Goal: Task Accomplishment & Management: Manage account settings

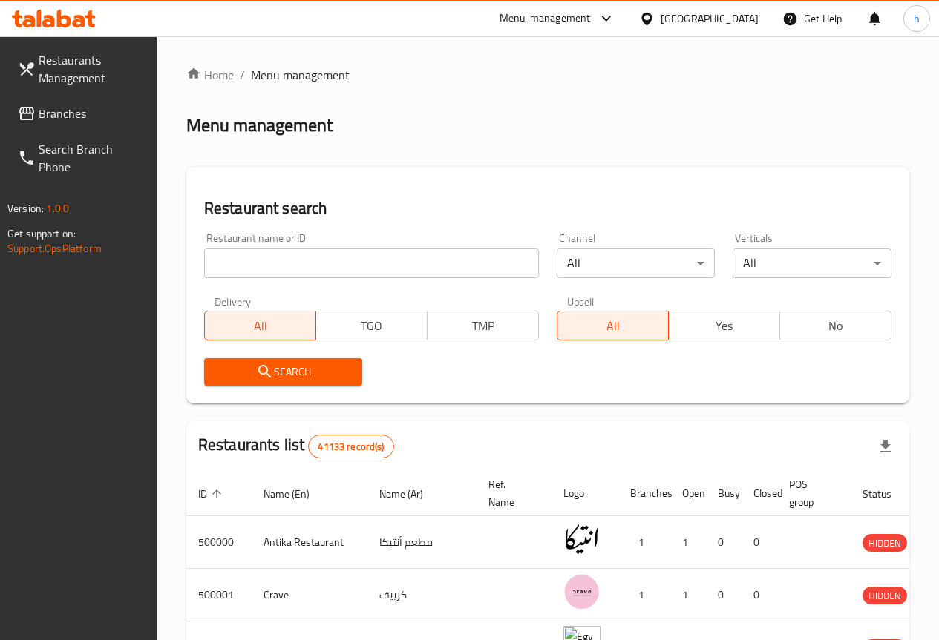
click at [74, 105] on span "Branches" at bounding box center [92, 114] width 106 height 18
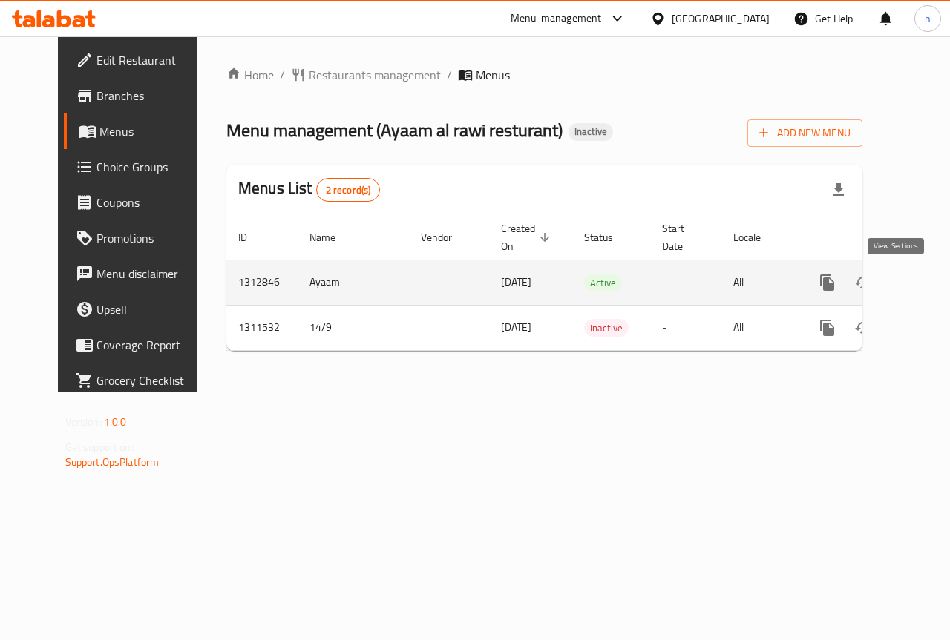
click at [925, 274] on icon "enhanced table" at bounding box center [934, 283] width 18 height 18
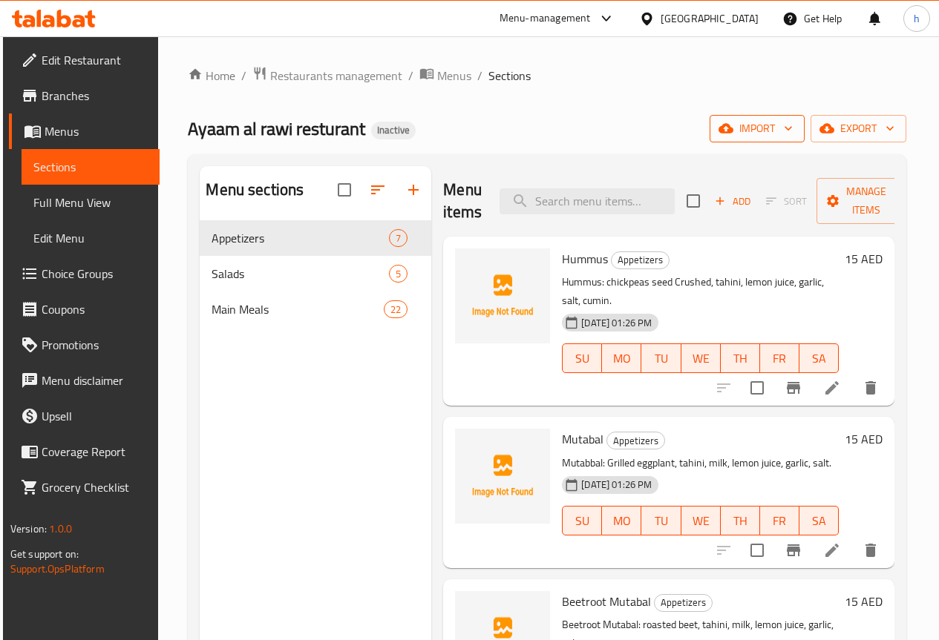
click at [767, 131] on span "import" at bounding box center [756, 128] width 71 height 19
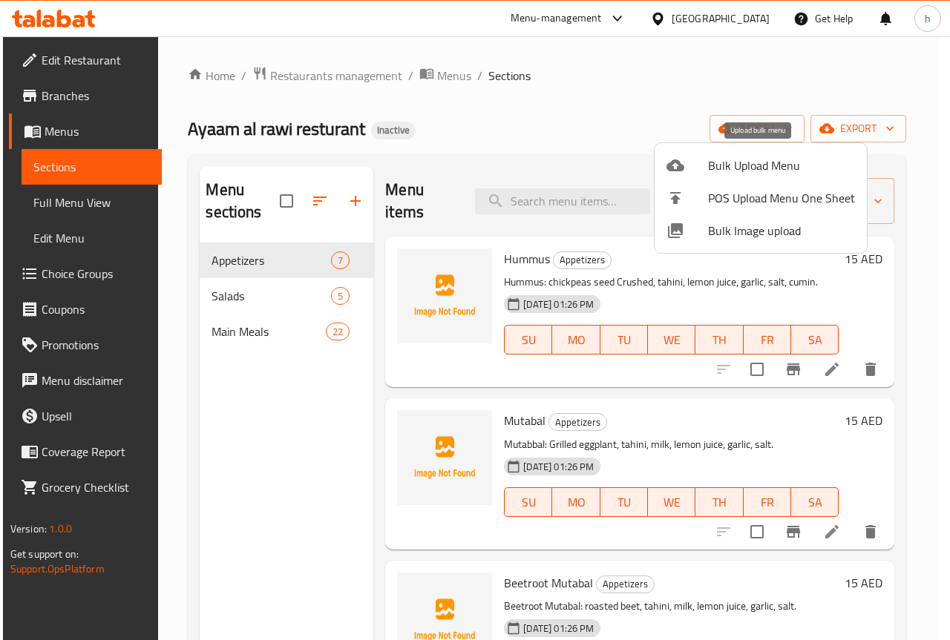
click at [764, 157] on span "Bulk Upload Menu" at bounding box center [781, 166] width 147 height 18
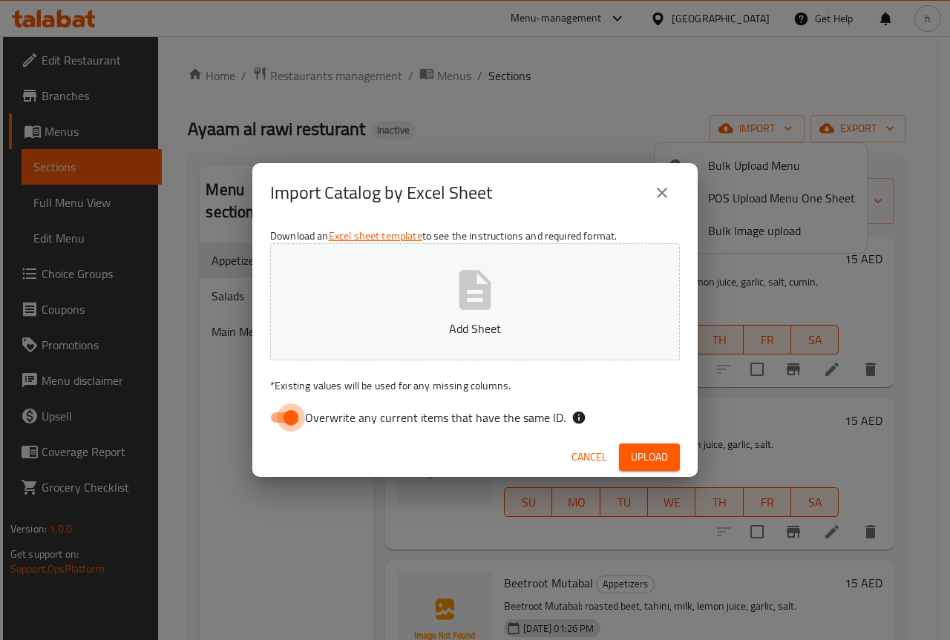
click at [289, 416] on input "Overwrite any current items that have the same ID." at bounding box center [291, 418] width 85 height 28
checkbox input "false"
click at [646, 459] on span "Upload" at bounding box center [649, 457] width 37 height 19
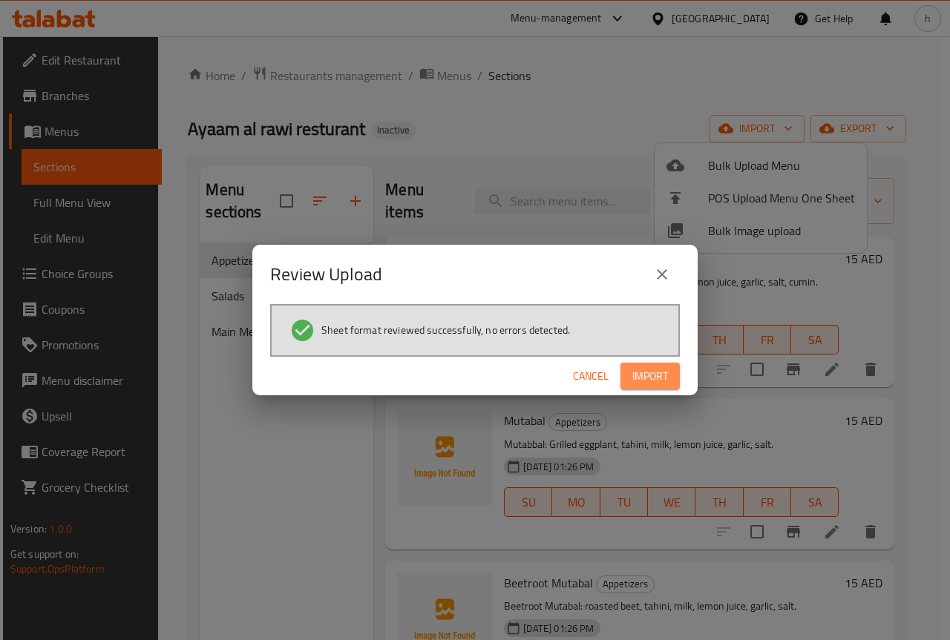
click at [652, 380] on span "Import" at bounding box center [650, 376] width 36 height 19
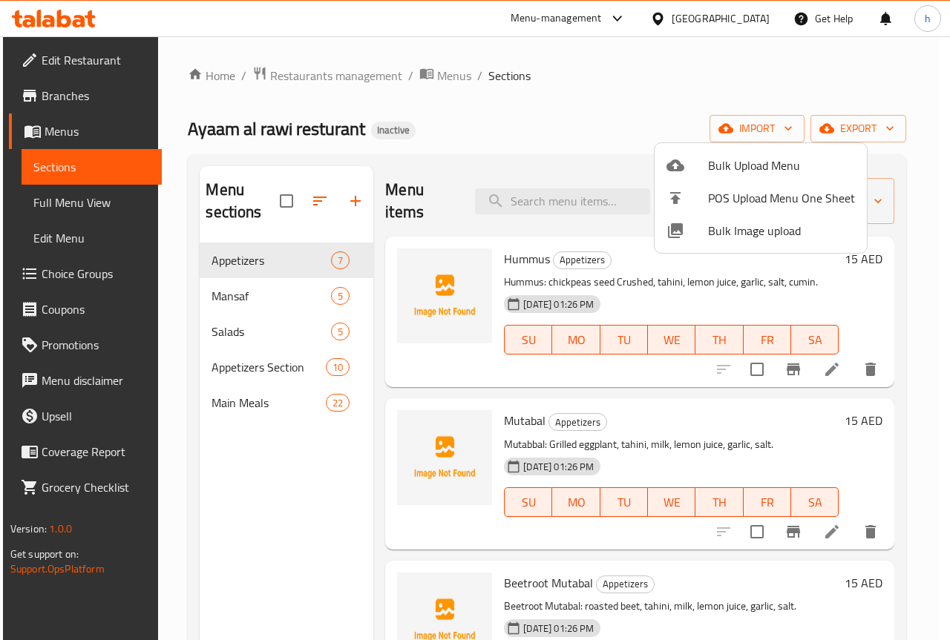
click at [259, 298] on div at bounding box center [475, 320] width 950 height 640
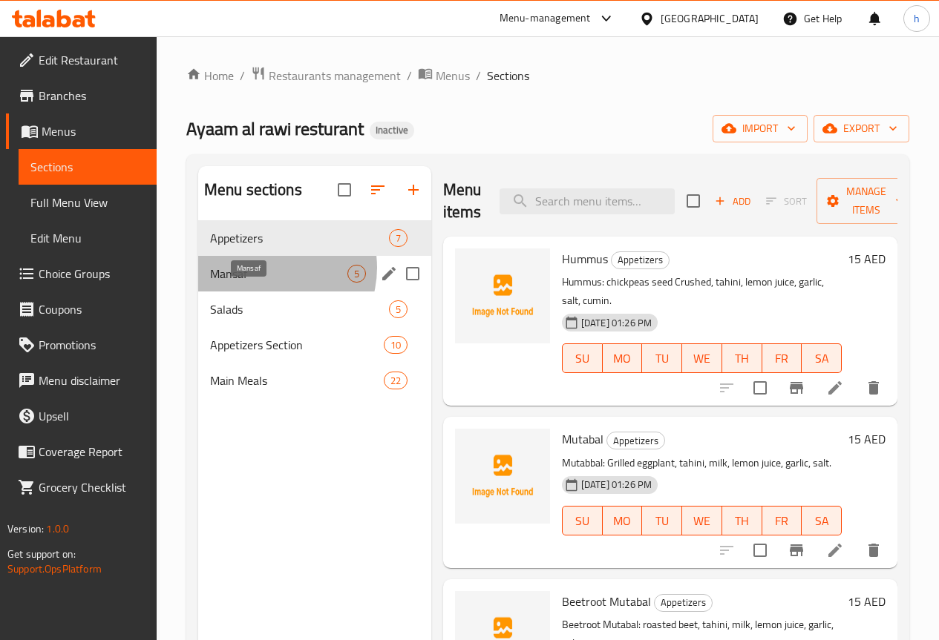
click at [270, 283] on span "Mansaf" at bounding box center [278, 274] width 137 height 18
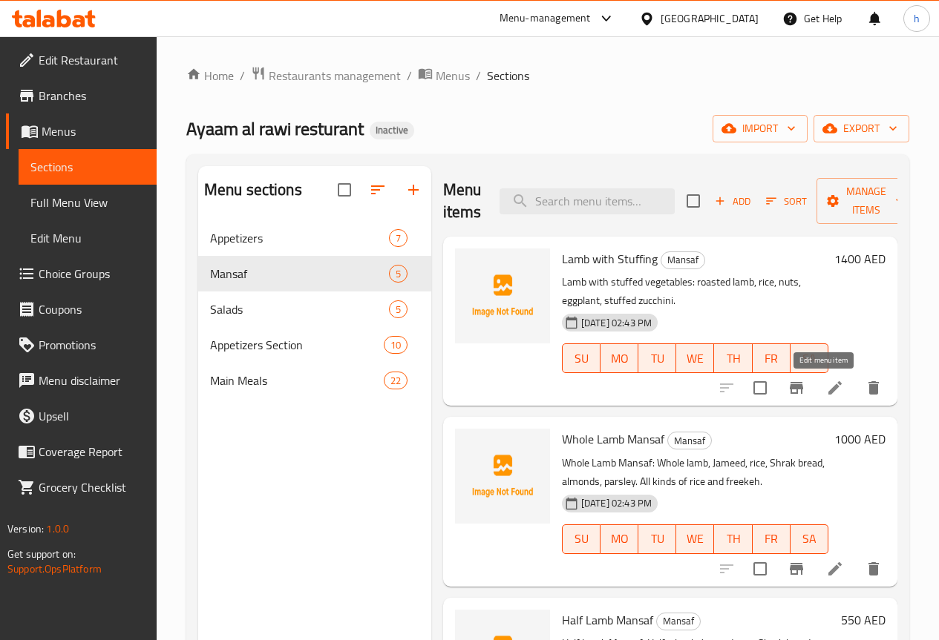
click at [826, 384] on icon at bounding box center [835, 388] width 18 height 18
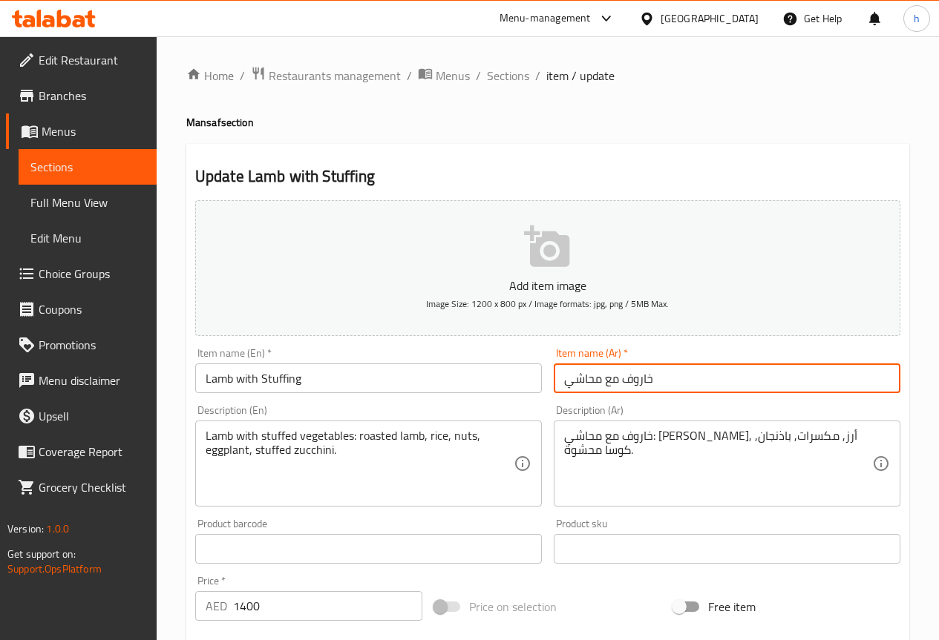
drag, startPoint x: 653, startPoint y: 378, endPoint x: 627, endPoint y: 381, distance: 26.1
click at [627, 381] on input "خاروف مع محاشي" at bounding box center [727, 379] width 347 height 30
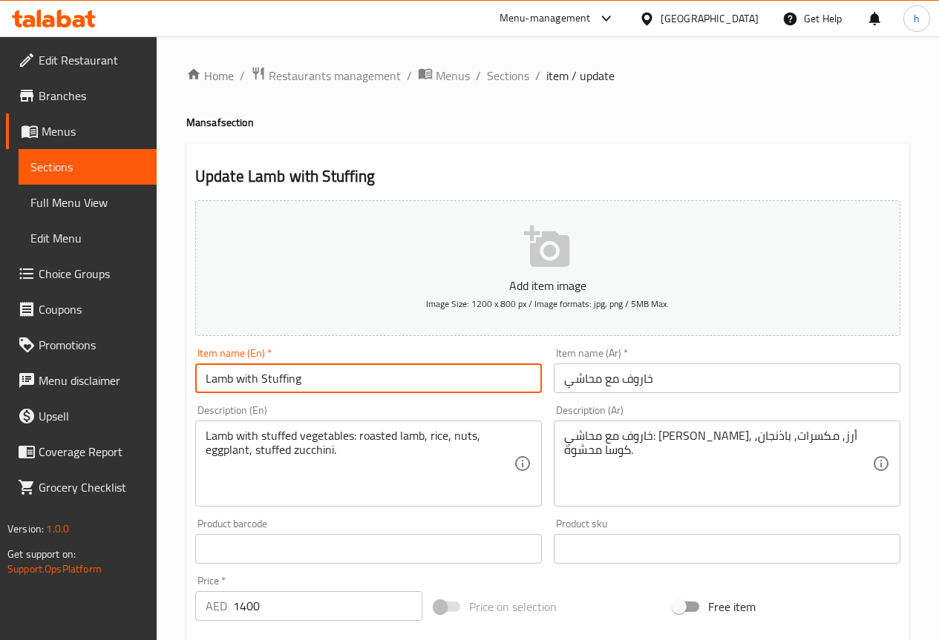
drag, startPoint x: 233, startPoint y: 379, endPoint x: 205, endPoint y: 378, distance: 28.2
click at [205, 378] on input "Lamb with Stuffing" at bounding box center [368, 379] width 347 height 30
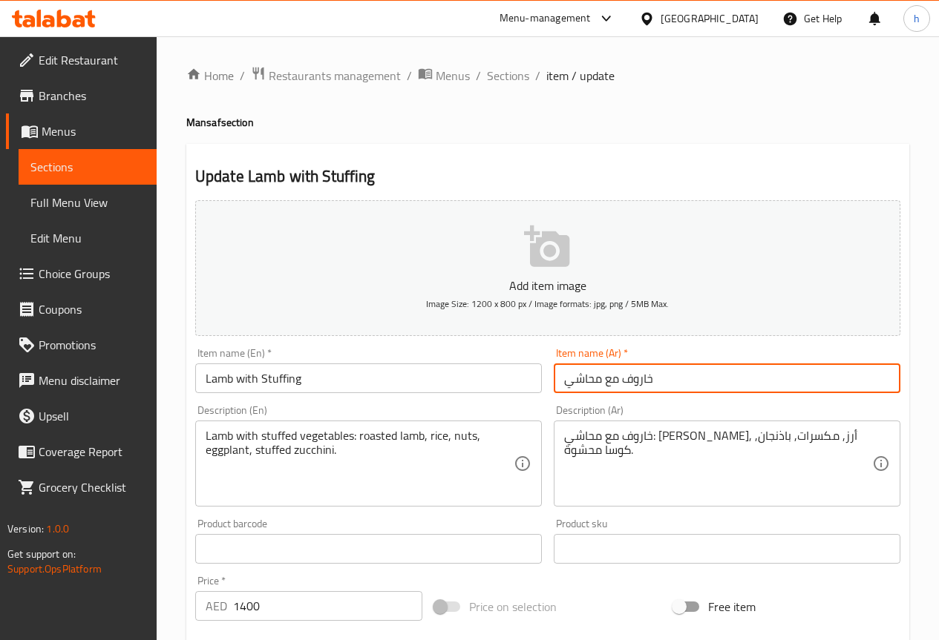
drag, startPoint x: 652, startPoint y: 376, endPoint x: 628, endPoint y: 381, distance: 25.0
click at [628, 381] on input "خاروف مع محاشي" at bounding box center [727, 379] width 347 height 30
drag, startPoint x: 602, startPoint y: 378, endPoint x: 568, endPoint y: 383, distance: 34.4
click at [568, 383] on input "خاروف مع محاشي" at bounding box center [727, 379] width 347 height 30
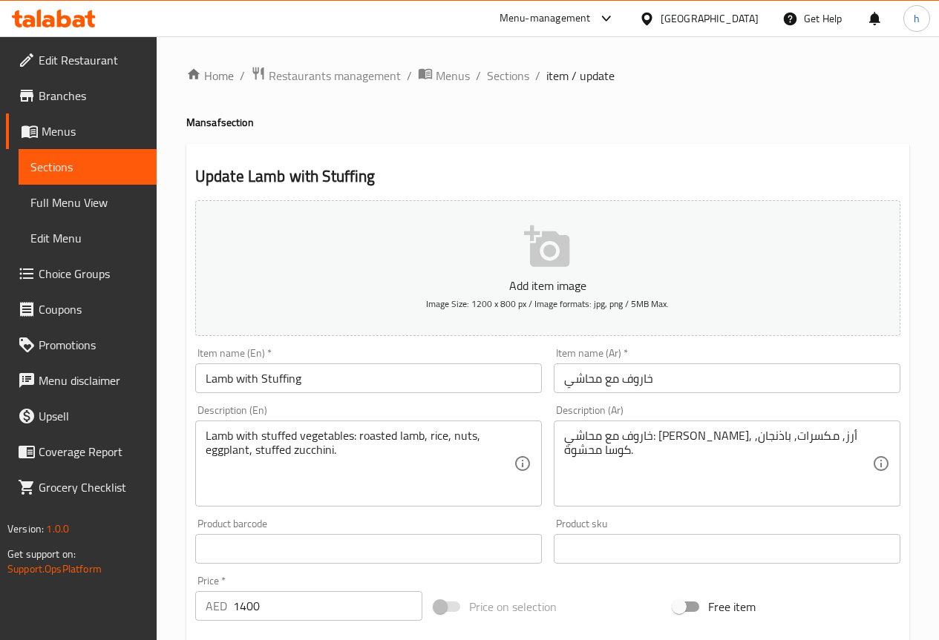
click at [574, 381] on input "خاروف مع محاشي" at bounding box center [727, 379] width 347 height 30
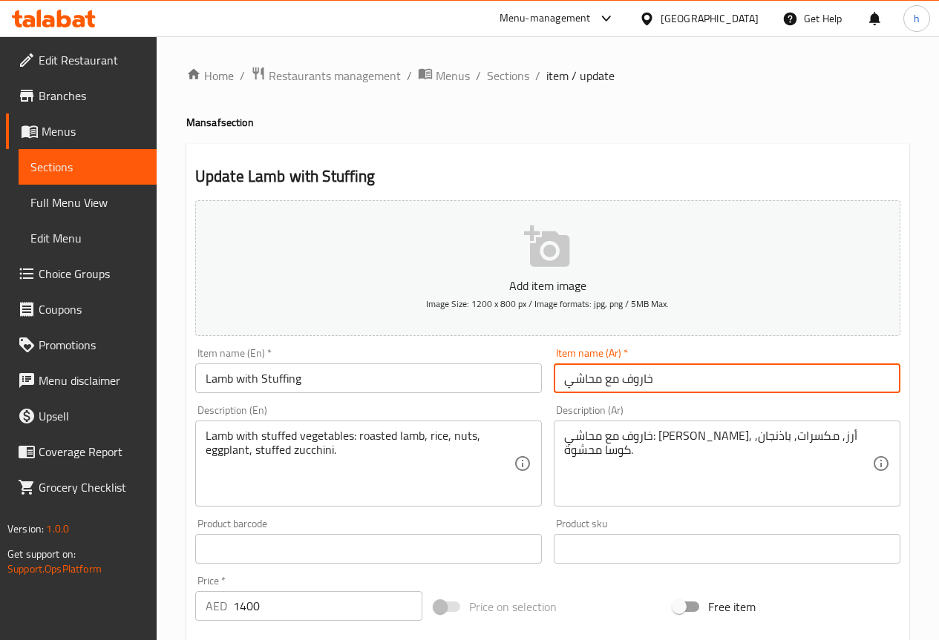
click at [574, 381] on input "خاروف مع محاشي" at bounding box center [727, 379] width 347 height 30
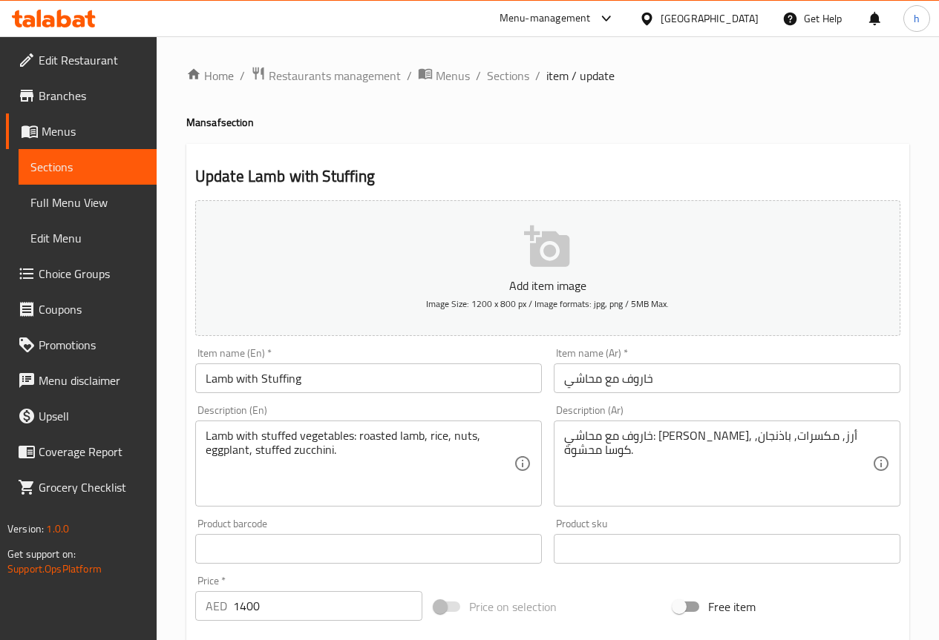
click at [218, 382] on input "Lamb with Stuffing" at bounding box center [368, 379] width 347 height 30
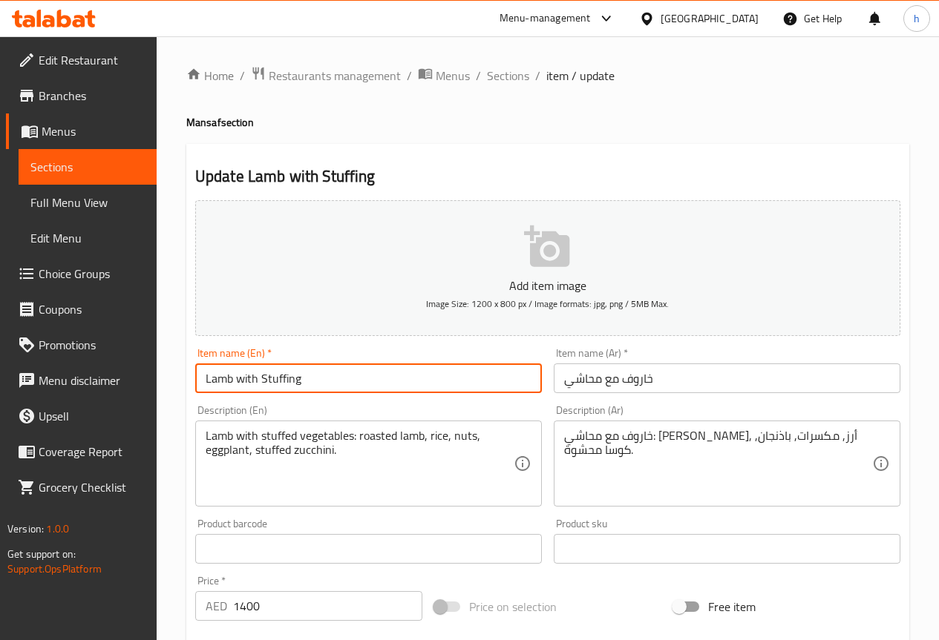
click at [218, 382] on input "Lamb with Stuffing" at bounding box center [368, 379] width 347 height 30
click at [304, 390] on input "Lamb with Stuffing" at bounding box center [368, 379] width 347 height 30
drag, startPoint x: 232, startPoint y: 378, endPoint x: 207, endPoint y: 375, distance: 25.4
click at [207, 375] on input "Lamb with Stuffing" at bounding box center [368, 379] width 347 height 30
drag, startPoint x: 303, startPoint y: 378, endPoint x: 264, endPoint y: 376, distance: 38.7
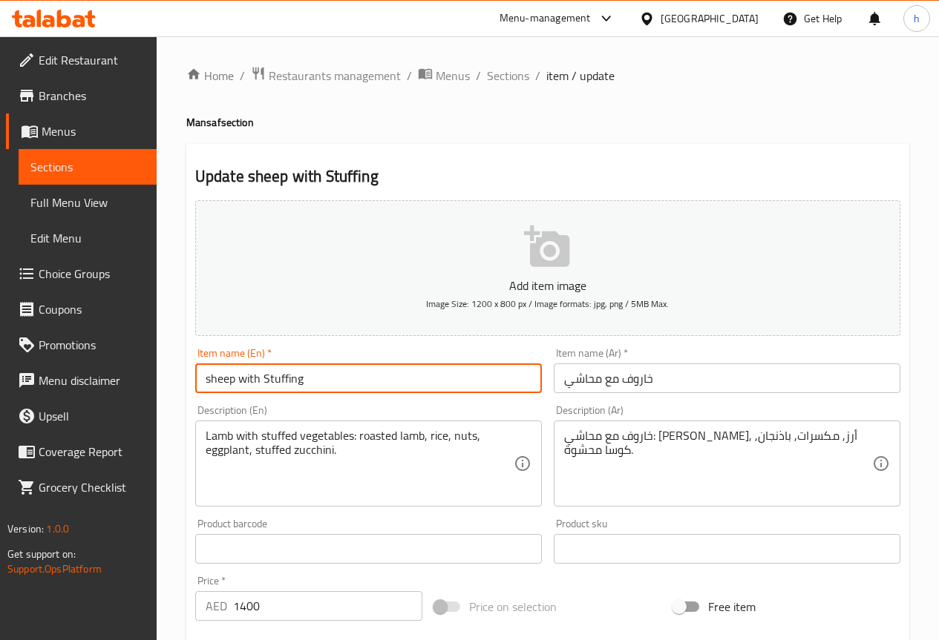
click at [264, 376] on input "sheep with Stuffing" at bounding box center [368, 379] width 347 height 30
paste input "Mahashi"
type input "sheep with Mahashi"
drag, startPoint x: 306, startPoint y: 377, endPoint x: 208, endPoint y: 384, distance: 99.0
click at [208, 384] on input "sheep with Mahashi" at bounding box center [368, 379] width 347 height 30
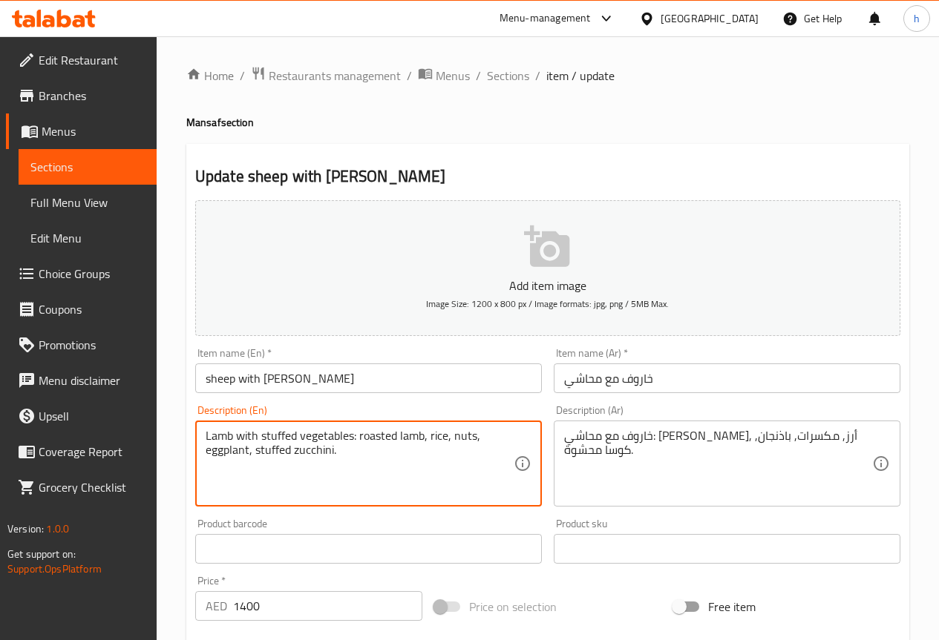
drag, startPoint x: 297, startPoint y: 434, endPoint x: 194, endPoint y: 428, distance: 102.6
paste textarea "sheep with Mahashi"
drag, startPoint x: 361, startPoint y: 436, endPoint x: 311, endPoint y: 434, distance: 50.5
click at [311, 434] on textarea "sheep with Mahashi vegetables: roasted lamb, rice, nuts, eggplant, stuffed zucc…" at bounding box center [360, 464] width 308 height 70
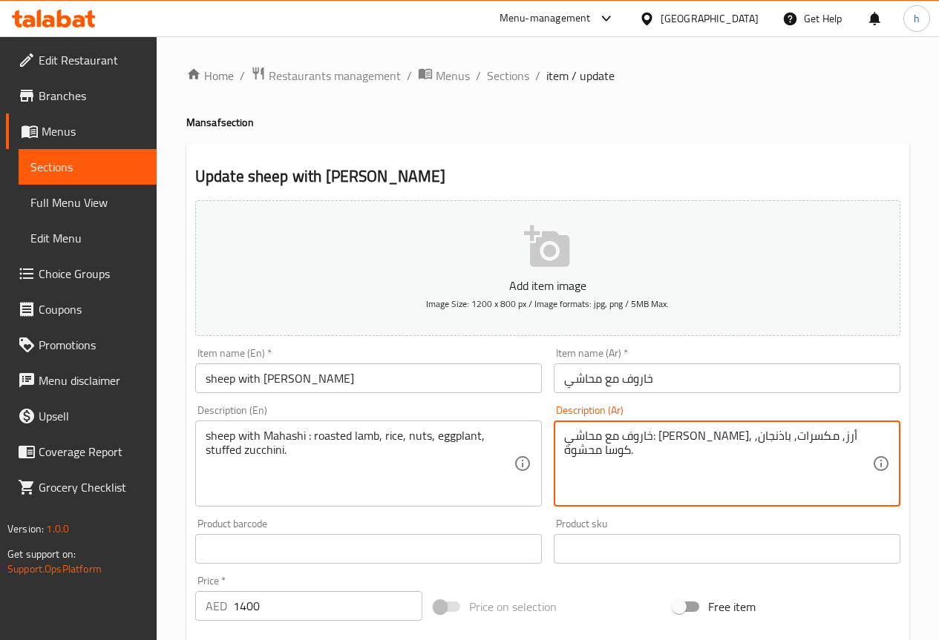
drag, startPoint x: 766, startPoint y: 438, endPoint x: 703, endPoint y: 434, distance: 62.4
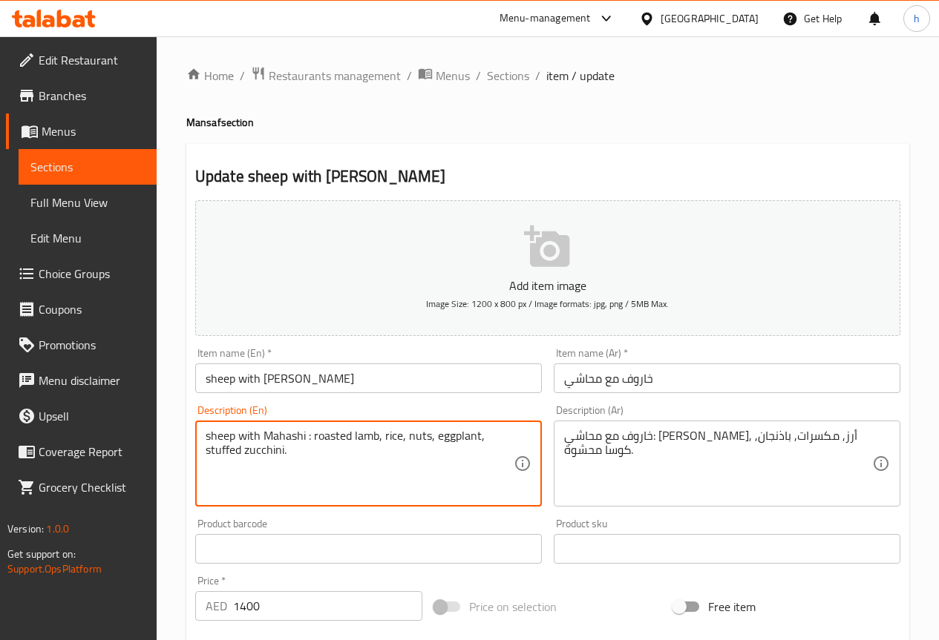
drag, startPoint x: 350, startPoint y: 436, endPoint x: 314, endPoint y: 436, distance: 36.4
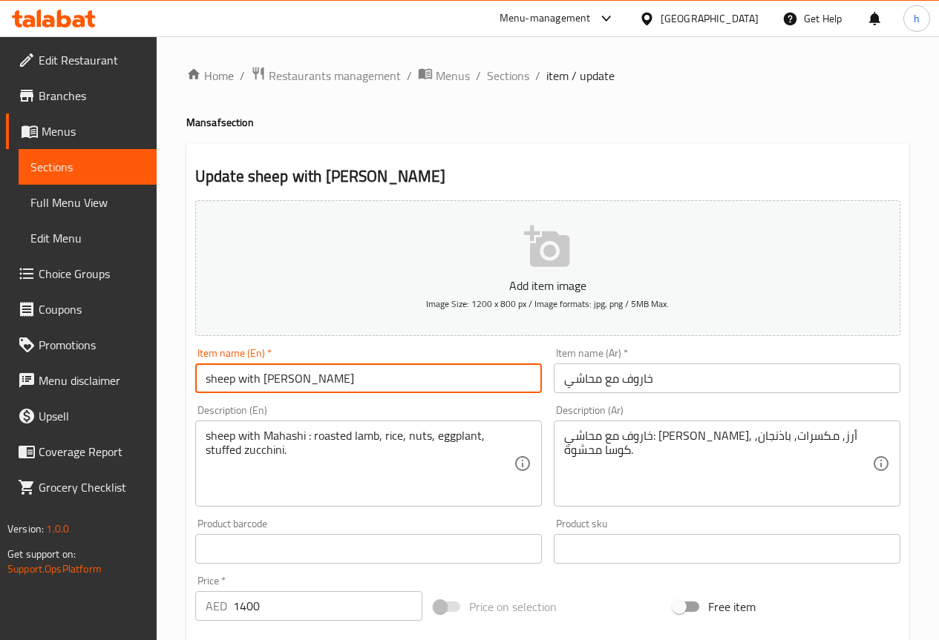
click at [237, 372] on input "sheep with Mahashi" at bounding box center [368, 379] width 347 height 30
click at [322, 374] on input "sheep with Mahashi" at bounding box center [368, 379] width 347 height 30
drag, startPoint x: 234, startPoint y: 380, endPoint x: 204, endPoint y: 381, distance: 29.7
click at [204, 381] on input "sheep with Mahashi" at bounding box center [368, 379] width 347 height 30
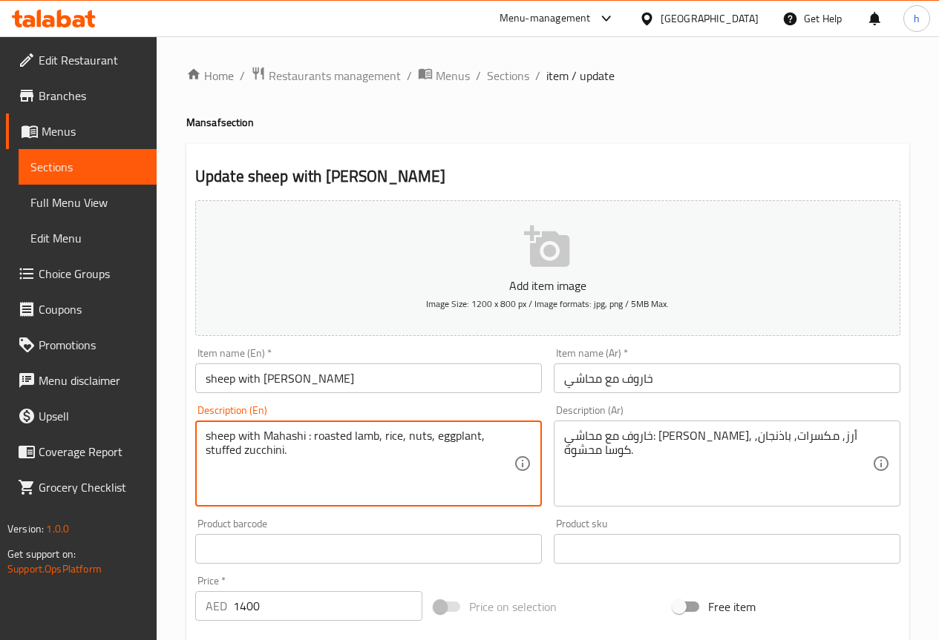
drag, startPoint x: 378, startPoint y: 436, endPoint x: 354, endPoint y: 438, distance: 23.9
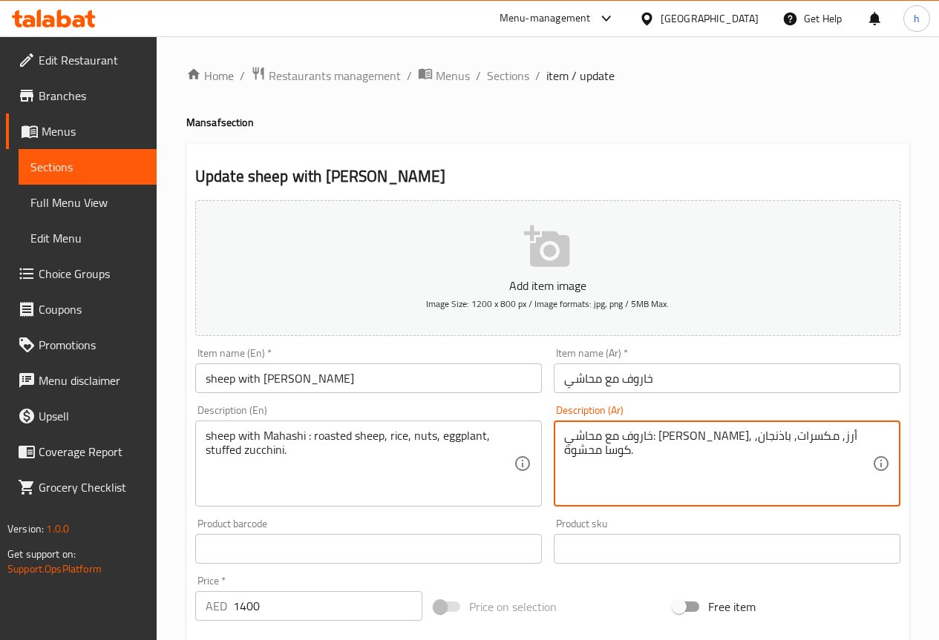
drag, startPoint x: 626, startPoint y: 439, endPoint x: 616, endPoint y: 439, distance: 10.4
drag, startPoint x: 630, startPoint y: 436, endPoint x: 595, endPoint y: 439, distance: 34.9
click at [595, 439] on textarea "خاروف مع محاشي: خاروف مشوي, أرز, مكسرات, باذنجان, كوسا محشوة." at bounding box center [718, 464] width 308 height 70
drag, startPoint x: 588, startPoint y: 436, endPoint x: 564, endPoint y: 437, distance: 23.8
click at [564, 437] on textarea "خاروف مع محاشي: خاروف مشوي, أرز, مكسرات, باذنجان, كوسا محشوة." at bounding box center [718, 464] width 308 height 70
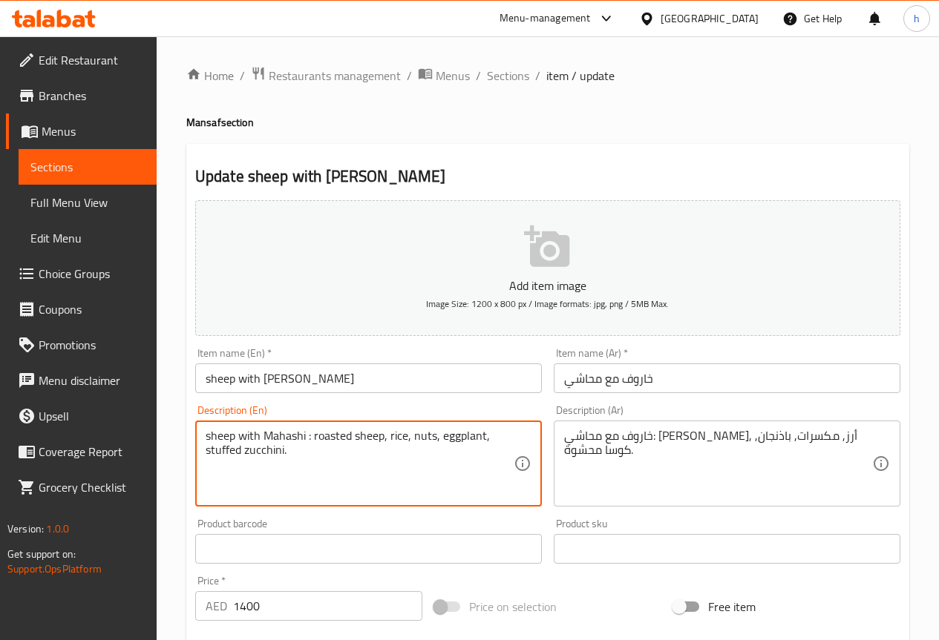
drag, startPoint x: 283, startPoint y: 452, endPoint x: 246, endPoint y: 451, distance: 37.9
paste textarea "Marrow"
drag, startPoint x: 240, startPoint y: 451, endPoint x: 208, endPoint y: 462, distance: 34.3
click at [208, 462] on textarea "sheep with Mahashi : roasted sheep, rice, nuts, eggplant, stuffed Marrow." at bounding box center [360, 464] width 308 height 70
type textarea "sheep with Mahashi : roasted sheep, rice, nuts, eggplant, stuffed Marrow."
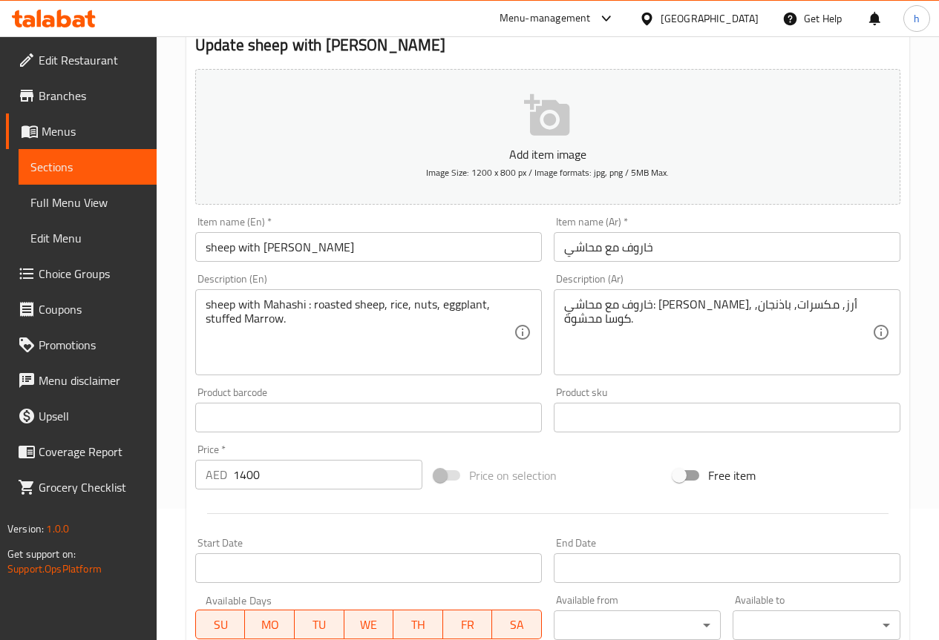
scroll to position [148, 0]
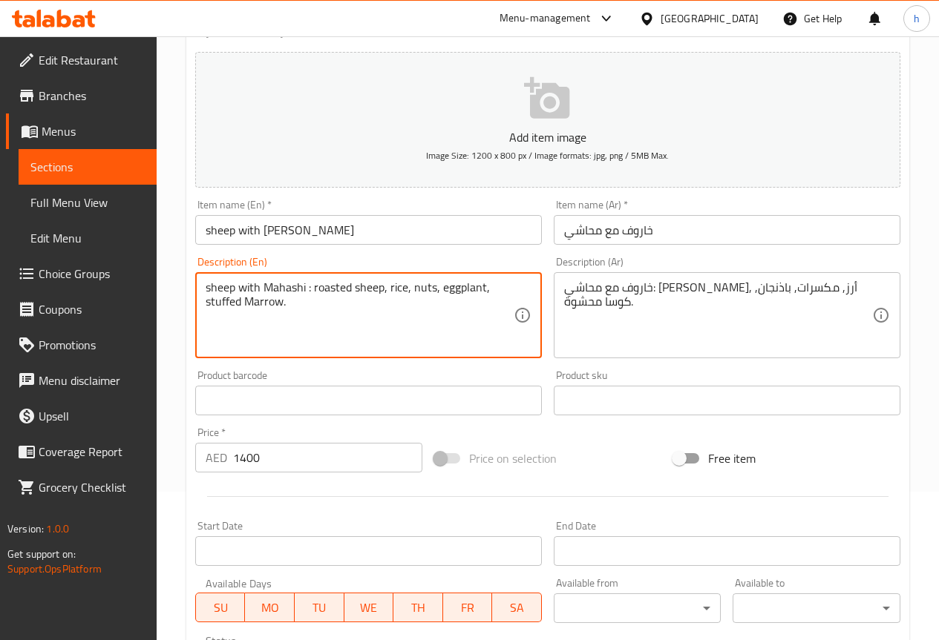
click at [401, 340] on textarea "sheep with Mahashi : roasted sheep, rice, nuts, eggplant, stuffed Marrow." at bounding box center [360, 316] width 308 height 70
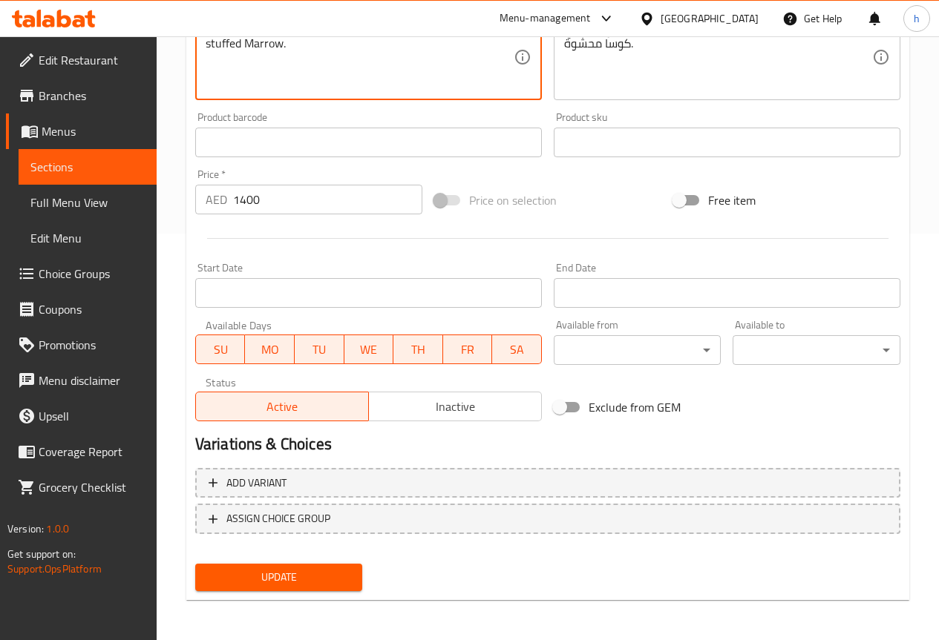
scroll to position [408, 0]
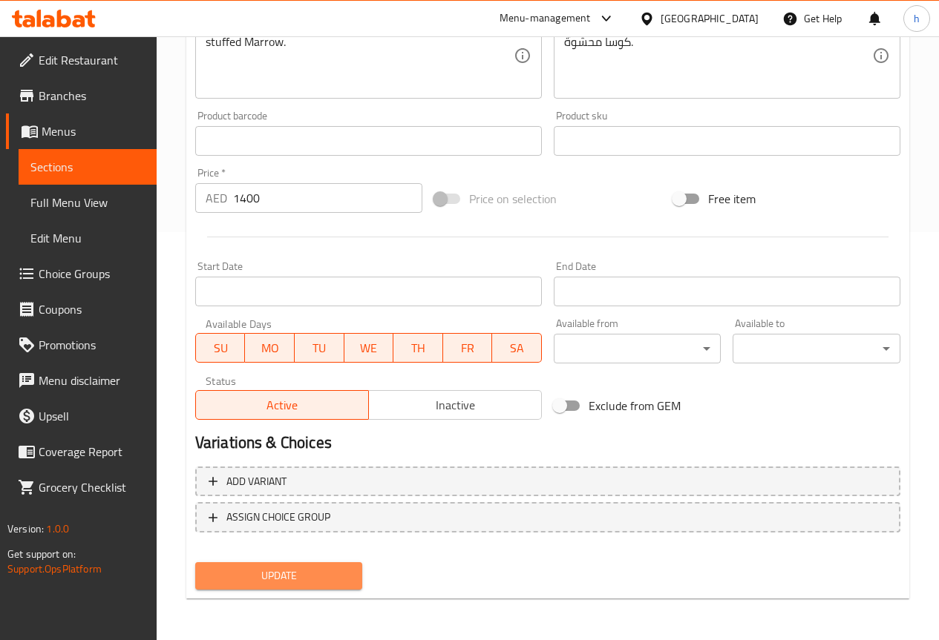
click at [351, 578] on button "Update" at bounding box center [279, 575] width 168 height 27
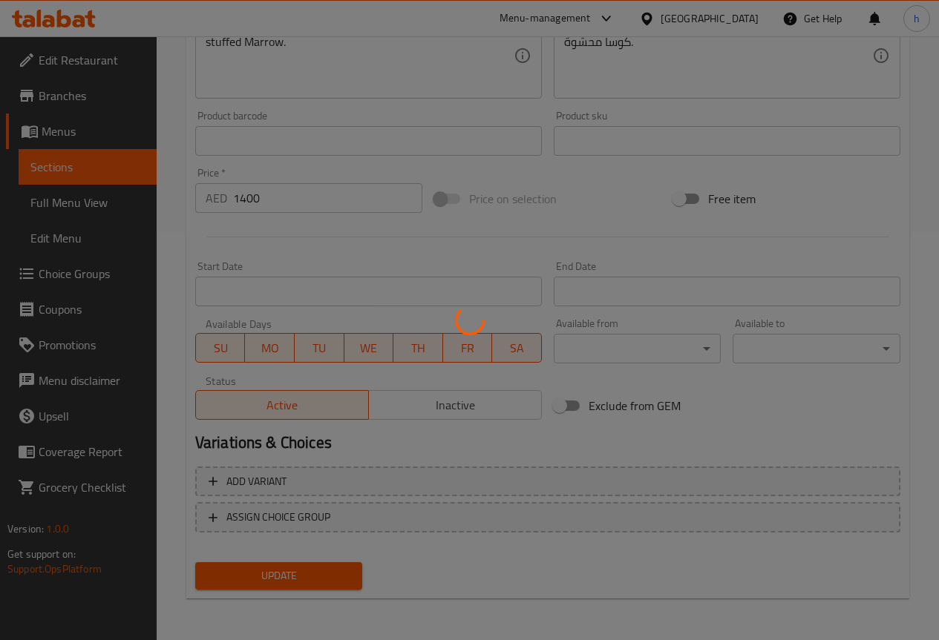
click at [111, 163] on div at bounding box center [469, 320] width 939 height 640
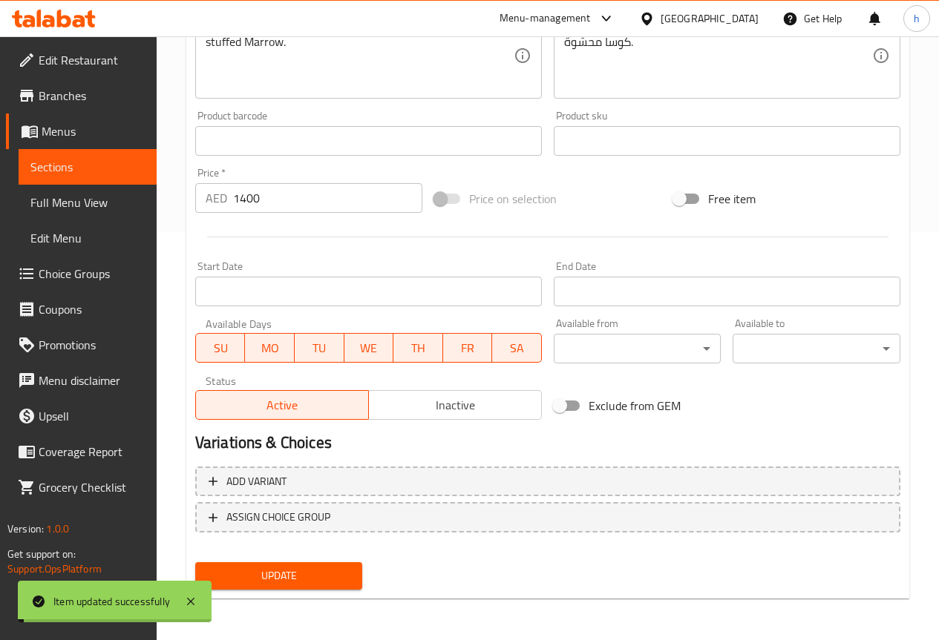
click at [114, 163] on span "Sections" at bounding box center [87, 167] width 114 height 18
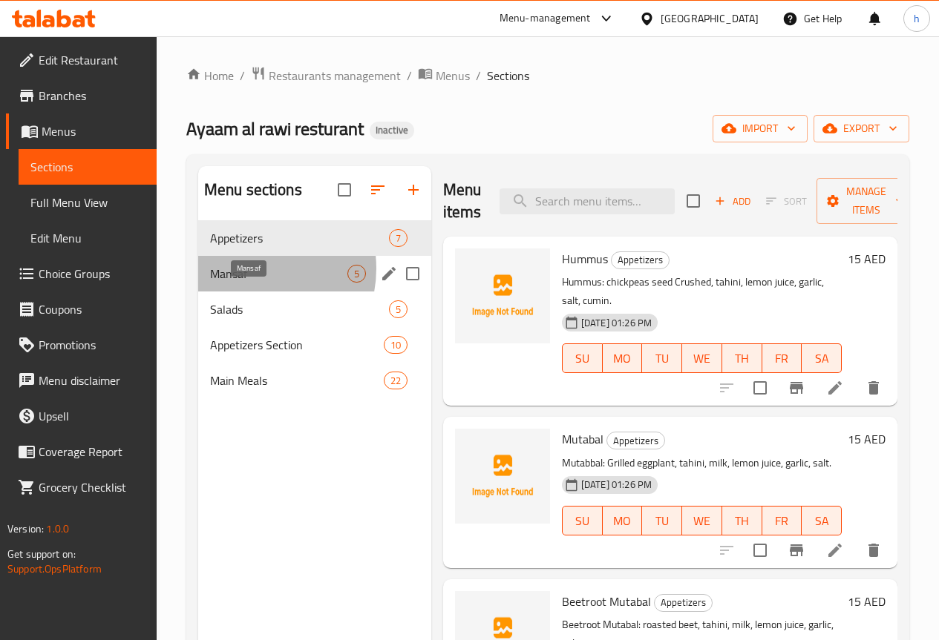
click at [248, 283] on span "Mansaf" at bounding box center [278, 274] width 137 height 18
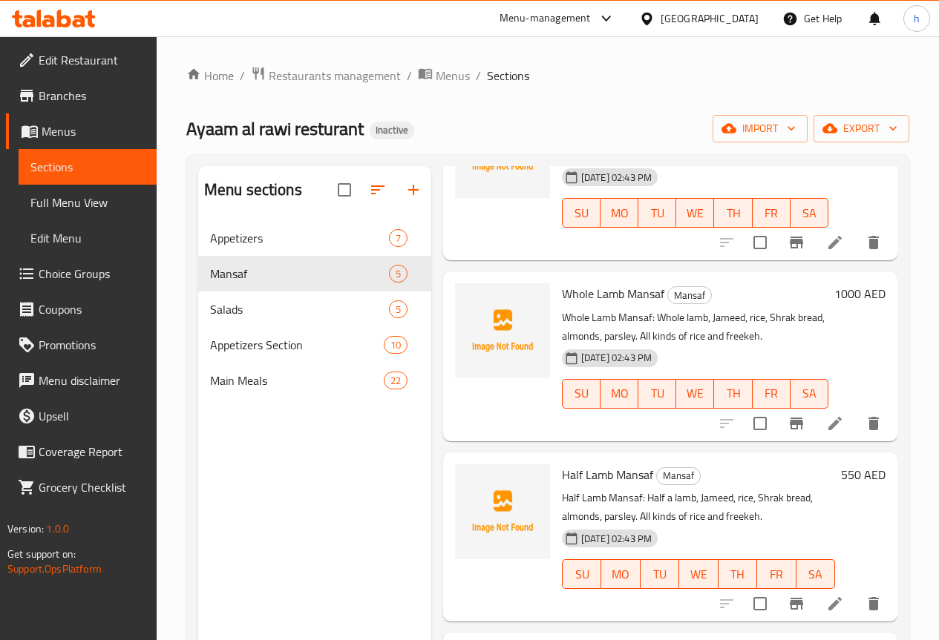
scroll to position [148, 0]
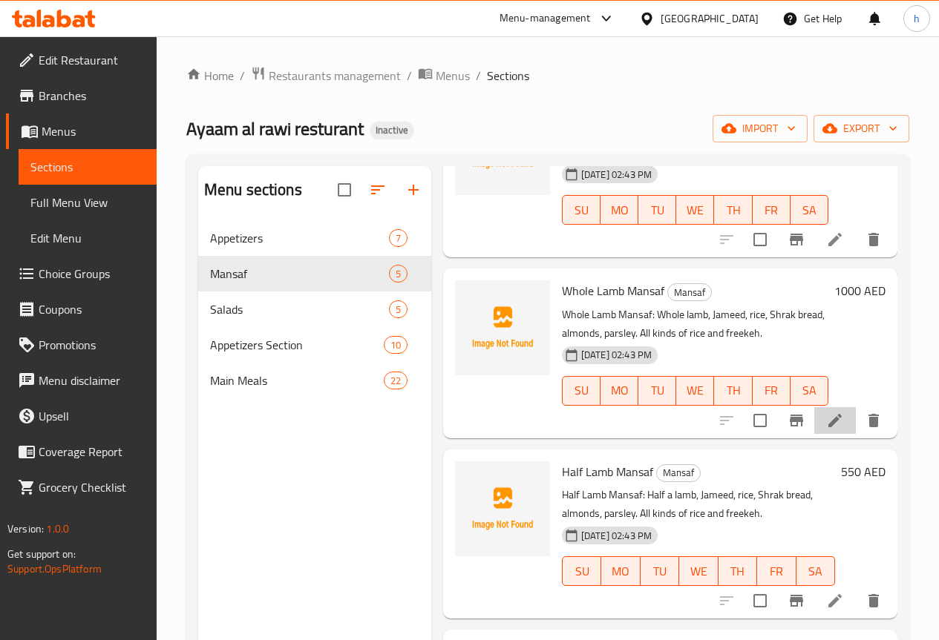
click at [833, 424] on li at bounding box center [835, 420] width 42 height 27
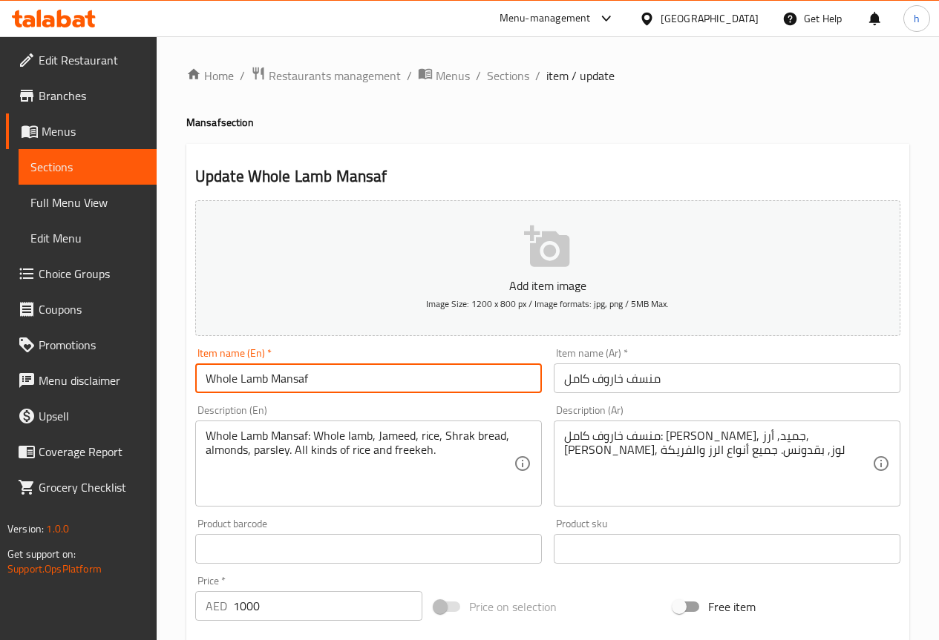
drag, startPoint x: 266, startPoint y: 380, endPoint x: 243, endPoint y: 378, distance: 23.1
click at [243, 378] on input "Whole Lamb Mansaf" at bounding box center [368, 379] width 347 height 30
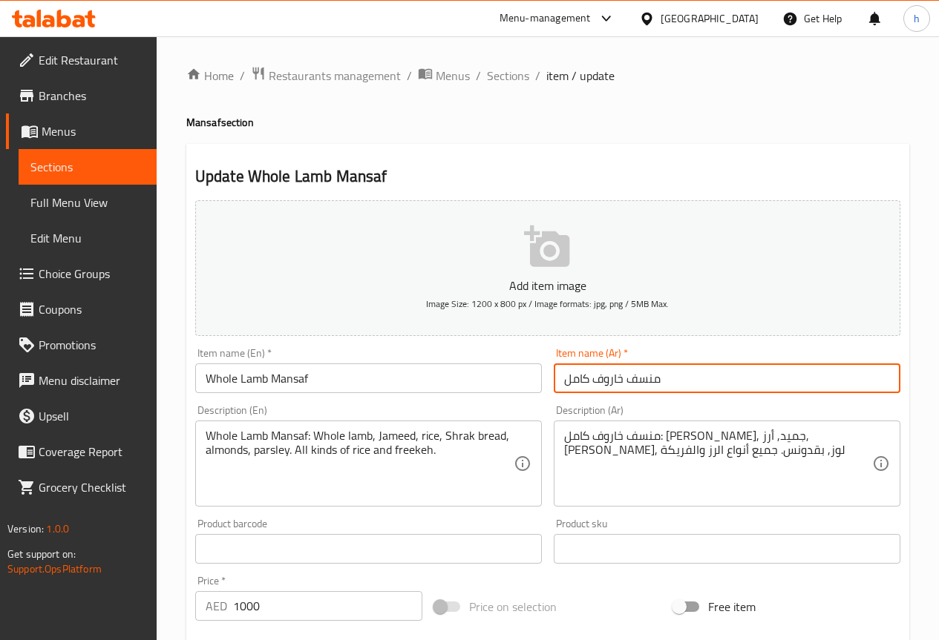
drag, startPoint x: 658, startPoint y: 377, endPoint x: 596, endPoint y: 377, distance: 62.3
click at [596, 377] on input "منسف خاروف كامل" at bounding box center [727, 379] width 347 height 30
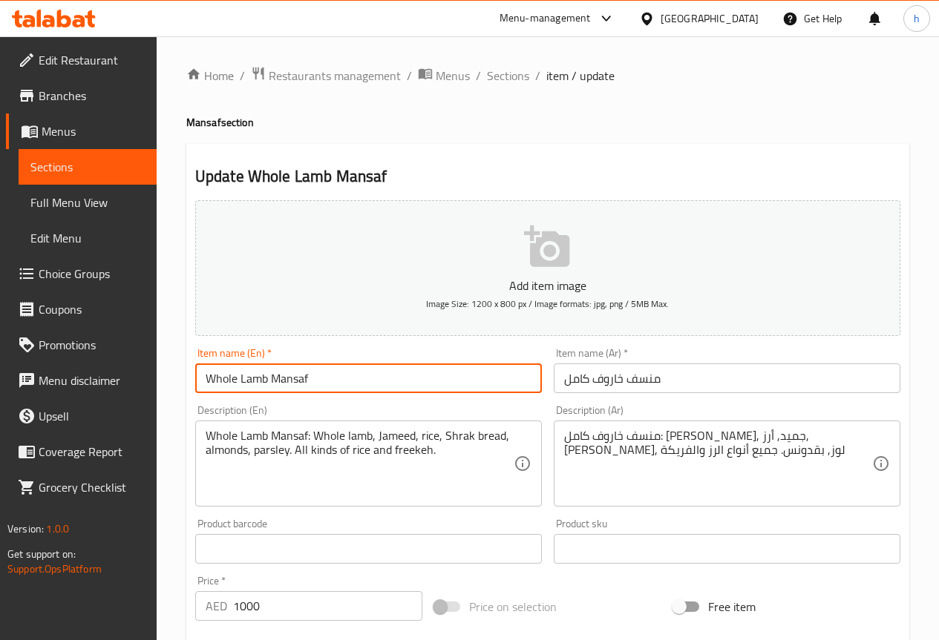
drag, startPoint x: 266, startPoint y: 378, endPoint x: 241, endPoint y: 378, distance: 25.2
click at [241, 378] on input "Whole Lamb Mansaf" at bounding box center [368, 379] width 347 height 30
type input "Whole sheep Mansaf"
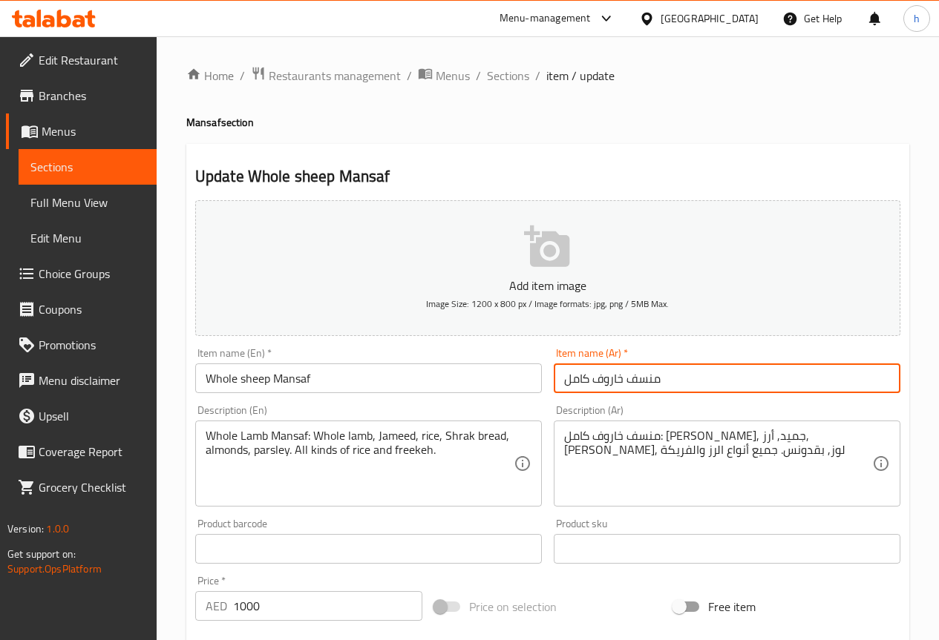
drag, startPoint x: 589, startPoint y: 381, endPoint x: 560, endPoint y: 379, distance: 29.0
click at [560, 379] on input "منسف خاروف كامل" at bounding box center [727, 379] width 347 height 30
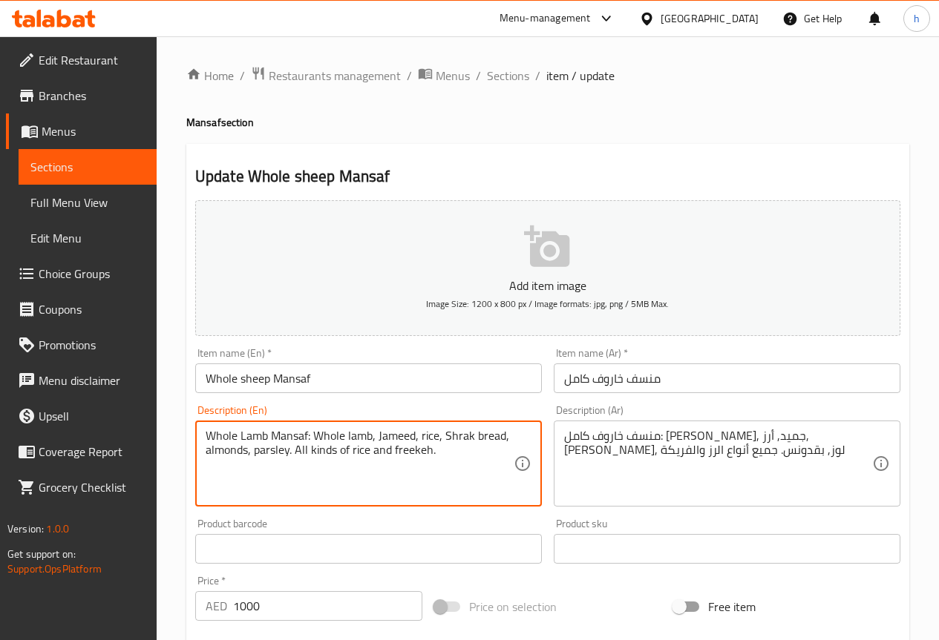
drag, startPoint x: 265, startPoint y: 435, endPoint x: 240, endPoint y: 436, distance: 24.5
click at [721, 368] on input "منسف خاروف كامل" at bounding box center [727, 379] width 347 height 30
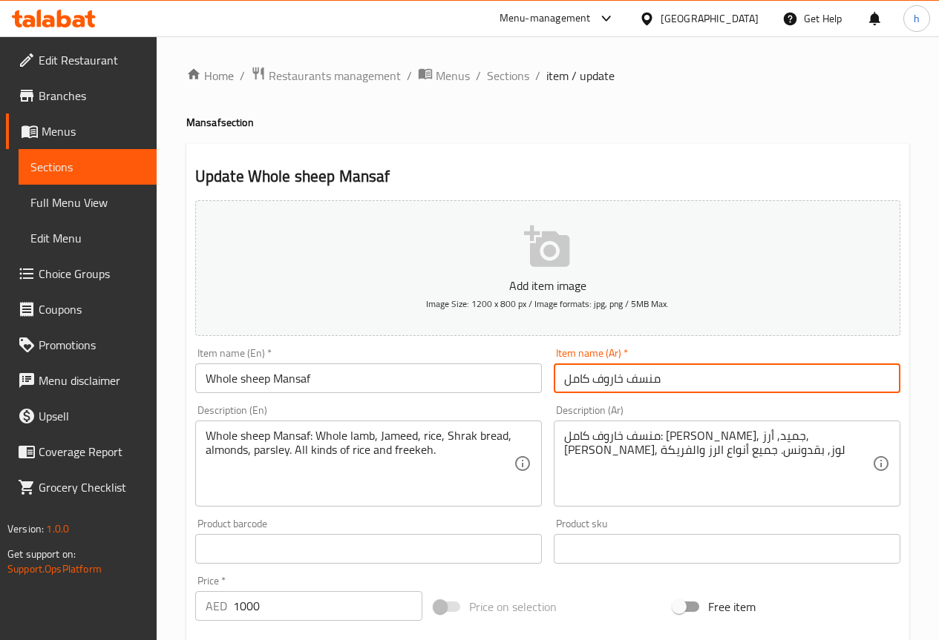
click at [721, 368] on input "منسف خاروف كامل" at bounding box center [727, 379] width 347 height 30
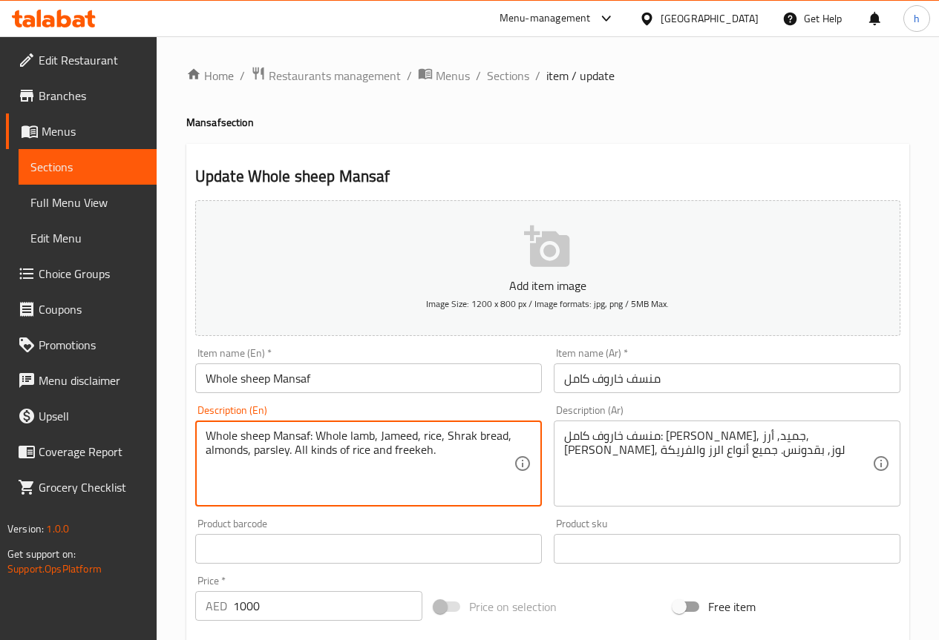
drag, startPoint x: 374, startPoint y: 436, endPoint x: 352, endPoint y: 432, distance: 21.8
click at [355, 434] on textarea "Whole sheep Mansaf: Whole lamb, Jameed, rice, Shrak bread, almonds, parsley. Al…" at bounding box center [360, 464] width 308 height 70
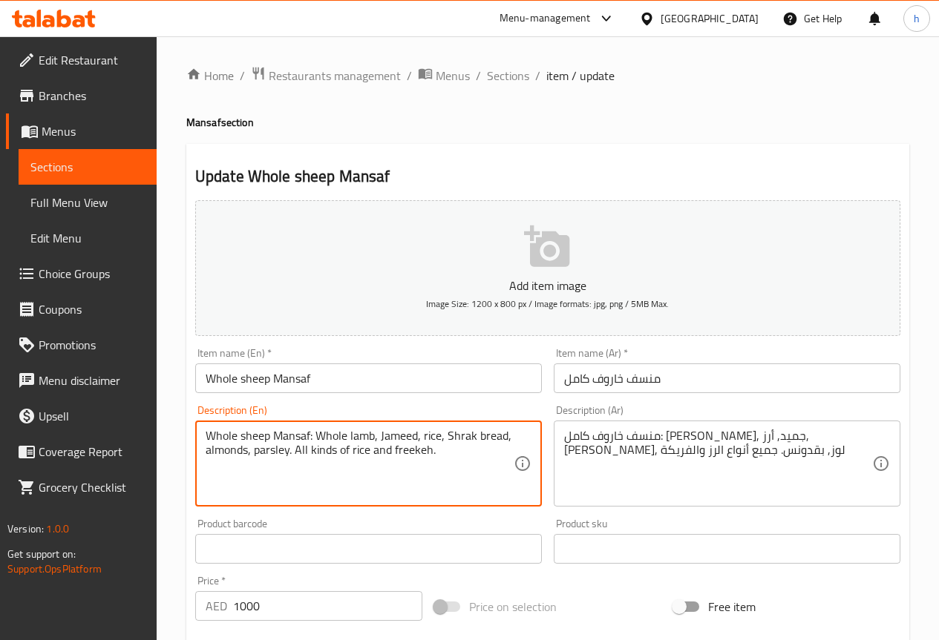
click at [381, 474] on textarea "Whole sheep Mansaf: Whole lamb, Jameed, rice, Shrak bread, almonds, parsley. Al…" at bounding box center [360, 464] width 308 height 70
drag, startPoint x: 351, startPoint y: 434, endPoint x: 373, endPoint y: 436, distance: 21.6
click at [373, 436] on textarea "Whole sheep Mansaf: Whole lamb, Jameed, rice, Shrak bread, almonds, parsley. Al…" at bounding box center [360, 464] width 308 height 70
type textarea "Whole sheep Mansaf: Whole sheep, Jameed, rice, Shrak bread, almonds, parsley. A…"
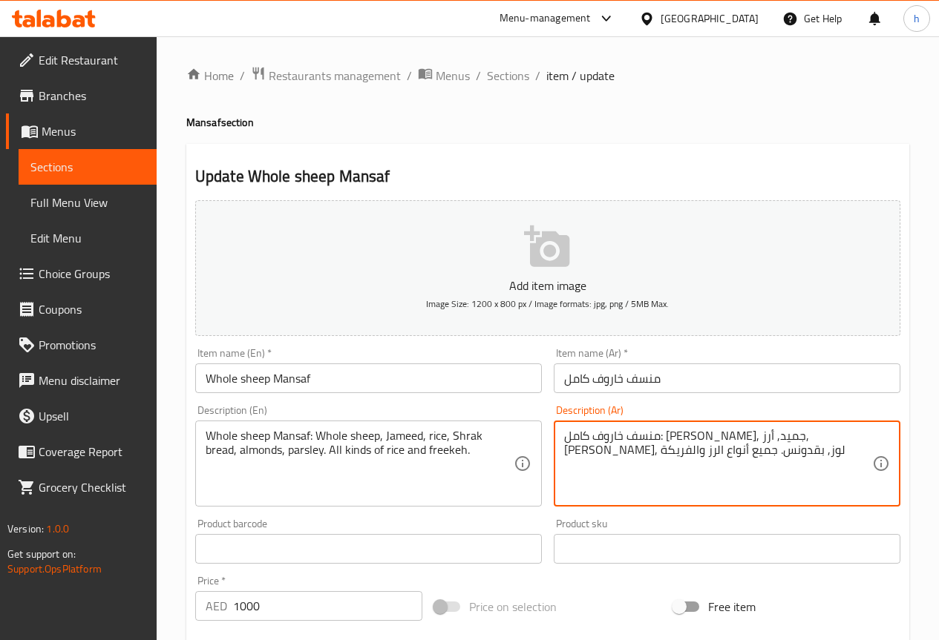
drag, startPoint x: 678, startPoint y: 435, endPoint x: 655, endPoint y: 436, distance: 22.3
drag, startPoint x: 611, startPoint y: 436, endPoint x: 590, endPoint y: 436, distance: 21.5
click at [590, 436] on textarea "منسف خاروف كامل: خاروف كامل, جميد, أرز, خبز شراك, لوز, بقدونس. جميع أنواع الرز …" at bounding box center [718, 464] width 308 height 70
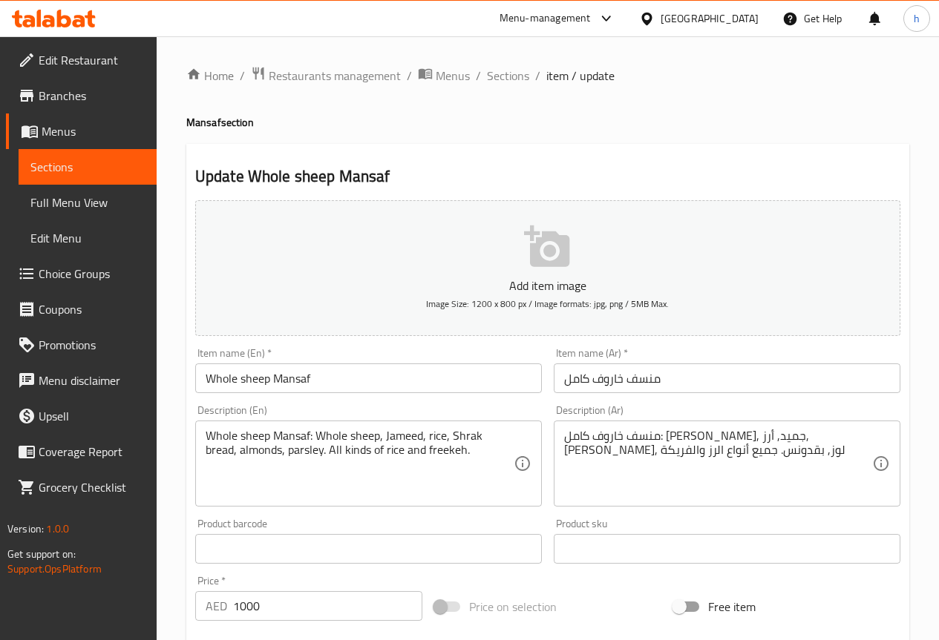
click at [602, 436] on textarea "منسف خاروف كامل: خاروف كامل, جميد, أرز, خبز شراك, لوز, بقدونس. جميع أنواع الرز …" at bounding box center [718, 464] width 308 height 70
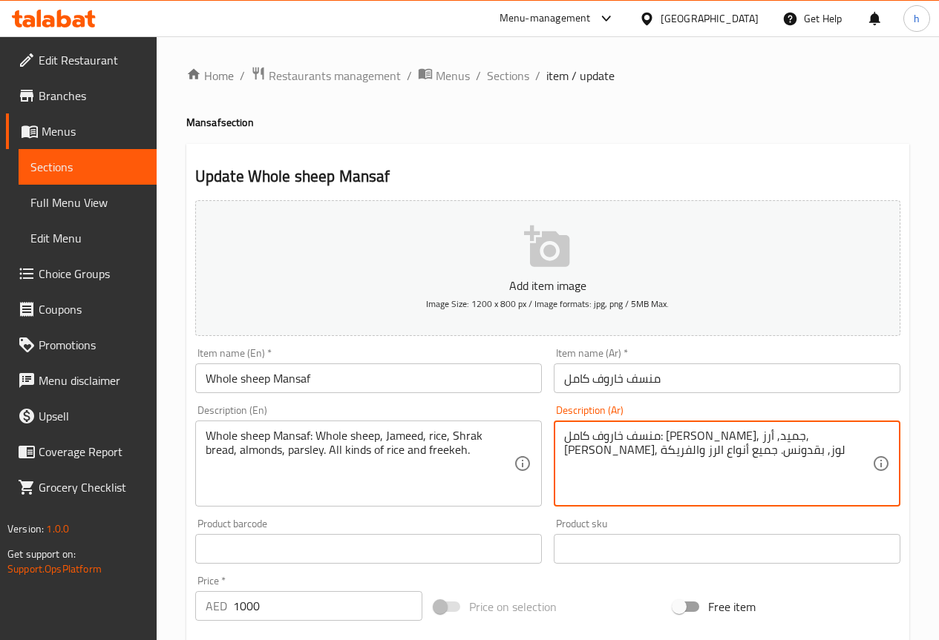
click at [602, 436] on textarea "منسف خاروف كامل: خاروف كامل, جميد, أرز, خبز شراك, لوز, بقدونس. جميع أنواع الرز …" at bounding box center [718, 464] width 308 height 70
drag, startPoint x: 725, startPoint y: 452, endPoint x: 689, endPoint y: 454, distance: 36.4
click at [689, 454] on textarea "منسف خاروف كامل: خاروف كامل, جميد, أرز, خبز شراك, لوز, بقدونس. جميع أنواع الرز …" at bounding box center [718, 464] width 308 height 70
drag, startPoint x: 600, startPoint y: 451, endPoint x: 575, endPoint y: 450, distance: 24.5
click at [575, 450] on textarea "منسف خاروف كامل: خاروف كامل, جميد, أرز, خبز شراك, لوز, بقدونس. جميع أنواع الرز …" at bounding box center [718, 464] width 308 height 70
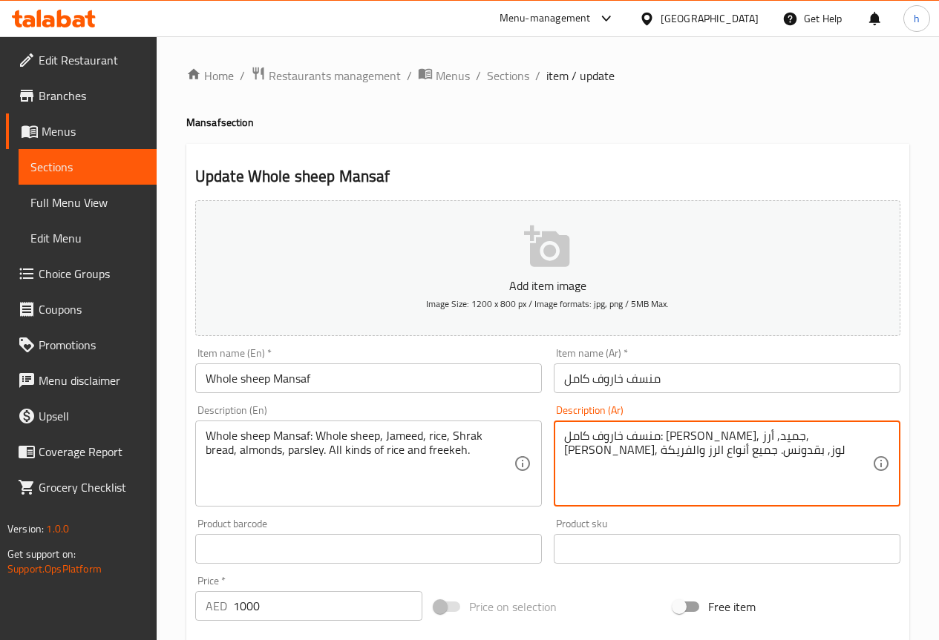
click at [565, 464] on textarea "منسف خاروف كامل: خاروف كامل, جميد, أرز, خبز شراك, لوز, بقدونس. جميع أنواع الرز …" at bounding box center [718, 464] width 308 height 70
drag, startPoint x: 601, startPoint y: 451, endPoint x: 566, endPoint y: 453, distance: 34.9
click at [566, 453] on textarea "منسف خاروف كامل: خاروف كامل, جميد, أرز, خبز شراك, لوز, بقدونس. جميع أنواع الرز …" at bounding box center [718, 464] width 308 height 70
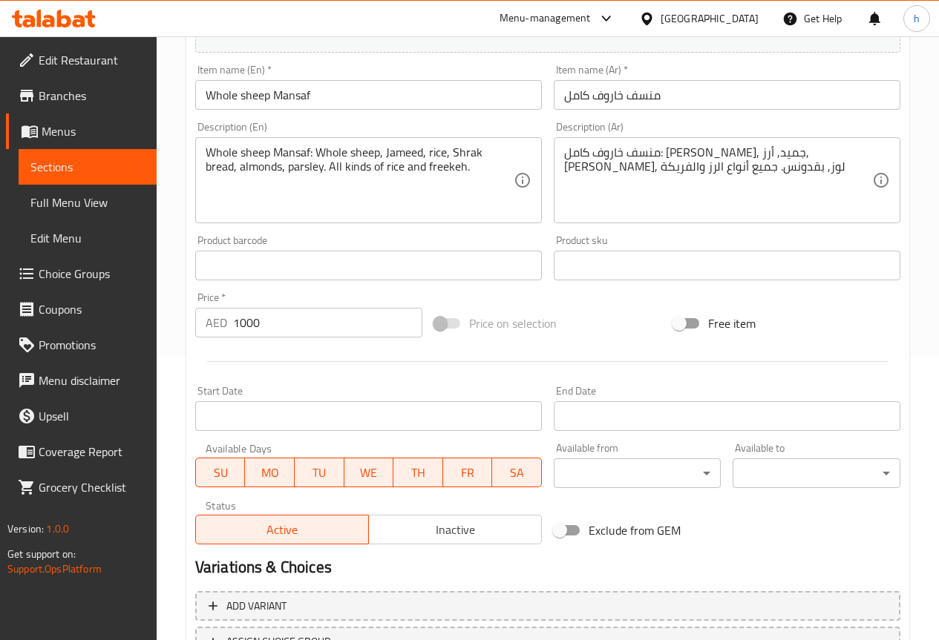
scroll to position [371, 0]
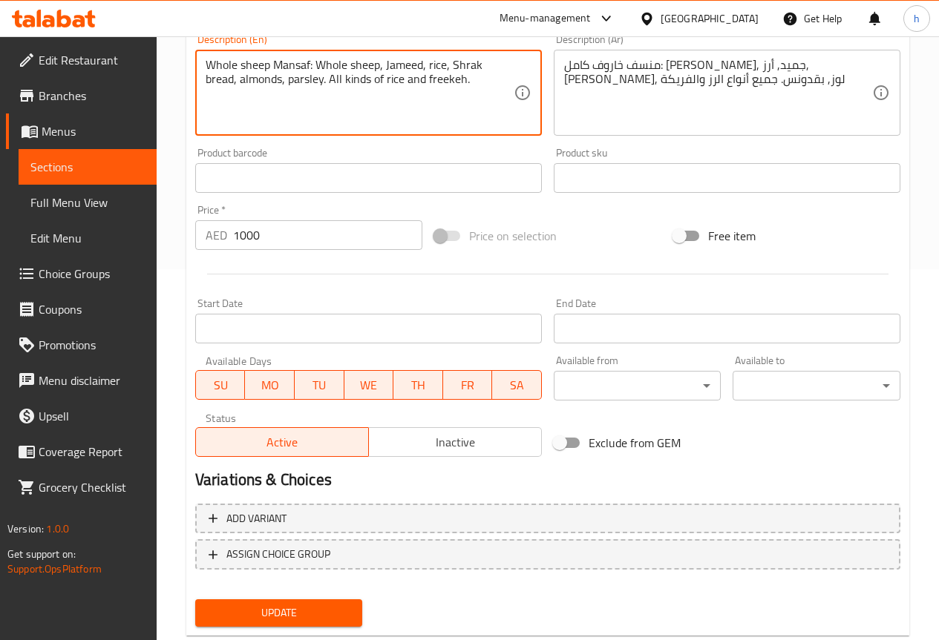
drag, startPoint x: 450, startPoint y: 65, endPoint x: 479, endPoint y: 63, distance: 29.0
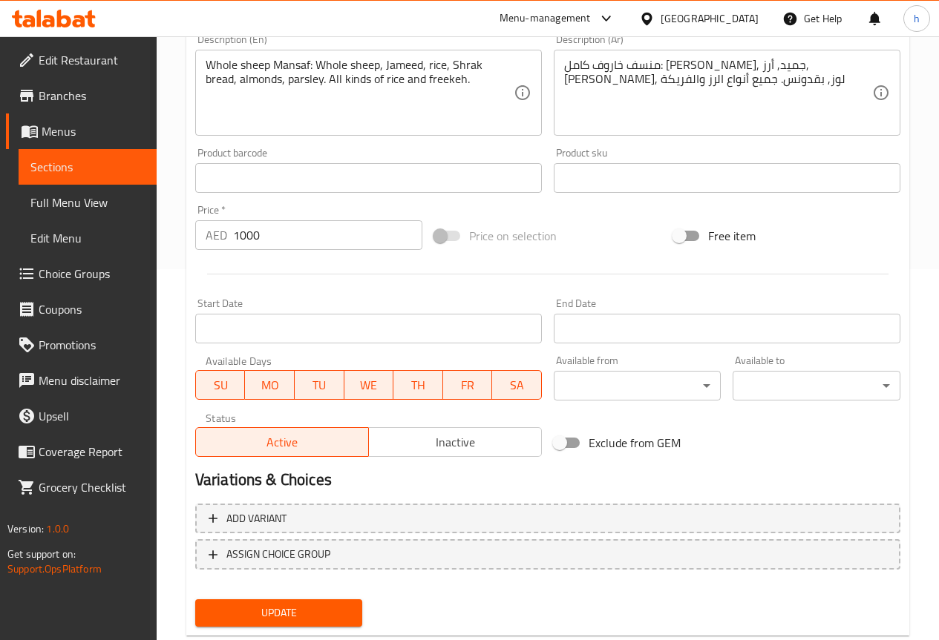
drag, startPoint x: 249, startPoint y: 614, endPoint x: 217, endPoint y: 565, distance: 58.7
click at [249, 614] on span "Update" at bounding box center [279, 613] width 144 height 19
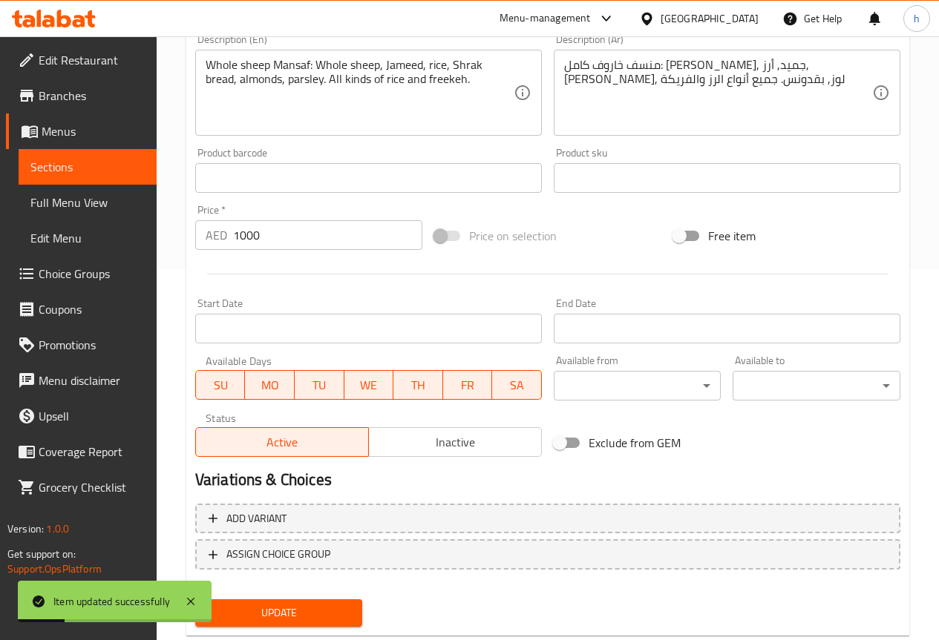
click at [96, 155] on link "Sections" at bounding box center [88, 167] width 138 height 36
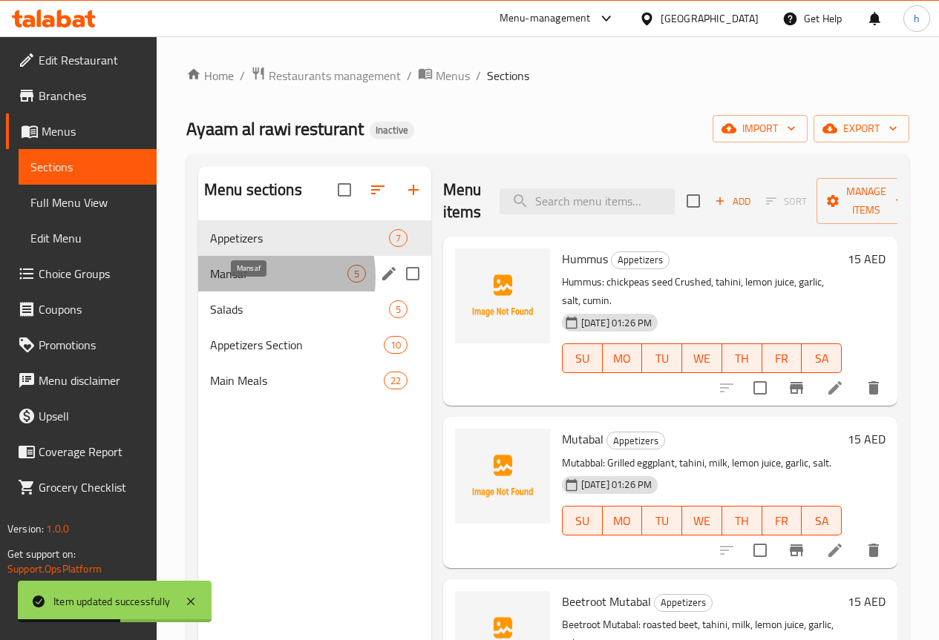
click at [246, 283] on span "Mansaf" at bounding box center [278, 274] width 137 height 18
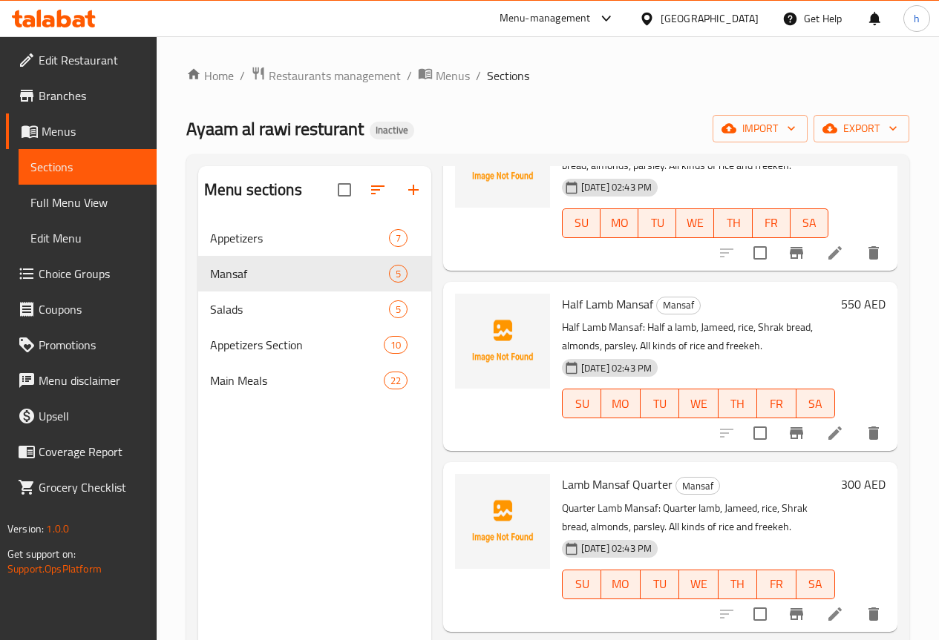
scroll to position [322, 0]
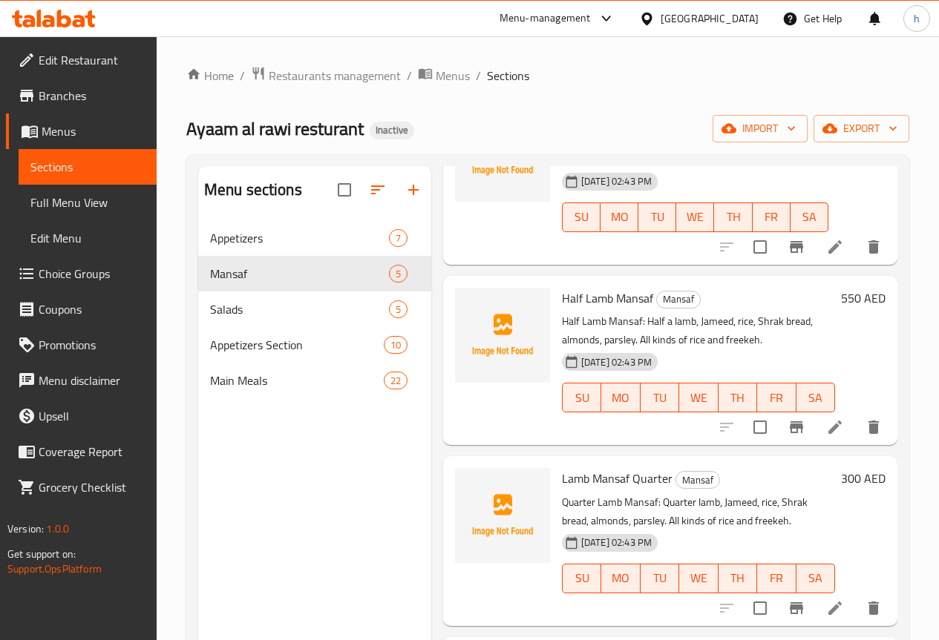
click at [828, 427] on icon at bounding box center [834, 427] width 13 height 13
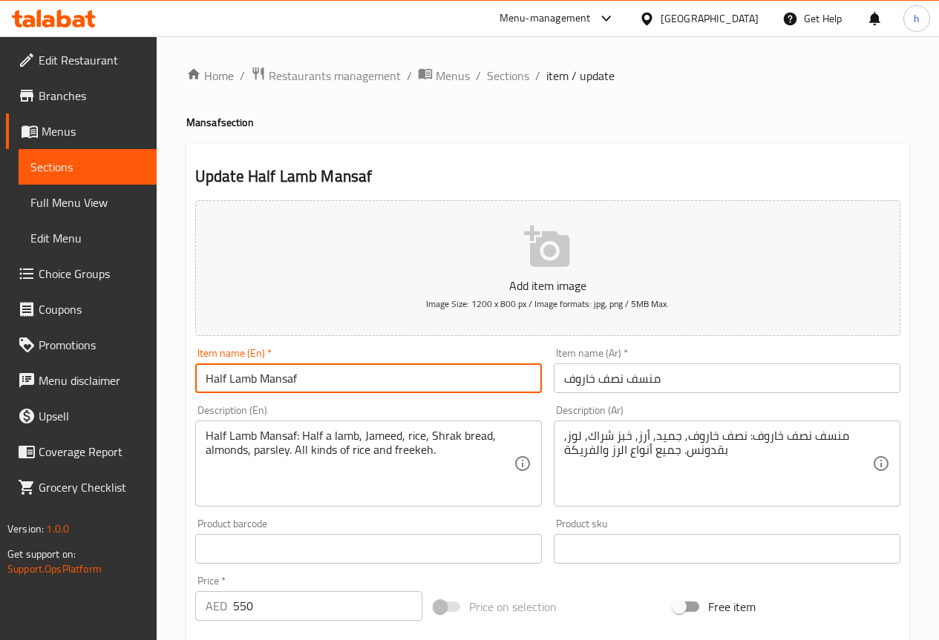
drag, startPoint x: 255, startPoint y: 380, endPoint x: 229, endPoint y: 380, distance: 25.2
click at [229, 380] on input "Half Lamb Mansaf" at bounding box center [368, 379] width 347 height 30
type input "Half sheep Mansaf"
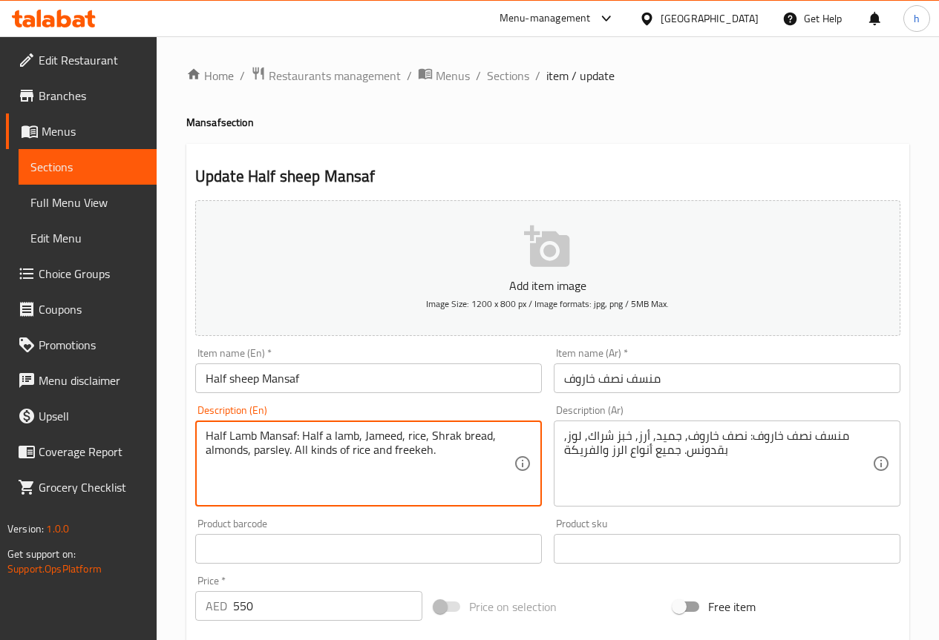
drag, startPoint x: 255, startPoint y: 438, endPoint x: 230, endPoint y: 436, distance: 25.3
drag, startPoint x: 359, startPoint y: 439, endPoint x: 335, endPoint y: 435, distance: 24.0
click at [335, 435] on textarea "Half sheep Mansaf: Half a lamb, Jameed, rice, Shrak bread, almonds, parsley. Al…" at bounding box center [360, 464] width 308 height 70
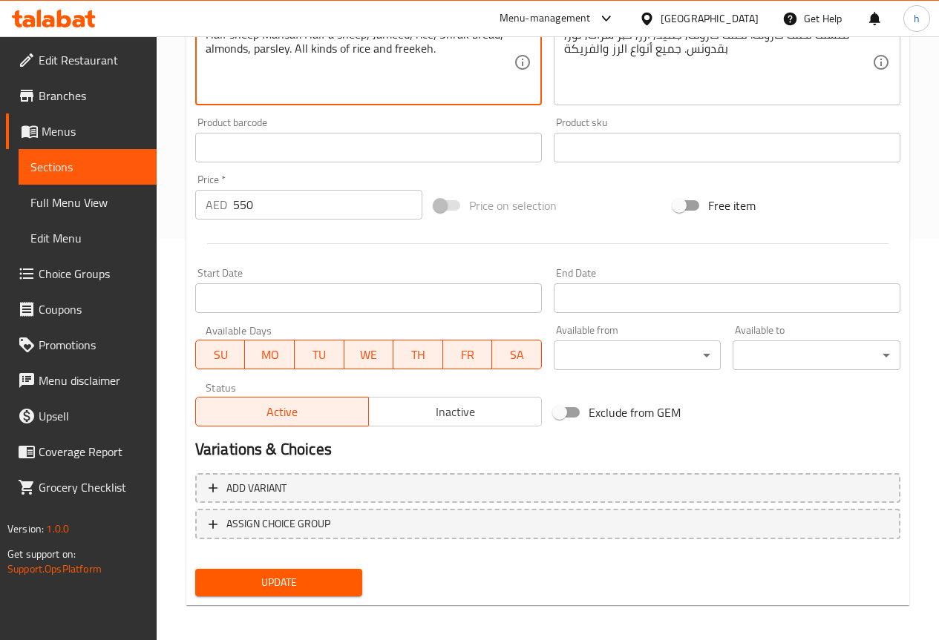
scroll to position [408, 0]
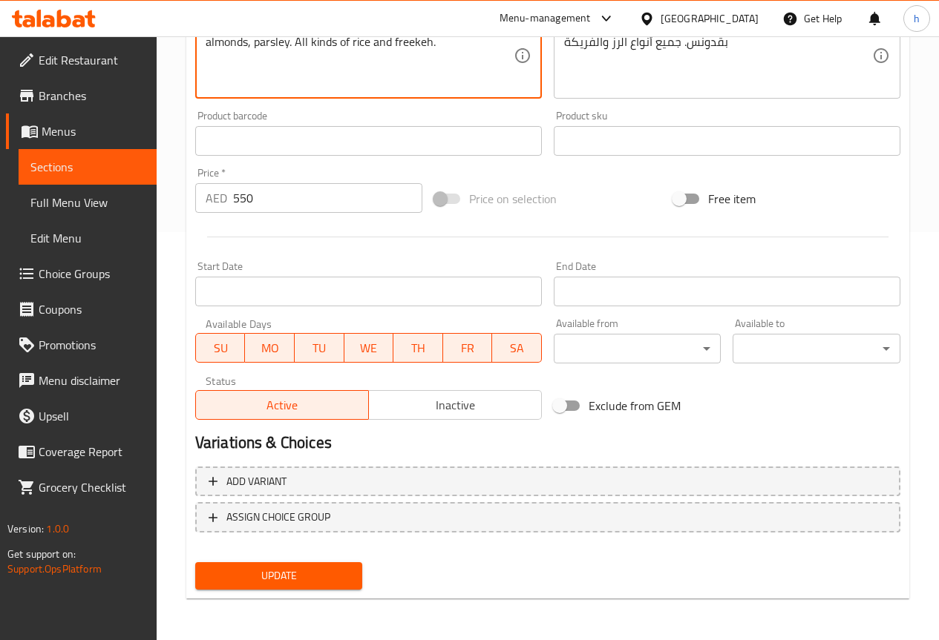
type textarea "Half sheep Mansaf: Half a sheep, Jameed, rice, Shrak bread, almonds, parsley. A…"
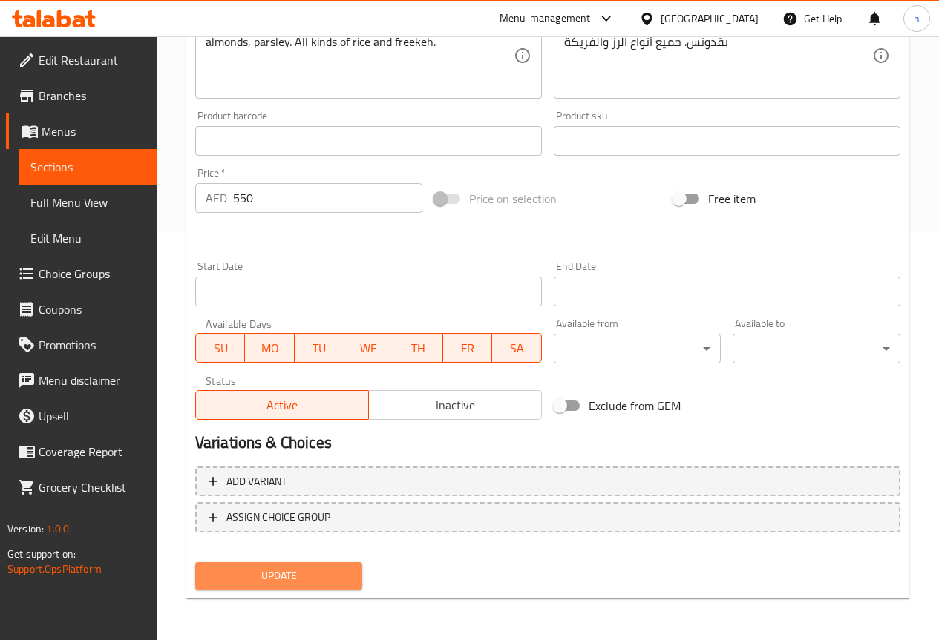
click at [282, 580] on span "Update" at bounding box center [279, 576] width 144 height 19
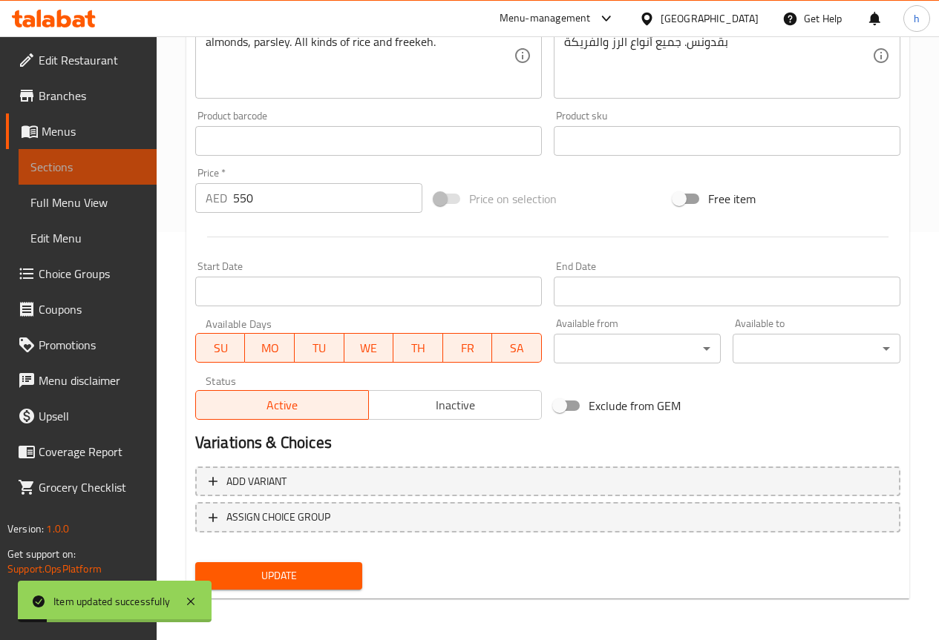
click at [79, 163] on span "Sections" at bounding box center [87, 167] width 114 height 18
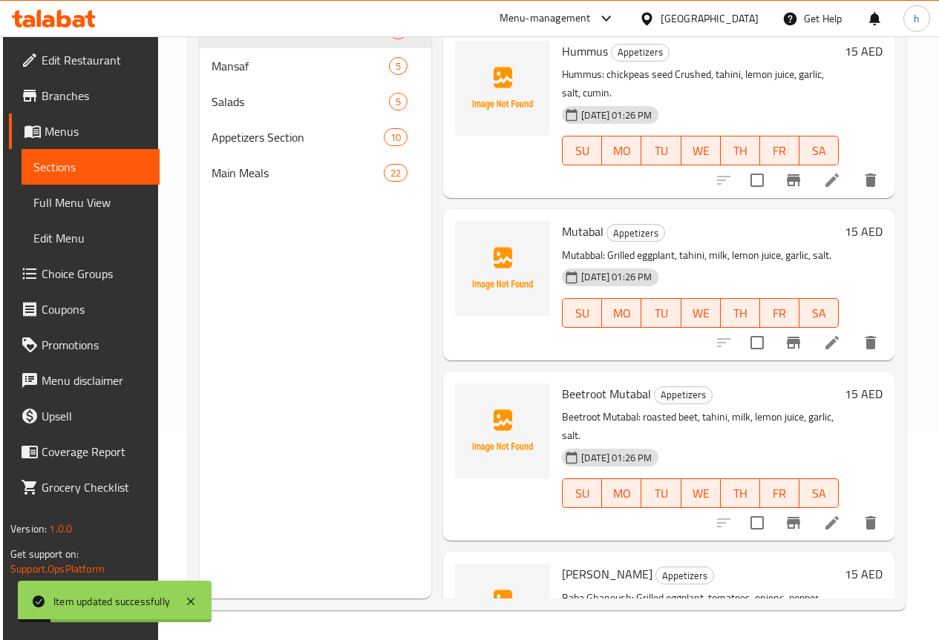
scroll to position [208, 0]
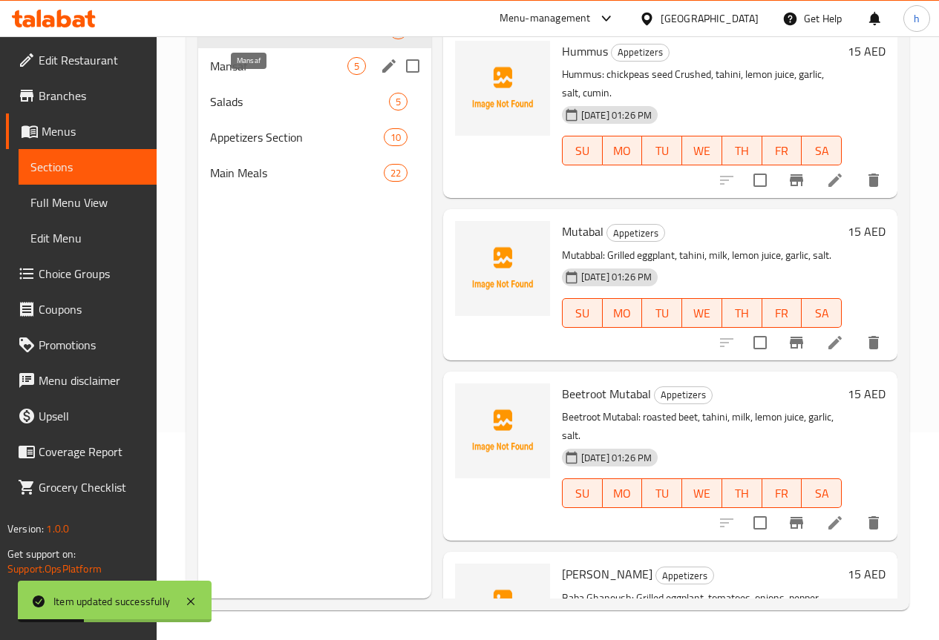
click at [252, 75] on span "Mansaf" at bounding box center [278, 66] width 137 height 18
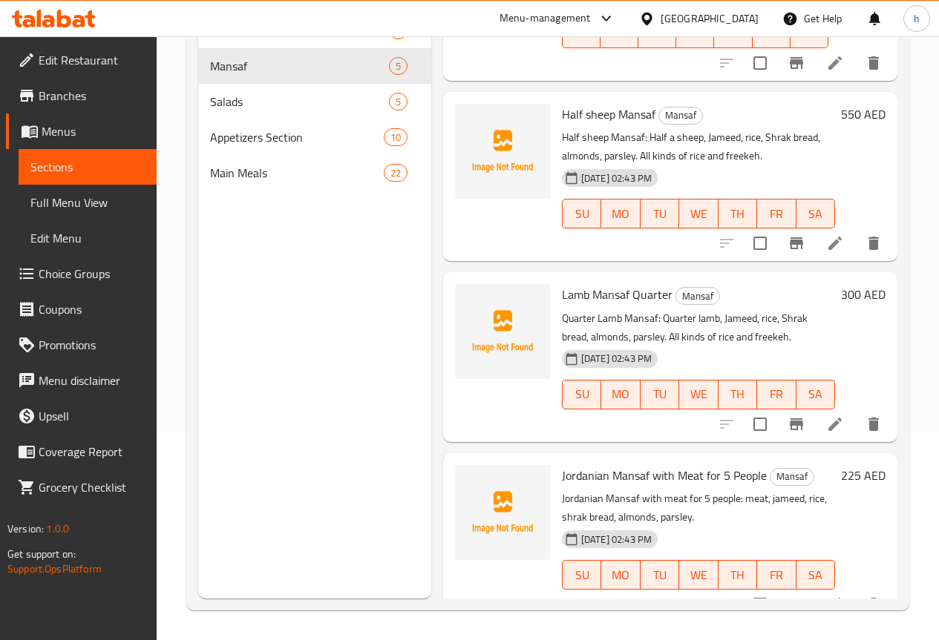
scroll to position [322, 0]
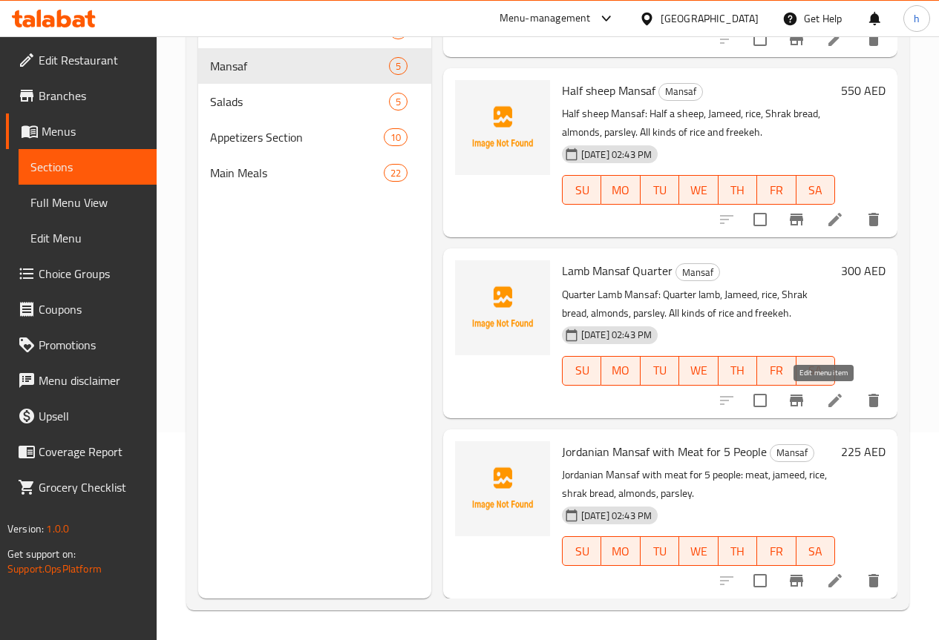
click at [827, 404] on icon at bounding box center [835, 401] width 18 height 18
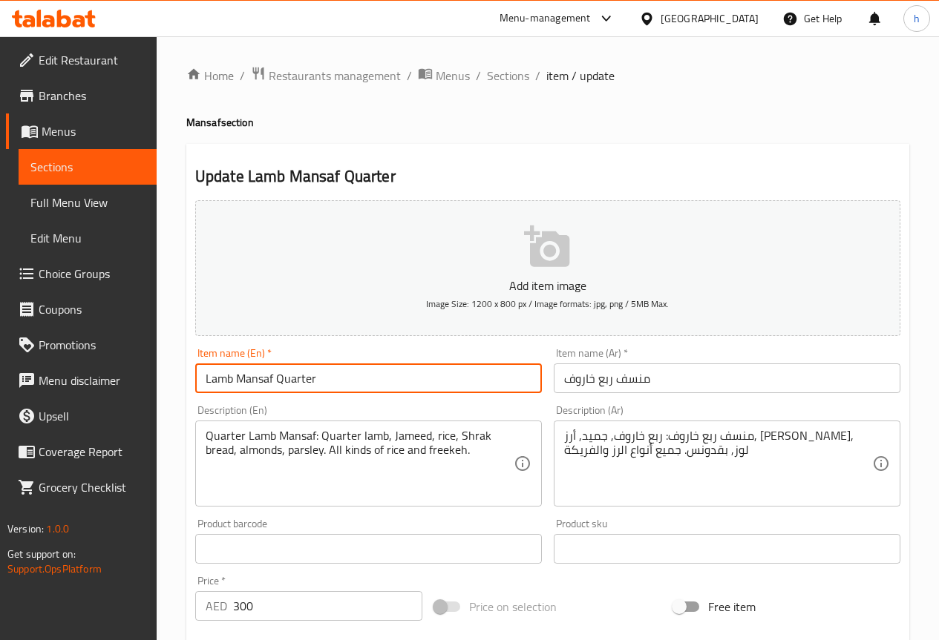
drag, startPoint x: 232, startPoint y: 380, endPoint x: 203, endPoint y: 384, distance: 28.5
click at [203, 384] on input "Lamb Mansaf Quarter" at bounding box center [368, 379] width 347 height 30
drag, startPoint x: 317, startPoint y: 378, endPoint x: 279, endPoint y: 384, distance: 38.3
click at [279, 384] on input "sheep Mansaf Quarter" at bounding box center [368, 379] width 347 height 30
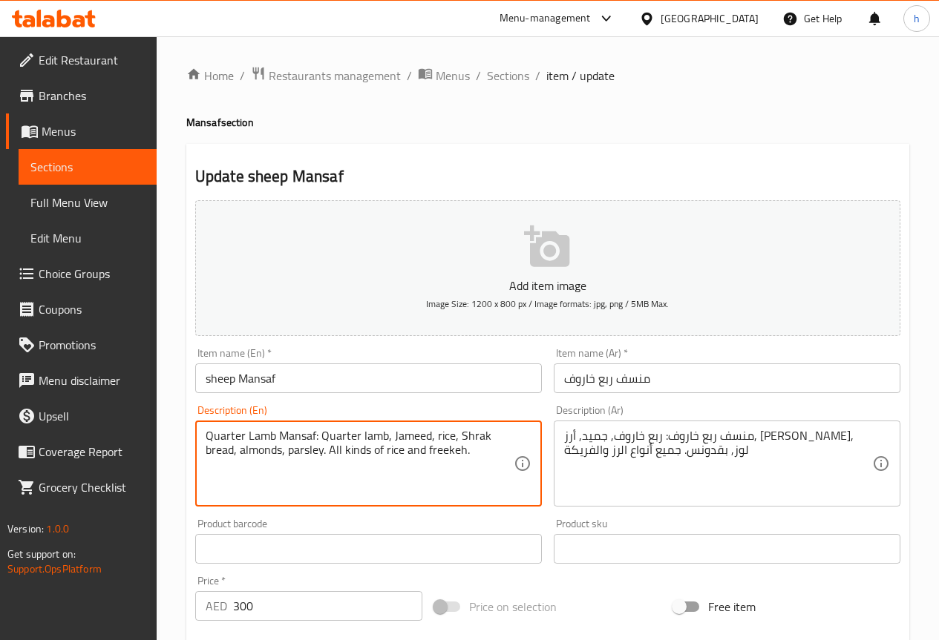
drag, startPoint x: 245, startPoint y: 433, endPoint x: 205, endPoint y: 438, distance: 40.3
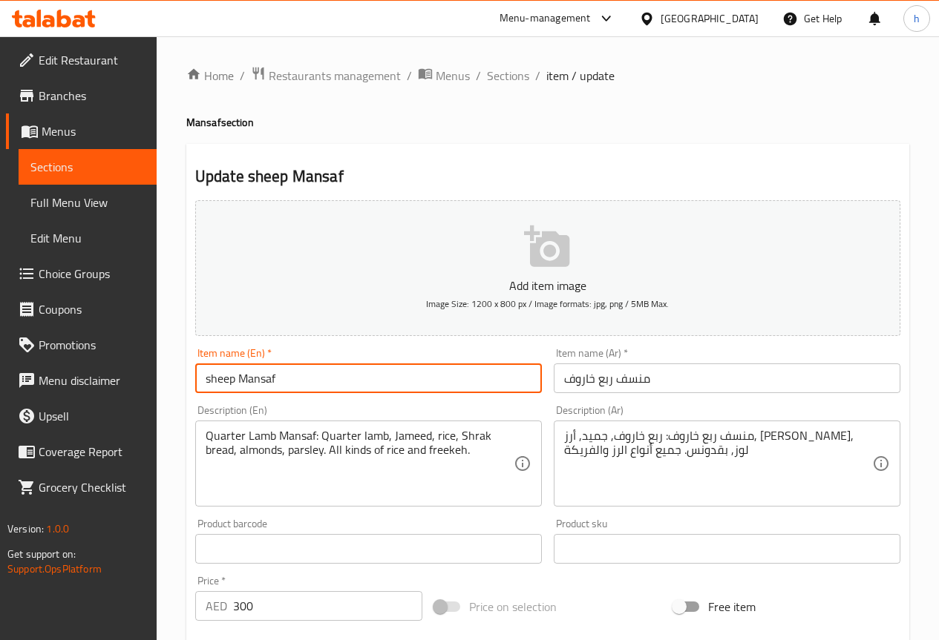
click at [208, 383] on input "sheep Mansaf" at bounding box center [368, 379] width 347 height 30
paste input "Quarter"
type input "Quarter sheep Mansaf"
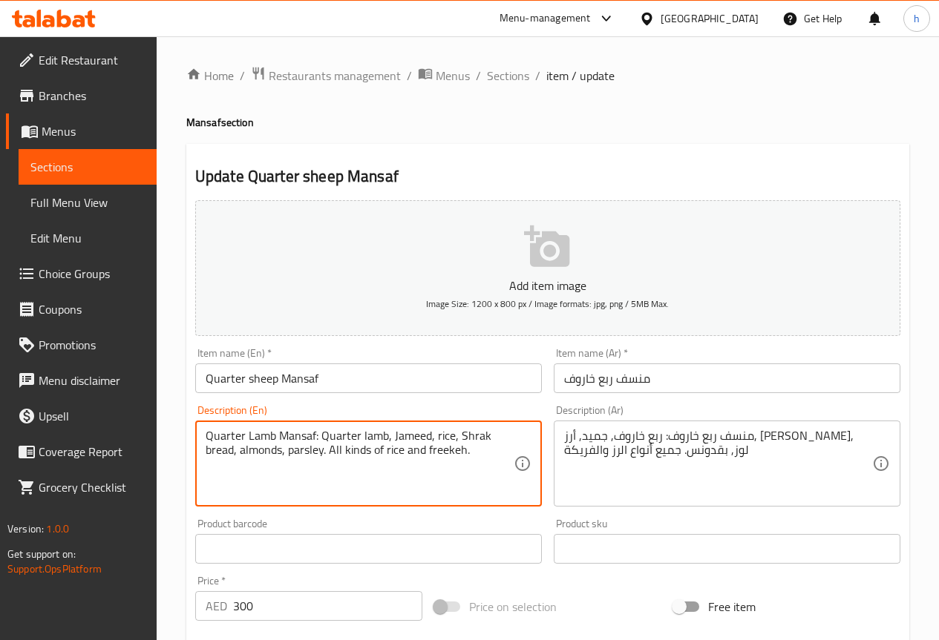
drag, startPoint x: 272, startPoint y: 437, endPoint x: 249, endPoint y: 436, distance: 22.3
drag, startPoint x: 383, startPoint y: 433, endPoint x: 373, endPoint y: 435, distance: 10.5
click at [373, 435] on textarea "Quarter sheep Mansaf: Quarter lamb, Jameed, rice, Shrak bread, almonds, parsley…" at bounding box center [360, 464] width 308 height 70
drag, startPoint x: 386, startPoint y: 437, endPoint x: 364, endPoint y: 439, distance: 22.4
click at [364, 439] on textarea "Quarter sheep Mansaf: Quarter lamb, Jameed, rice, Shrak bread, almonds, parsley…" at bounding box center [360, 464] width 308 height 70
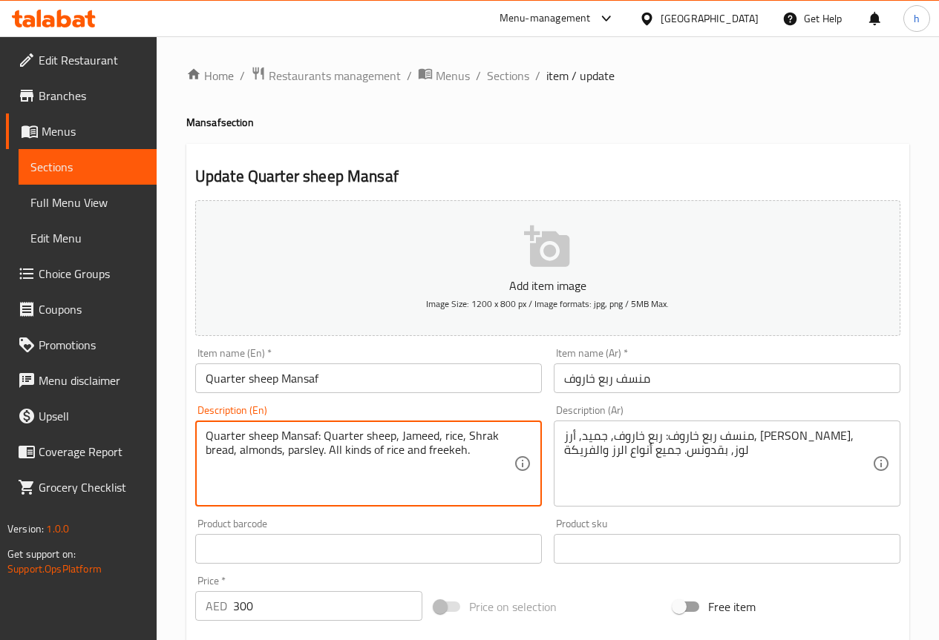
type textarea "Quarter sheep Mansaf: Quarter sheep, Jameed, rice, Shrak bread, almonds, parsle…"
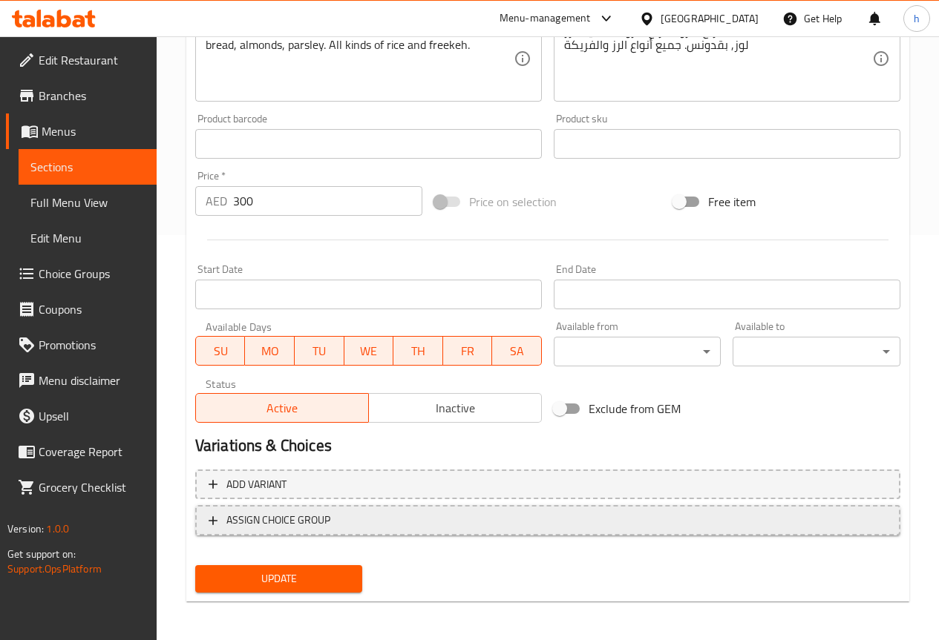
scroll to position [408, 0]
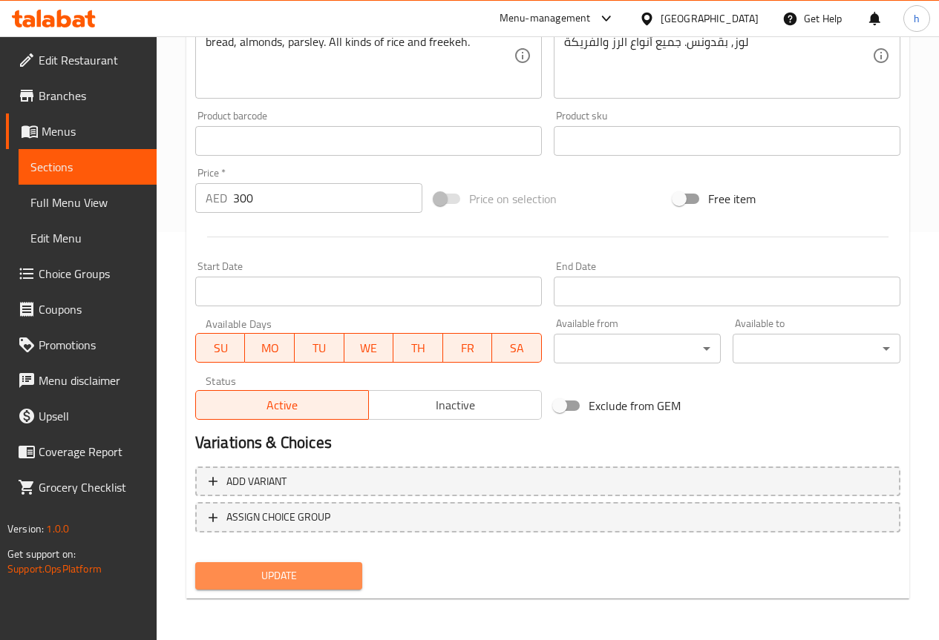
click at [298, 573] on span "Update" at bounding box center [279, 576] width 144 height 19
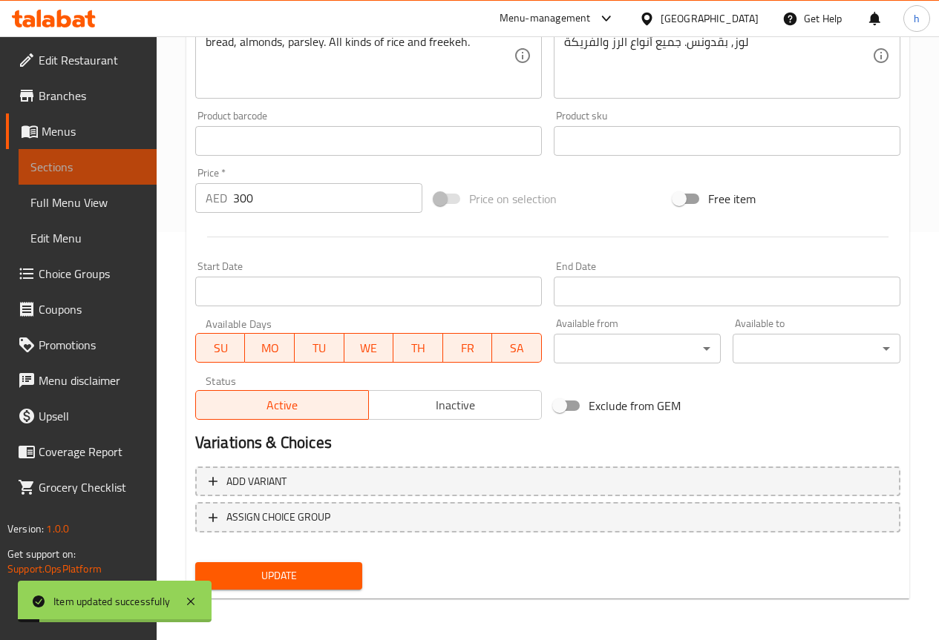
click at [55, 163] on span "Sections" at bounding box center [87, 167] width 114 height 18
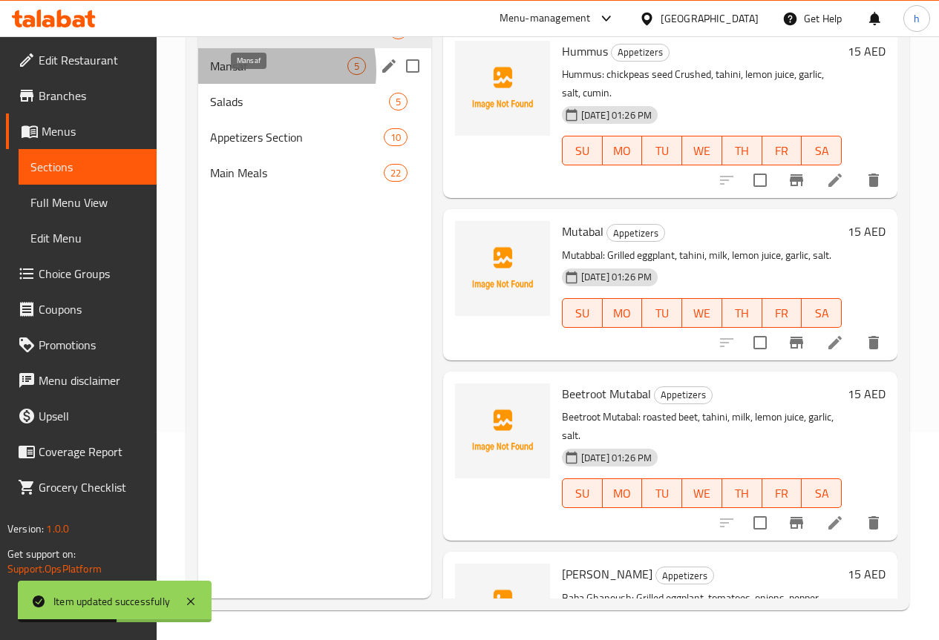
click at [247, 75] on span "Mansaf" at bounding box center [278, 66] width 137 height 18
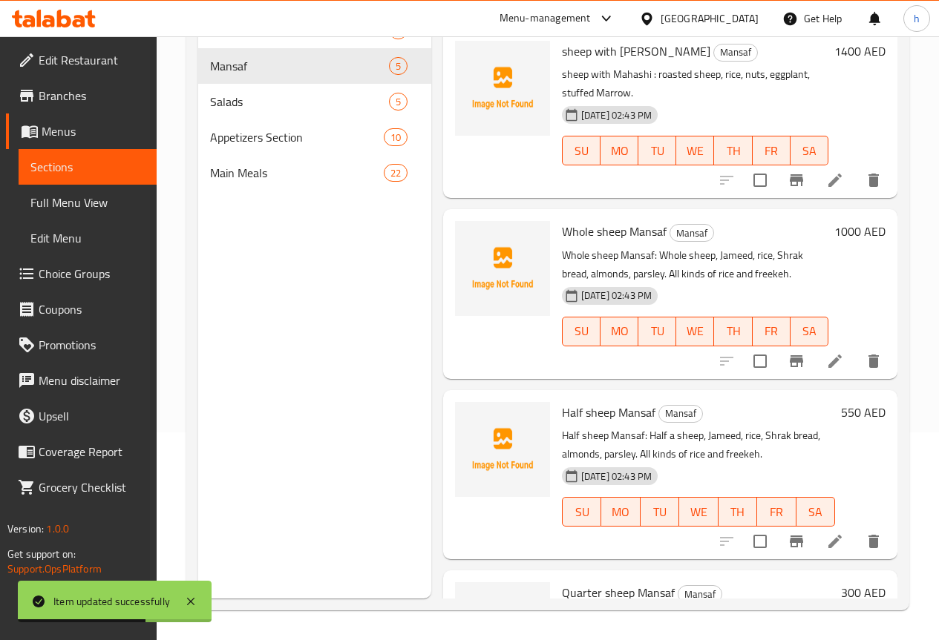
scroll to position [322, 0]
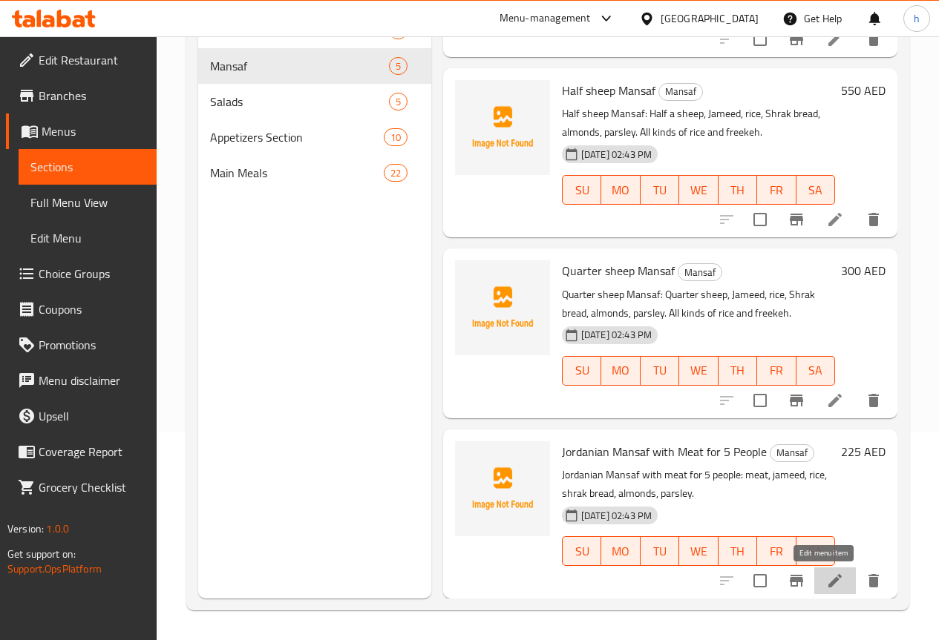
click at [828, 583] on icon at bounding box center [834, 580] width 13 height 13
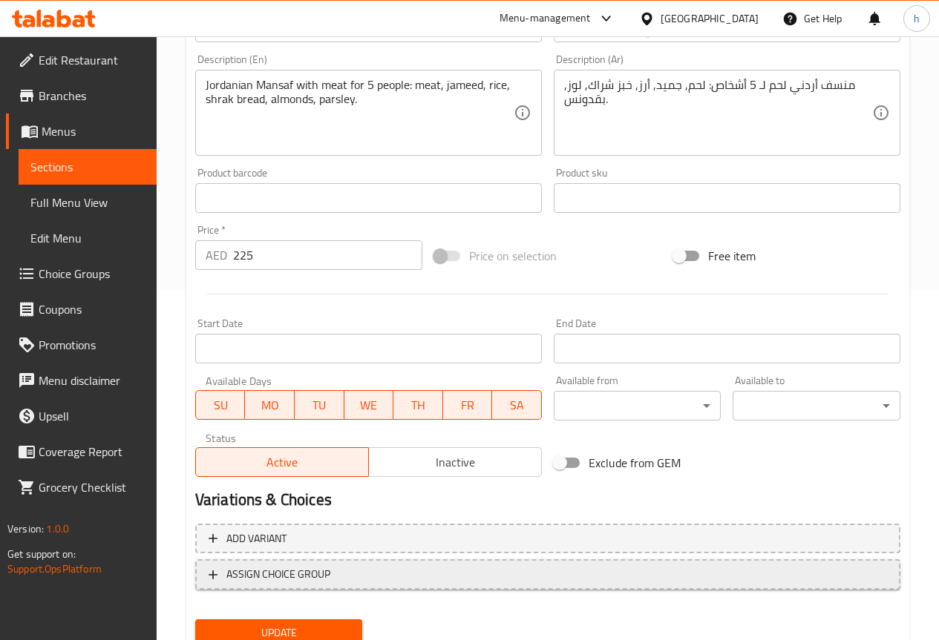
scroll to position [408, 0]
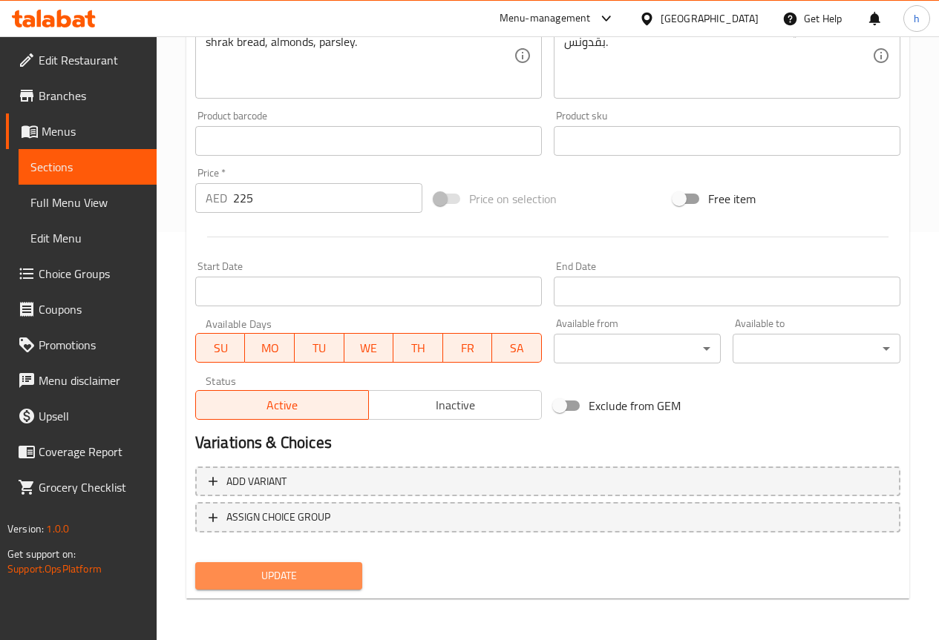
click at [303, 576] on span "Update" at bounding box center [279, 576] width 144 height 19
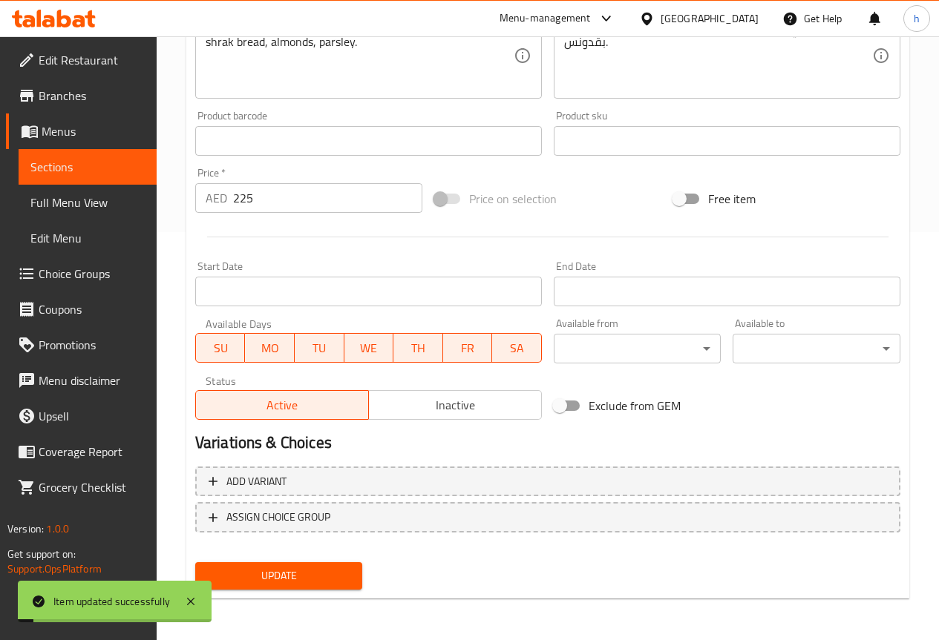
click at [121, 161] on span "Sections" at bounding box center [87, 167] width 114 height 18
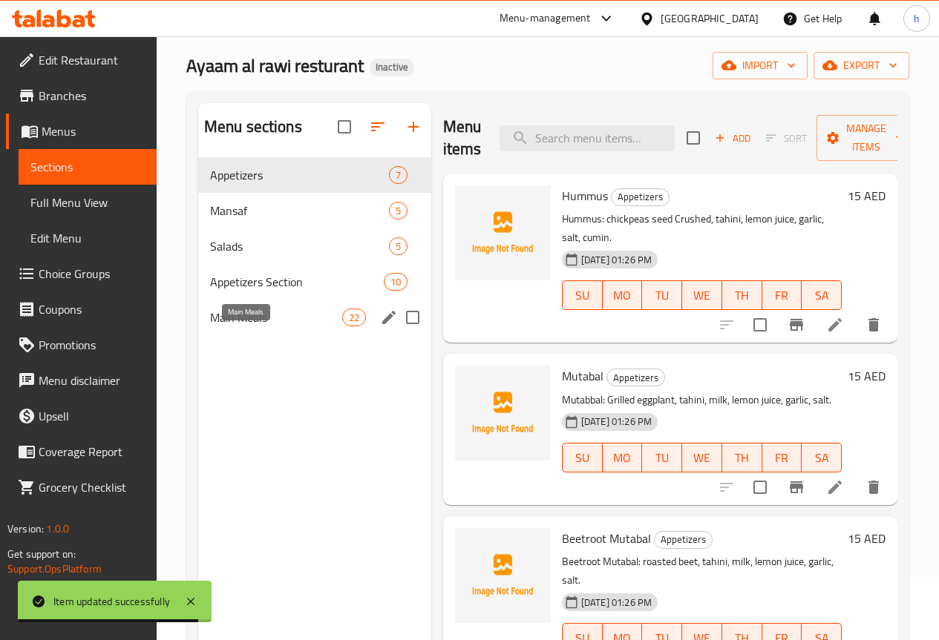
scroll to position [59, 0]
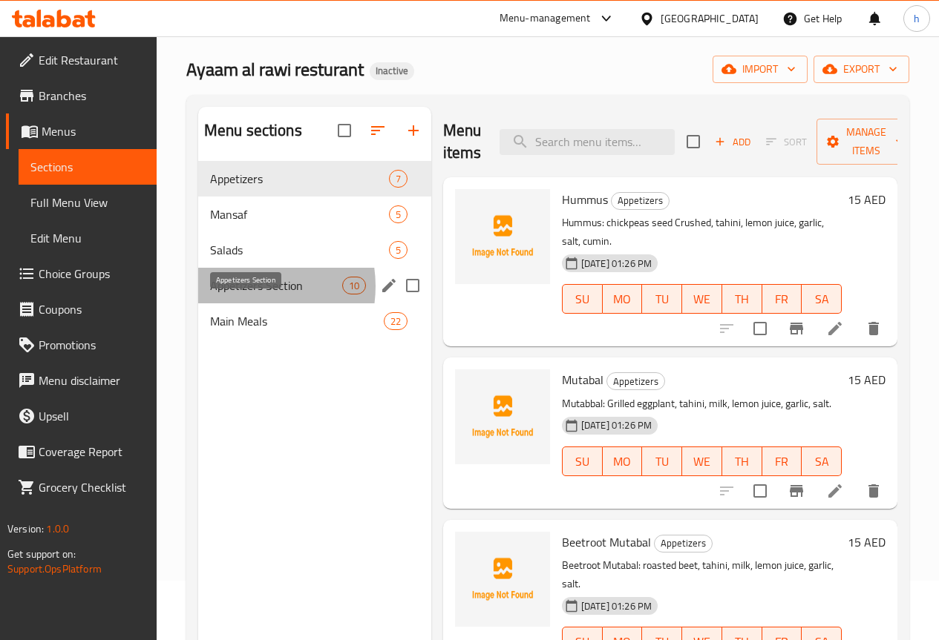
click at [243, 295] on span "Appetizers Section" at bounding box center [276, 286] width 132 height 18
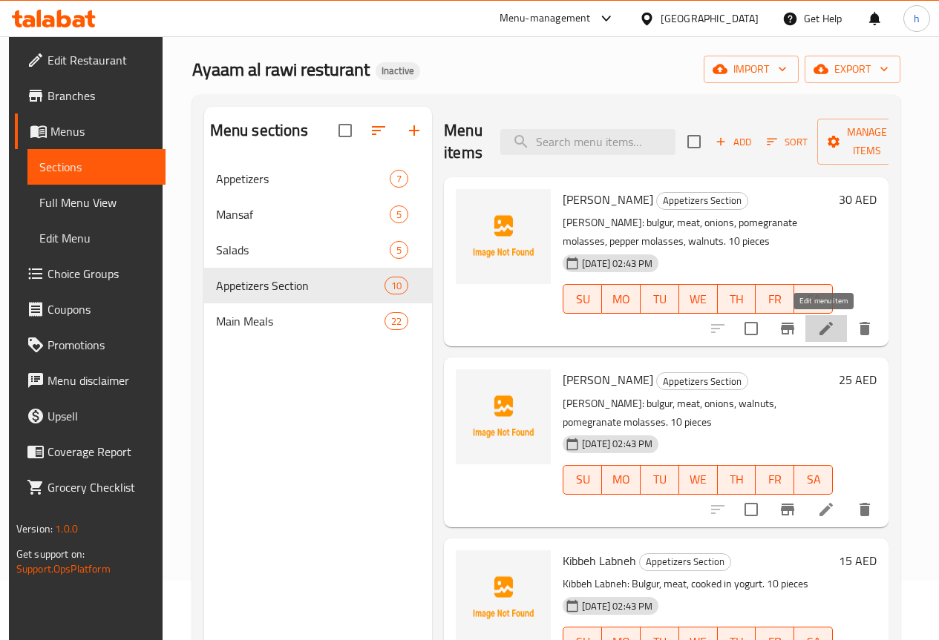
click at [817, 332] on icon at bounding box center [826, 329] width 18 height 18
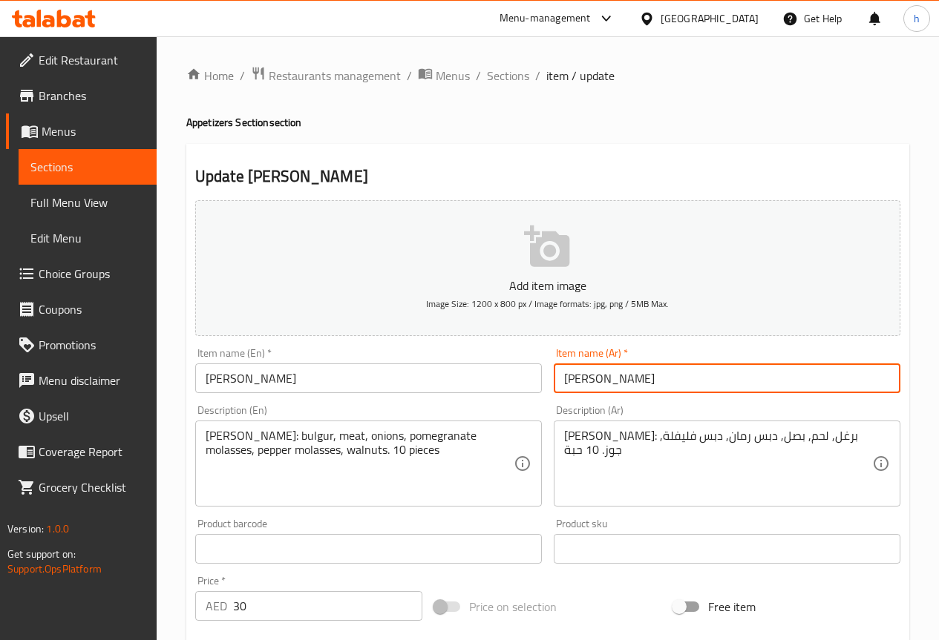
drag, startPoint x: 622, startPoint y: 381, endPoint x: 604, endPoint y: 379, distance: 17.9
click at [604, 379] on input "كبة دراويش" at bounding box center [727, 379] width 347 height 30
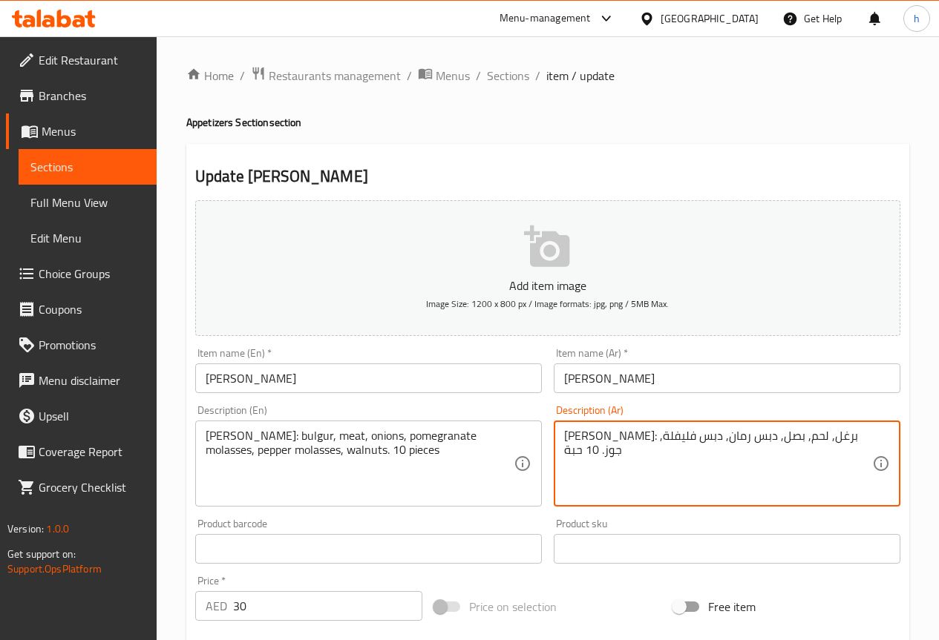
drag, startPoint x: 796, startPoint y: 437, endPoint x: 776, endPoint y: 435, distance: 19.4
drag, startPoint x: 718, startPoint y: 436, endPoint x: 672, endPoint y: 439, distance: 46.1
click at [672, 439] on textarea "كبة دراويش: برغل, لحم, بصل, دبس رمان, دبس فليفلة, جوز. 10 حبة" at bounding box center [718, 464] width 308 height 70
drag, startPoint x: 664, startPoint y: 438, endPoint x: 606, endPoint y: 439, distance: 57.9
click at [606, 439] on textarea "كبة دراويش: برغل, لحم, بصل, دبس رمان, دبس فليفلة, جوز. 10 حبة" at bounding box center [718, 464] width 308 height 70
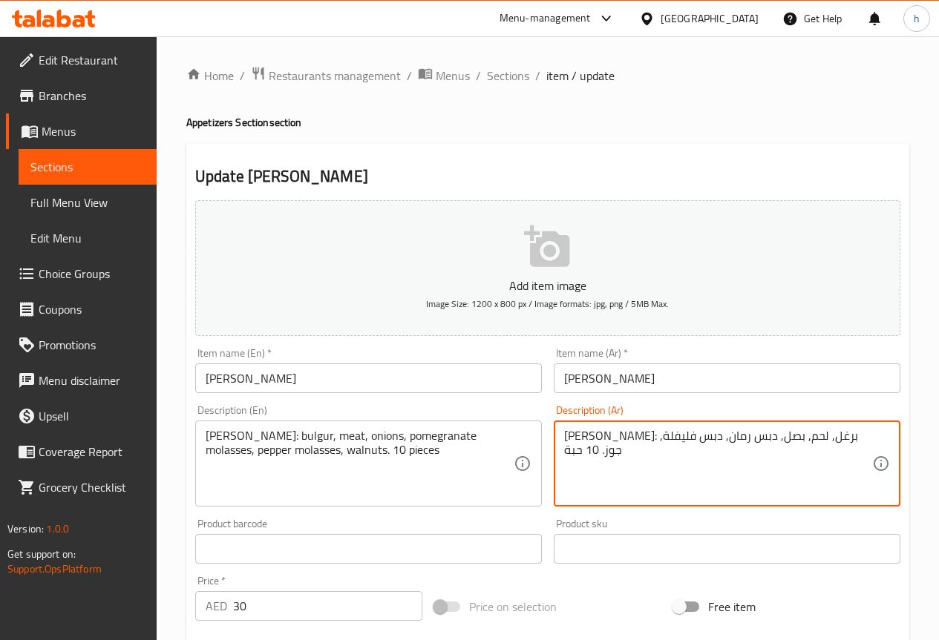
drag, startPoint x: 601, startPoint y: 436, endPoint x: 584, endPoint y: 437, distance: 17.1
click at [584, 437] on textarea "كبة دراويش: برغل, لحم, بصل, دبس رمان, دبس فليفلة, جوز. 10 حبة" at bounding box center [718, 464] width 308 height 70
click at [596, 437] on textarea "كبة دراويش: برغل, لحم, بصل, دبس رمان, دبس فليفلة, جوز. 10 حبة" at bounding box center [718, 464] width 308 height 70
click at [598, 439] on textarea "كبة دراويش: برغل, لحم, بصل, دبس رمان, دبس فليفلة, جوز. 10 حبة" at bounding box center [718, 464] width 308 height 70
drag, startPoint x: 597, startPoint y: 436, endPoint x: 583, endPoint y: 436, distance: 13.4
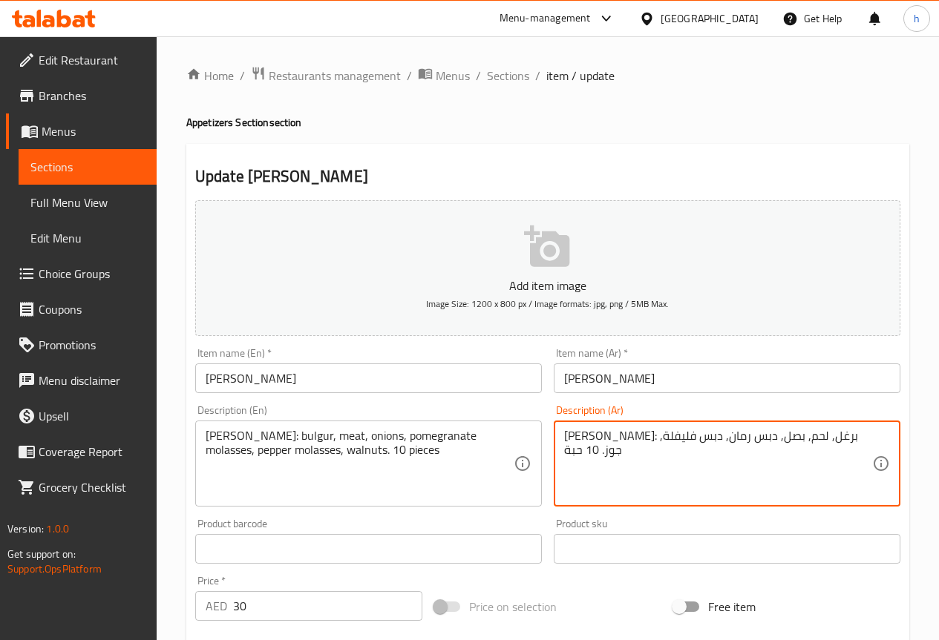
click at [583, 436] on textarea "كبة دراويش: برغل, لحم, بصل, دبس رمان, دبس فليفلة, جوز. 10 حبة" at bounding box center [718, 464] width 308 height 70
type textarea "كبة دراويش: برغل, لحم, بصل, دبس رمان, دبس فليفلة, c. 10 حبة"
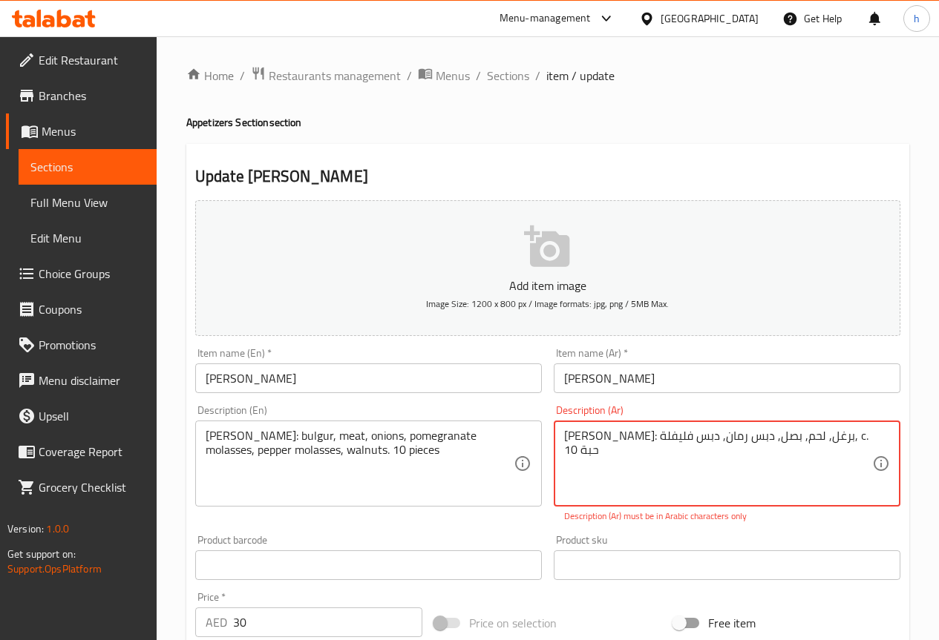
click at [870, 434] on textarea "كبة دراويش: برغل, لحم, بصل, دبس رمان, دبس فليفلة, c. 10 حبة" at bounding box center [718, 464] width 308 height 70
click at [875, 435] on div "كبة دراويش: برغل, لحم, بصل, دبس رمان, دبس فليفلة, c. 10 حبة Description (Ar)" at bounding box center [727, 464] width 347 height 86
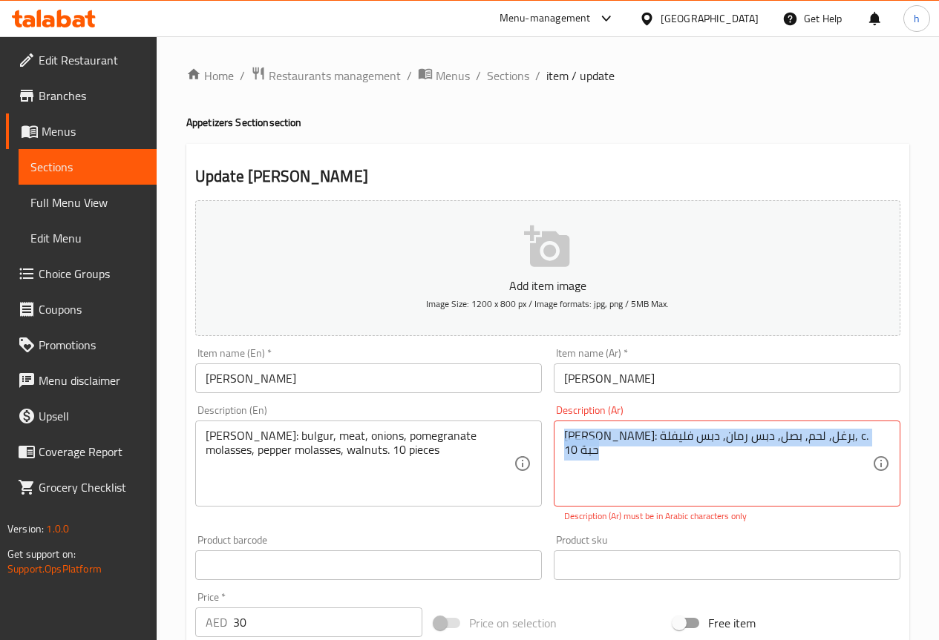
click at [875, 435] on div "كبة دراويش: برغل, لحم, بصل, دبس رمان, دبس فليفلة, c. 10 حبة Description (Ar)" at bounding box center [727, 464] width 347 height 86
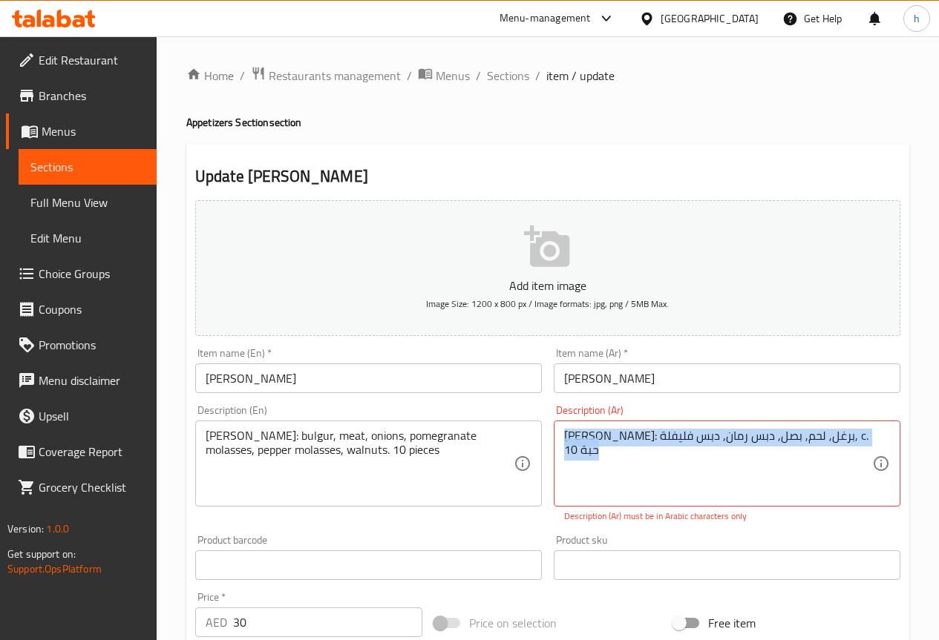
click at [875, 435] on div "كبة دراويش: برغل, لحم, بصل, دبس رمان, دبس فليفلة, c. 10 حبة Description (Ar)" at bounding box center [727, 464] width 347 height 86
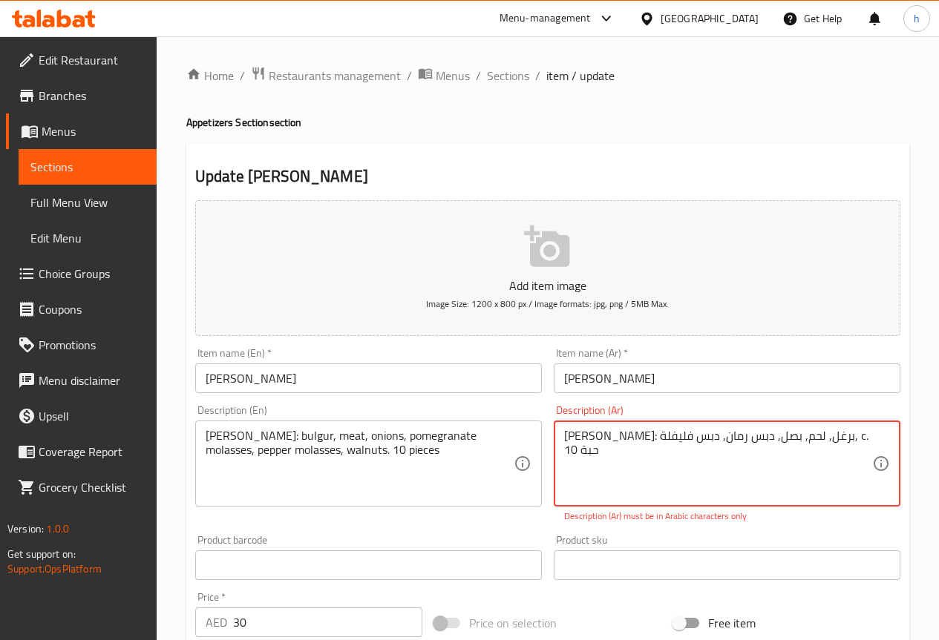
click at [868, 434] on textarea "كبة دراويش: برغل, لحم, بصل, دبس رمان, دبس فليفلة, c. 10 حبة" at bounding box center [718, 464] width 308 height 70
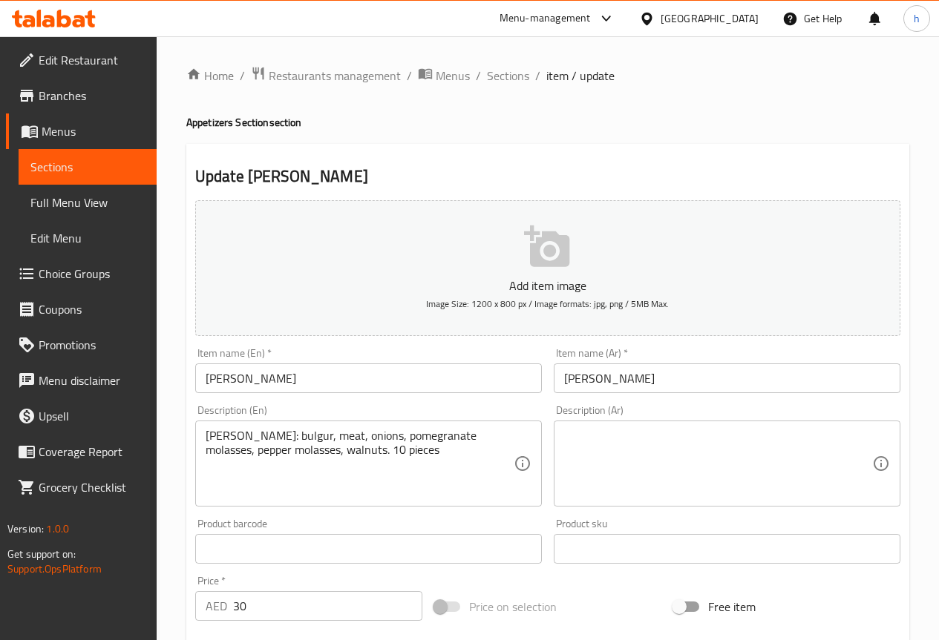
click at [695, 453] on textarea at bounding box center [718, 464] width 308 height 70
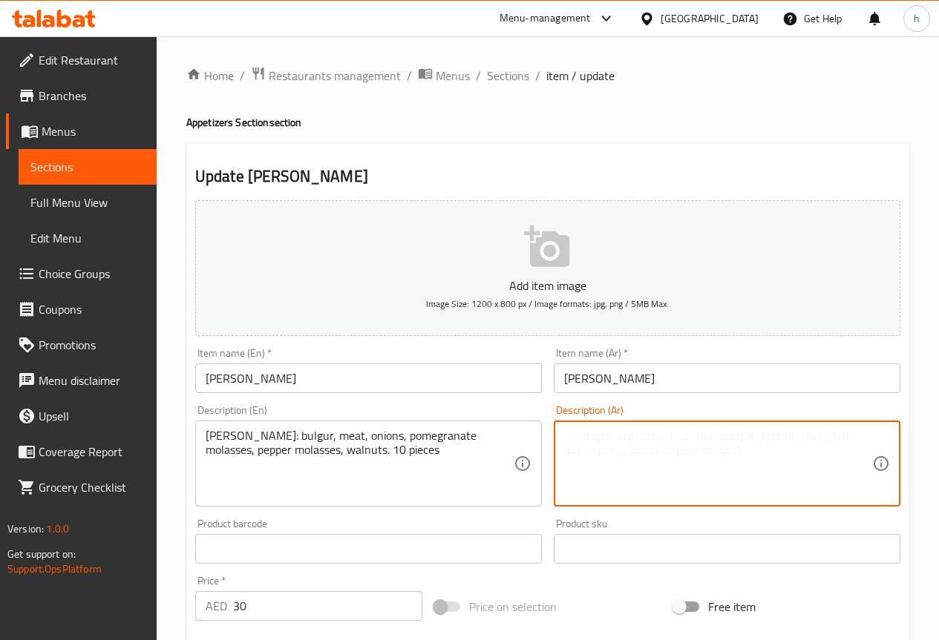
paste textarea "كبة دراويش: برغل, لحم, بصل, دبس رمان, دبس فليفلة, جوز. 10 حبة"
drag, startPoint x: 583, startPoint y: 438, endPoint x: 597, endPoint y: 438, distance: 14.1
click at [597, 438] on textarea "كبة دراويش: برغل, لحم, بصل, دبس رمان, دبس فليفلة, جوز. 10 حبة" at bounding box center [718, 464] width 308 height 70
type textarea "كبة دراويش: برغل, لحم, بصل, دبس رمان, دبس فليفلة, جوز. 10 حبة"
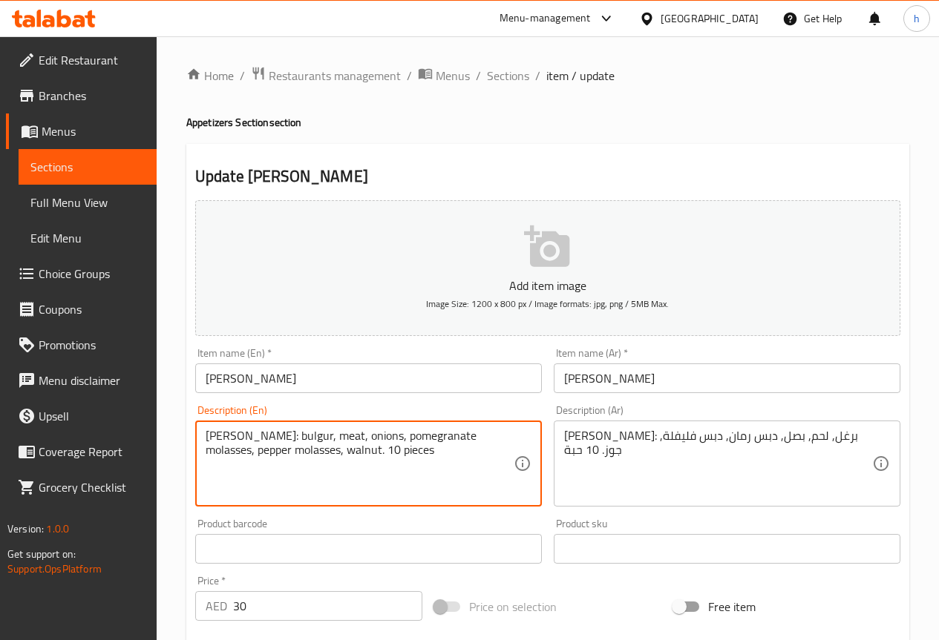
type textarea "Kibbeh Darawish: bulgur, meat, onions, pomegranate molasses, pepper molasses, w…"
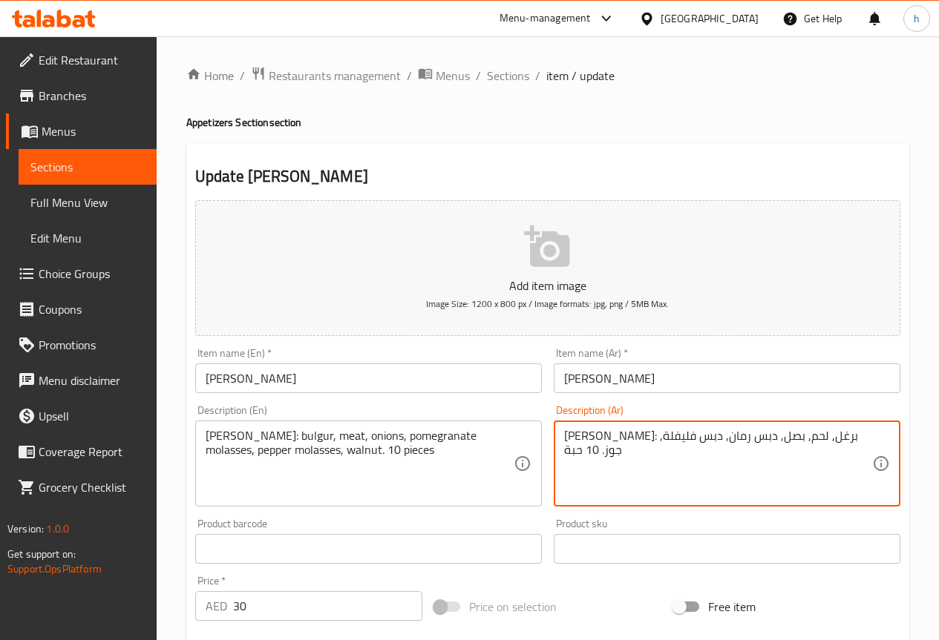
drag, startPoint x: 580, startPoint y: 450, endPoint x: 559, endPoint y: 451, distance: 20.8
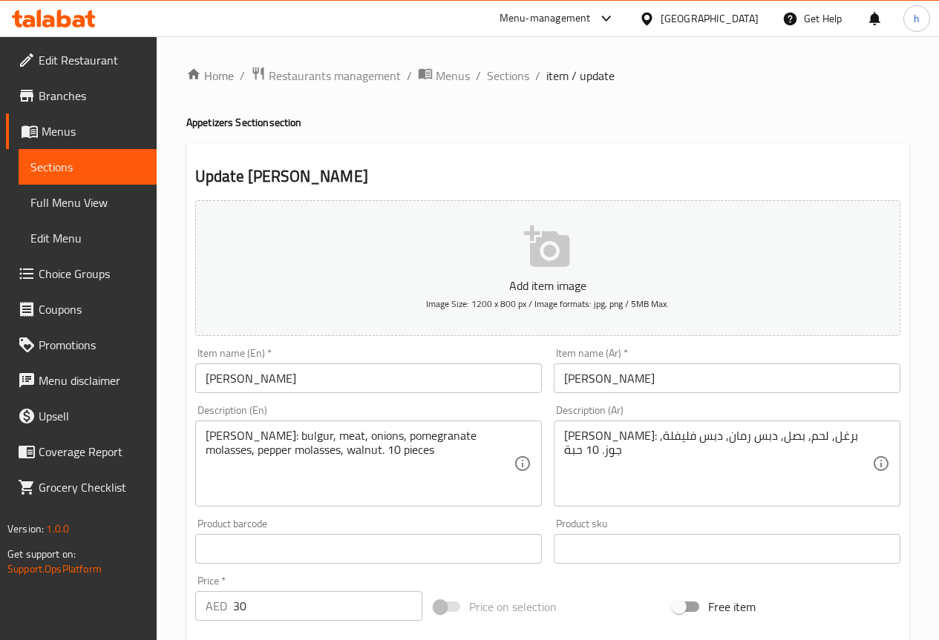
click at [603, 468] on textarea "كبة دراويش: برغل, لحم, بصل, دبس رمان, دبس فليفلة, جوز. 10 حبة" at bounding box center [718, 464] width 308 height 70
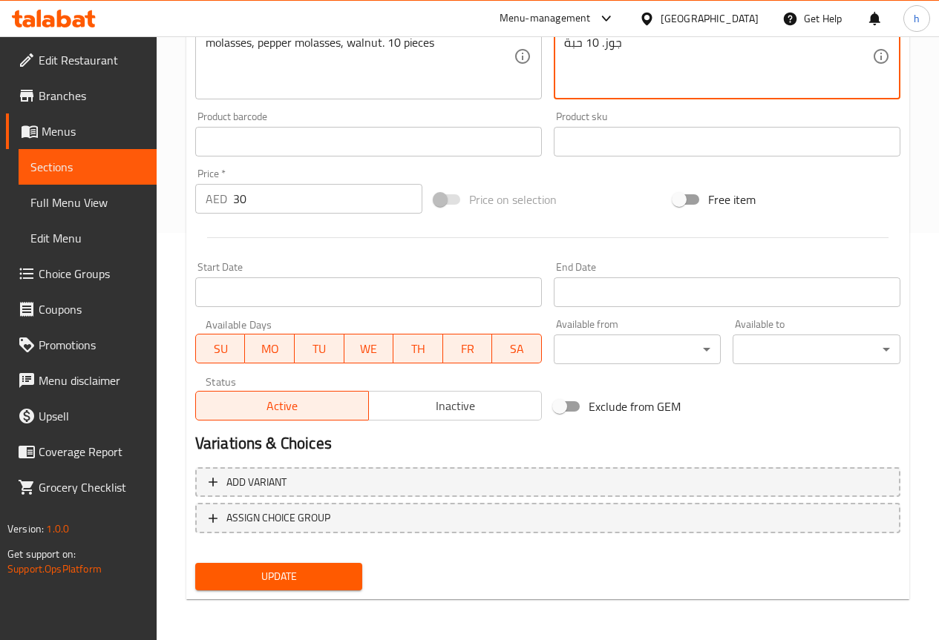
scroll to position [408, 0]
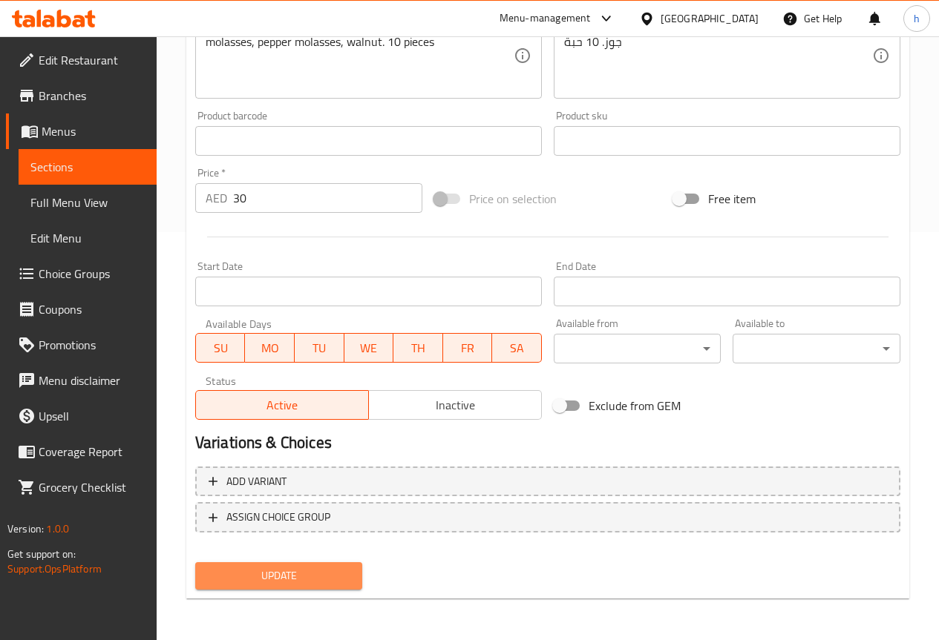
click at [304, 581] on span "Update" at bounding box center [279, 576] width 144 height 19
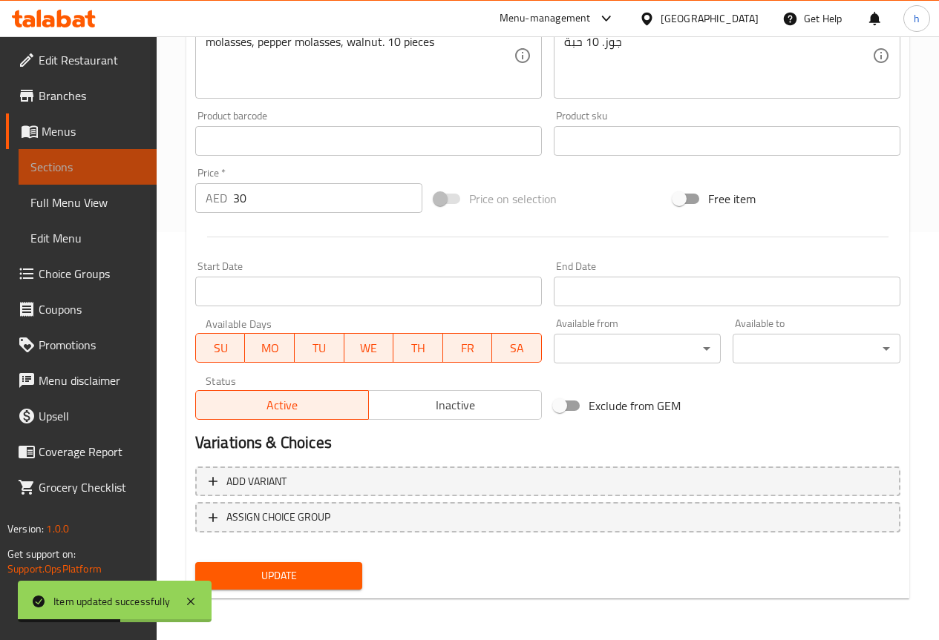
click at [101, 166] on span "Sections" at bounding box center [87, 167] width 114 height 18
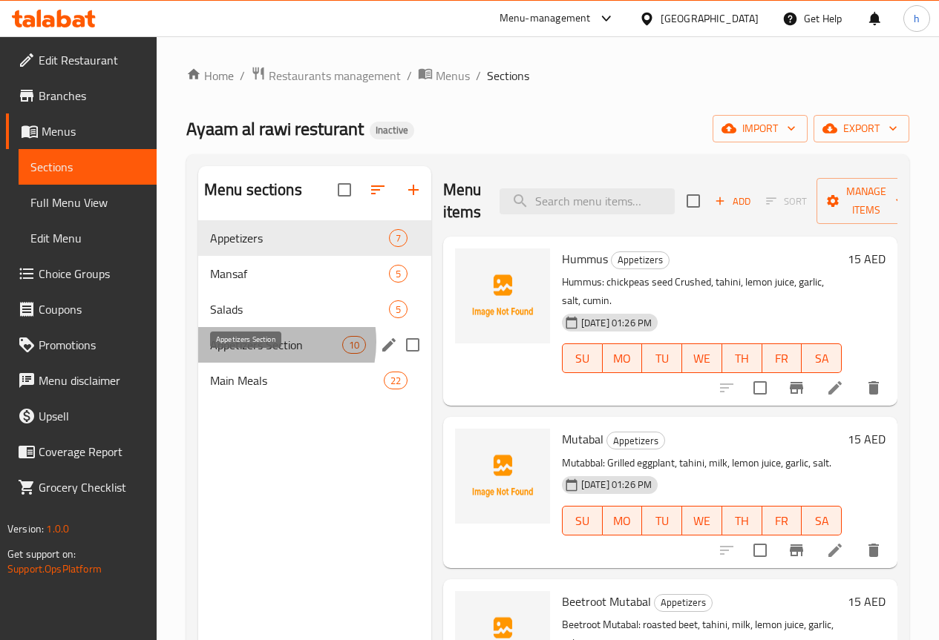
click at [258, 354] on span "Appetizers Section" at bounding box center [276, 345] width 132 height 18
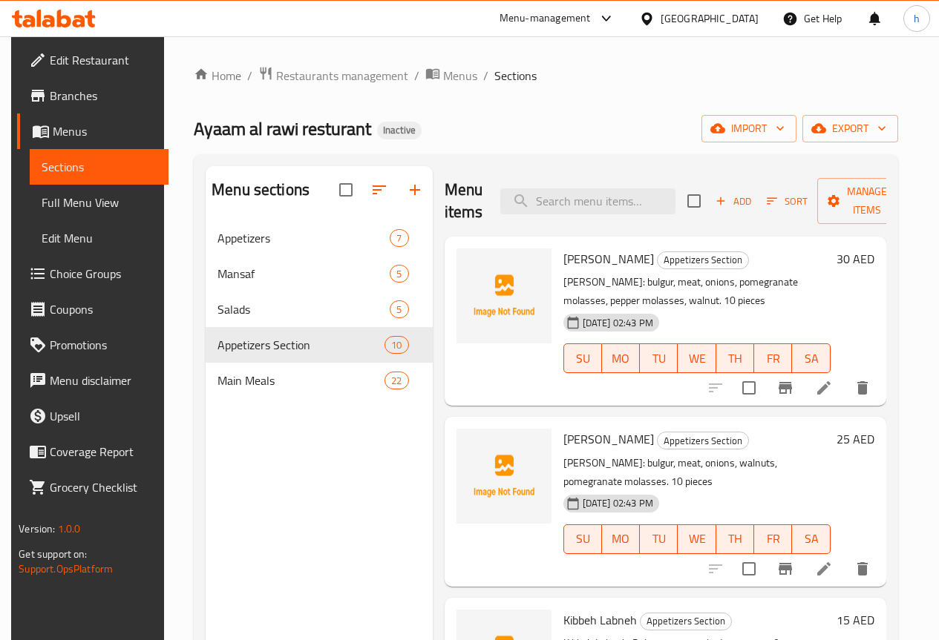
click at [831, 571] on icon at bounding box center [824, 569] width 18 height 18
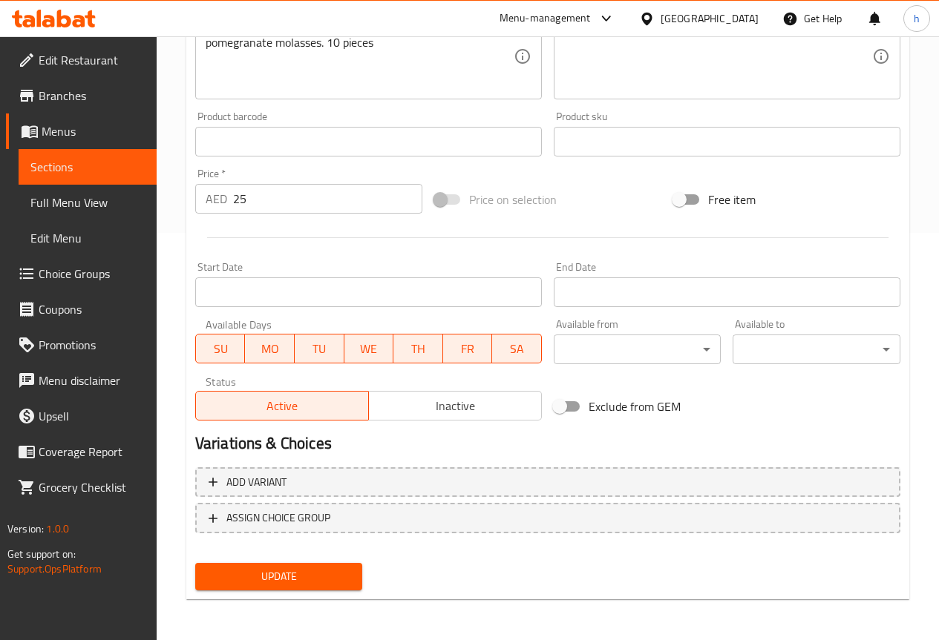
scroll to position [408, 0]
click at [289, 581] on span "Update" at bounding box center [279, 576] width 144 height 19
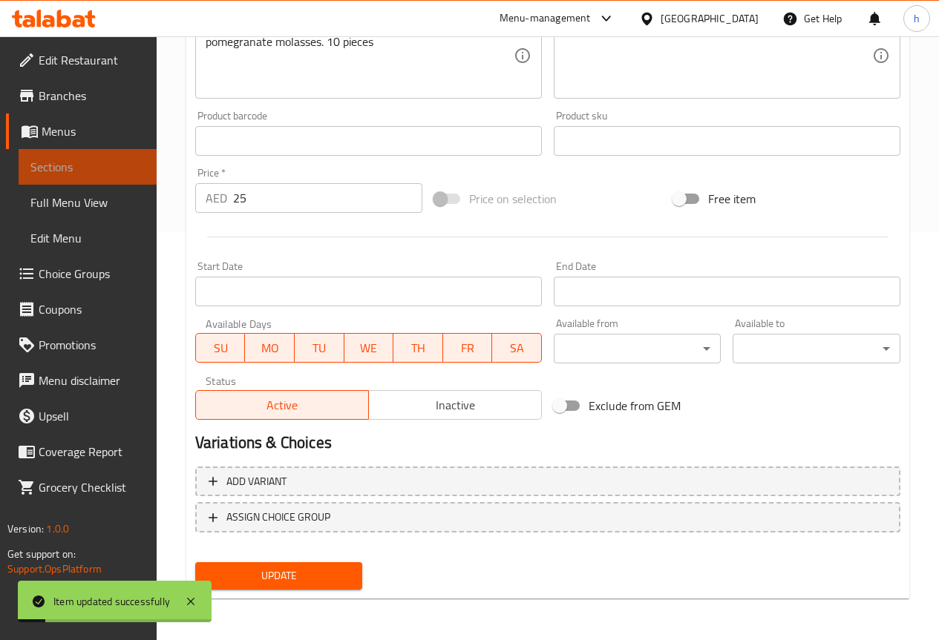
click at [110, 171] on span "Sections" at bounding box center [87, 167] width 114 height 18
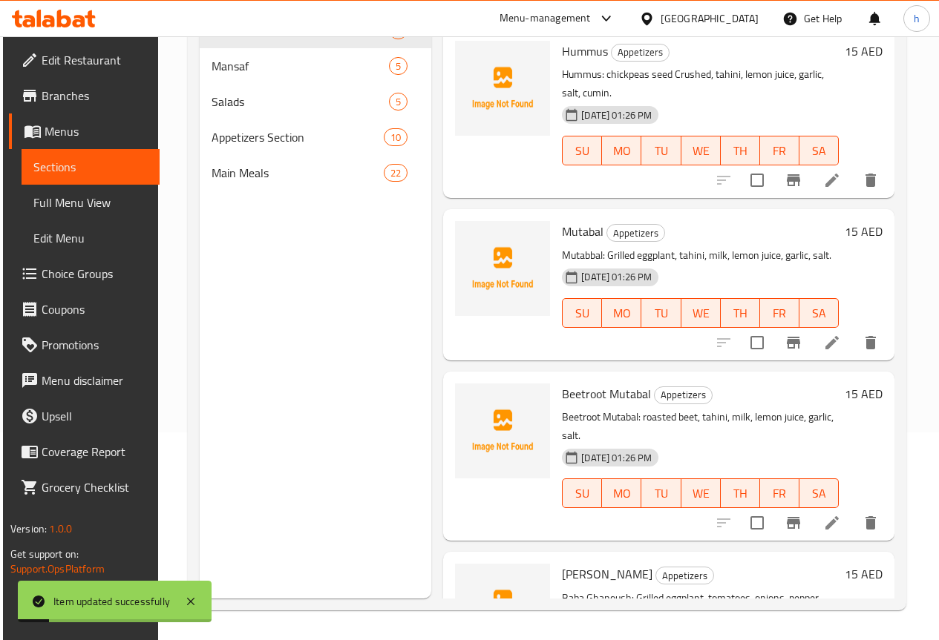
scroll to position [208, 0]
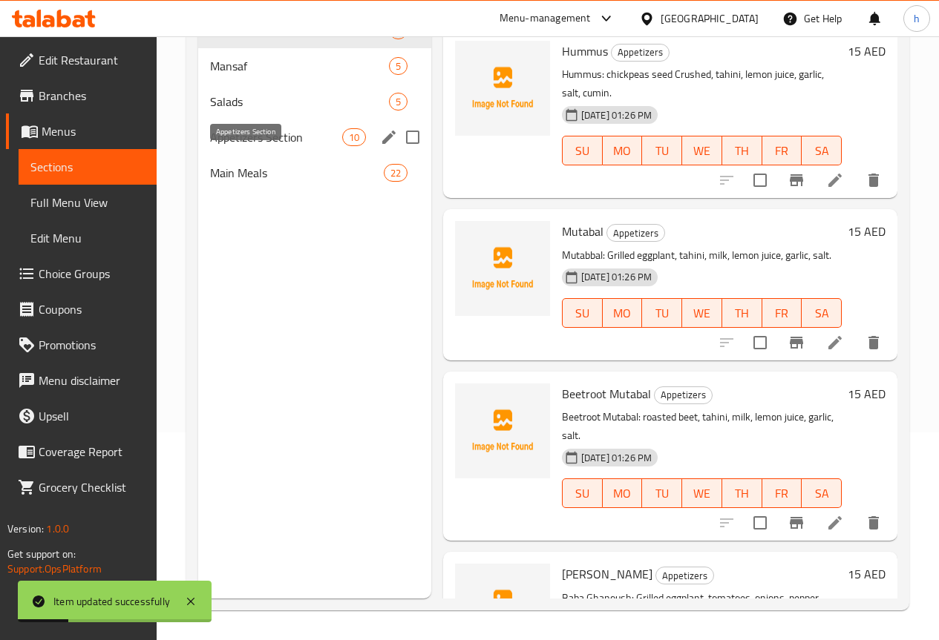
click at [246, 146] on span "Appetizers Section" at bounding box center [276, 137] width 132 height 18
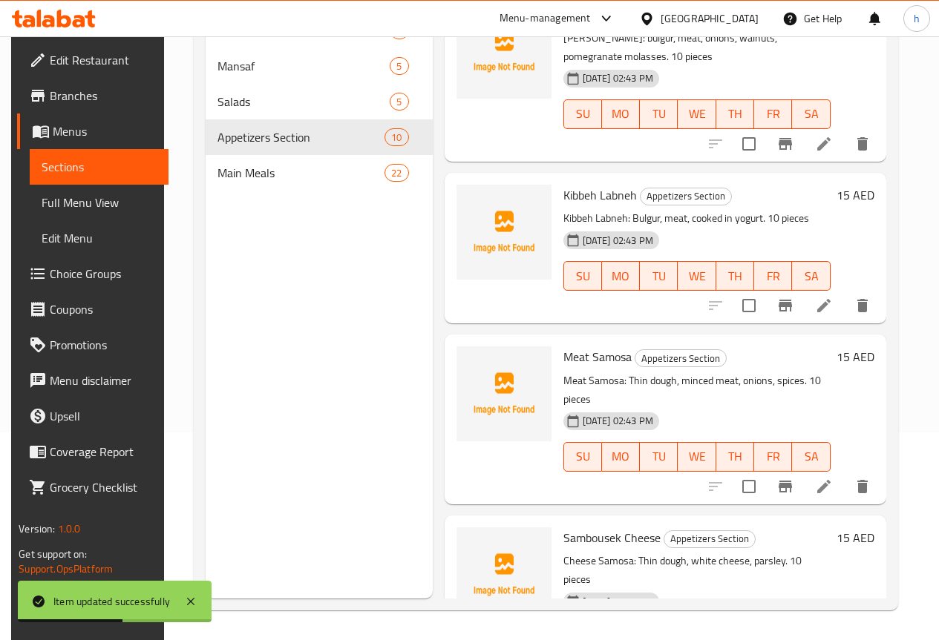
scroll to position [223, 0]
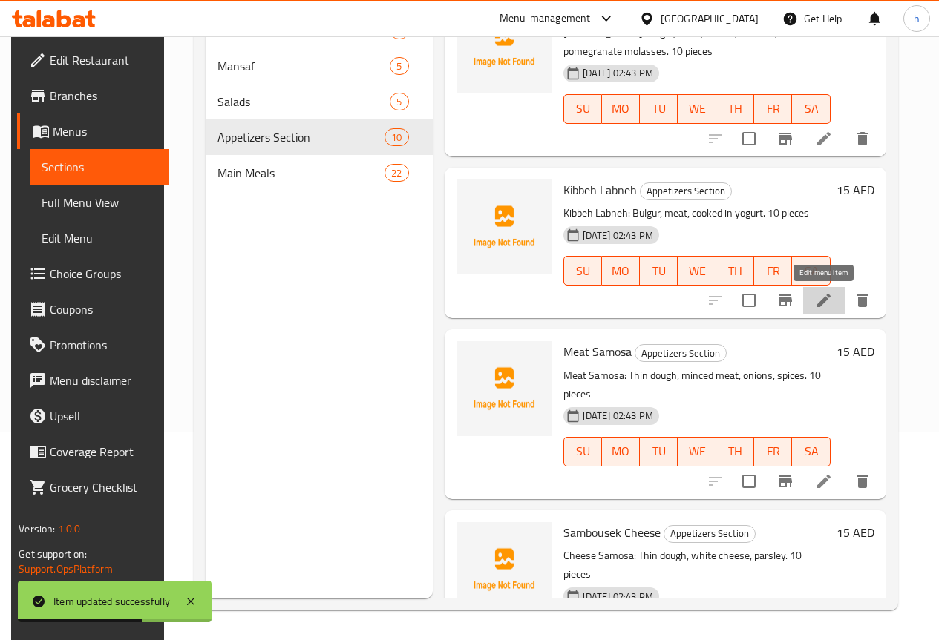
click at [826, 303] on icon at bounding box center [824, 301] width 18 height 18
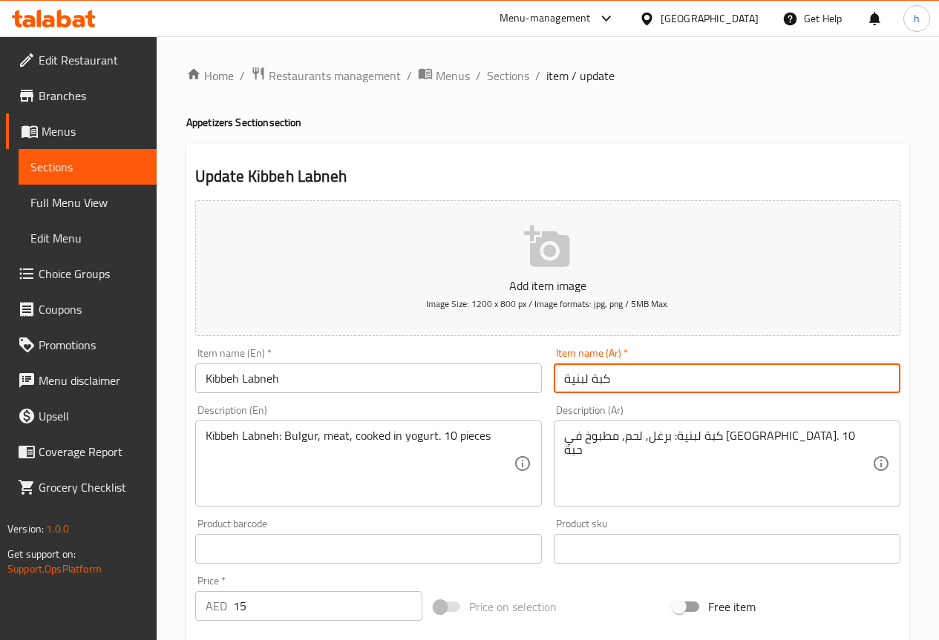
drag, startPoint x: 587, startPoint y: 378, endPoint x: 564, endPoint y: 378, distance: 23.0
click at [564, 378] on input "كبة لبنية" at bounding box center [727, 379] width 347 height 30
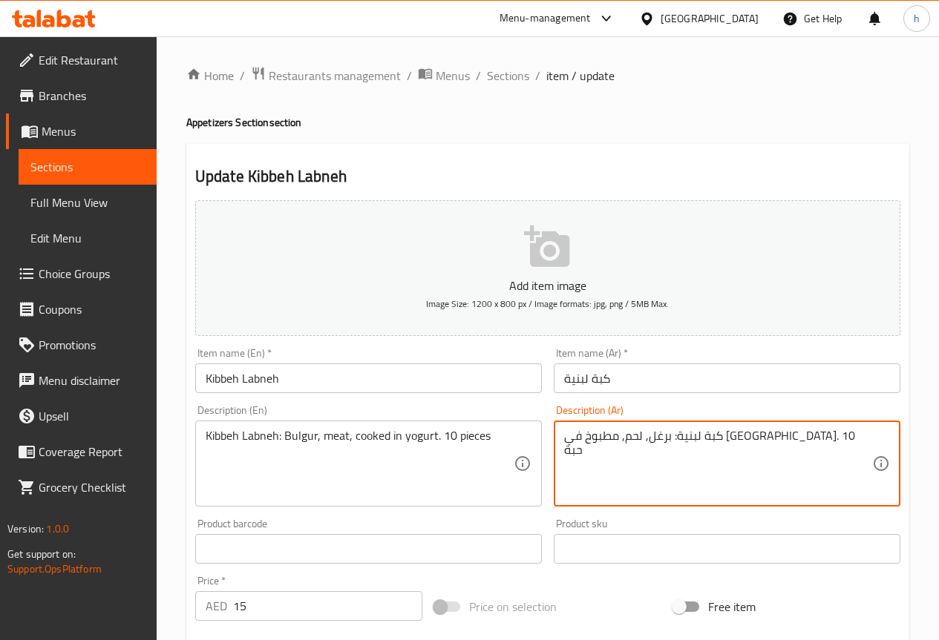
drag, startPoint x: 618, startPoint y: 438, endPoint x: 606, endPoint y: 436, distance: 12.8
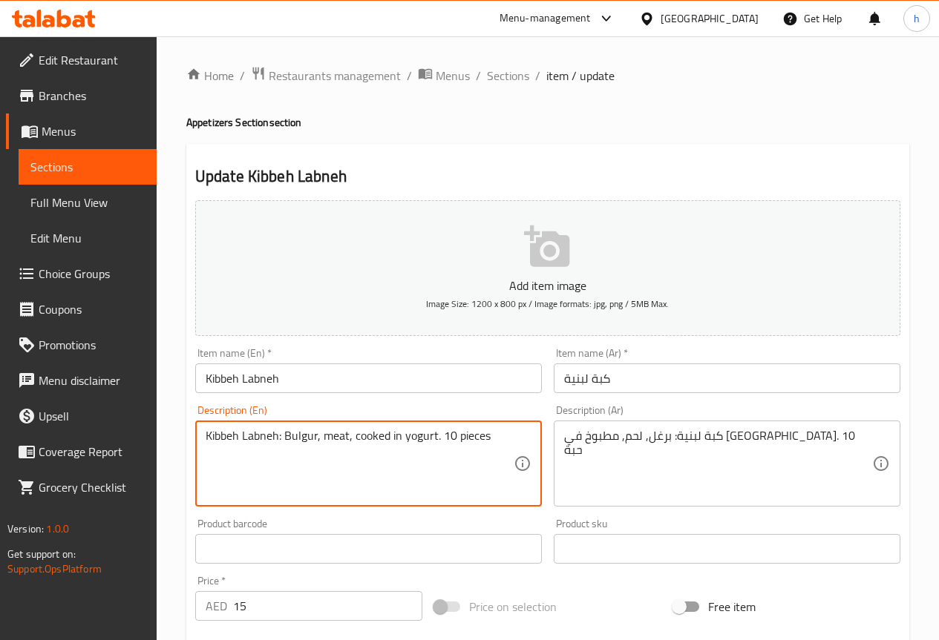
drag, startPoint x: 433, startPoint y: 436, endPoint x: 407, endPoint y: 433, distance: 25.3
click at [433, 435] on textarea "Kibbeh Labneh: Bulgur, meat, cooked in yogurt. 10 pieces" at bounding box center [360, 464] width 308 height 70
click at [427, 435] on textarea "Kibbeh Labneh: Bulgur, meat, cooked in yogurt. 10 pieces" at bounding box center [360, 464] width 308 height 70
click at [407, 438] on textarea "Kibbeh Labneh: Bulgur, meat, cooked in c 10 pieces" at bounding box center [360, 464] width 308 height 70
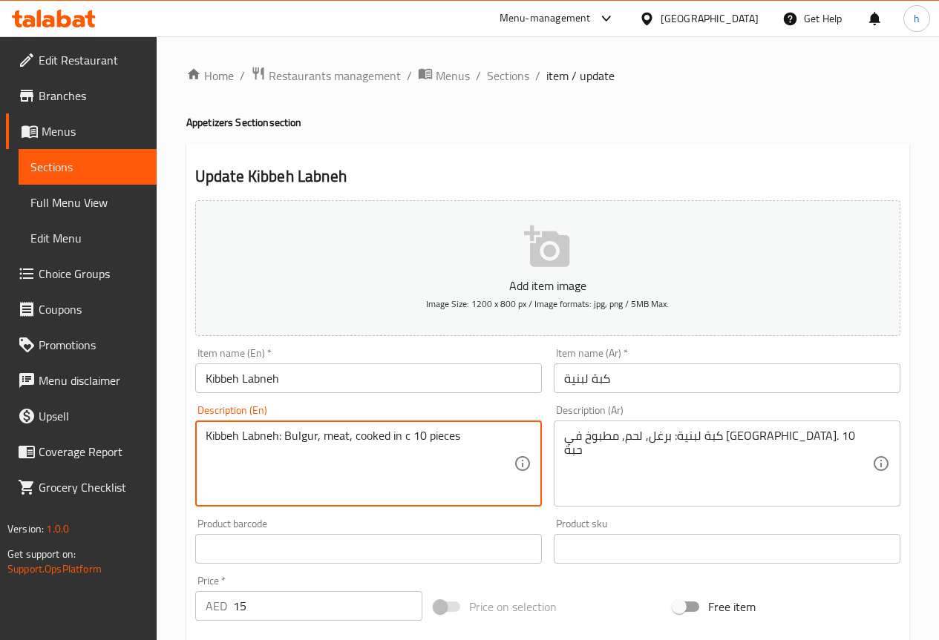
click at [407, 438] on textarea "Kibbeh Labneh: Bulgur, meat, cooked in c 10 pieces" at bounding box center [360, 464] width 308 height 70
click at [404, 436] on textarea "Kibbeh Labneh: Bulgur, meat, cooked in c 10 pieces" at bounding box center [360, 464] width 308 height 70
click at [426, 434] on textarea "Kibbeh Labneh: Bulgur, meat, cooked in youdrt10 pieces" at bounding box center [360, 464] width 308 height 70
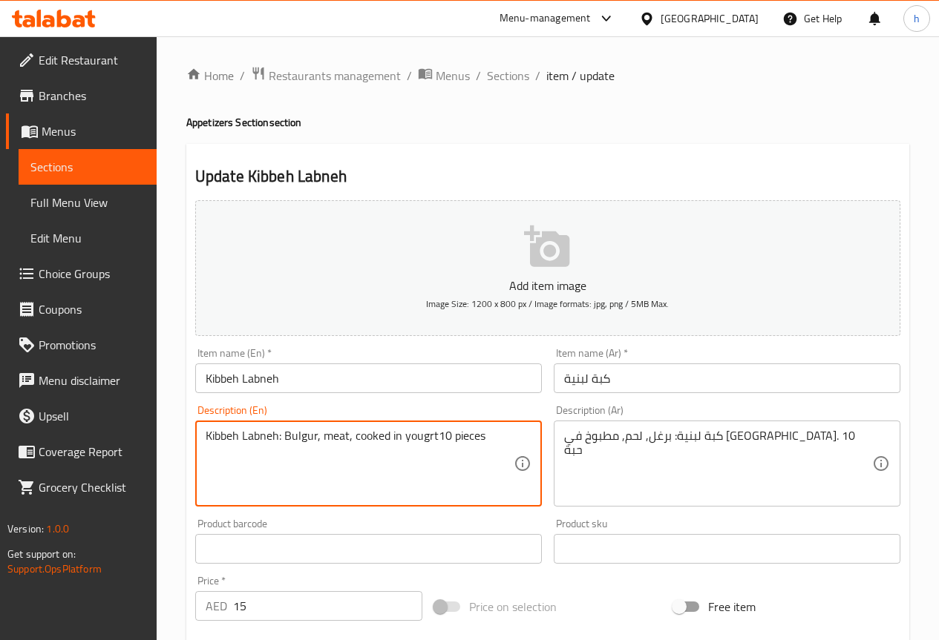
click at [437, 435] on textarea "Kibbeh Labneh: Bulgur, meat, cooked in yougrt10 pieces" at bounding box center [360, 464] width 308 height 70
drag, startPoint x: 403, startPoint y: 439, endPoint x: 436, endPoint y: 445, distance: 33.2
click at [436, 445] on textarea "Kibbeh Labneh: Bulgur, meat, cooked in yougrt.10 pieces" at bounding box center [360, 464] width 308 height 70
click at [422, 436] on textarea "Kibbeh Labneh: Bulgur, meat, cooked in yougrt.10 pieces" at bounding box center [360, 464] width 308 height 70
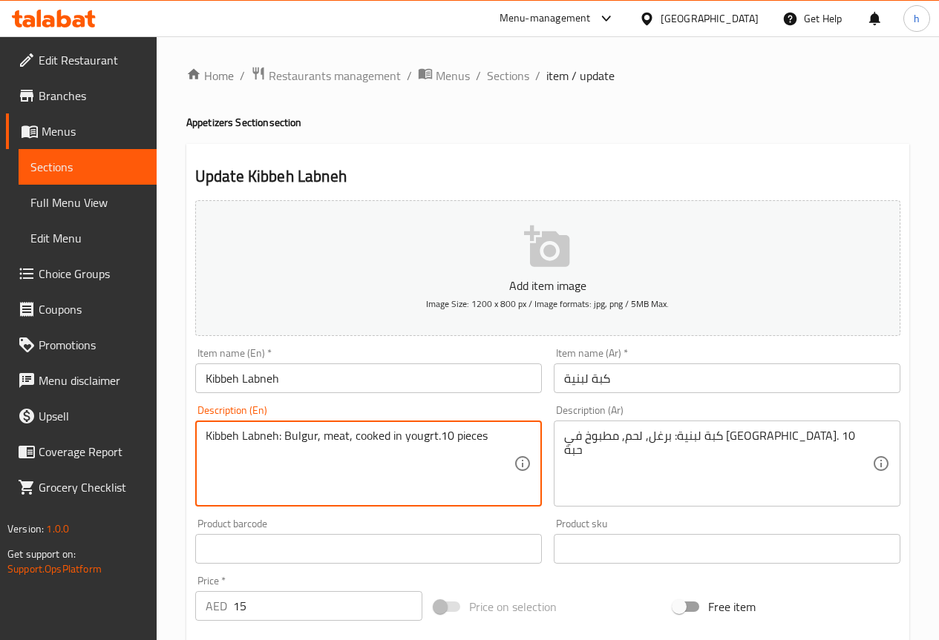
paste textarea "gu"
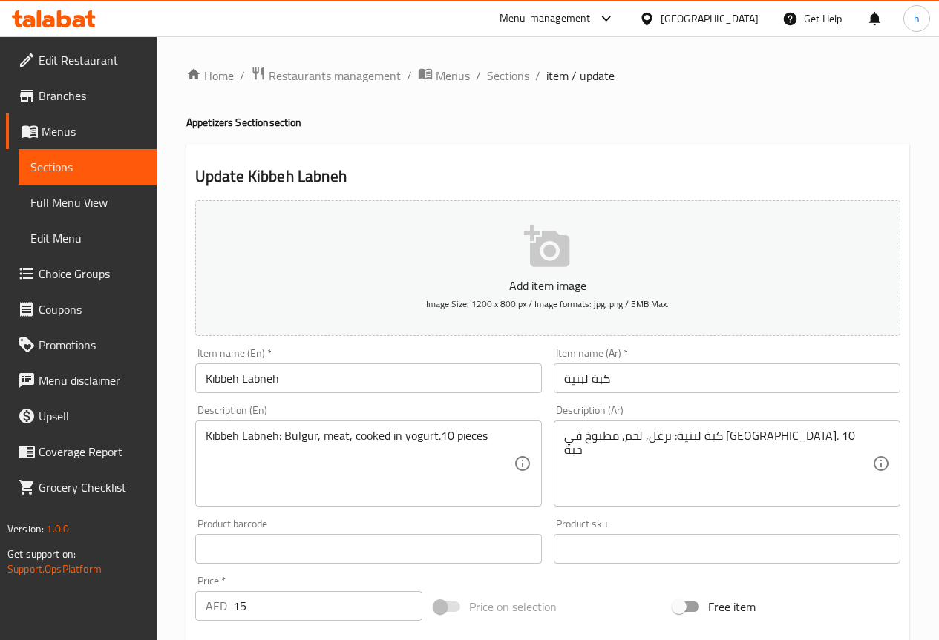
click at [419, 443] on textarea "Kibbeh Labneh: Bulgur, meat, cooked in yogurt.10 pieces" at bounding box center [360, 464] width 308 height 70
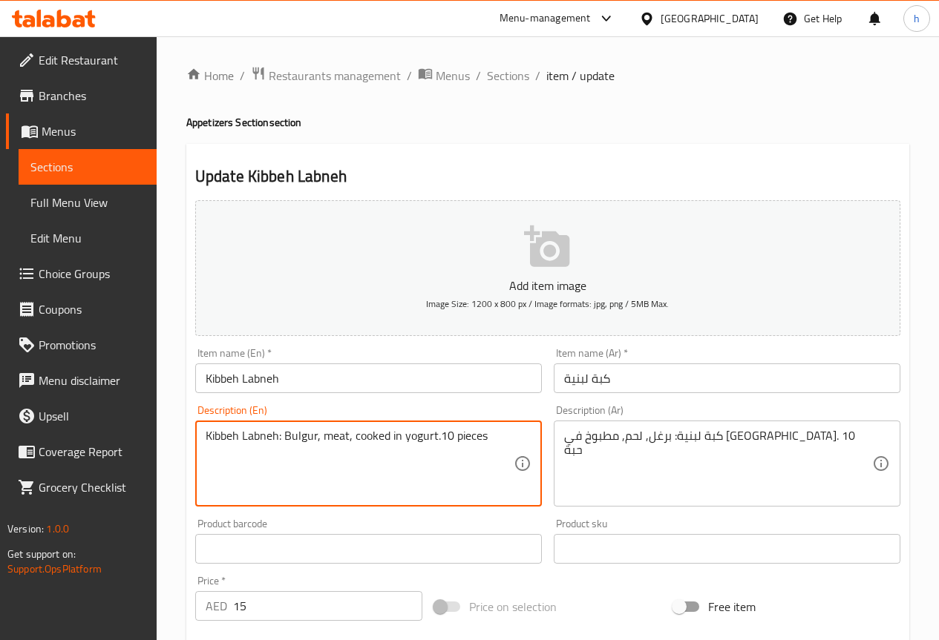
click at [419, 443] on textarea "Kibbeh Labneh: Bulgur, meat, cooked in yogurt.10 pieces" at bounding box center [360, 464] width 308 height 70
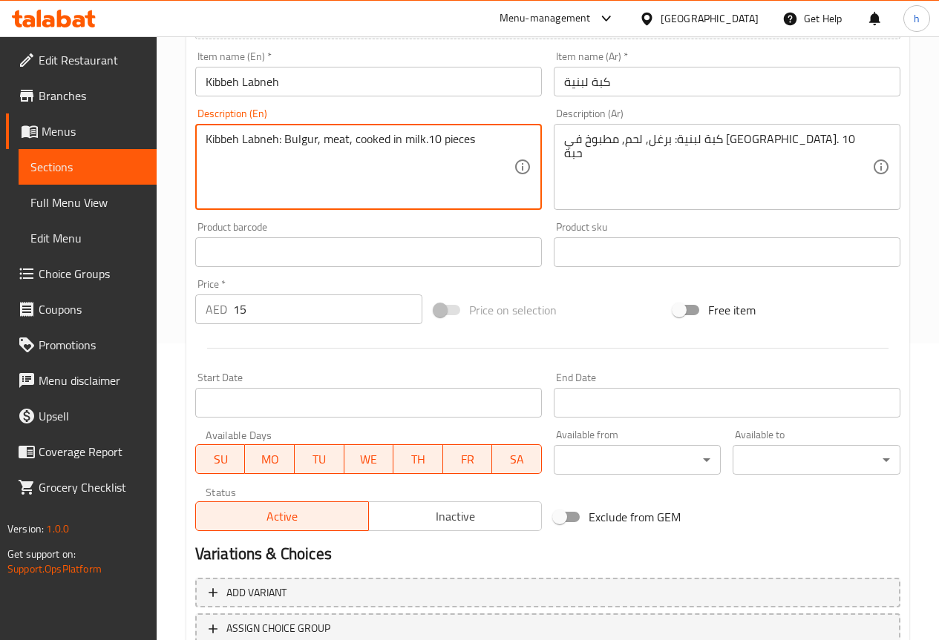
scroll to position [408, 0]
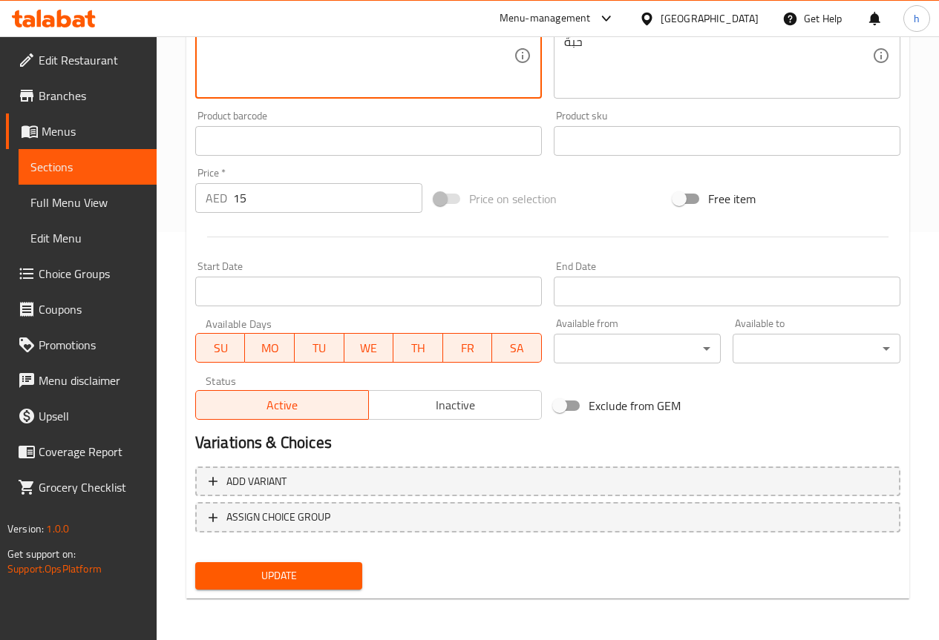
type textarea "Kibbeh Labneh: Bulgur, meat, cooked in milk.10 pieces"
click at [349, 577] on span "Update" at bounding box center [279, 576] width 144 height 19
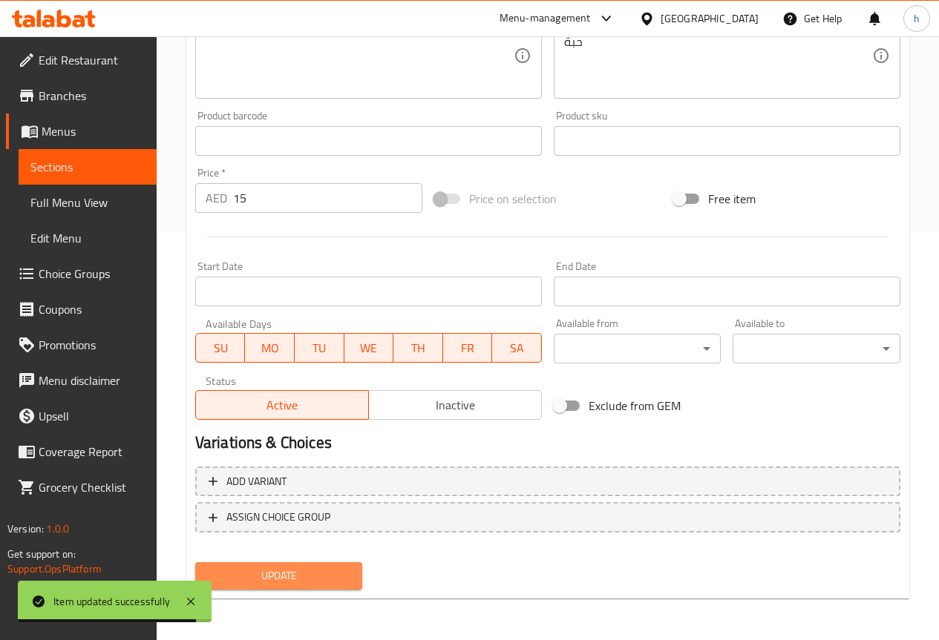
click at [278, 571] on span "Update" at bounding box center [279, 576] width 144 height 19
click at [94, 159] on div "Edit Restaurant Branches Menus Sections Full Menu View Edit Menu Choice Groups …" at bounding box center [469, 134] width 939 height 1012
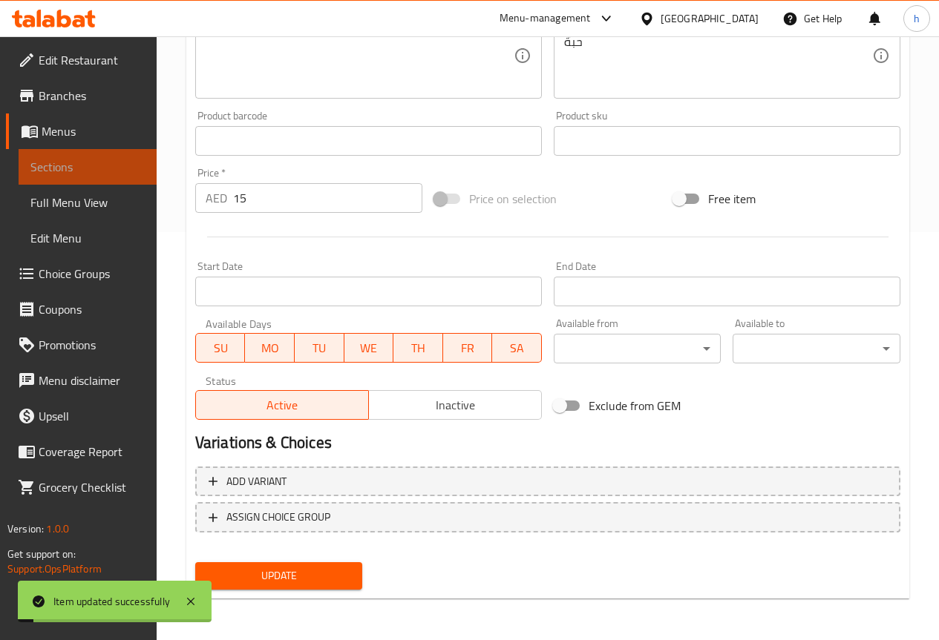
click at [94, 159] on span "Sections" at bounding box center [87, 167] width 114 height 18
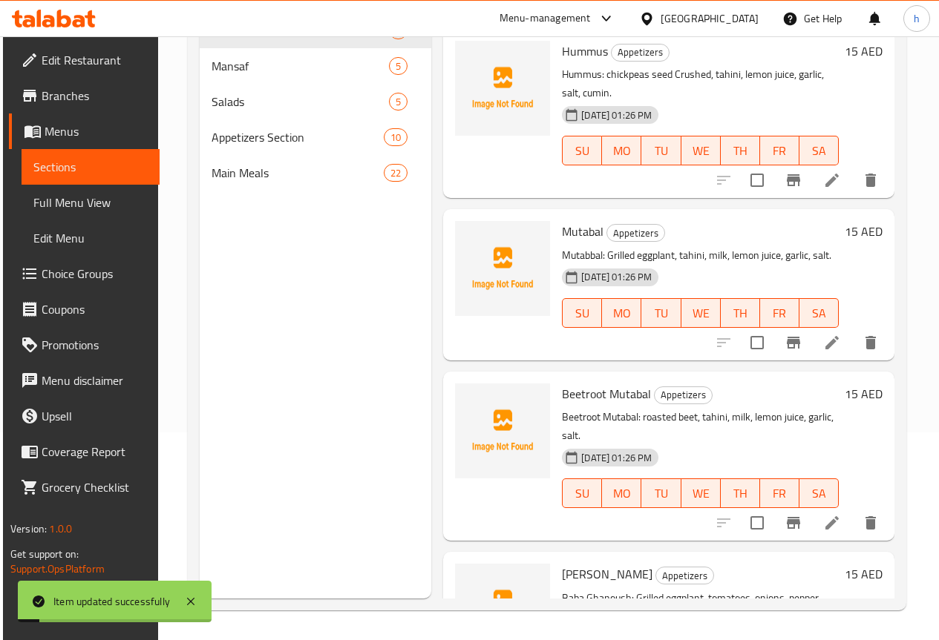
scroll to position [208, 0]
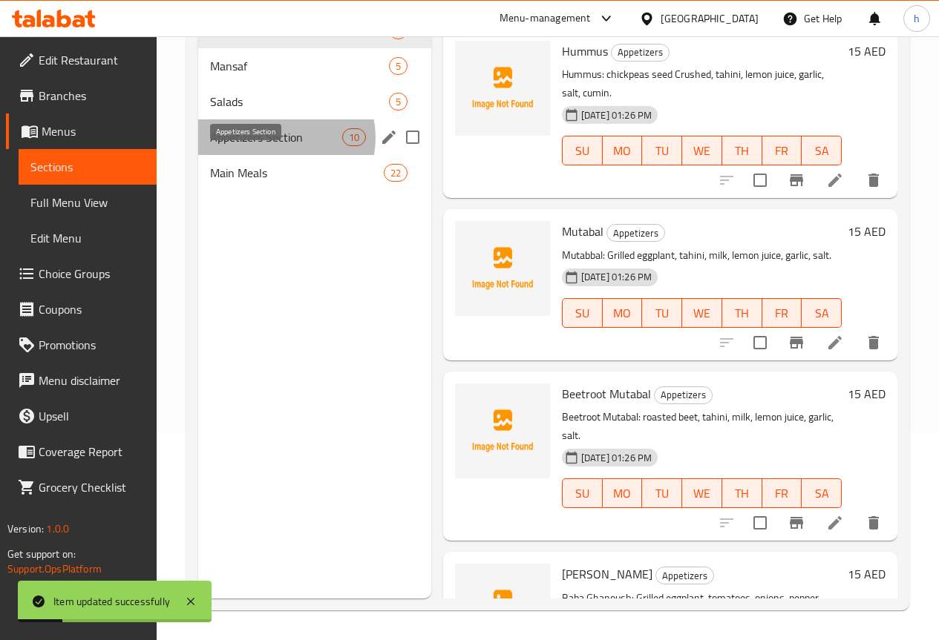
click at [278, 146] on span "Appetizers Section" at bounding box center [276, 137] width 132 height 18
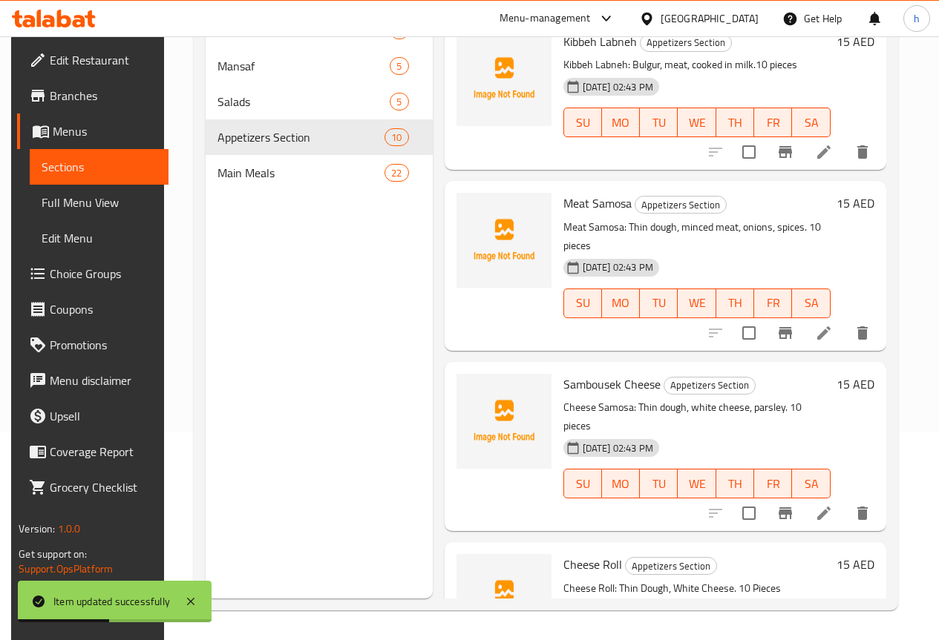
scroll to position [445, 0]
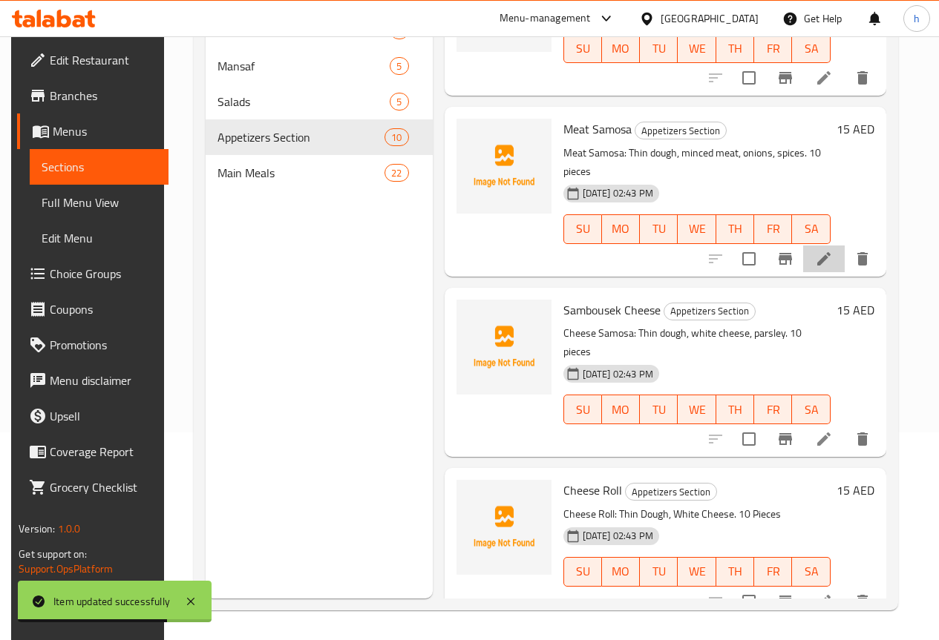
click at [813, 246] on li at bounding box center [824, 259] width 42 height 27
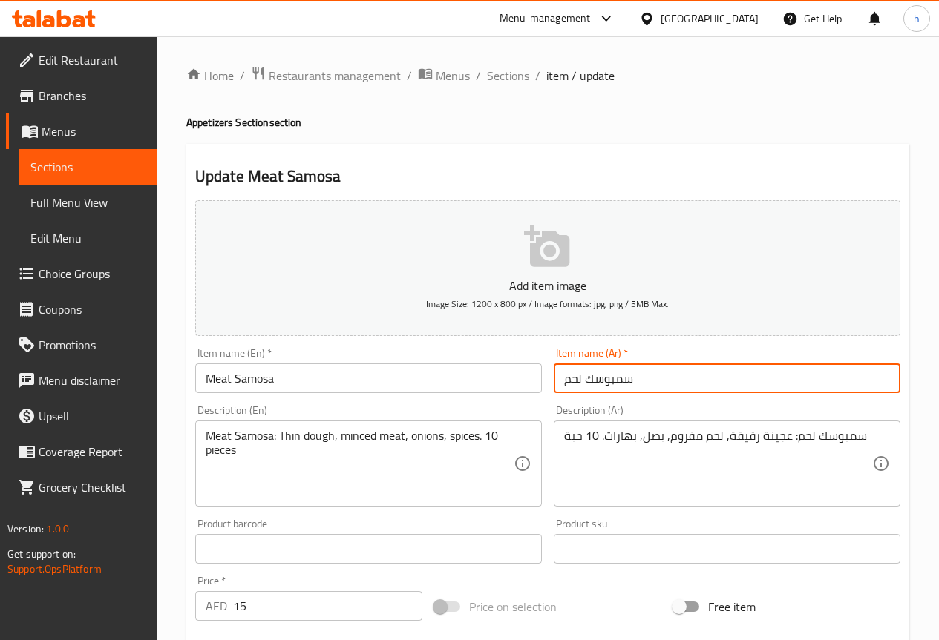
drag, startPoint x: 635, startPoint y: 381, endPoint x: 587, endPoint y: 380, distance: 48.2
click at [587, 380] on input "سمبوسك لحم" at bounding box center [727, 379] width 347 height 30
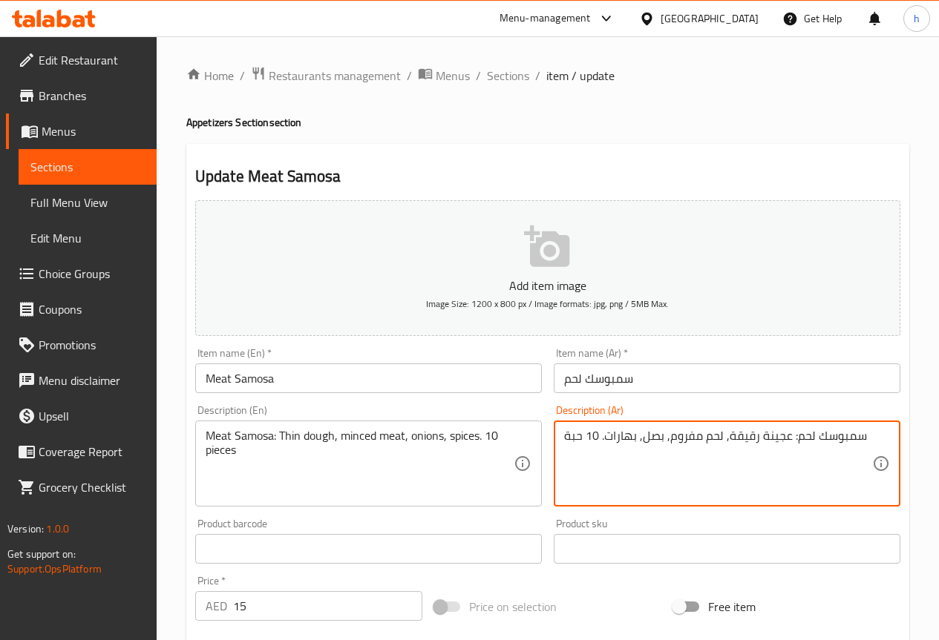
drag, startPoint x: 786, startPoint y: 438, endPoint x: 761, endPoint y: 438, distance: 24.5
drag, startPoint x: 755, startPoint y: 439, endPoint x: 727, endPoint y: 438, distance: 28.2
click at [727, 438] on textarea "سمبوسك لحم: عجينة رقيقة, لحم مفروم, بصل, بهارات. 10 حبة" at bounding box center [718, 464] width 308 height 70
drag, startPoint x: 785, startPoint y: 439, endPoint x: 771, endPoint y: 439, distance: 14.1
click at [771, 439] on textarea "سمبوسك لحم: عجينة رقيقة, لحم مفروم, بصل, بهارات. 10 حبة" at bounding box center [718, 464] width 308 height 70
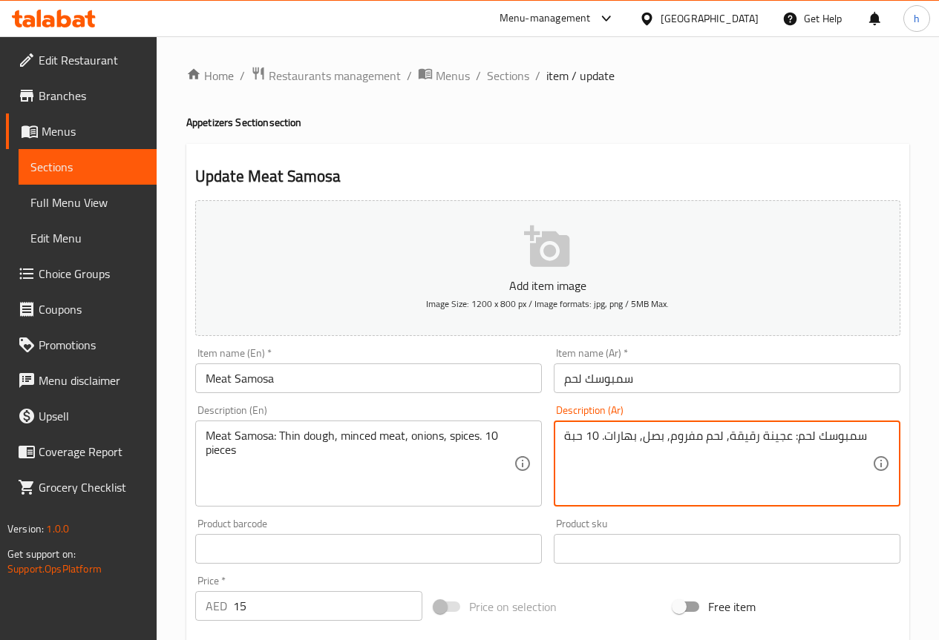
click at [785, 433] on textarea "سمبوسك لحم: عجينة رقيقة, لحم مفروم, بصل, بهارات. 10 حبة" at bounding box center [718, 464] width 308 height 70
drag, startPoint x: 787, startPoint y: 436, endPoint x: 729, endPoint y: 439, distance: 58.7
click at [729, 439] on textarea "سمبوسك لحم: عجينة رقيقة, لحم مفروم, بصل, بهارات. 10 حبة" at bounding box center [718, 464] width 308 height 70
drag, startPoint x: 699, startPoint y: 438, endPoint x: 671, endPoint y: 444, distance: 28.8
click at [671, 444] on textarea "سمبوسك لحم: عجينة رقيقة, لحم مفروم, بصل, بهارات. 10 حبة" at bounding box center [718, 464] width 308 height 70
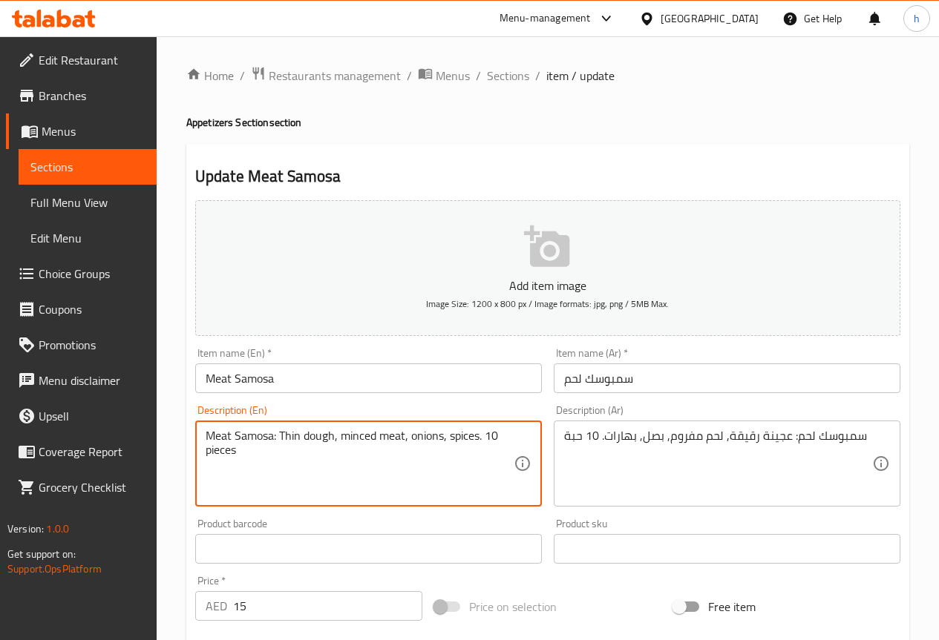
drag, startPoint x: 300, startPoint y: 437, endPoint x: 281, endPoint y: 445, distance: 20.0
click at [295, 439] on textarea "Meat Samosa: flufy dough, minced meat, onions, spices. 10 pieces" at bounding box center [360, 464] width 308 height 70
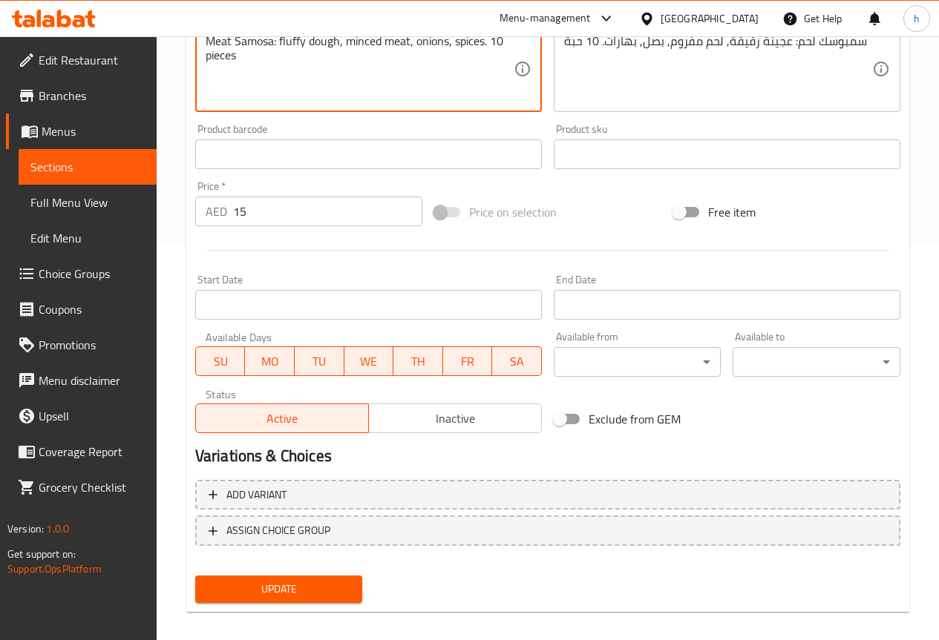
scroll to position [408, 0]
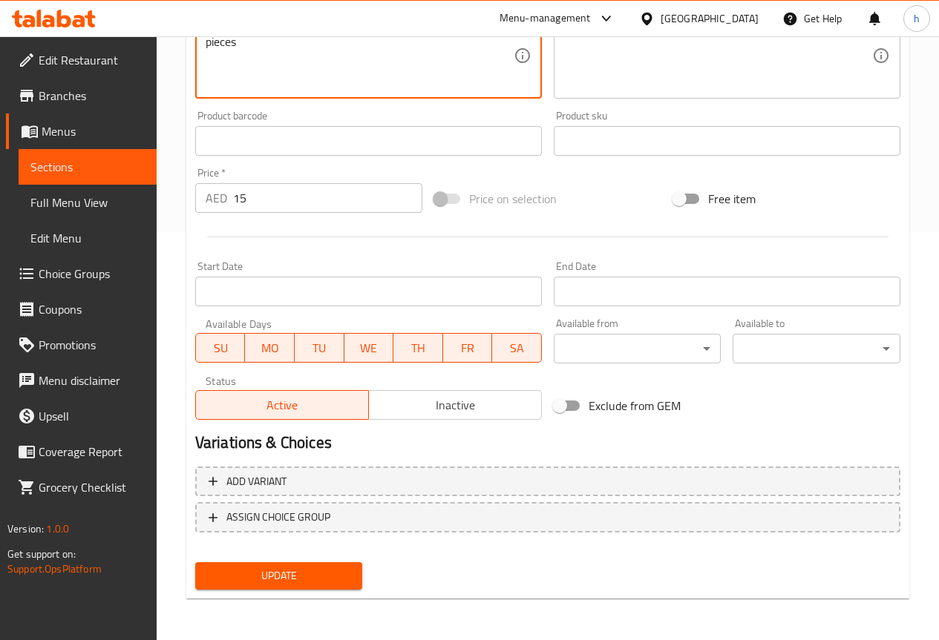
type textarea "Meat Samosa: fluffy dough, minced meat, onions, spices. 10 pieces"
click at [249, 574] on span "Update" at bounding box center [279, 576] width 144 height 19
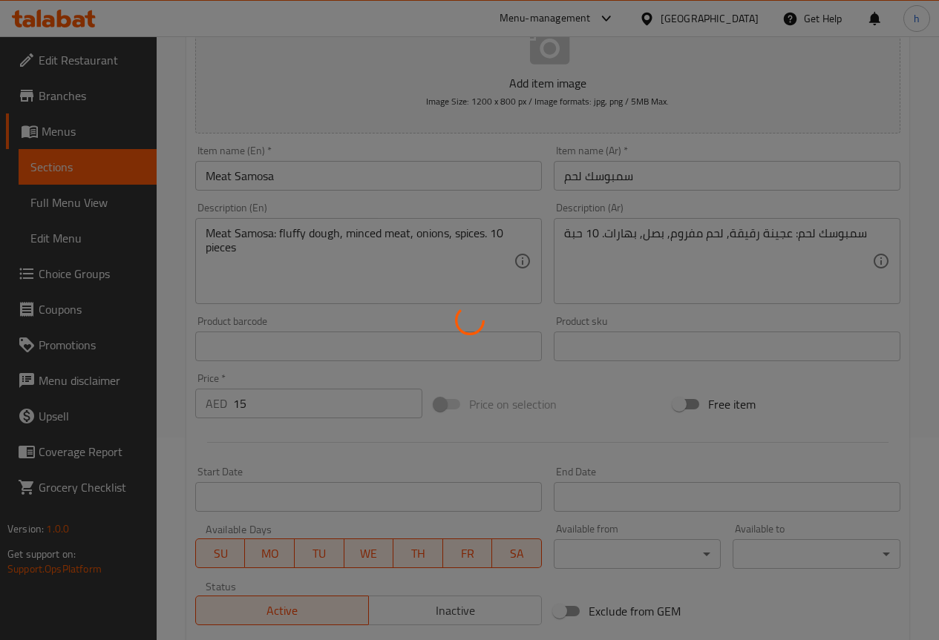
scroll to position [186, 0]
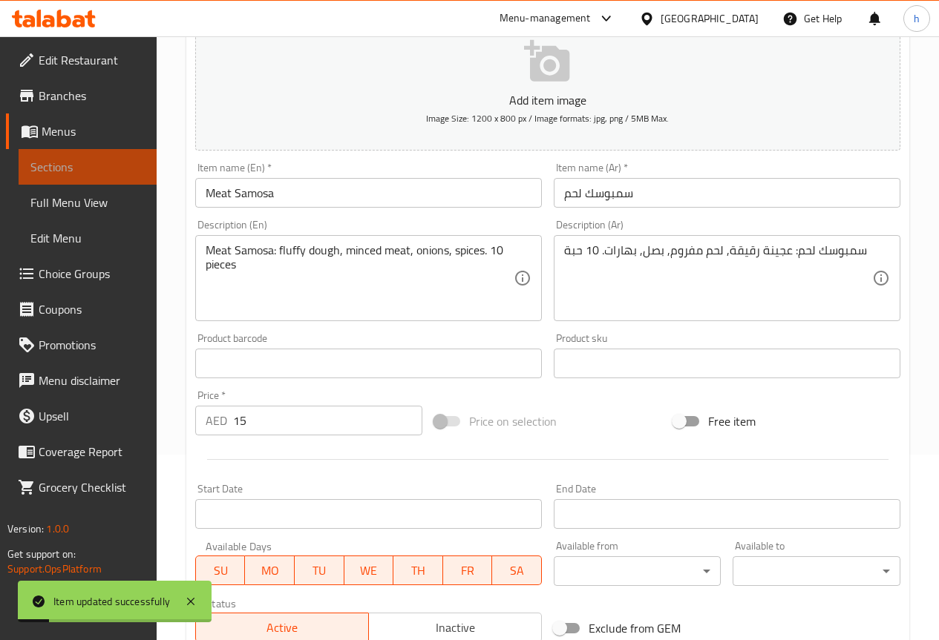
click at [63, 167] on span "Sections" at bounding box center [87, 167] width 114 height 18
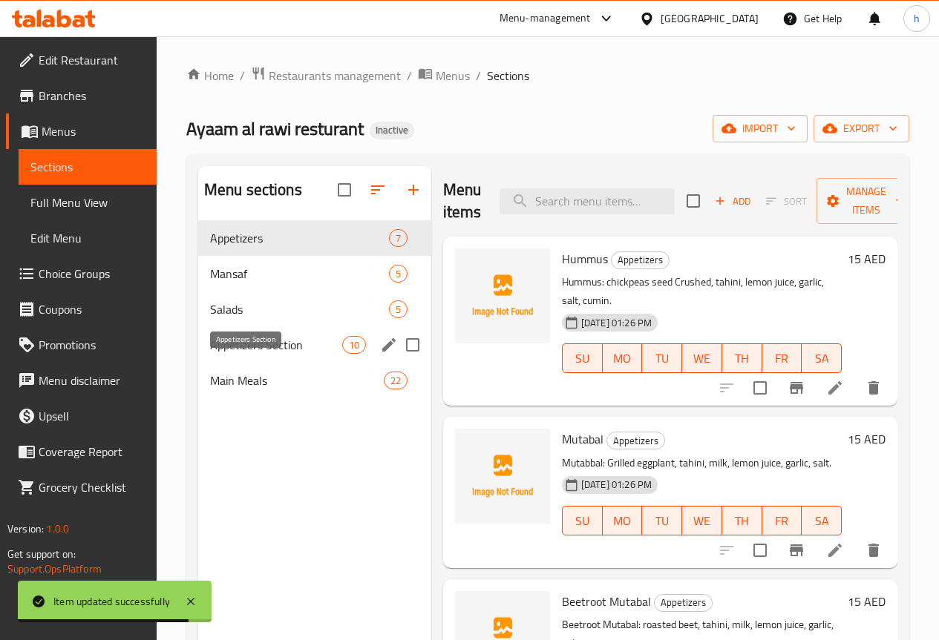
click at [254, 354] on span "Appetizers Section" at bounding box center [276, 345] width 132 height 18
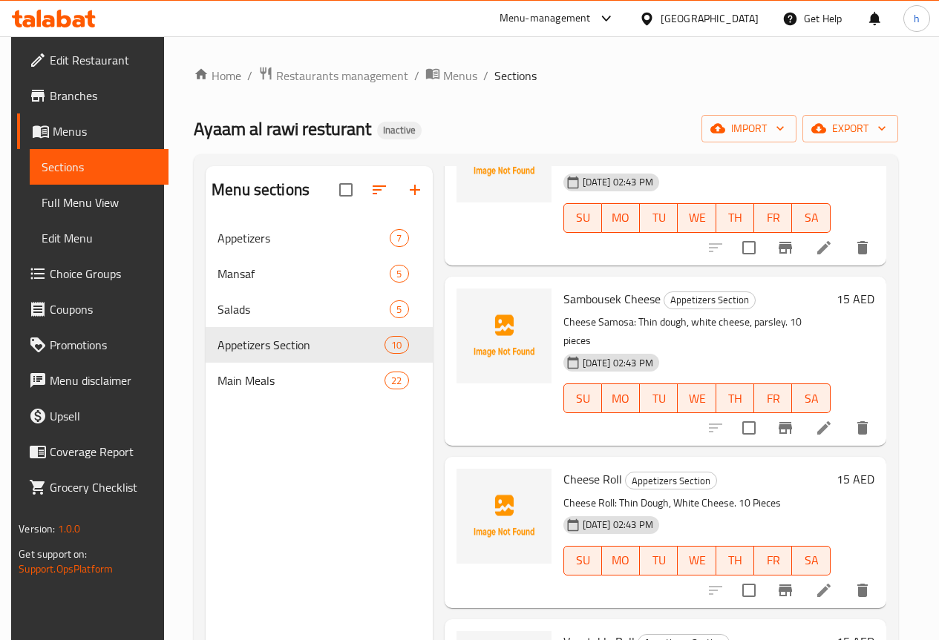
scroll to position [668, 0]
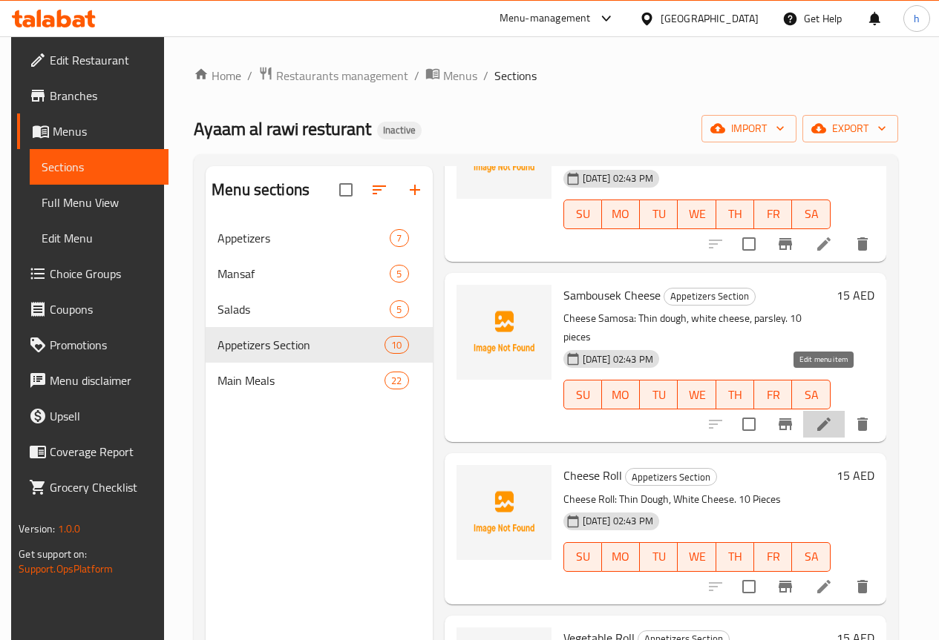
click at [825, 418] on icon at bounding box center [823, 424] width 13 height 13
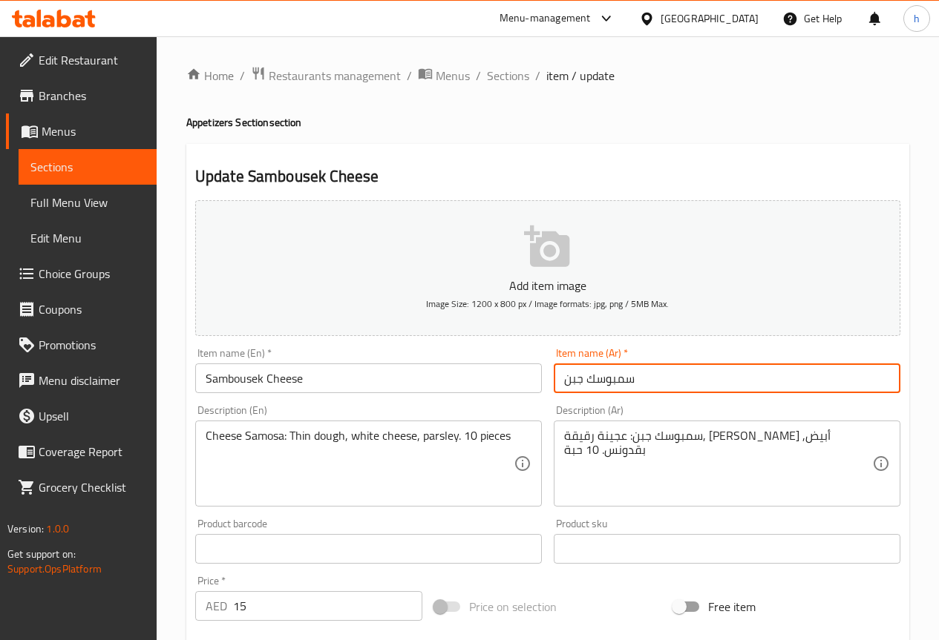
drag, startPoint x: 635, startPoint y: 381, endPoint x: 588, endPoint y: 382, distance: 46.8
click at [588, 382] on input "سمبوسك جبن" at bounding box center [727, 379] width 347 height 30
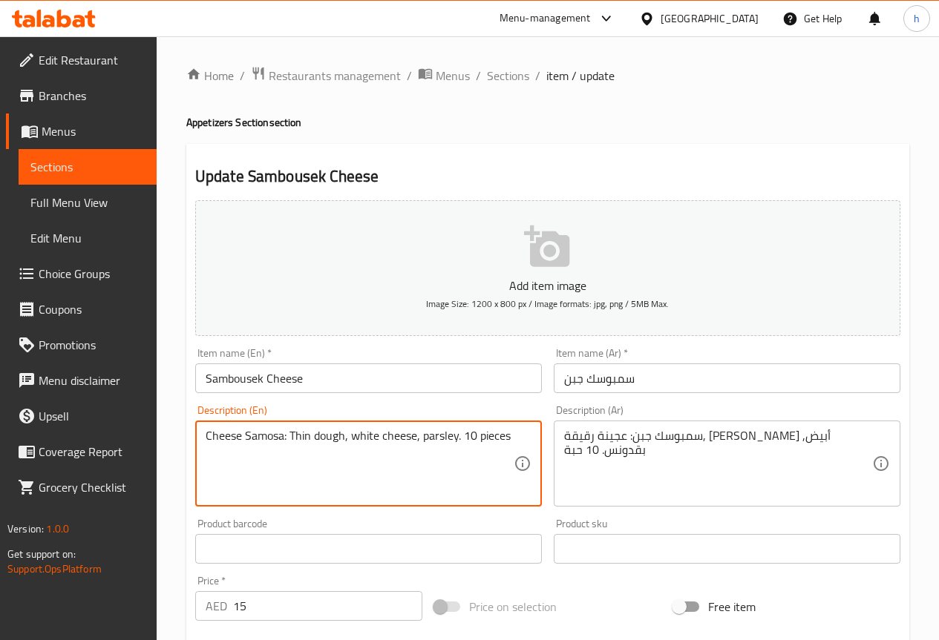
drag, startPoint x: 282, startPoint y: 439, endPoint x: 246, endPoint y: 439, distance: 35.6
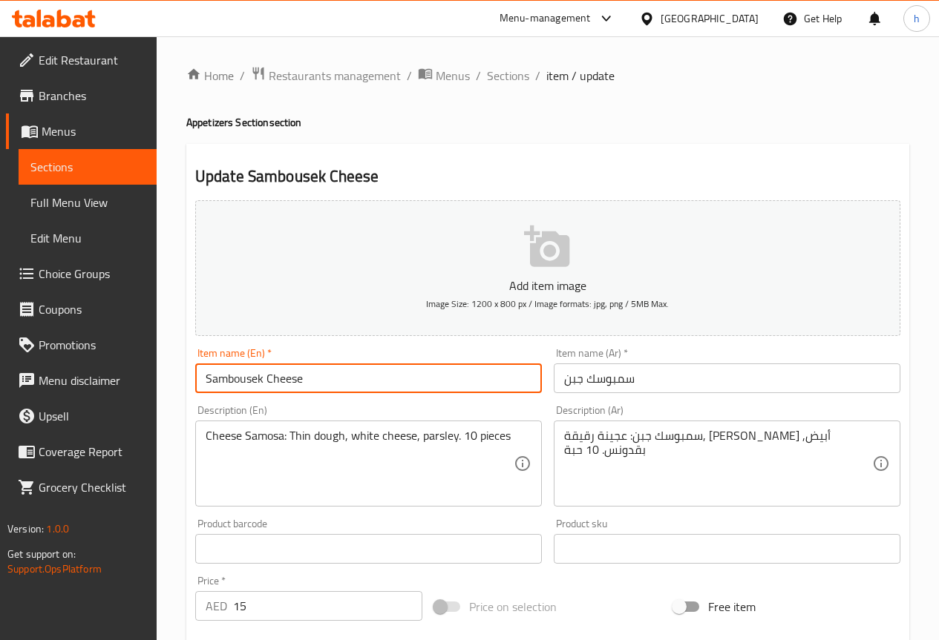
drag, startPoint x: 263, startPoint y: 377, endPoint x: 209, endPoint y: 381, distance: 55.1
click at [209, 381] on input "Sambousek Cheese" at bounding box center [368, 379] width 347 height 30
paste input "osa"
drag, startPoint x: 244, startPoint y: 380, endPoint x: 201, endPoint y: 381, distance: 43.0
click at [201, 381] on input "Samosa Cheese" at bounding box center [368, 379] width 347 height 30
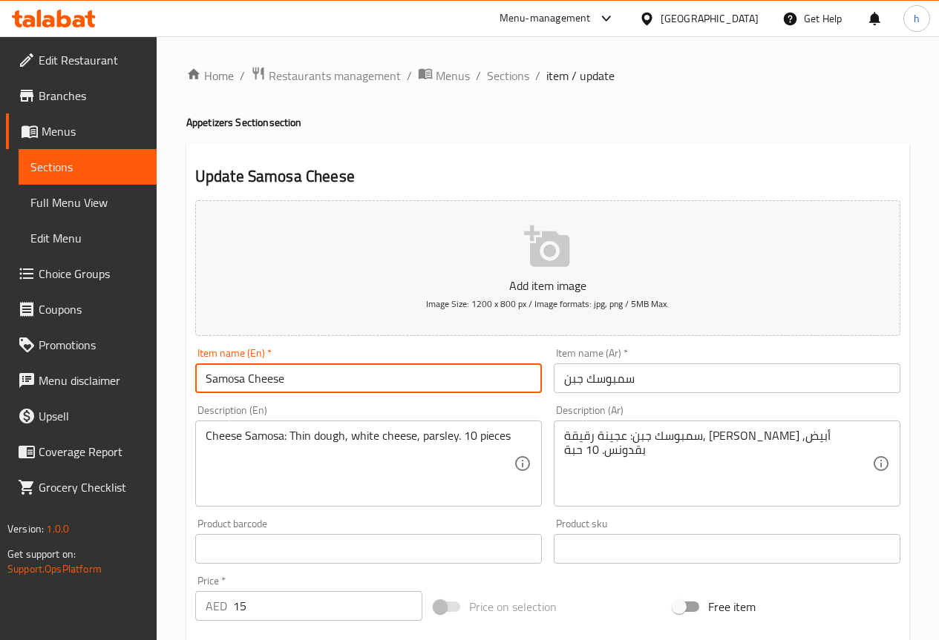
drag, startPoint x: 243, startPoint y: 381, endPoint x: 209, endPoint y: 384, distance: 35.0
click at [209, 384] on input "Samosa Cheese" at bounding box center [368, 379] width 347 height 30
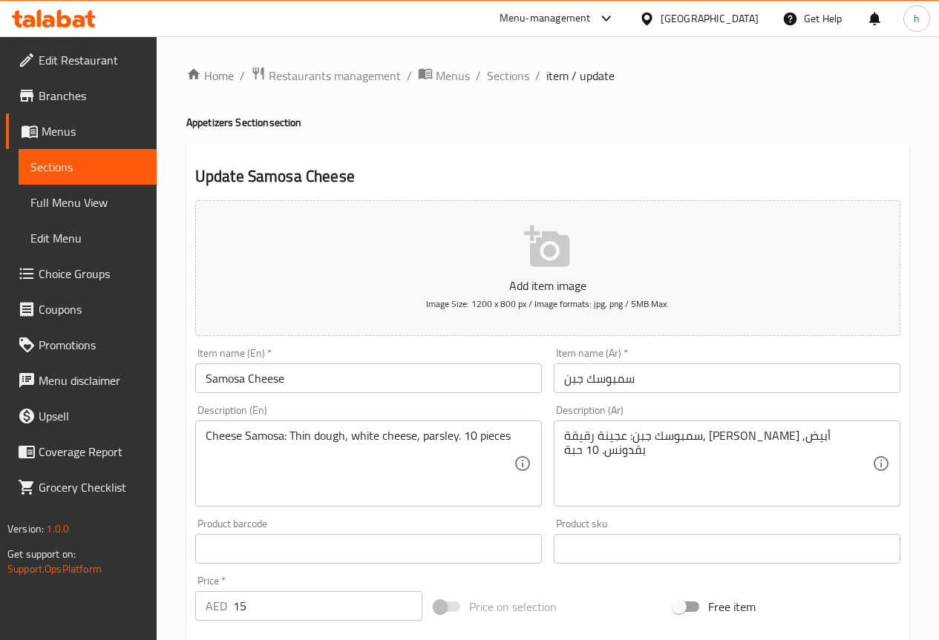
click at [222, 378] on input "Samosa Cheese" at bounding box center [368, 379] width 347 height 30
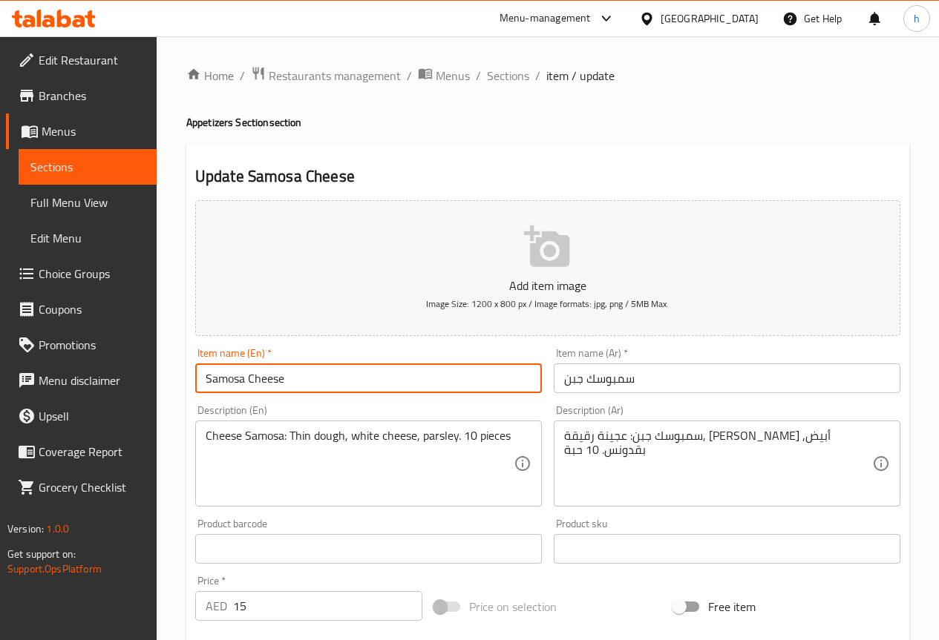
click at [222, 378] on input "Samosa Cheese" at bounding box center [368, 379] width 347 height 30
paste input "bousek"
type input "Sambousek Cheese"
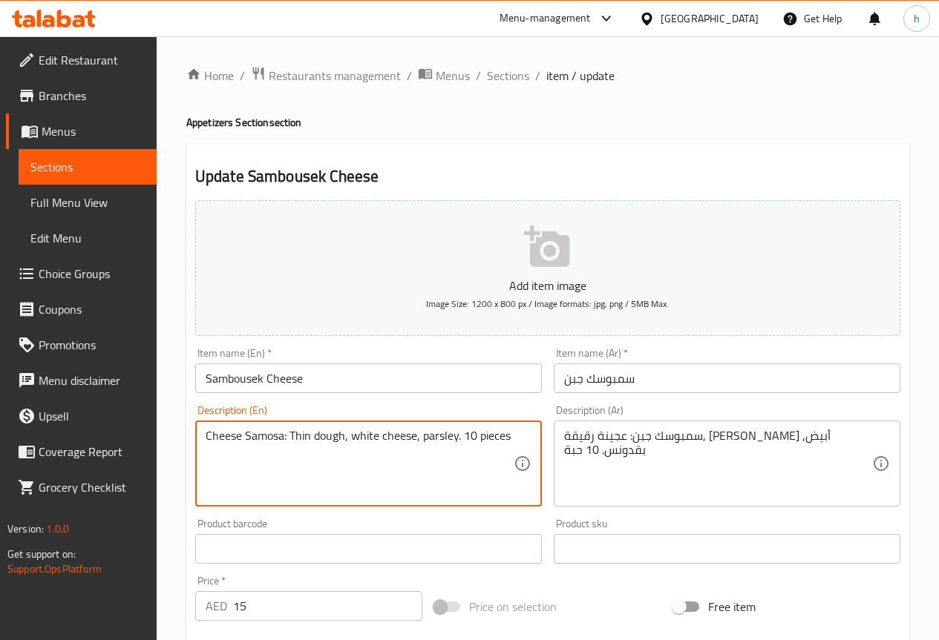
drag, startPoint x: 283, startPoint y: 436, endPoint x: 247, endPoint y: 439, distance: 35.7
paste textarea "bousek"
drag, startPoint x: 333, startPoint y: 436, endPoint x: 310, endPoint y: 433, distance: 23.1
click at [310, 433] on textarea "Cheese Sambousek : Thin dough, white cheese, parsley. 10 pieces" at bounding box center [360, 464] width 308 height 70
type textarea "Cheese Sambousek : fluffy dough, white cheese, parsley. 10 pieces"
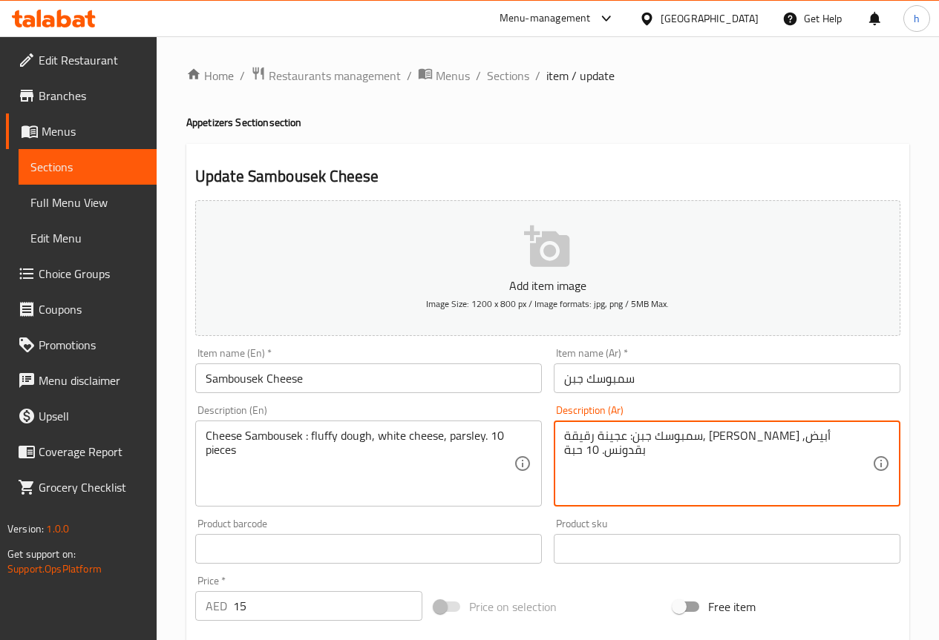
drag, startPoint x: 695, startPoint y: 438, endPoint x: 653, endPoint y: 440, distance: 42.4
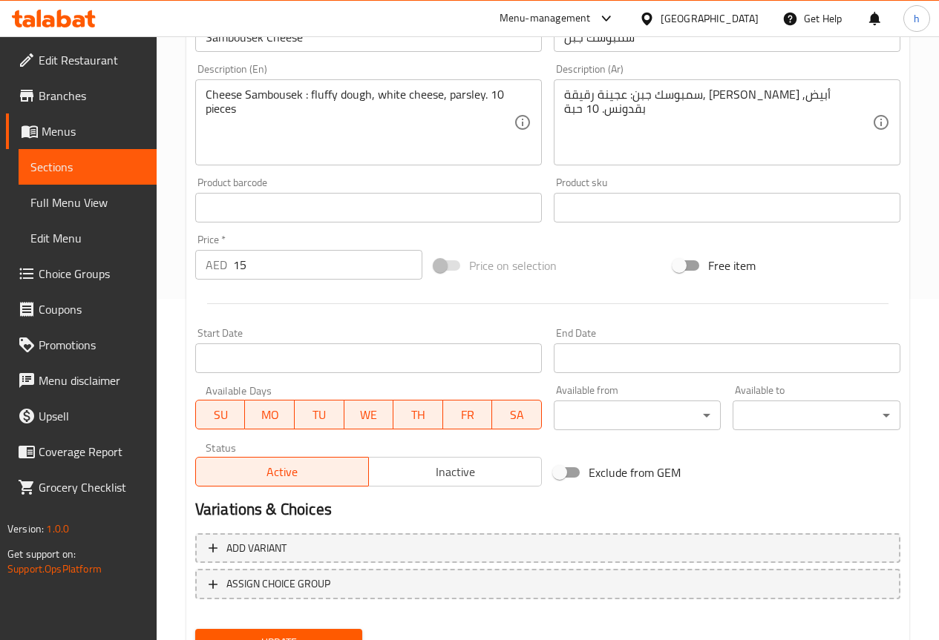
scroll to position [408, 0]
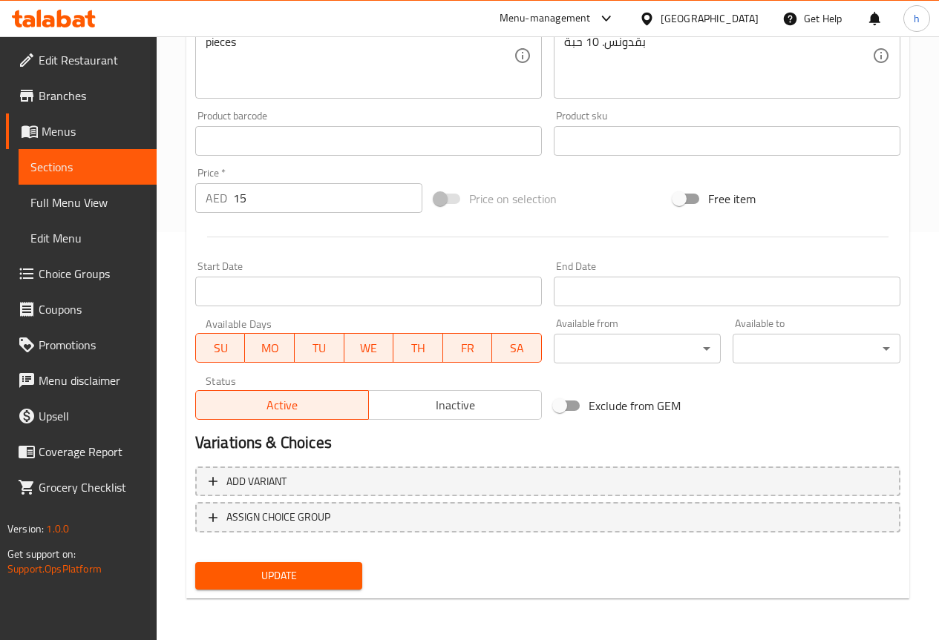
click at [270, 579] on span "Update" at bounding box center [279, 576] width 144 height 19
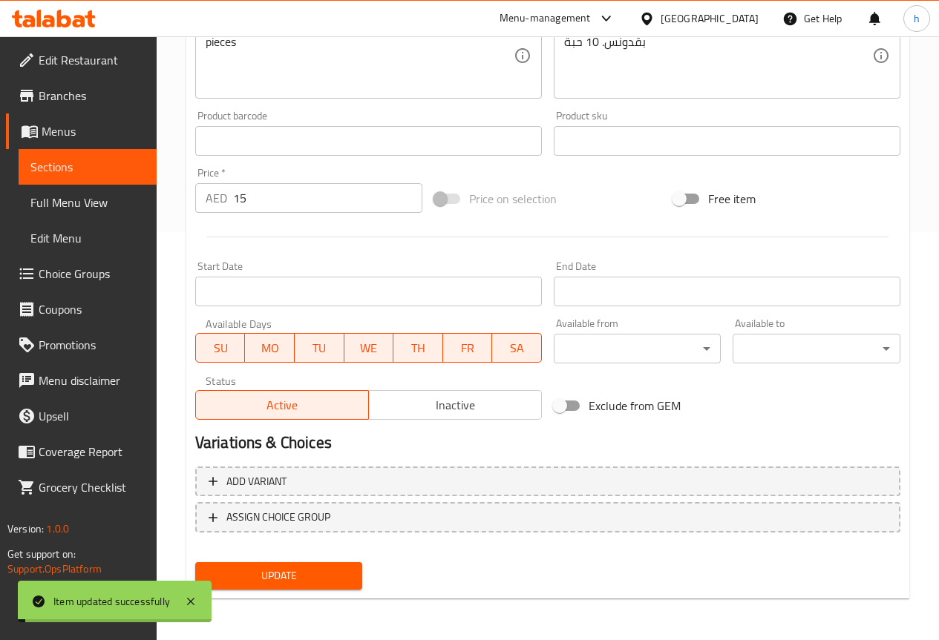
click at [53, 165] on span "Sections" at bounding box center [87, 167] width 114 height 18
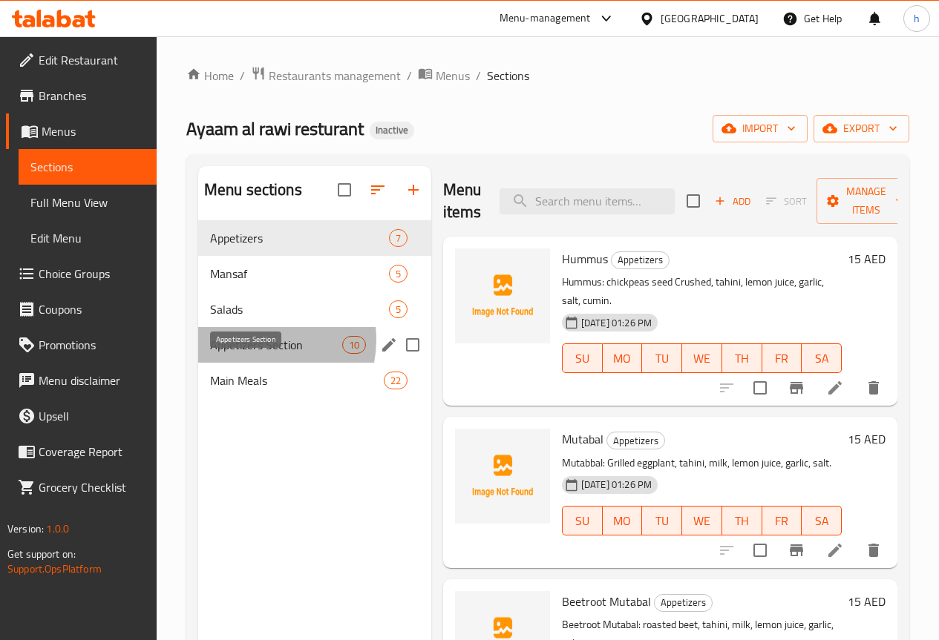
click at [255, 354] on span "Appetizers Section" at bounding box center [276, 345] width 132 height 18
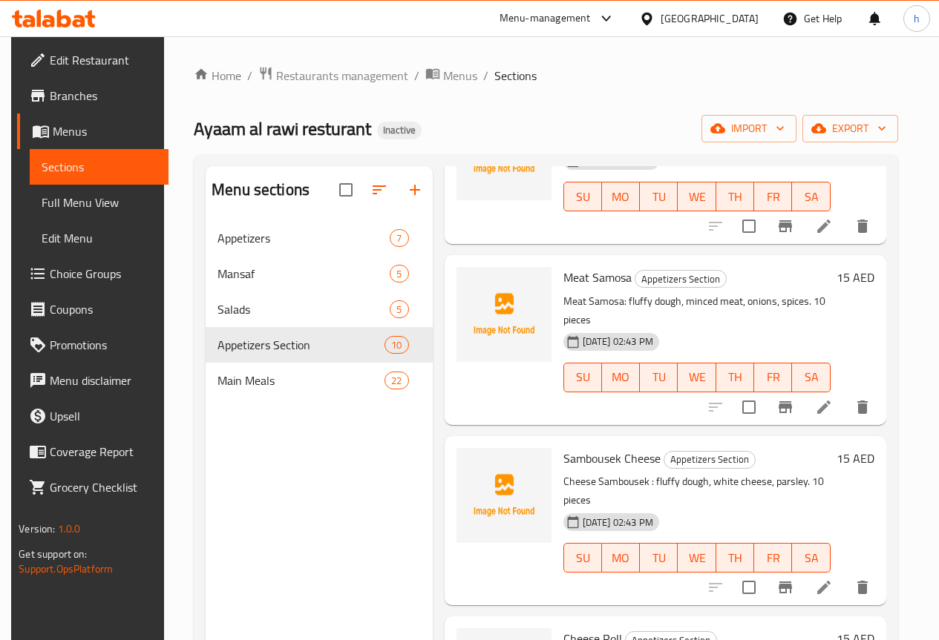
scroll to position [519, 0]
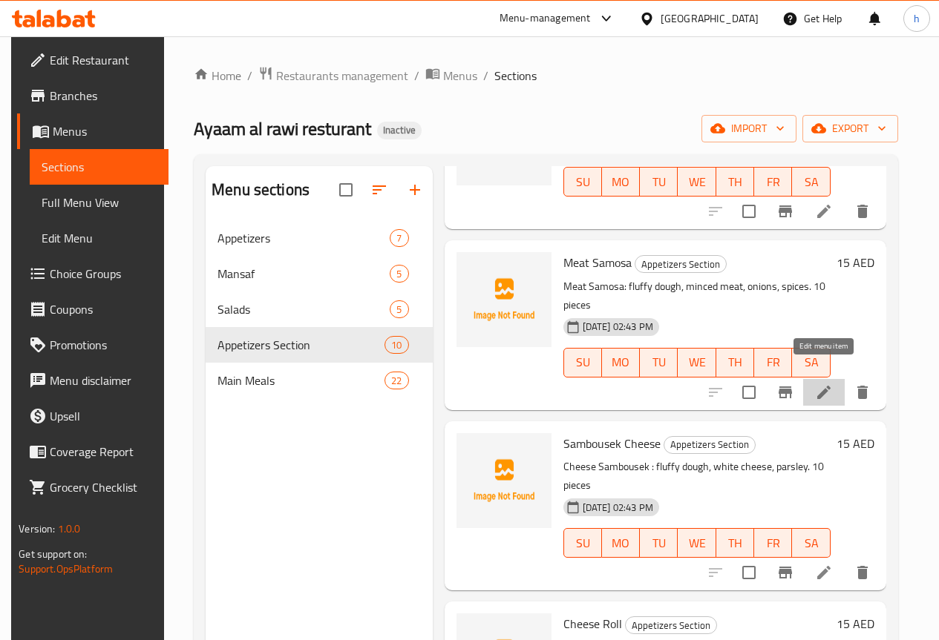
click at [823, 386] on icon at bounding box center [823, 392] width 13 height 13
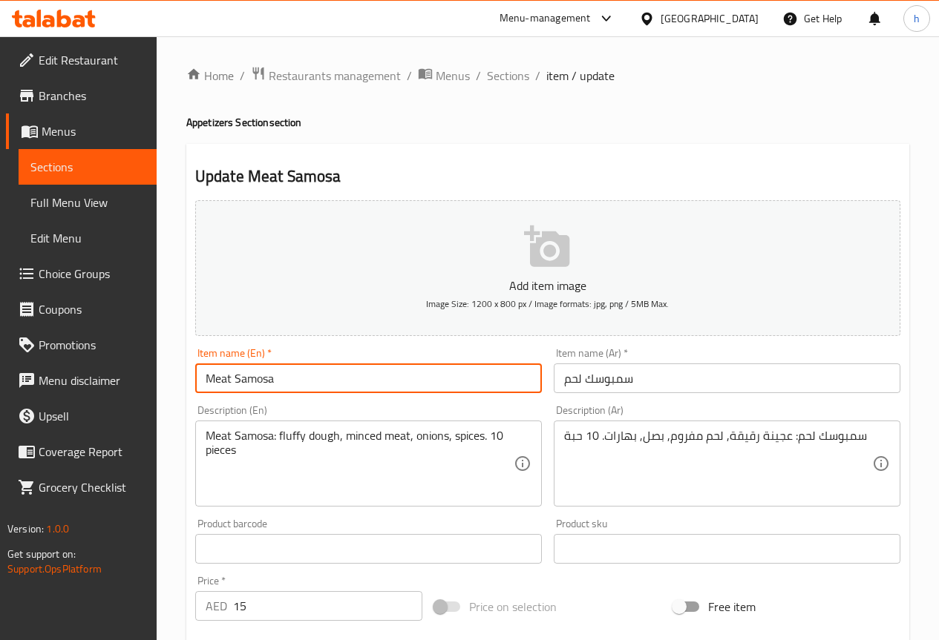
drag, startPoint x: 273, startPoint y: 381, endPoint x: 234, endPoint y: 384, distance: 39.4
click at [234, 384] on input "Meat Samosa" at bounding box center [368, 379] width 347 height 30
paste input "bousek"
type input "Meat Sambousek"
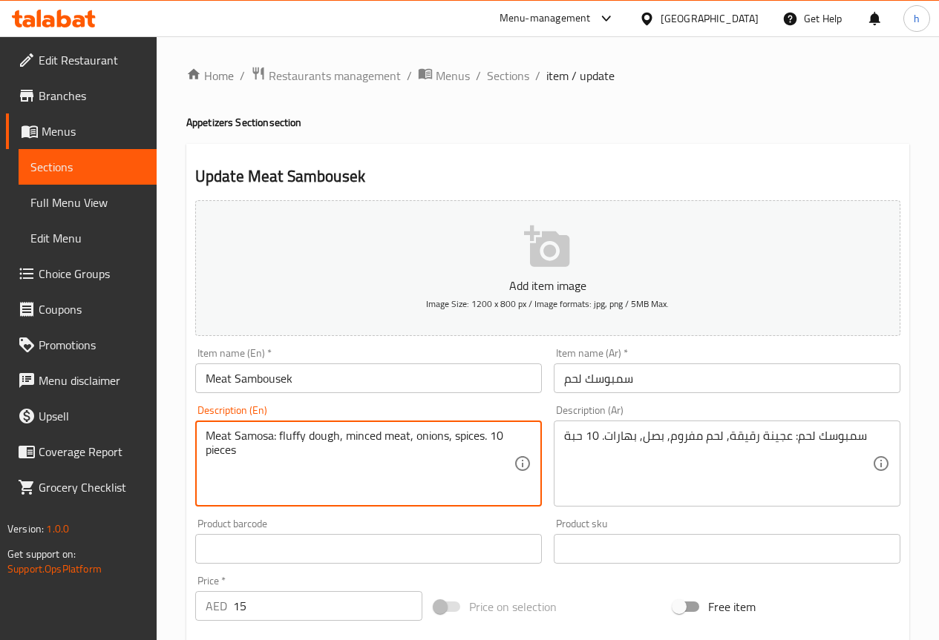
click at [263, 434] on textarea "Meat Samosa: fluffy dough, minced meat, onions, spices. 10 pieces" at bounding box center [360, 464] width 308 height 70
paste textarea "bousek"
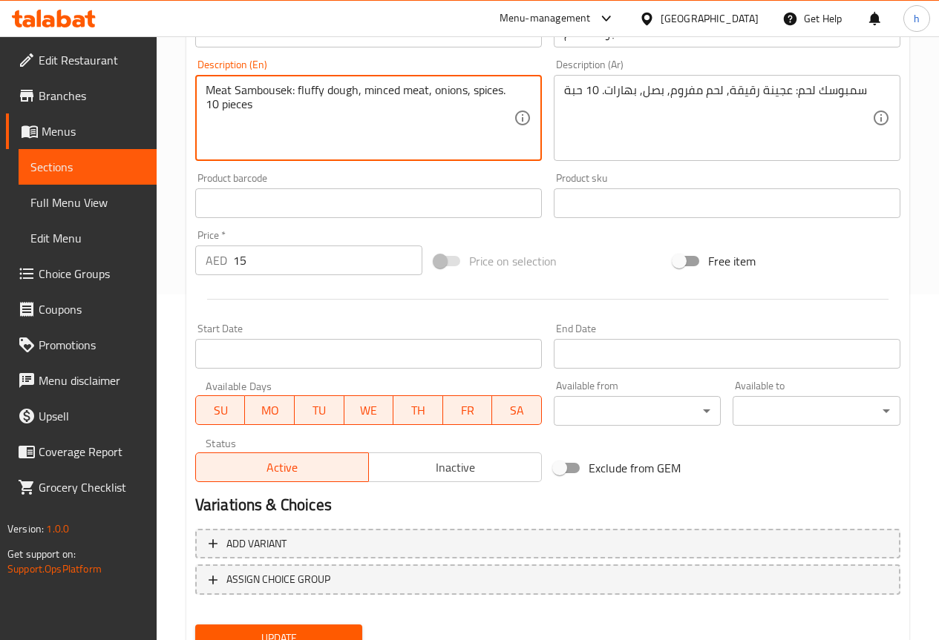
scroll to position [408, 0]
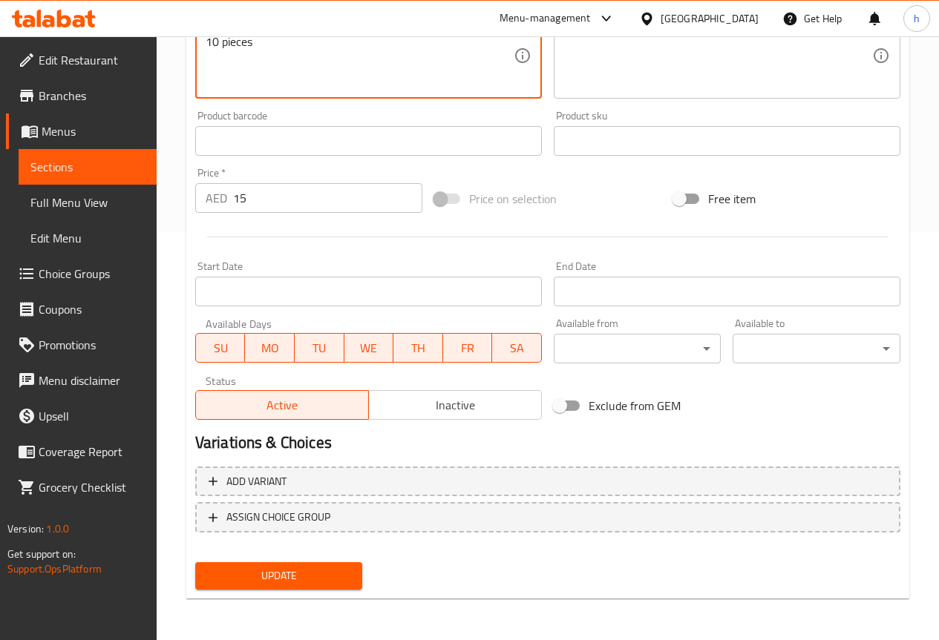
type textarea "Meat Sambousek: fluffy dough, minced meat, onions, spices. 10 pieces"
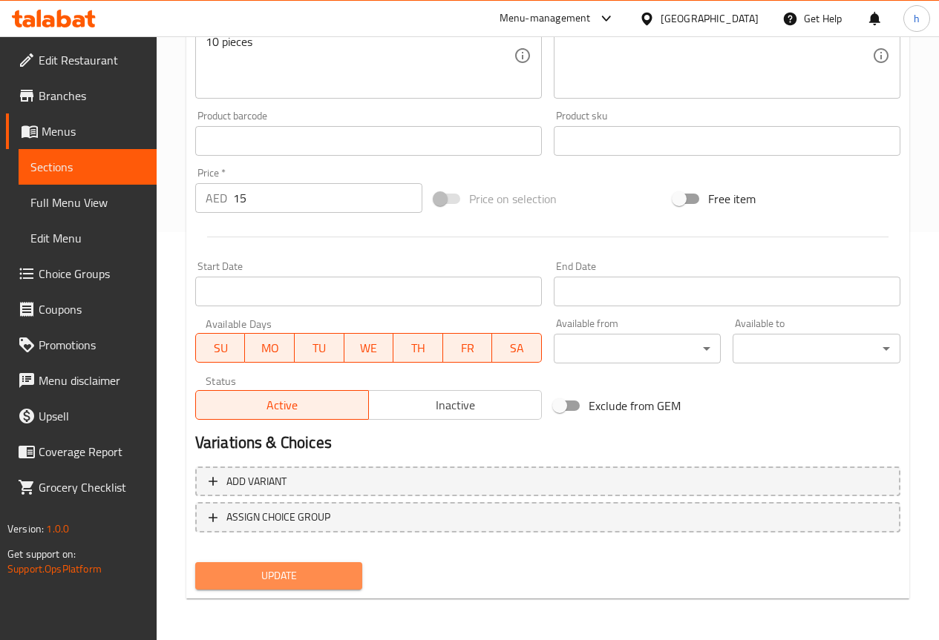
click at [258, 573] on span "Update" at bounding box center [279, 576] width 144 height 19
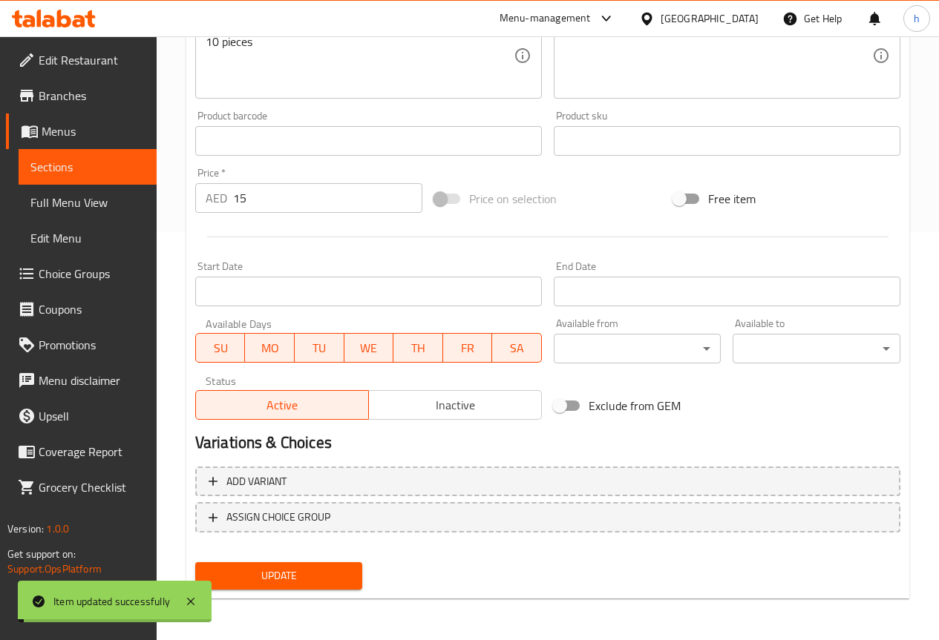
click at [98, 164] on span "Sections" at bounding box center [87, 167] width 114 height 18
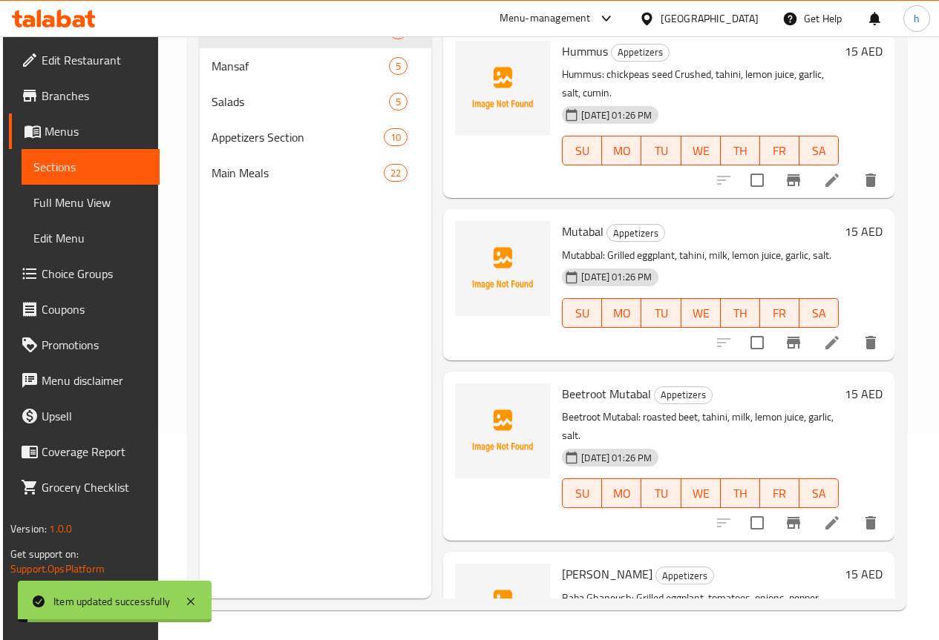
scroll to position [208, 0]
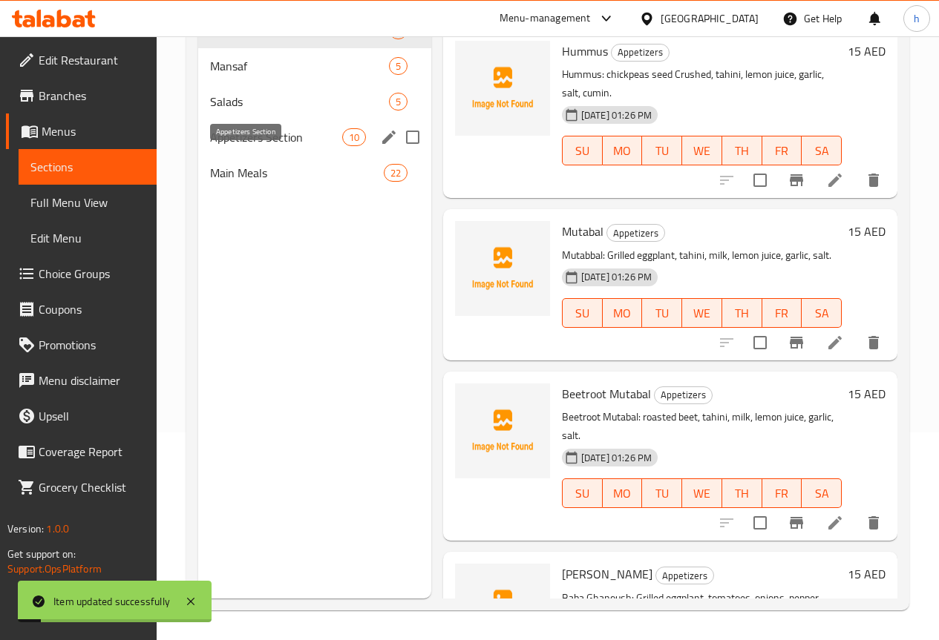
click at [238, 146] on span "Appetizers Section" at bounding box center [276, 137] width 132 height 18
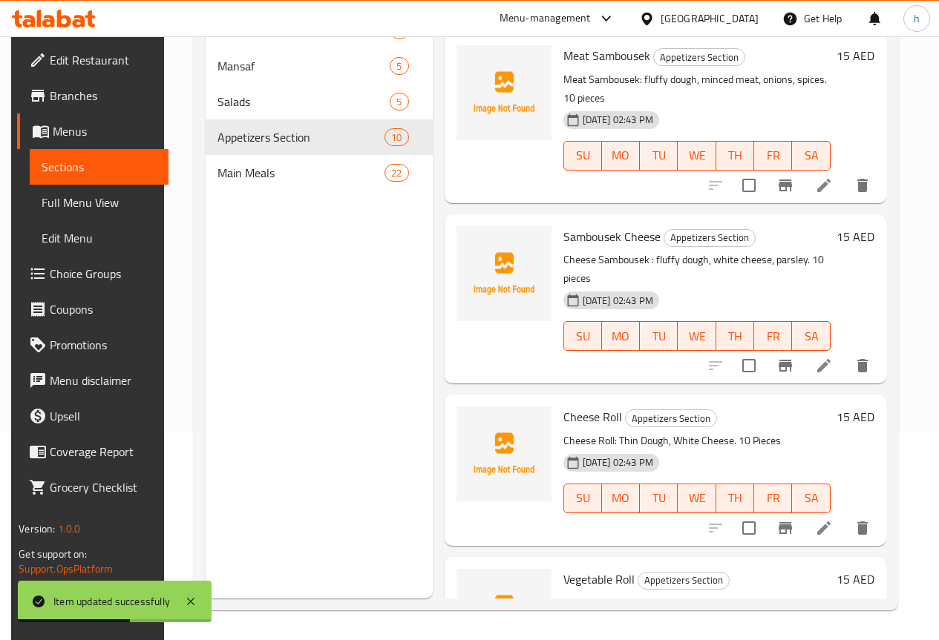
scroll to position [519, 0]
click at [829, 519] on icon at bounding box center [824, 528] width 18 height 18
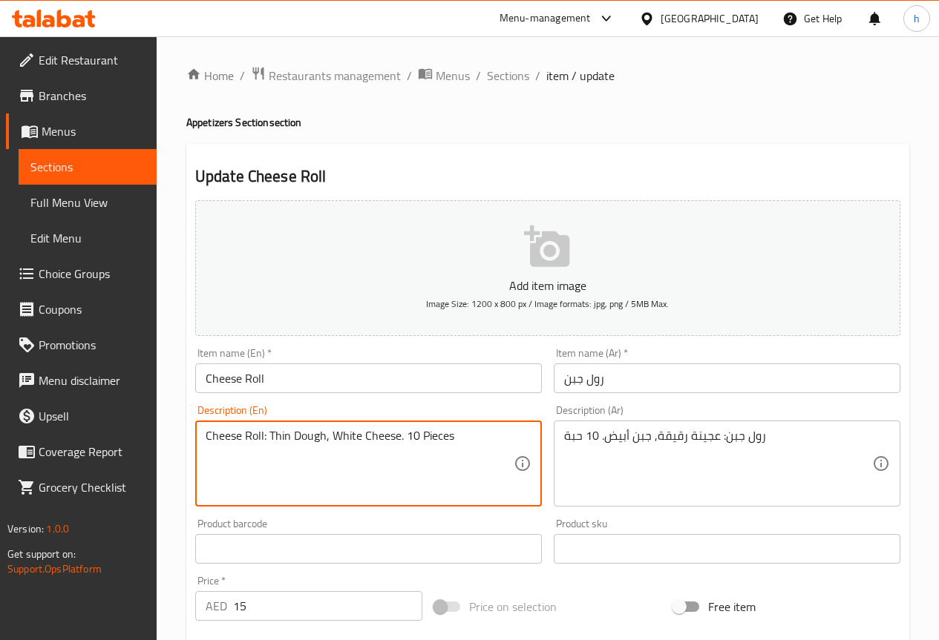
drag, startPoint x: 289, startPoint y: 437, endPoint x: 270, endPoint y: 436, distance: 19.3
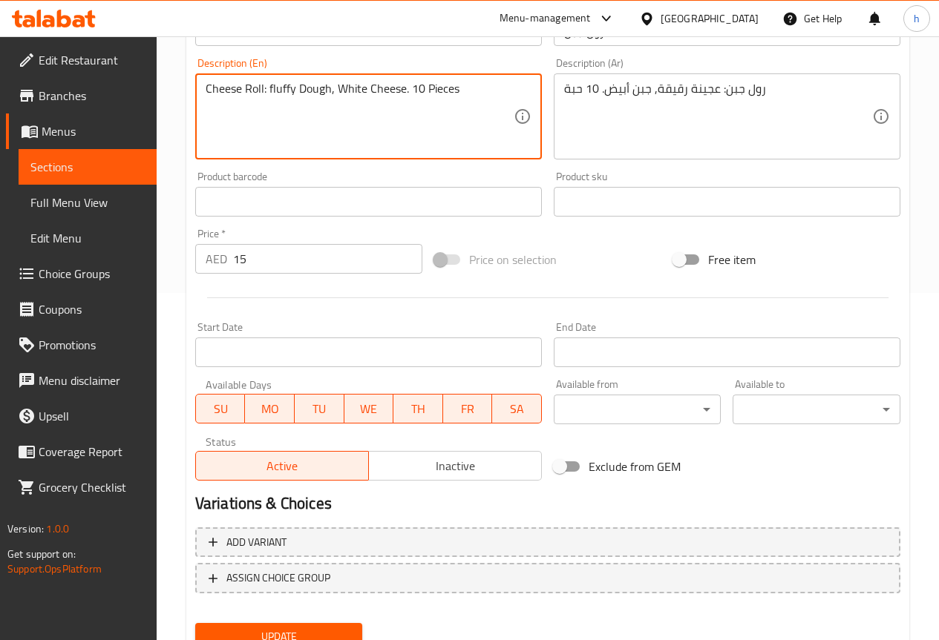
scroll to position [408, 0]
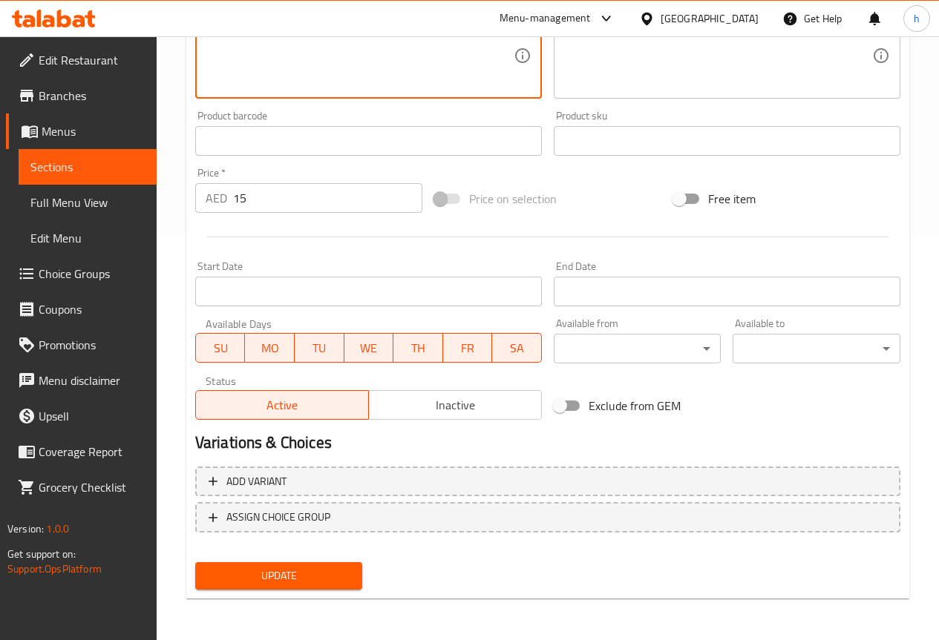
type textarea "Cheese Roll: fluffy Dough, White Cheese. 10 Pieces"
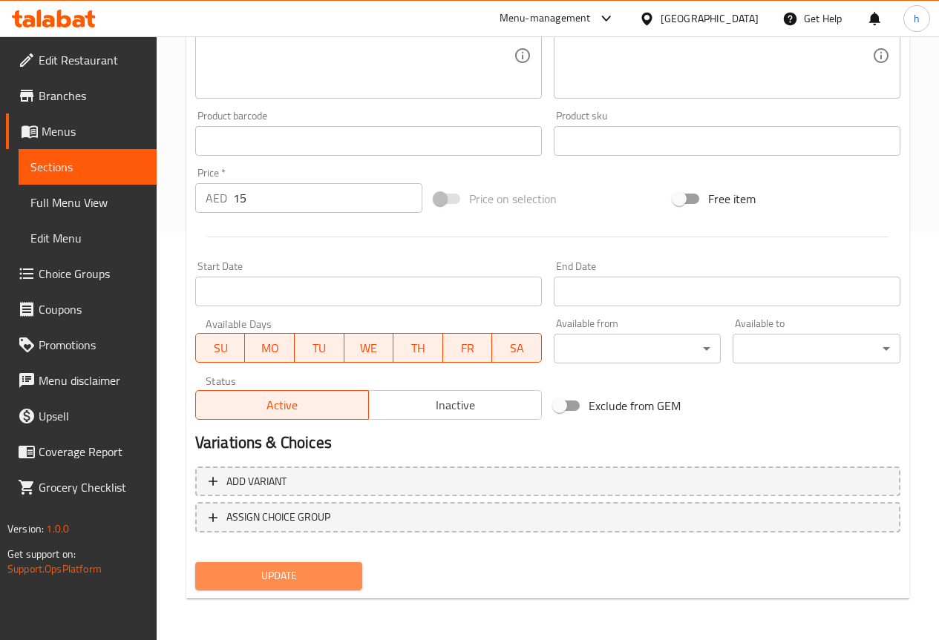
click at [271, 578] on span "Update" at bounding box center [279, 576] width 144 height 19
click at [119, 158] on span "Sections" at bounding box center [87, 167] width 114 height 18
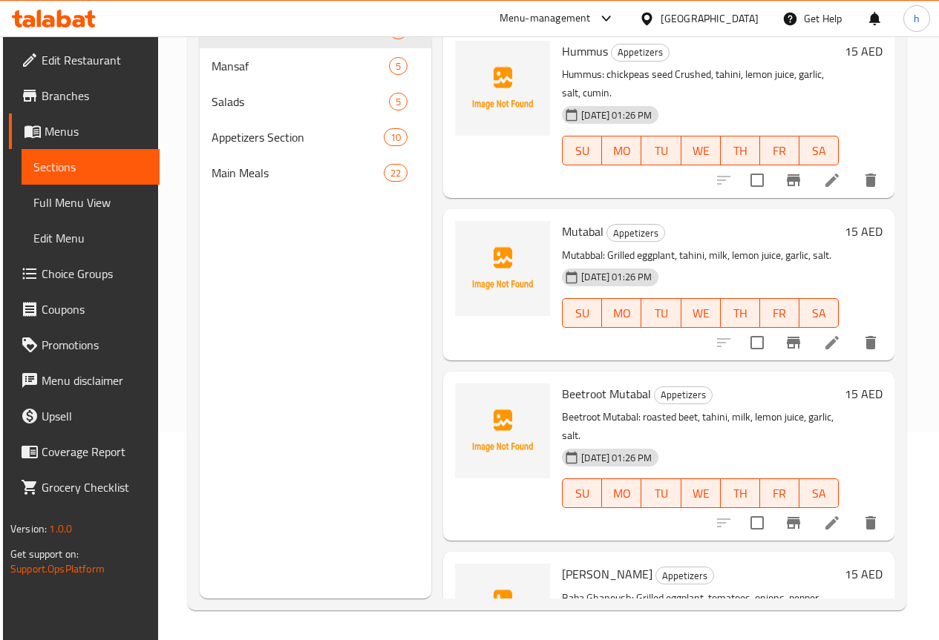
scroll to position [208, 0]
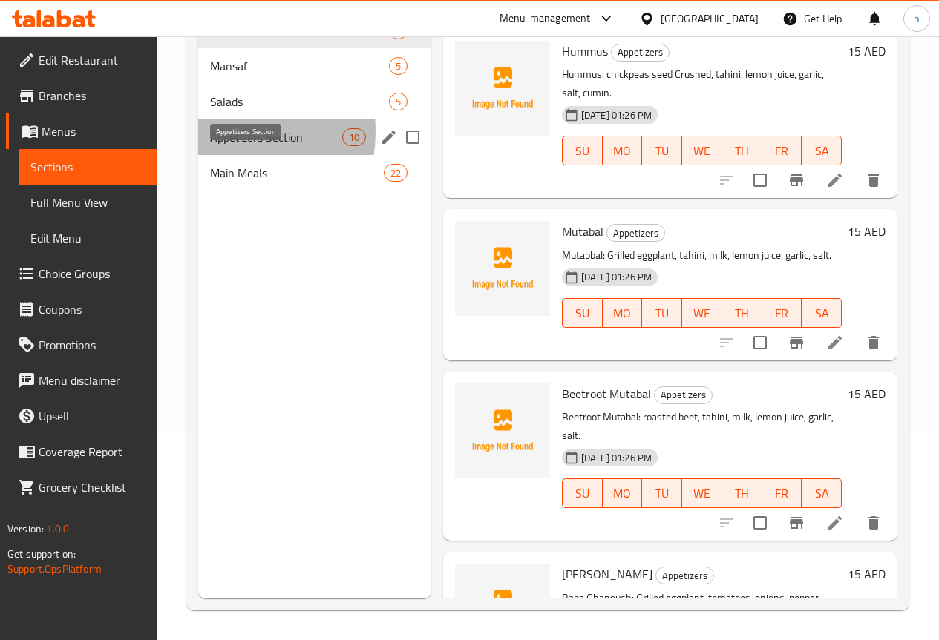
click at [220, 146] on span "Appetizers Section" at bounding box center [276, 137] width 132 height 18
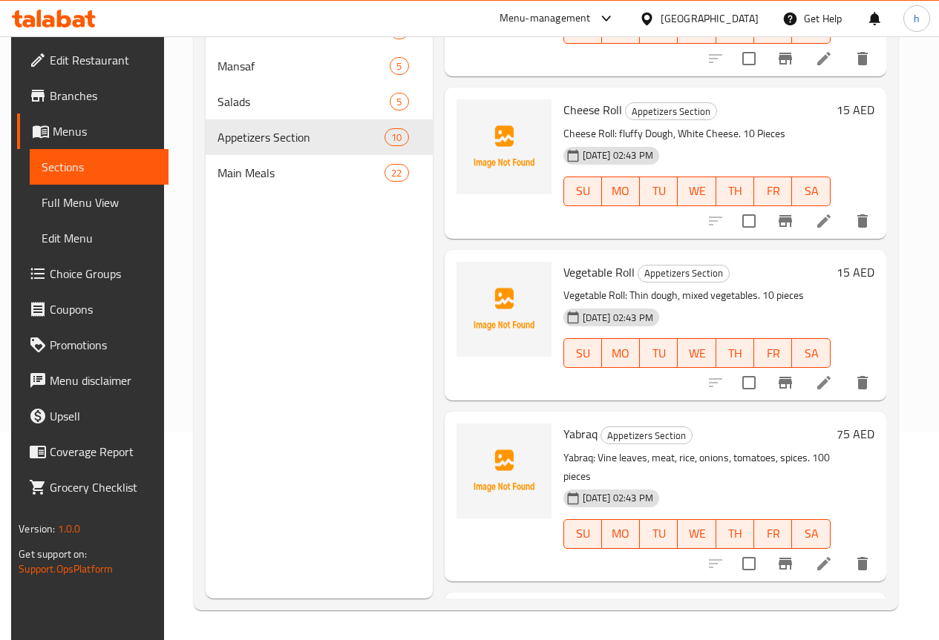
scroll to position [799, 0]
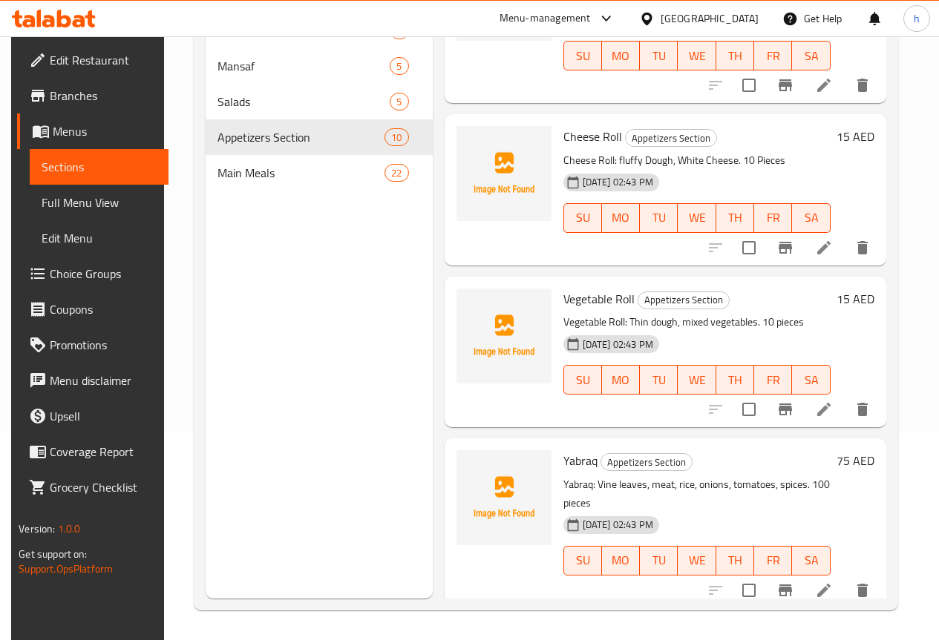
click at [824, 403] on icon at bounding box center [823, 409] width 13 height 13
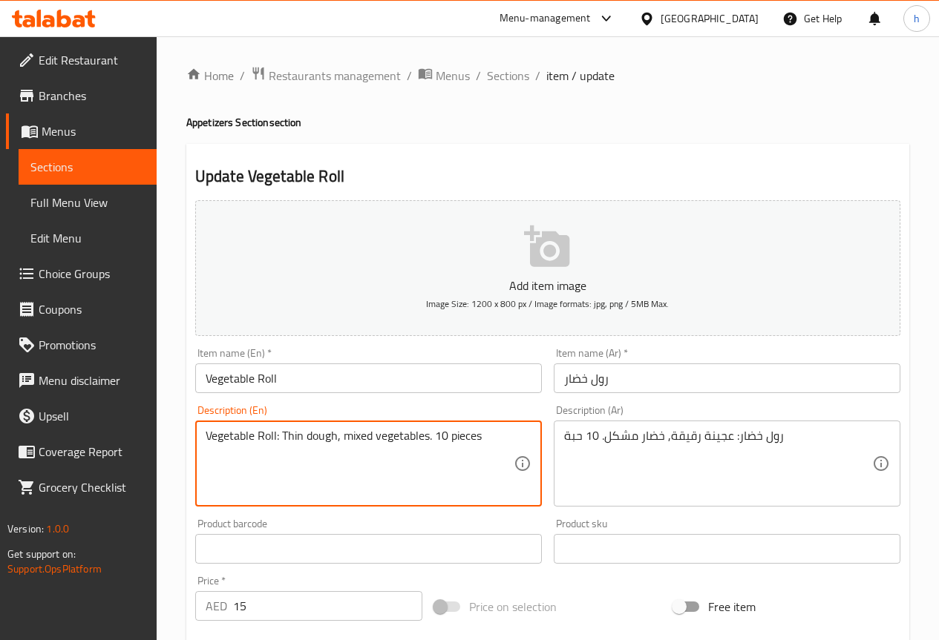
drag, startPoint x: 301, startPoint y: 437, endPoint x: 283, endPoint y: 437, distance: 17.8
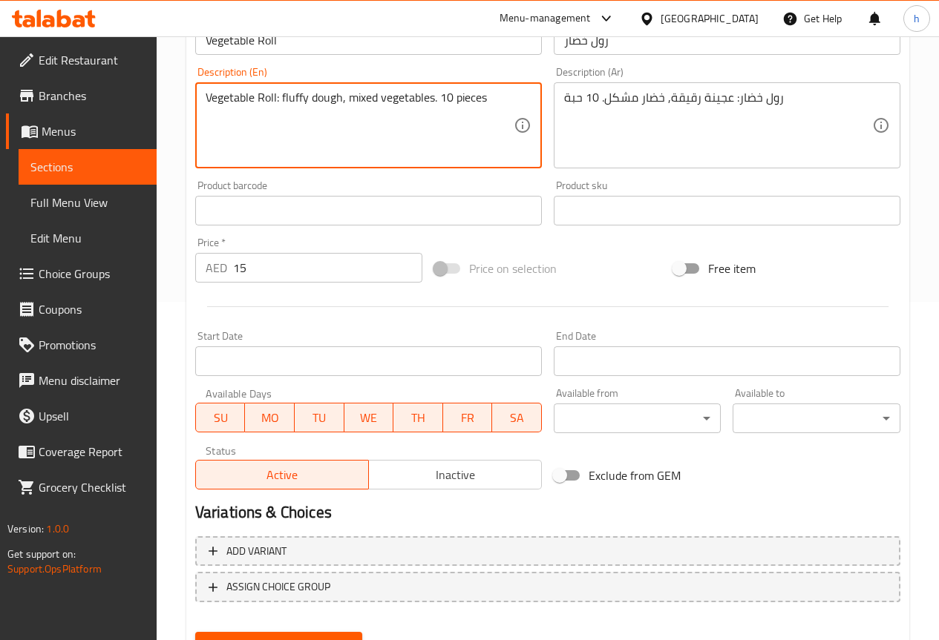
scroll to position [371, 0]
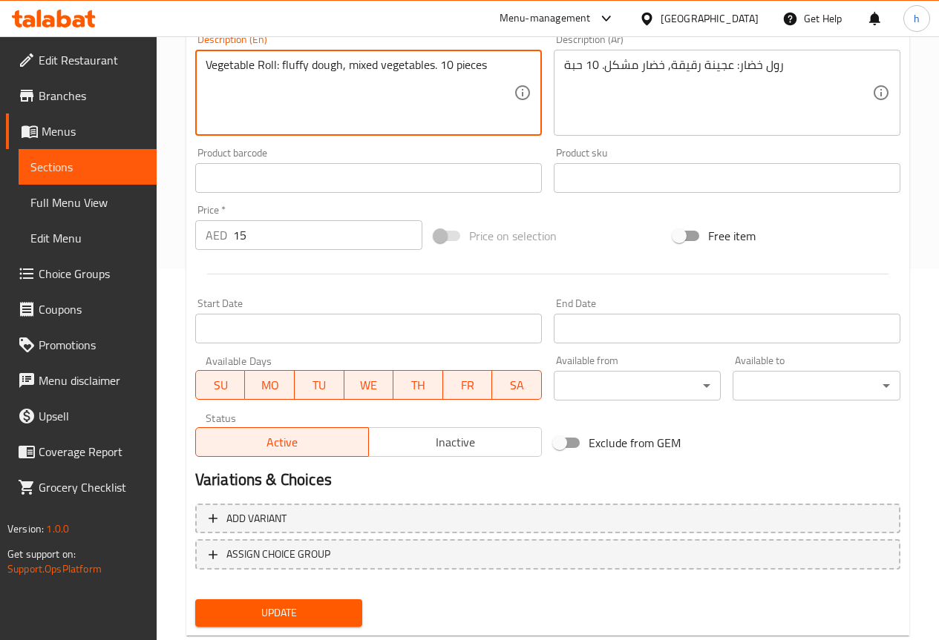
type textarea "Vegetable Roll: fluffy dough, mixed vegetables. 10 pieces"
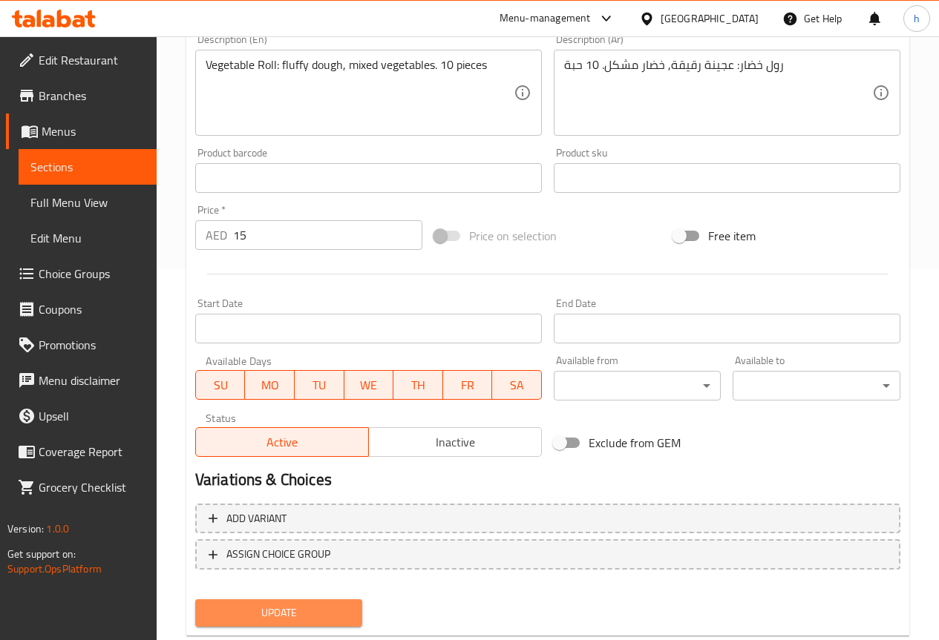
click at [327, 611] on span "Update" at bounding box center [279, 613] width 144 height 19
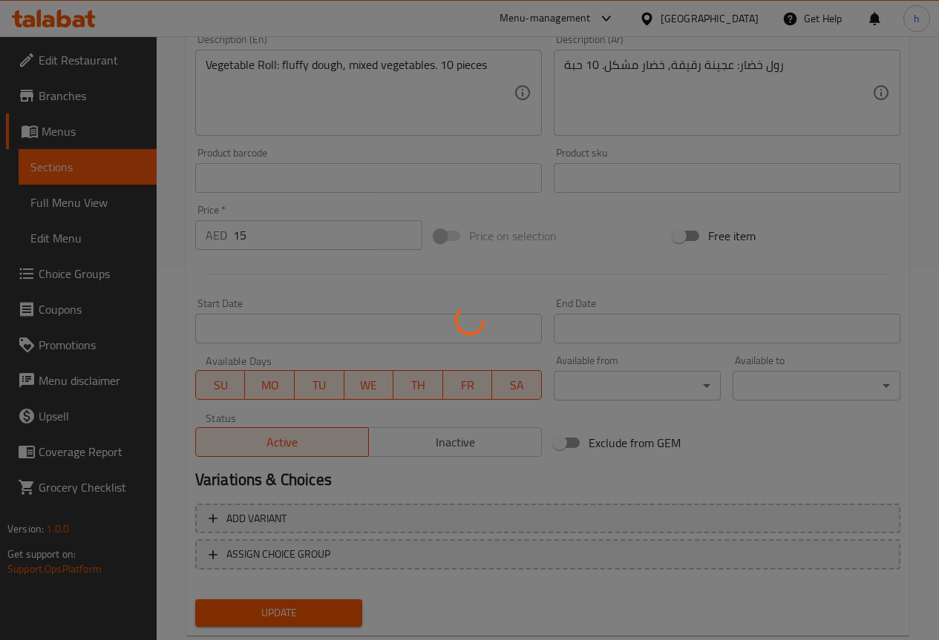
click at [85, 163] on div at bounding box center [469, 320] width 939 height 640
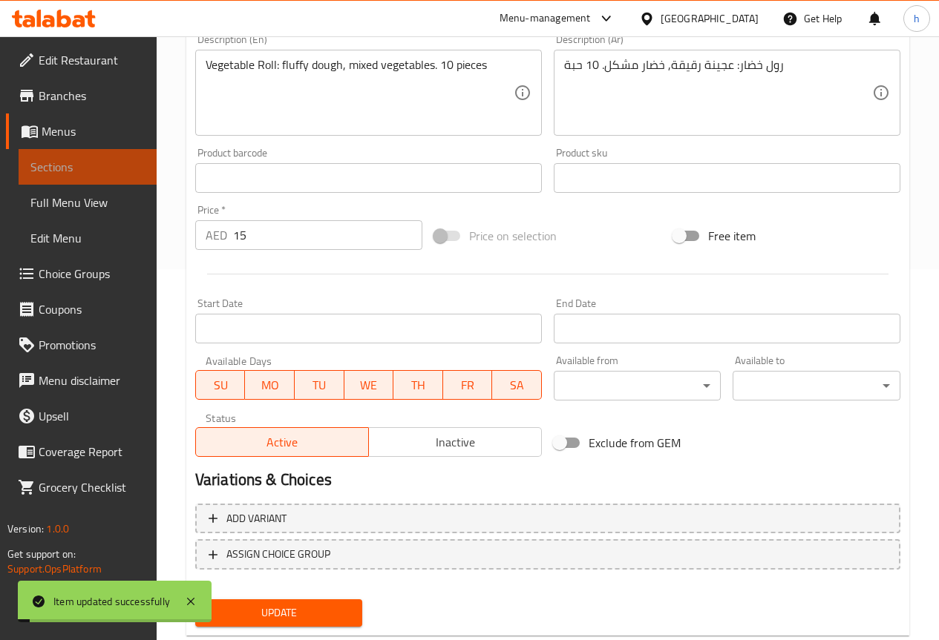
click at [105, 172] on span "Sections" at bounding box center [87, 167] width 114 height 18
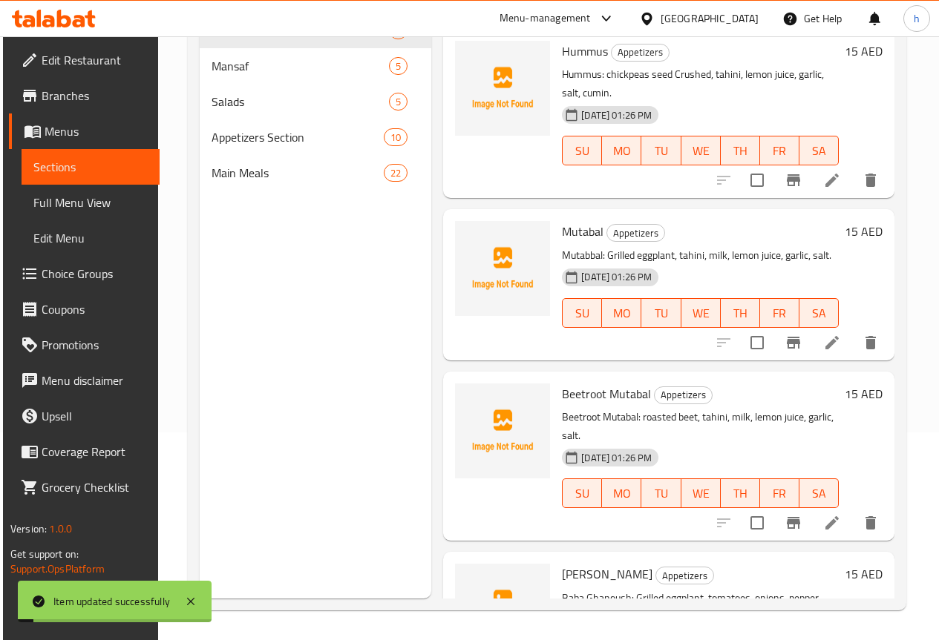
scroll to position [208, 0]
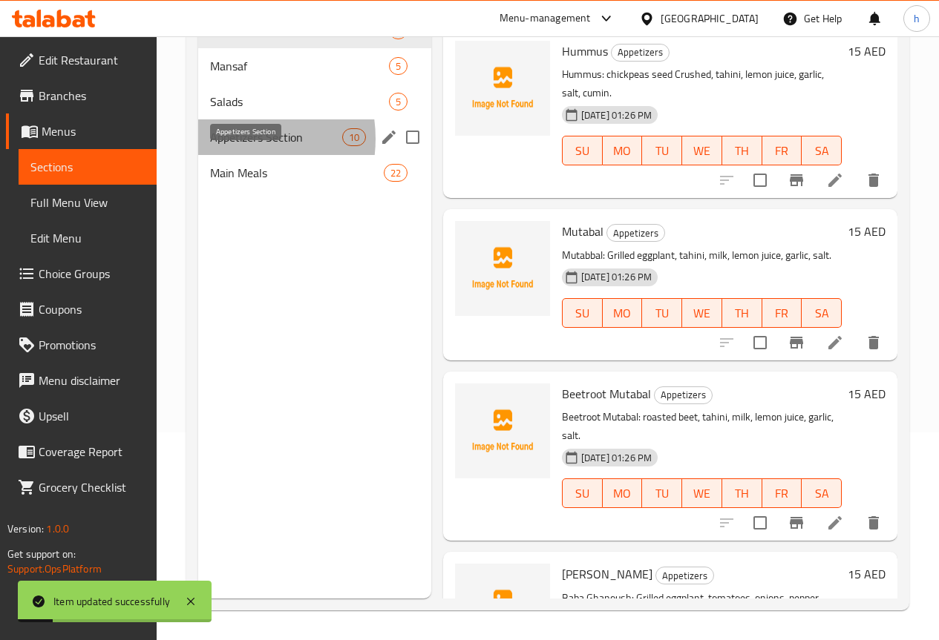
click at [230, 146] on span "Appetizers Section" at bounding box center [276, 137] width 132 height 18
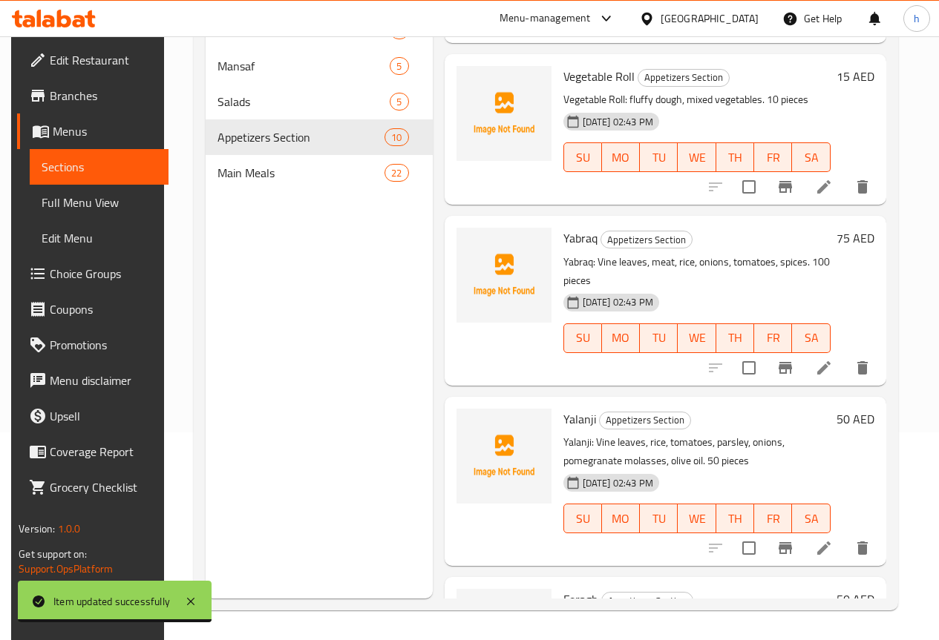
scroll to position [948, 0]
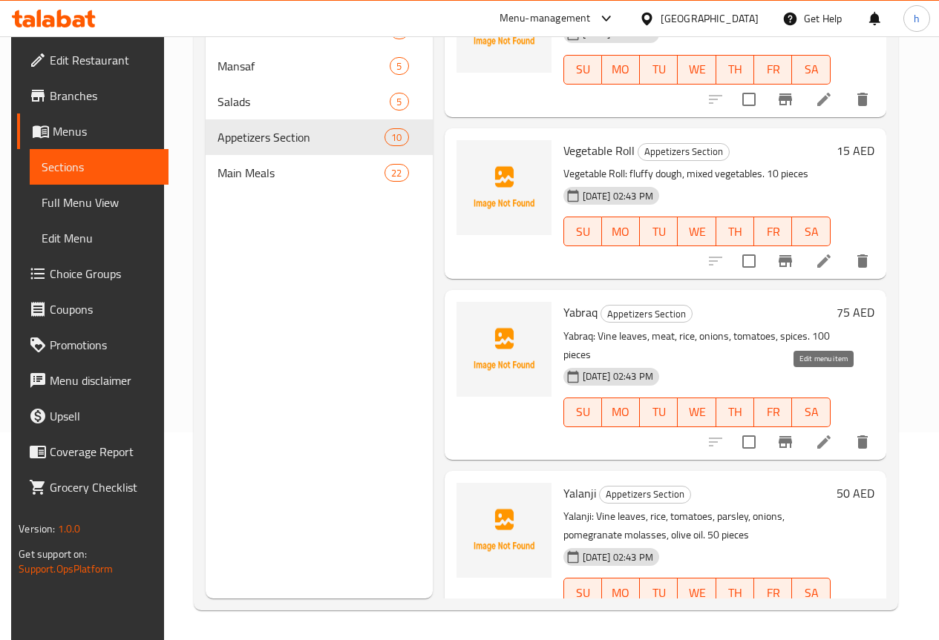
click at [826, 433] on icon at bounding box center [824, 442] width 18 height 18
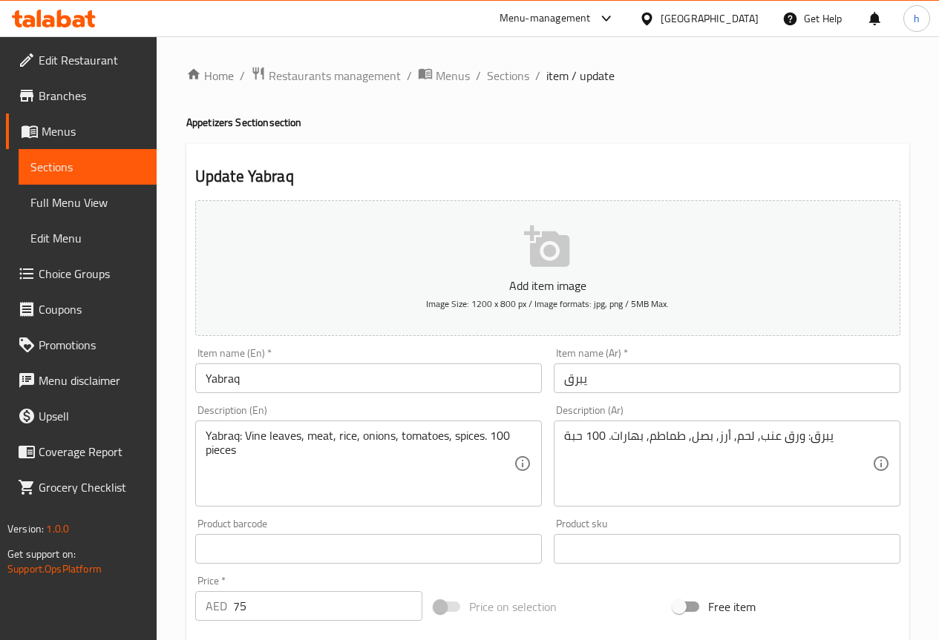
click at [240, 378] on input "Yabraq" at bounding box center [368, 379] width 347 height 30
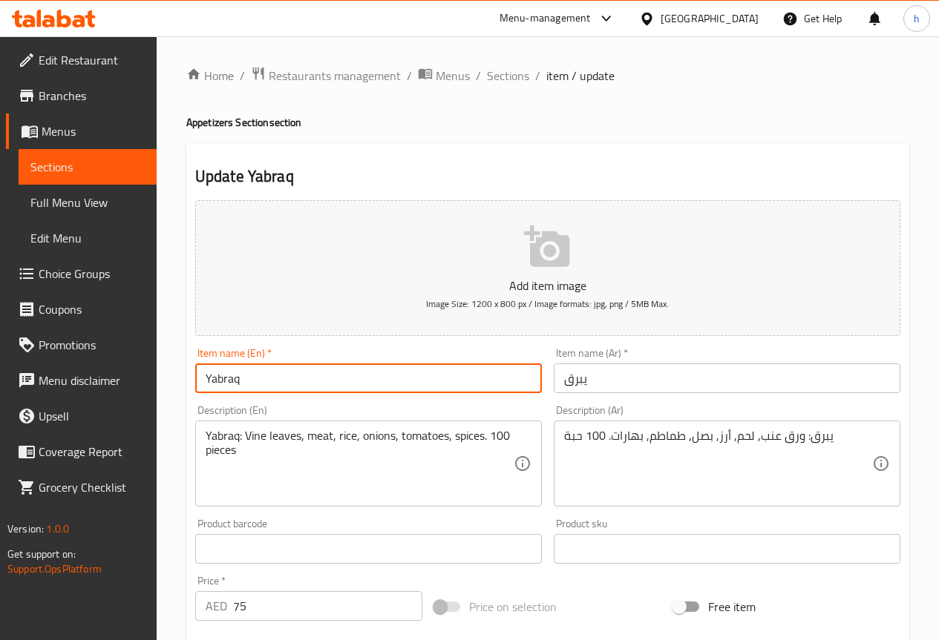
click at [240, 378] on input "Yabraq" at bounding box center [368, 379] width 347 height 30
click at [627, 377] on input "يبرق" at bounding box center [727, 379] width 347 height 30
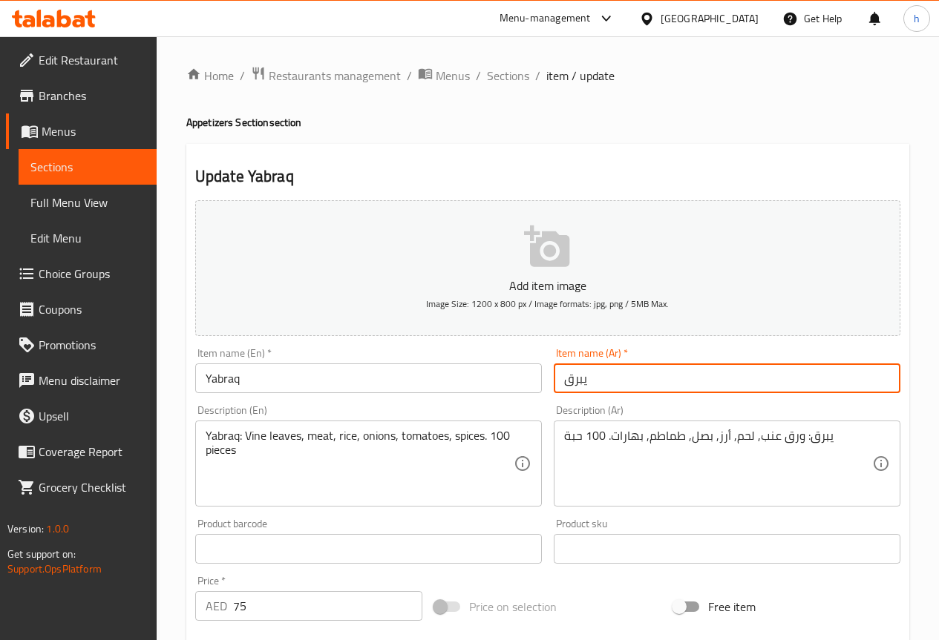
click at [627, 377] on input "يبرق" at bounding box center [727, 379] width 347 height 30
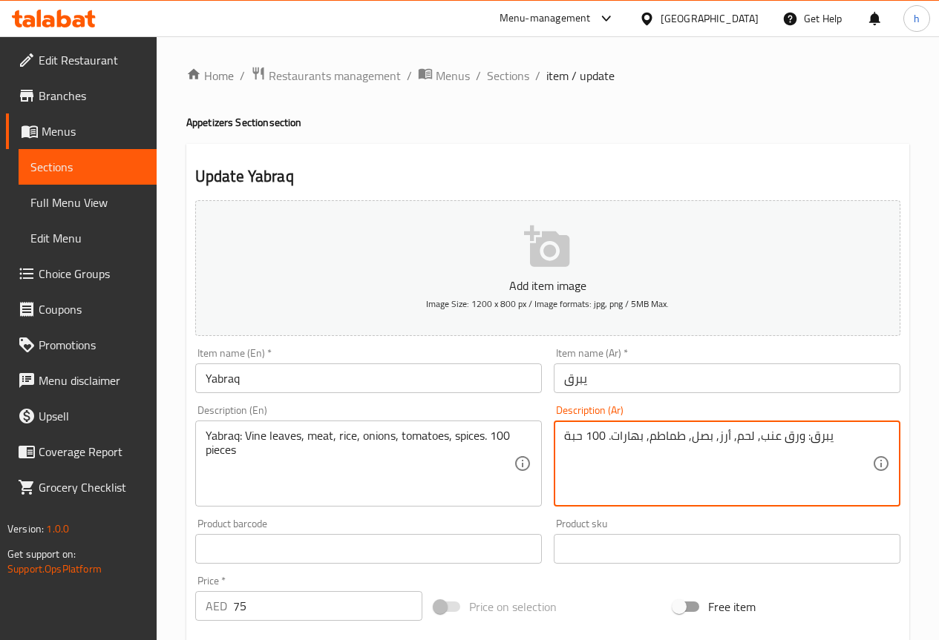
click at [797, 437] on textarea "يبرق: ورق عنب, لحم, أرز, بصل, طماطم, بهارات. 100 حبة" at bounding box center [718, 464] width 308 height 70
drag, startPoint x: 758, startPoint y: 439, endPoint x: 802, endPoint y: 442, distance: 43.8
click at [802, 442] on textarea "يبرق: ورق عنب, لحم, أرز, بصل, طماطم, بهارات. 100 حبة" at bounding box center [718, 464] width 308 height 70
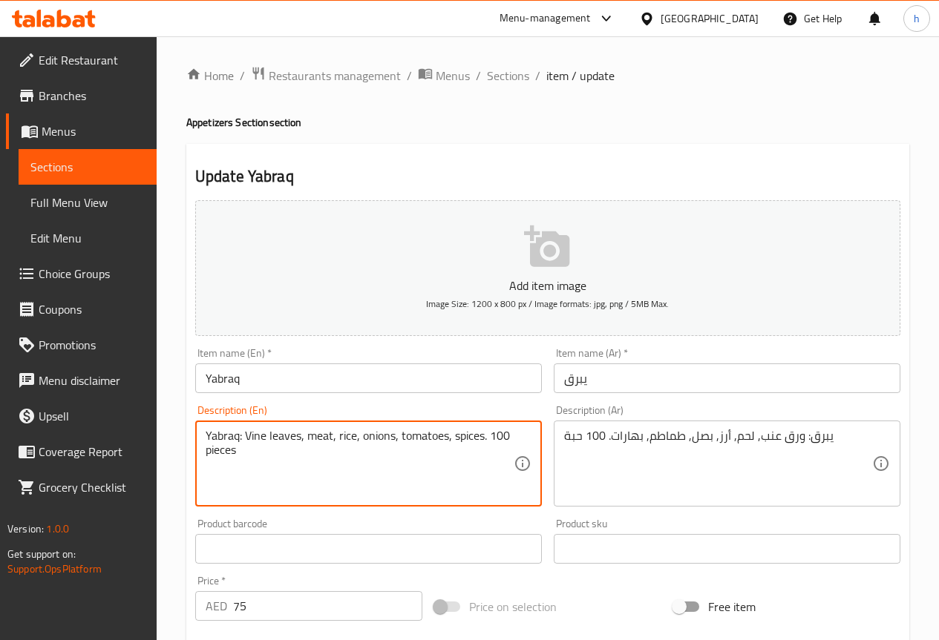
drag, startPoint x: 245, startPoint y: 433, endPoint x: 300, endPoint y: 440, distance: 55.3
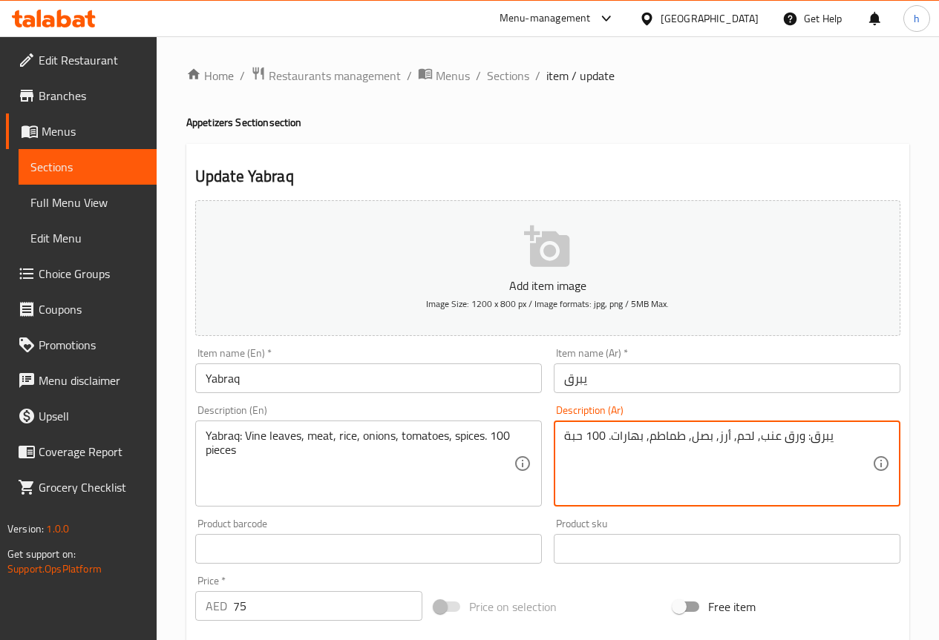
drag, startPoint x: 799, startPoint y: 439, endPoint x: 759, endPoint y: 444, distance: 40.4
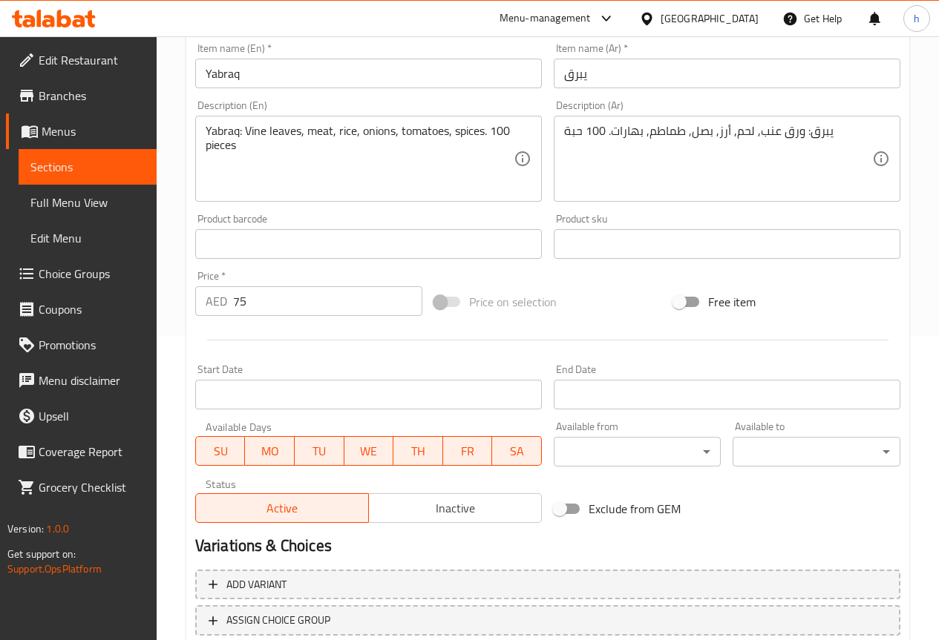
scroll to position [408, 0]
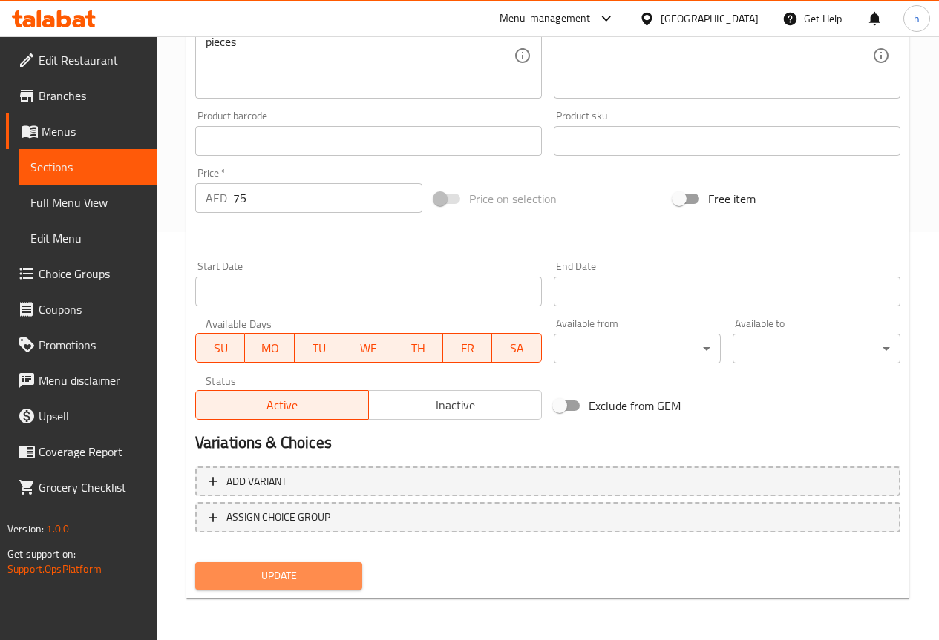
click at [304, 574] on span "Update" at bounding box center [279, 576] width 144 height 19
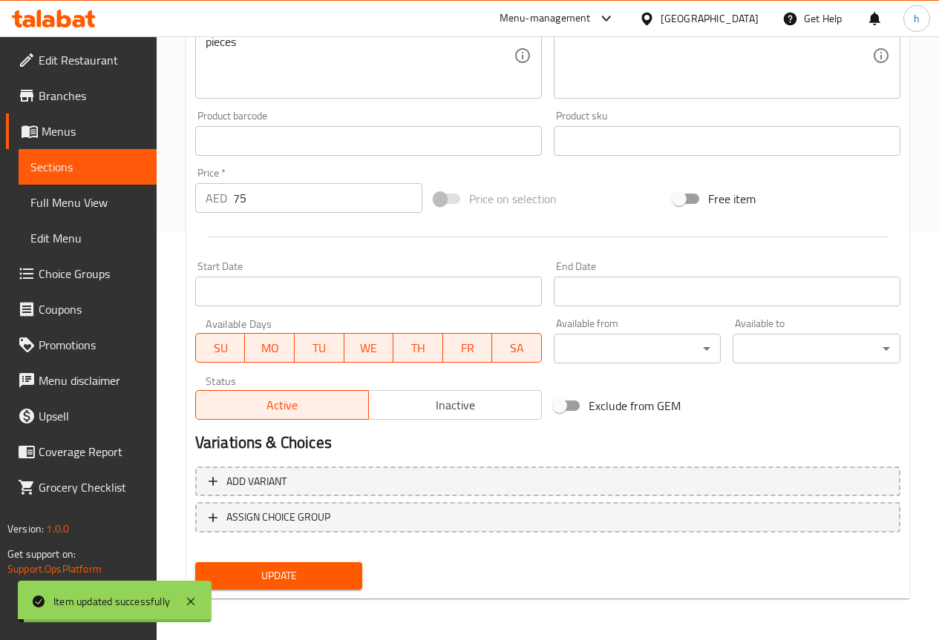
click at [72, 168] on span "Sections" at bounding box center [87, 167] width 114 height 18
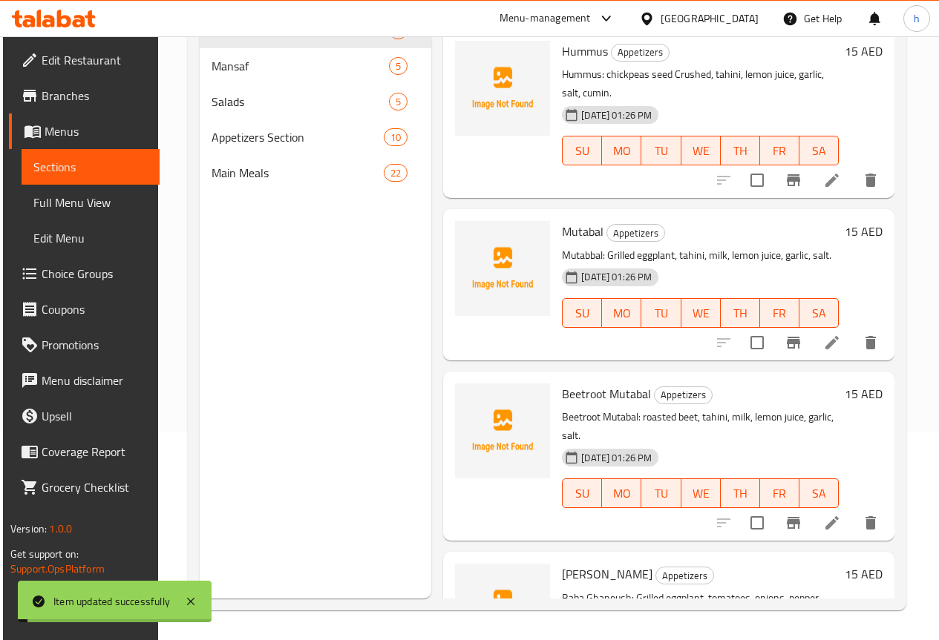
scroll to position [208, 0]
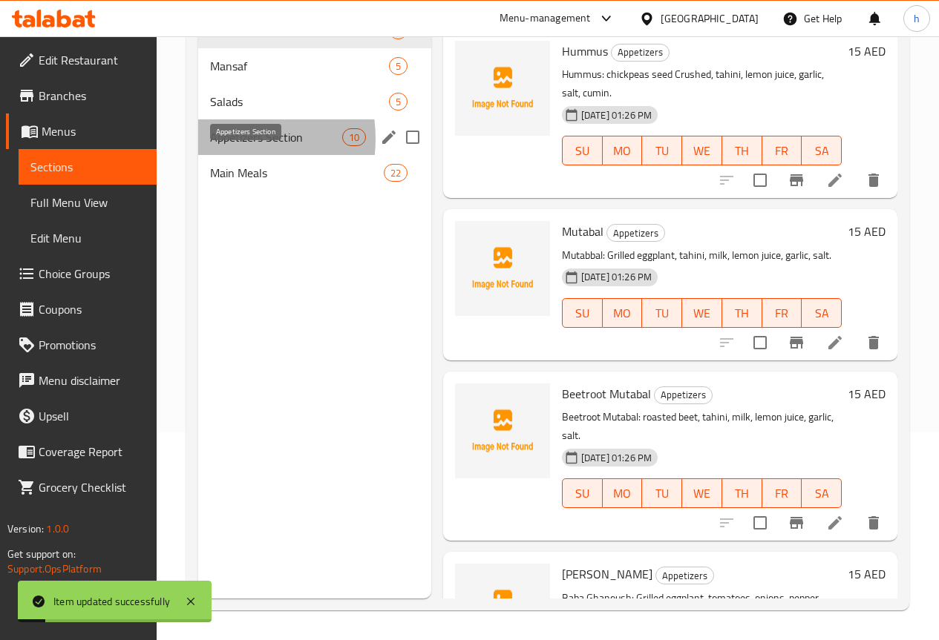
click at [221, 146] on span "Appetizers Section" at bounding box center [276, 137] width 132 height 18
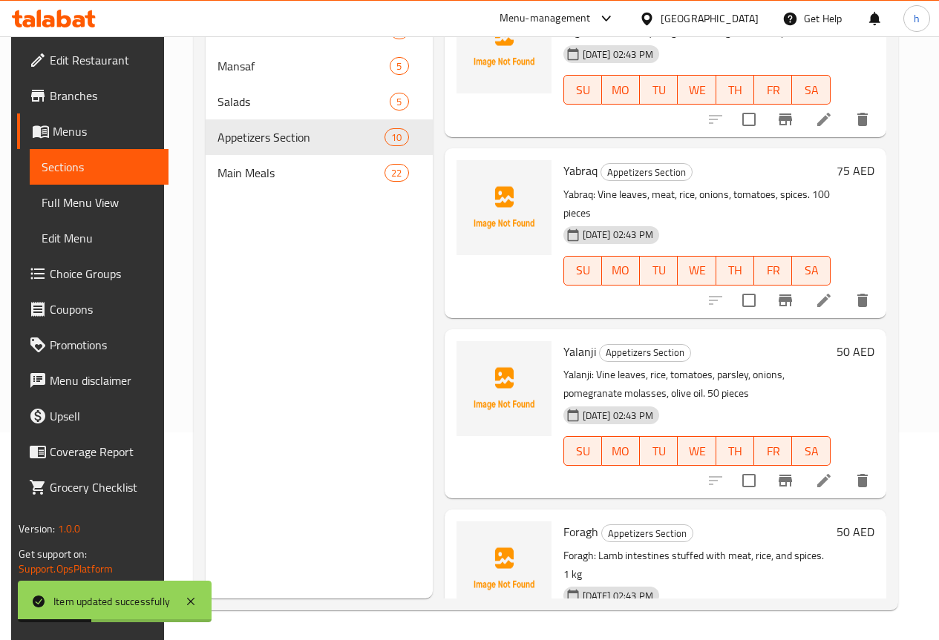
scroll to position [1096, 0]
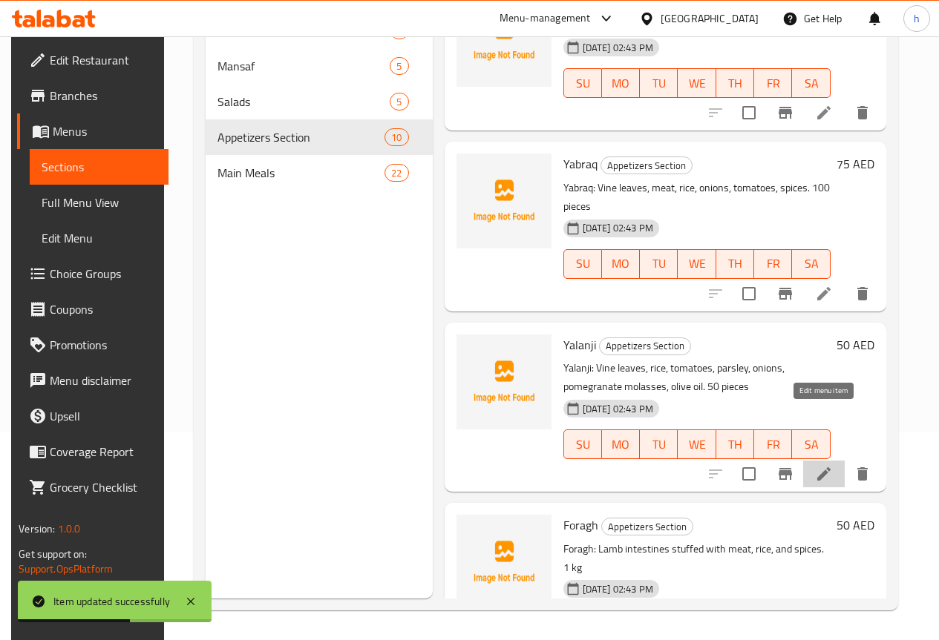
click at [817, 465] on icon at bounding box center [824, 474] width 18 height 18
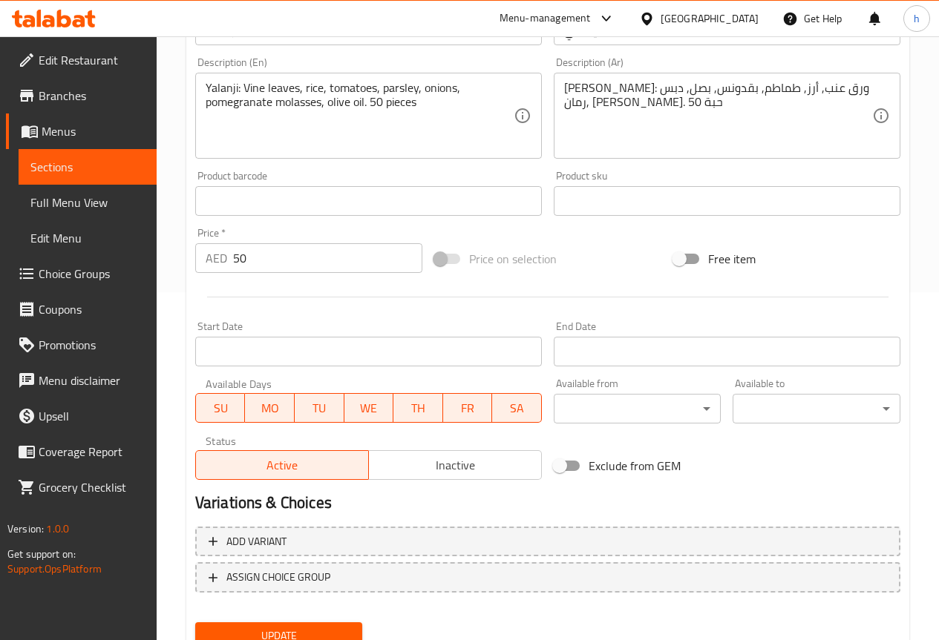
scroll to position [408, 0]
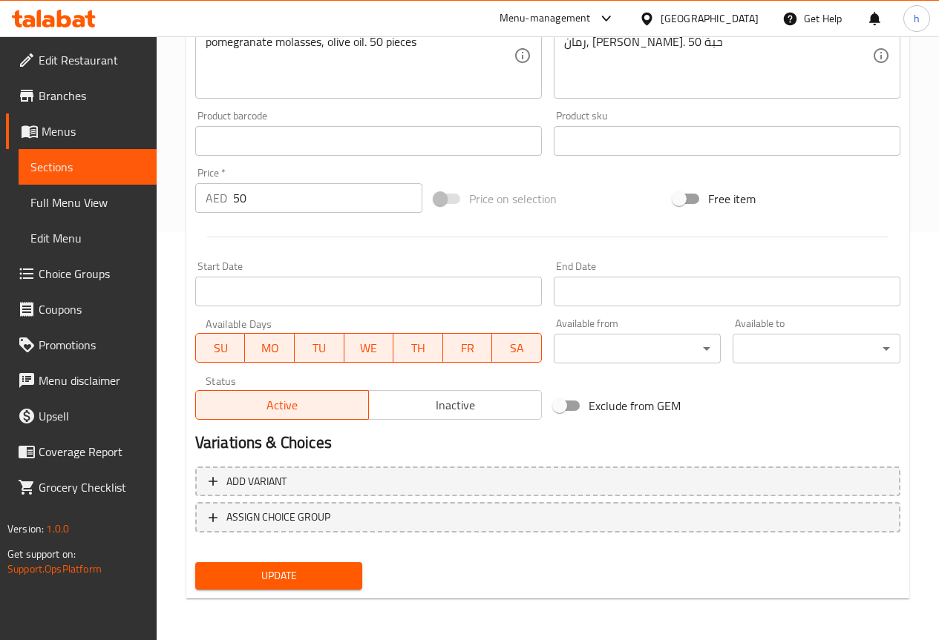
click at [306, 578] on span "Update" at bounding box center [279, 576] width 144 height 19
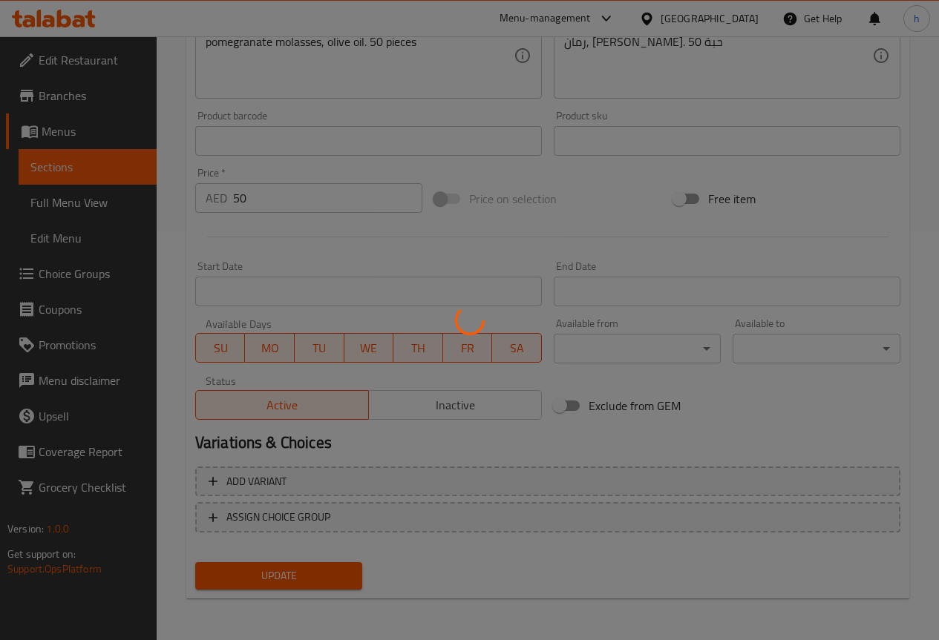
click at [50, 168] on div at bounding box center [469, 320] width 939 height 640
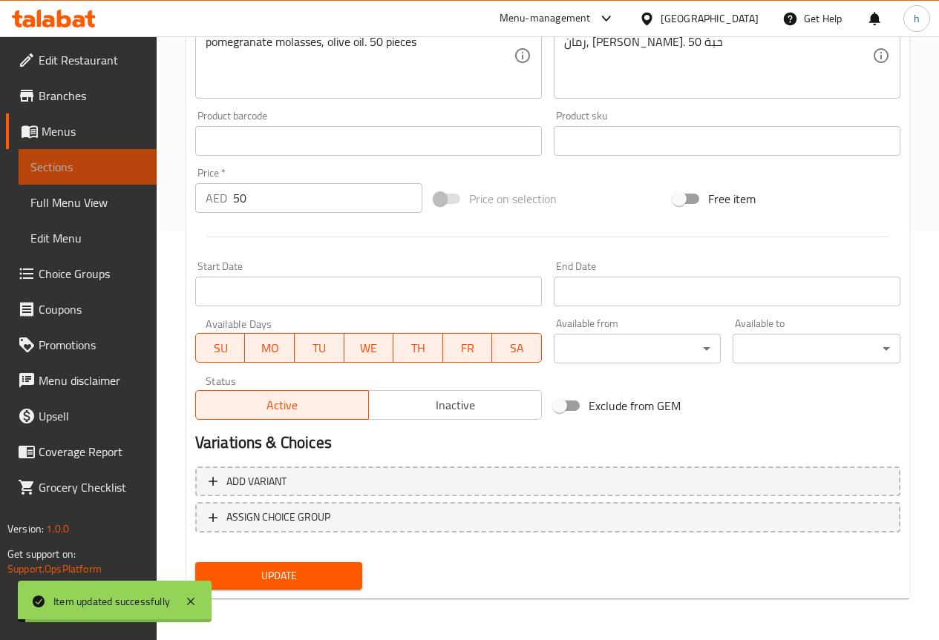
click at [50, 168] on span "Sections" at bounding box center [87, 167] width 114 height 18
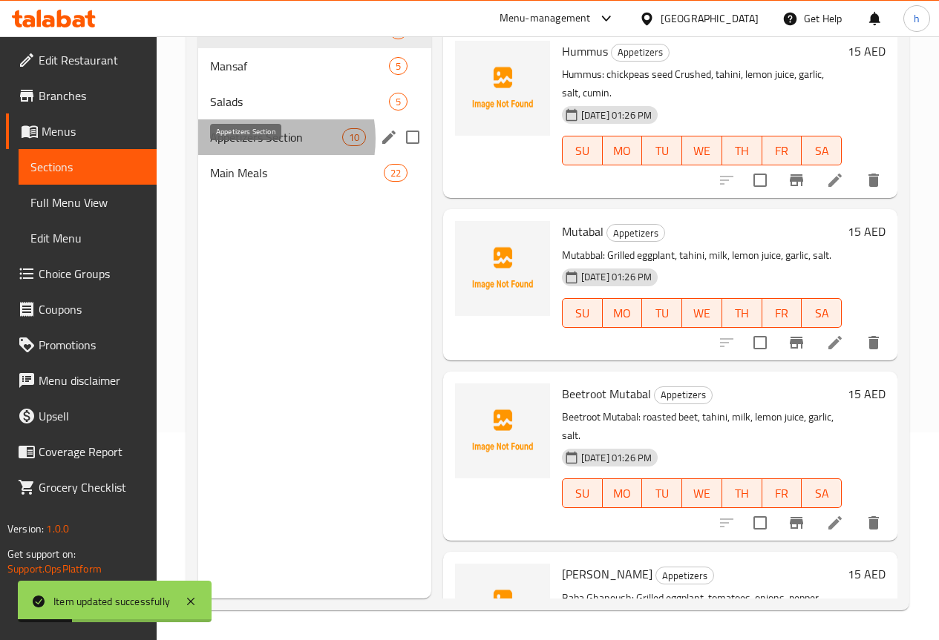
click at [251, 146] on span "Appetizers Section" at bounding box center [276, 137] width 132 height 18
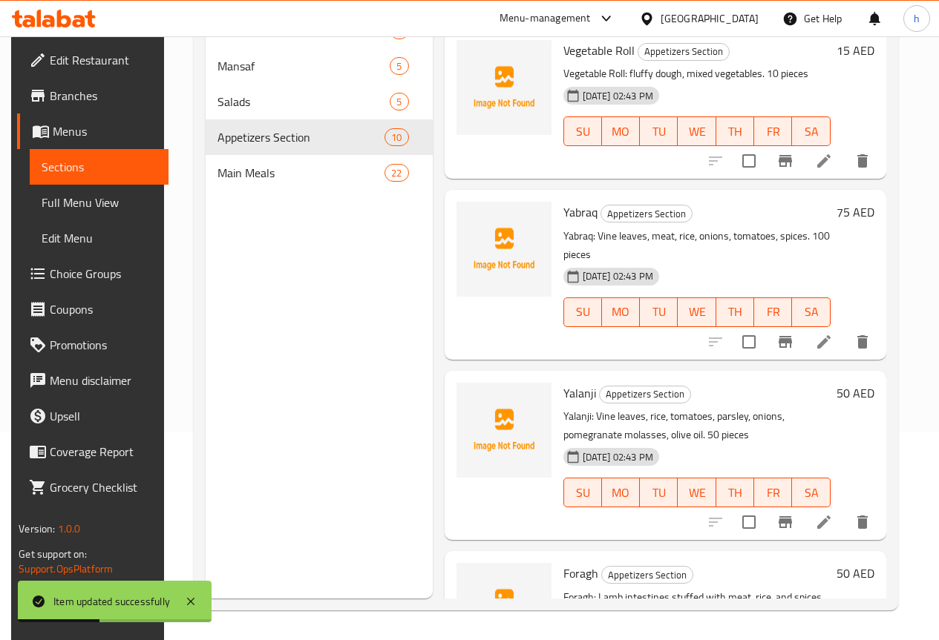
scroll to position [1096, 0]
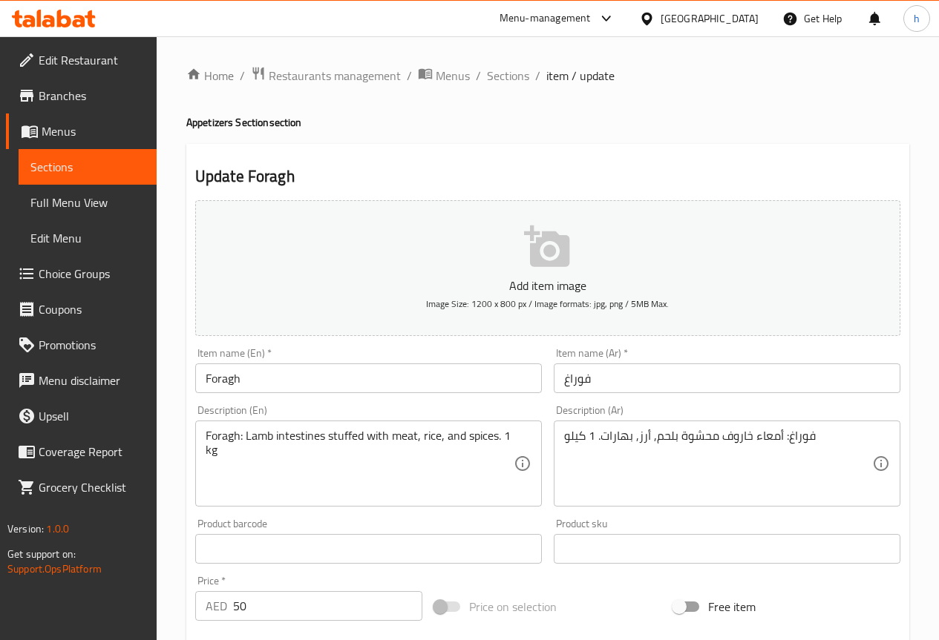
click at [602, 379] on input "فوراغ" at bounding box center [727, 379] width 347 height 30
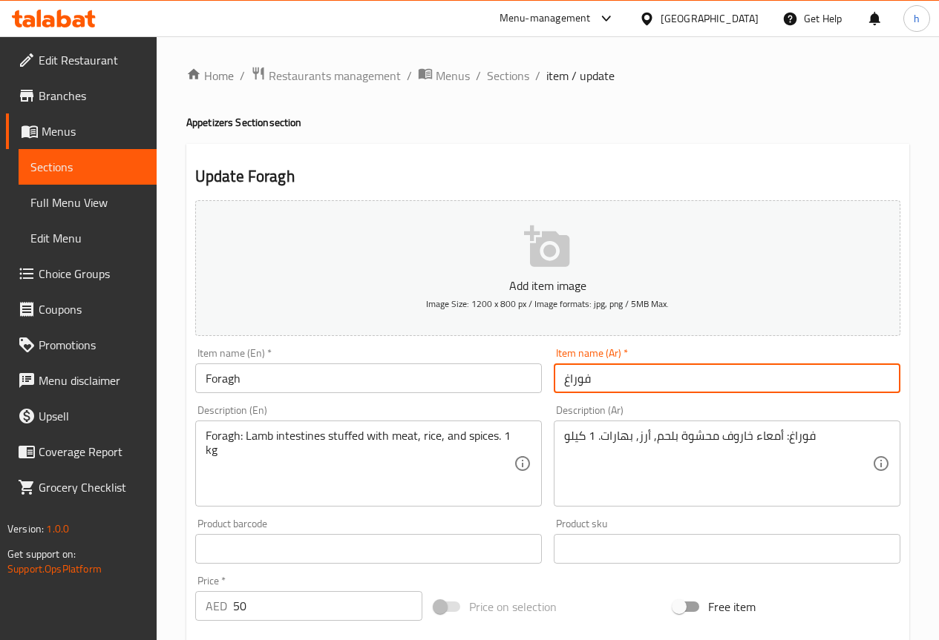
click at [602, 379] on input "فوراغ" at bounding box center [727, 379] width 347 height 30
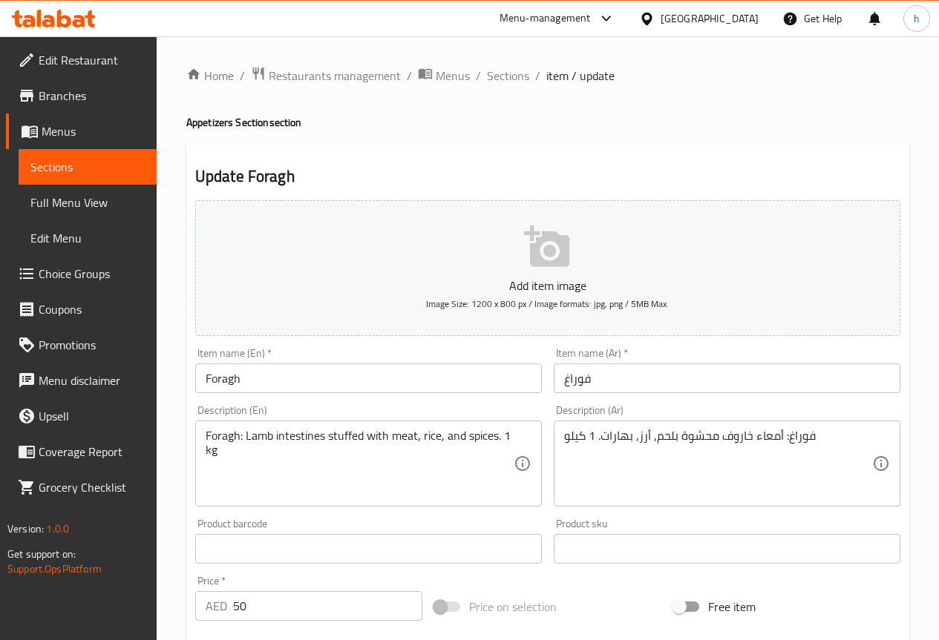
click at [289, 387] on input "Foragh" at bounding box center [368, 379] width 347 height 30
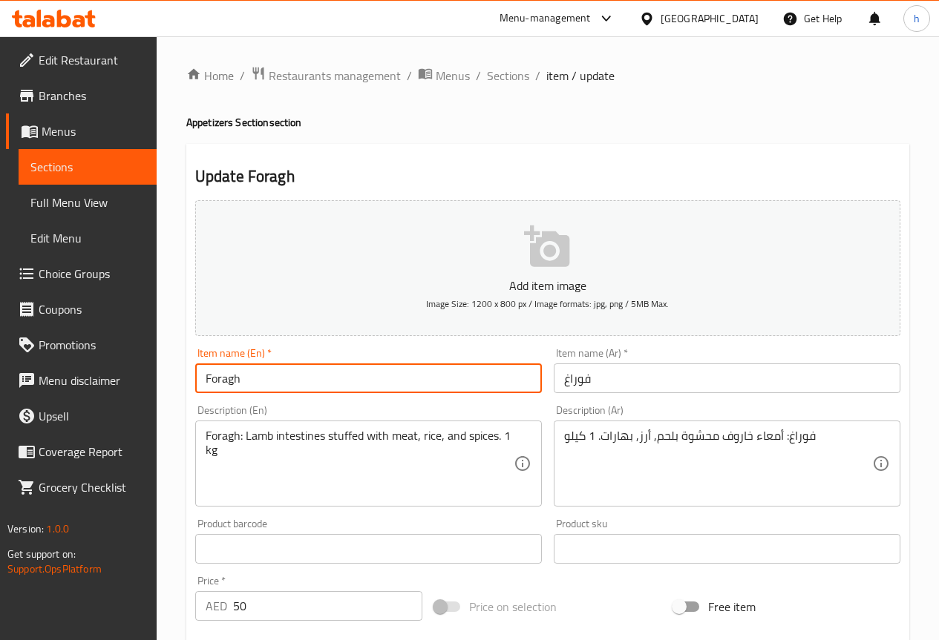
click at [289, 387] on input "Foragh" at bounding box center [368, 379] width 347 height 30
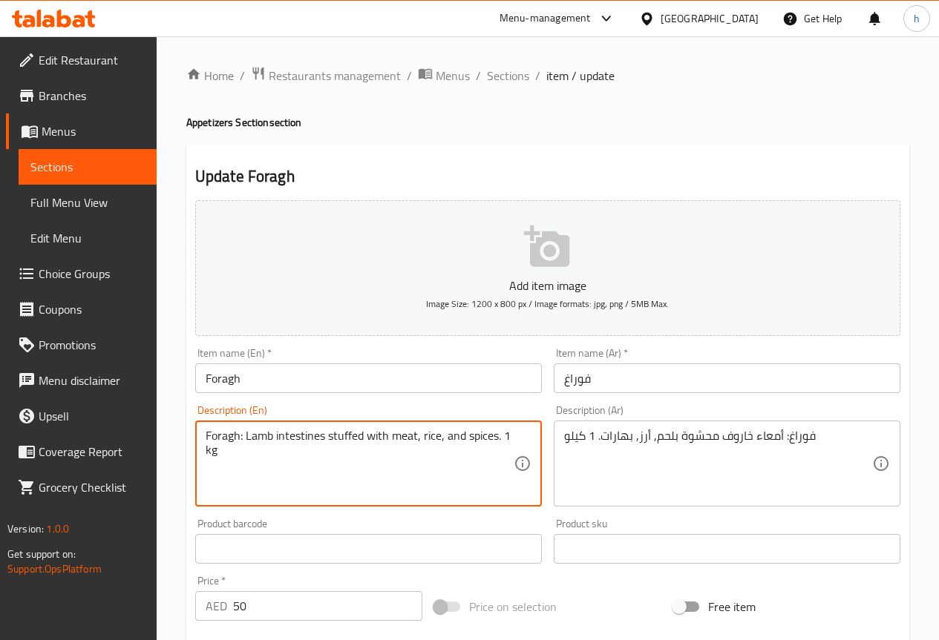
drag, startPoint x: 272, startPoint y: 438, endPoint x: 247, endPoint y: 435, distance: 24.7
type textarea "Foragh: sheep intestines stuffed with meat, rice, and spices. 1 kg"
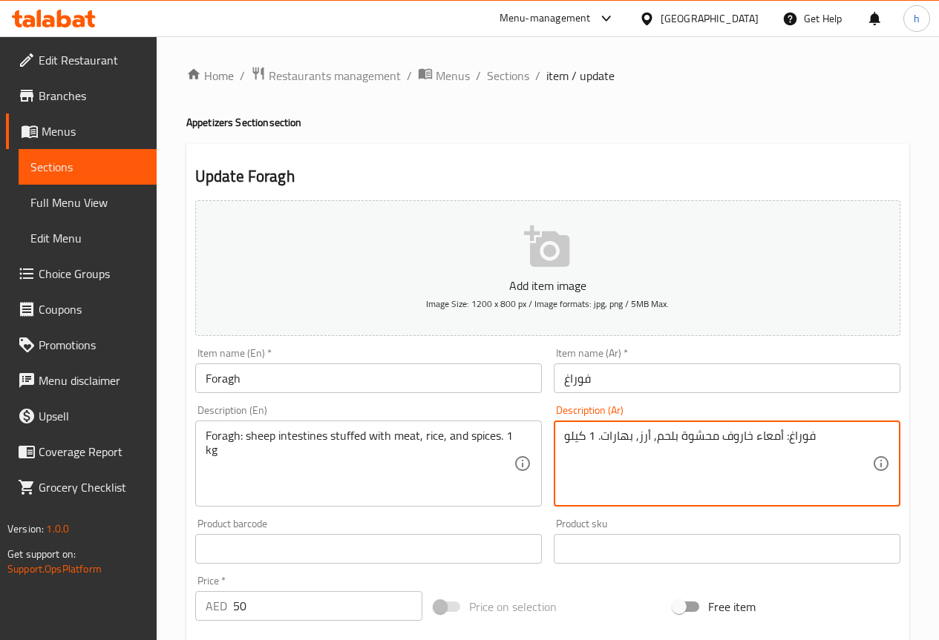
drag, startPoint x: 779, startPoint y: 436, endPoint x: 771, endPoint y: 436, distance: 8.2
click at [779, 459] on textarea "فوراغ: أمعاء خاروف محشوة بلحم, أرز, بهارات. 1 كيلو" at bounding box center [718, 464] width 308 height 70
drag, startPoint x: 781, startPoint y: 433, endPoint x: 755, endPoint y: 435, distance: 25.3
click at [755, 435] on textarea "فوراغ: أمعاء خاروف محشوة بلحم, أرز, بهارات. 1 كيلو" at bounding box center [718, 464] width 308 height 70
click at [731, 459] on textarea "فوراغ: أمعاء خاروف محشوة بلحم, أرز, بهارات. 1 كيلو" at bounding box center [718, 464] width 308 height 70
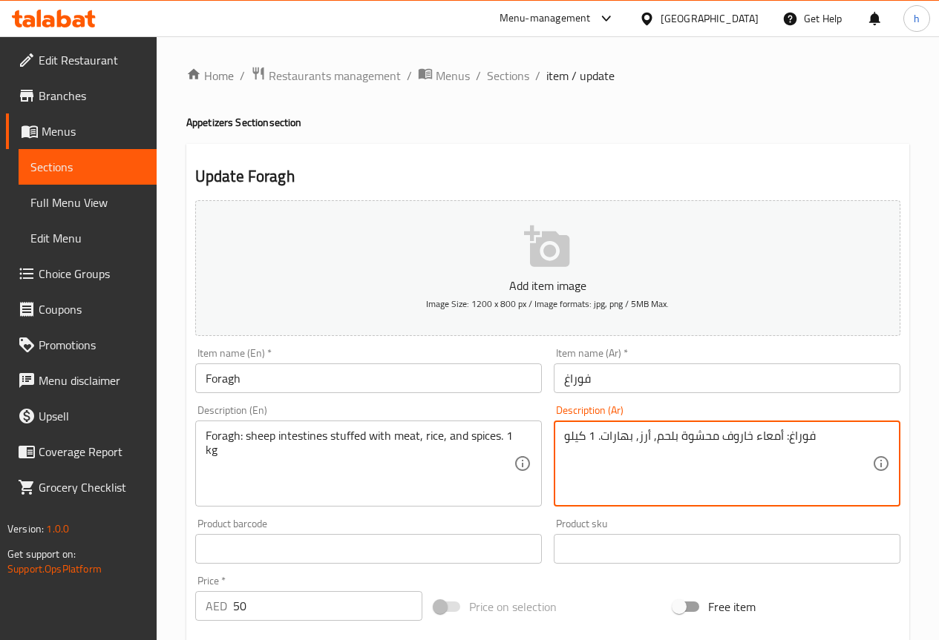
click at [731, 459] on textarea "فوراغ: أمعاء خاروف محشوة بلحم, أرز, بهارات. 1 كيلو" at bounding box center [718, 464] width 308 height 70
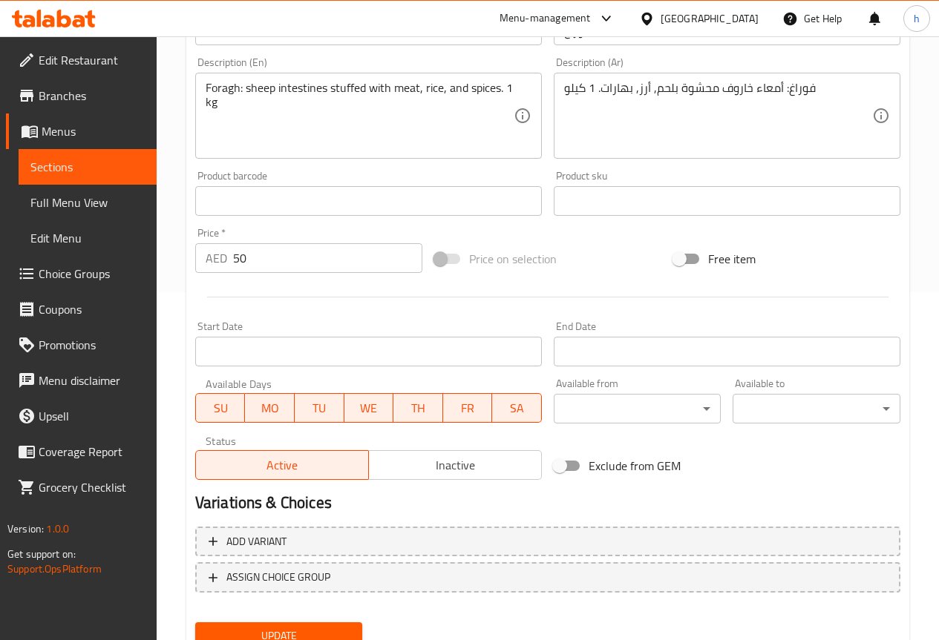
scroll to position [408, 0]
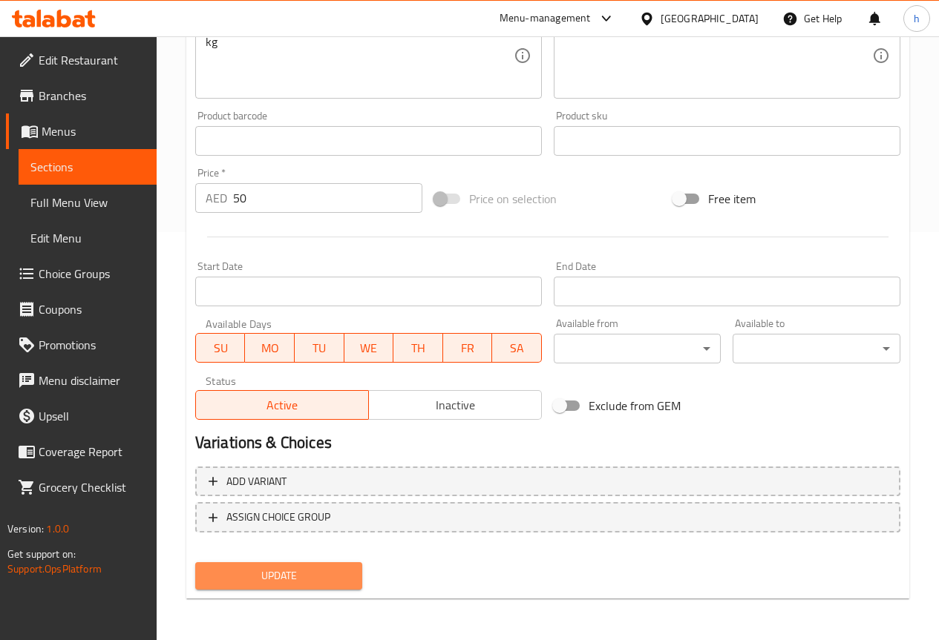
click at [277, 574] on span "Update" at bounding box center [279, 576] width 144 height 19
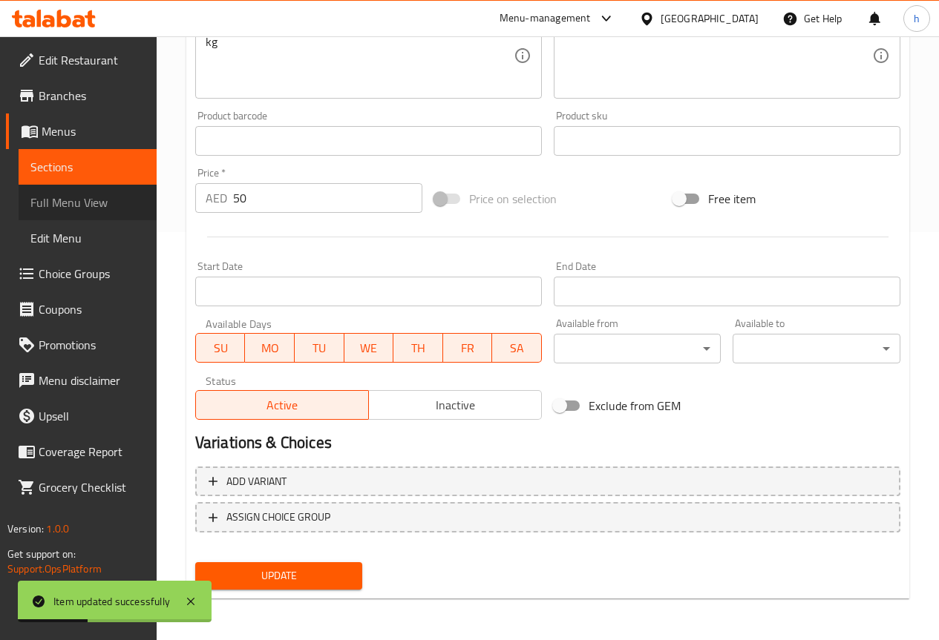
click at [98, 203] on span "Full Menu View" at bounding box center [87, 203] width 114 height 18
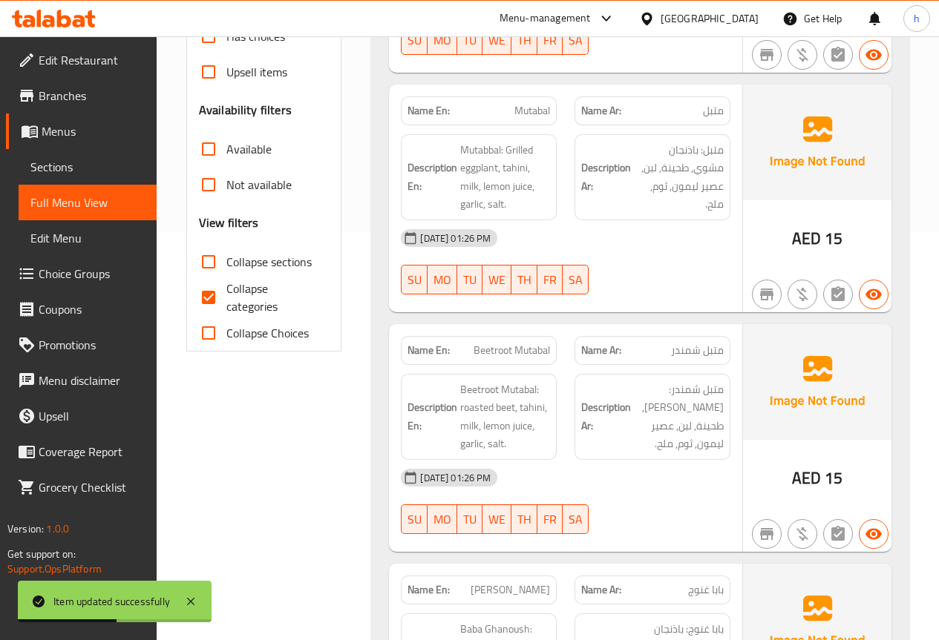
click at [237, 291] on span "Collapse categories" at bounding box center [271, 298] width 91 height 36
click at [226, 291] on input "Collapse categories" at bounding box center [209, 298] width 36 height 36
checkbox input "false"
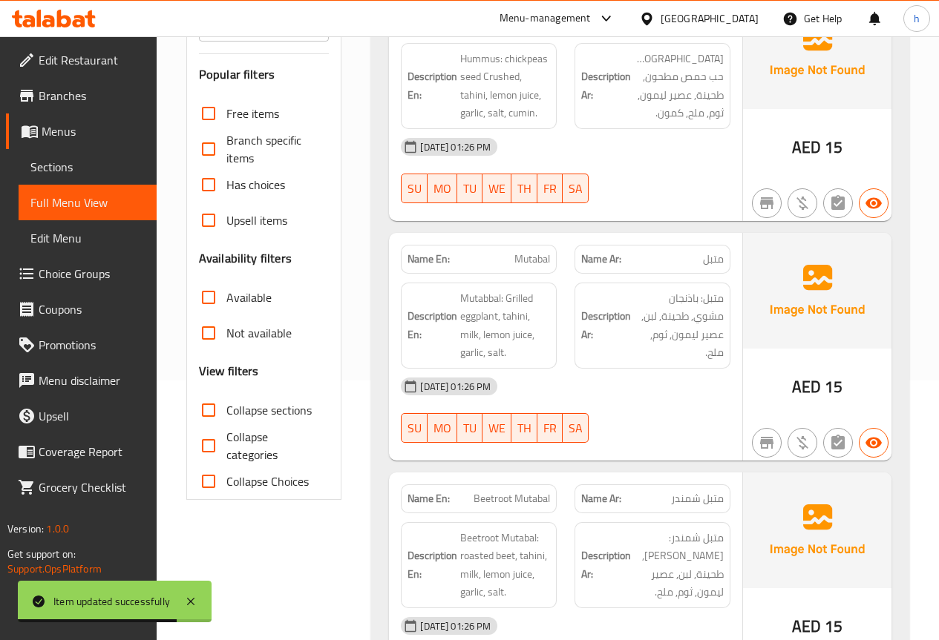
scroll to position [186, 0]
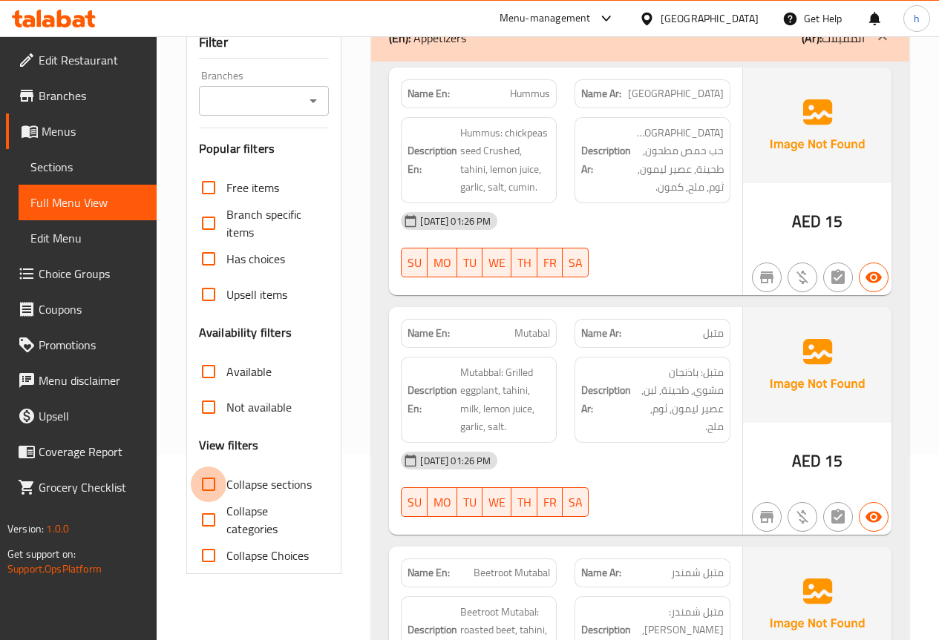
click at [204, 486] on input "Collapse sections" at bounding box center [209, 485] width 36 height 36
checkbox input "true"
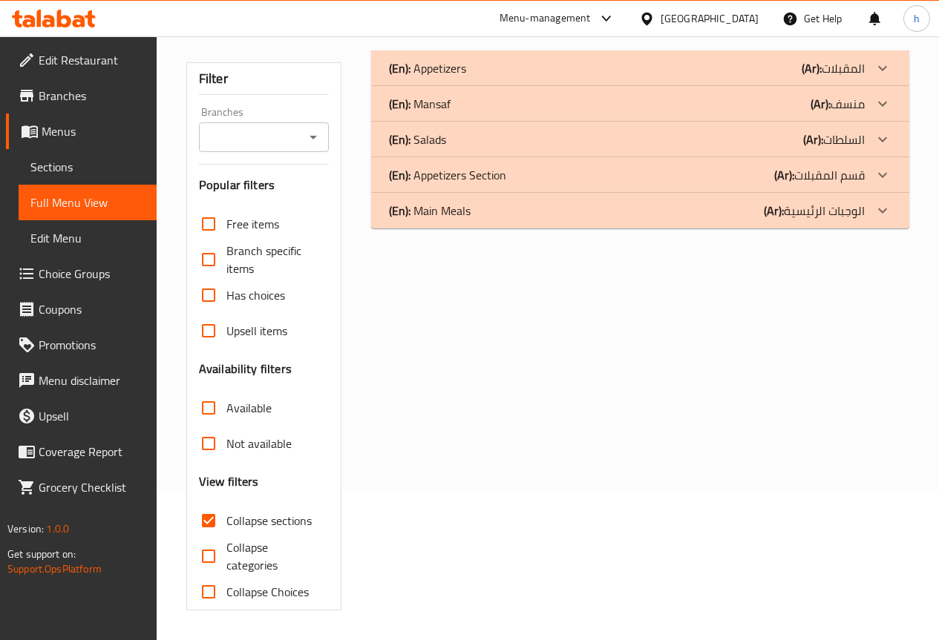
scroll to position [149, 0]
click at [472, 174] on p "(En): Appetizers Section" at bounding box center [447, 175] width 117 height 18
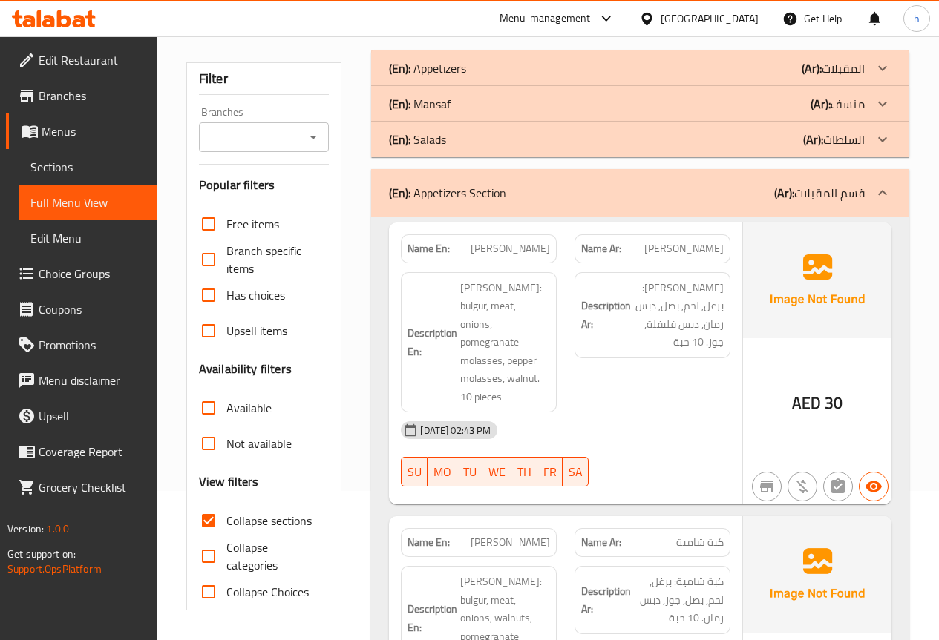
click at [454, 106] on div "(En): Mansaf (Ar): منسف" at bounding box center [627, 104] width 476 height 18
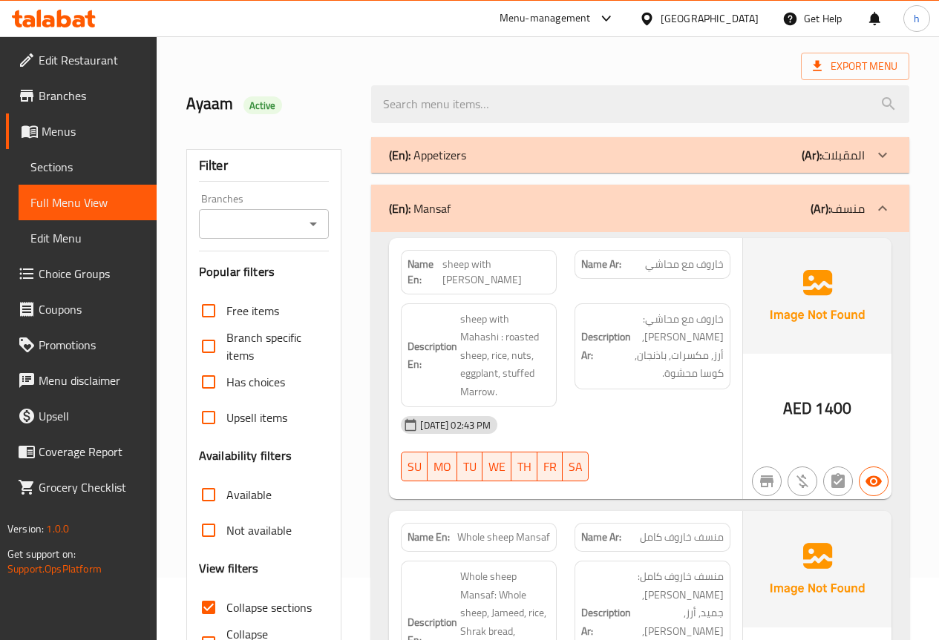
scroll to position [0, 0]
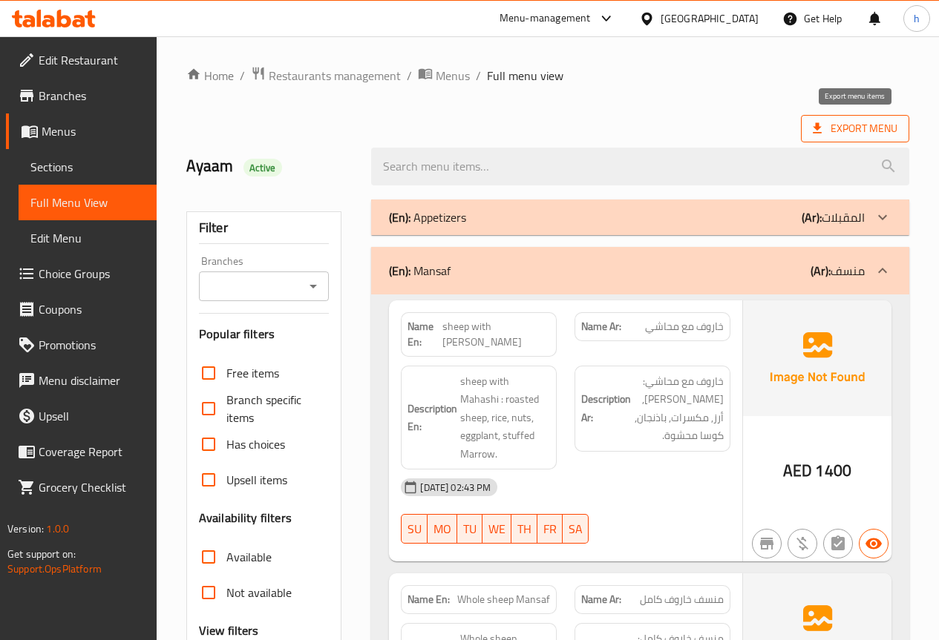
click at [835, 136] on span "Export Menu" at bounding box center [855, 128] width 85 height 19
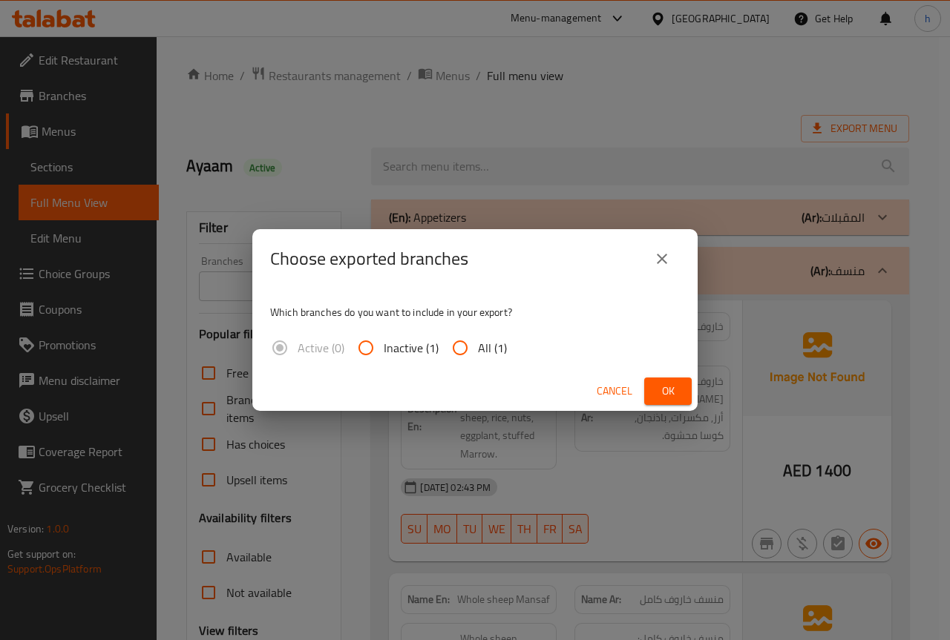
click at [461, 348] on input "All (1)" at bounding box center [460, 348] width 36 height 36
radio input "true"
click at [670, 390] on span "Ok" at bounding box center [668, 391] width 24 height 19
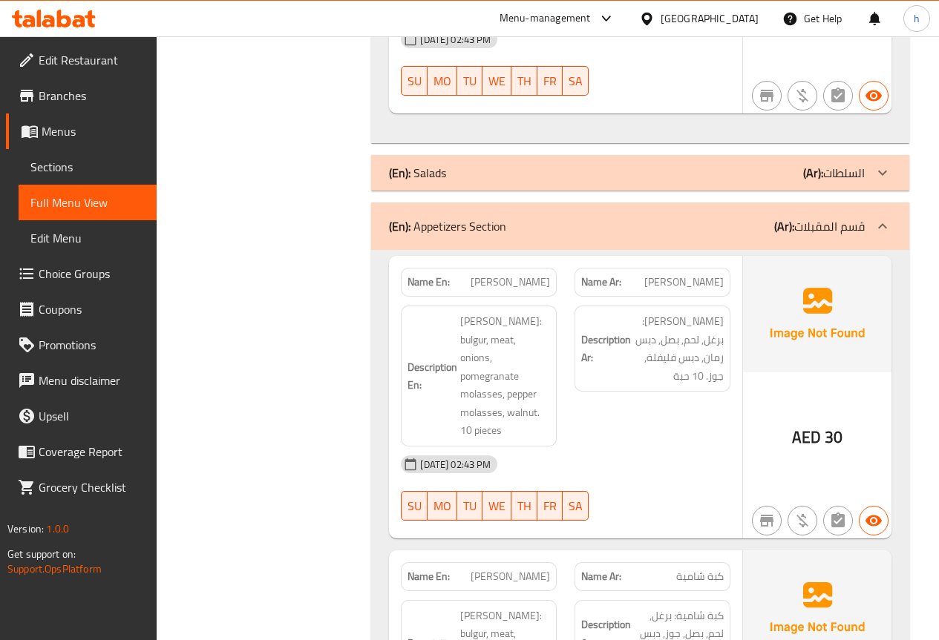
scroll to position [1558, 0]
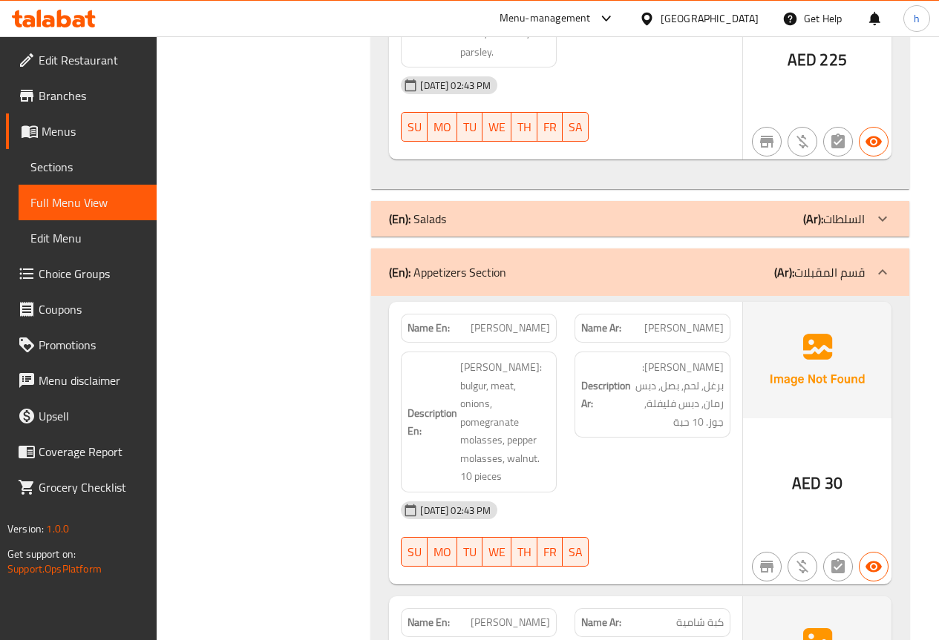
click at [519, 263] on div "(En): Appetizers Section (Ar): قسم المقبلات" at bounding box center [627, 272] width 476 height 18
click at [498, 263] on p "(En): Appetizers Section" at bounding box center [447, 272] width 117 height 18
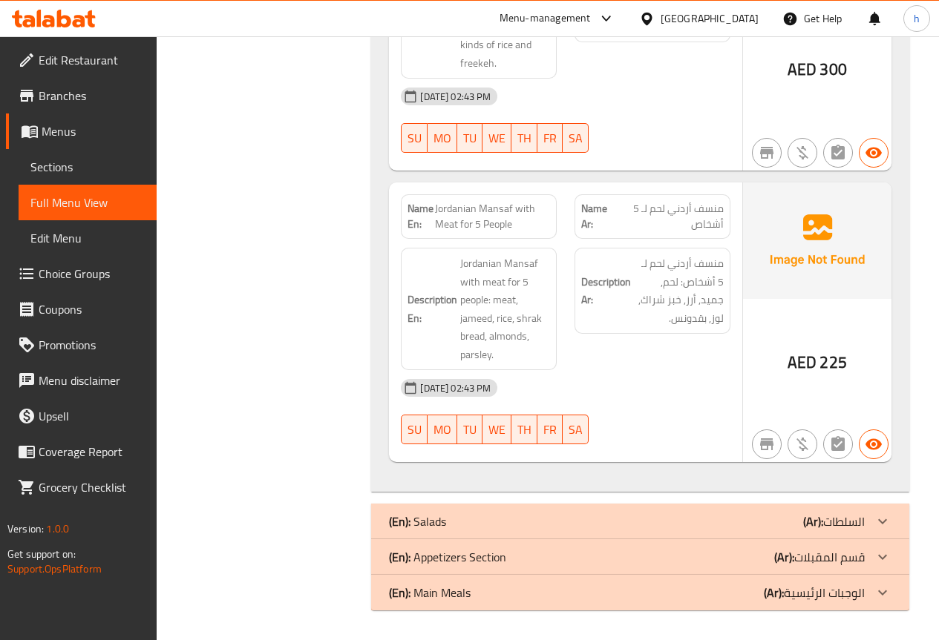
scroll to position [1222, 0]
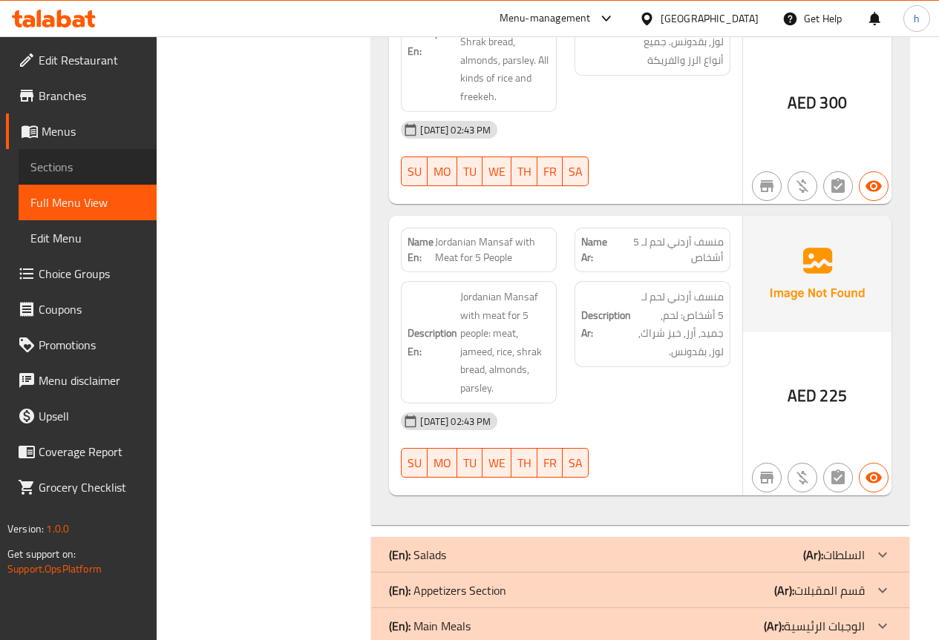
click at [56, 160] on span "Sections" at bounding box center [87, 167] width 114 height 18
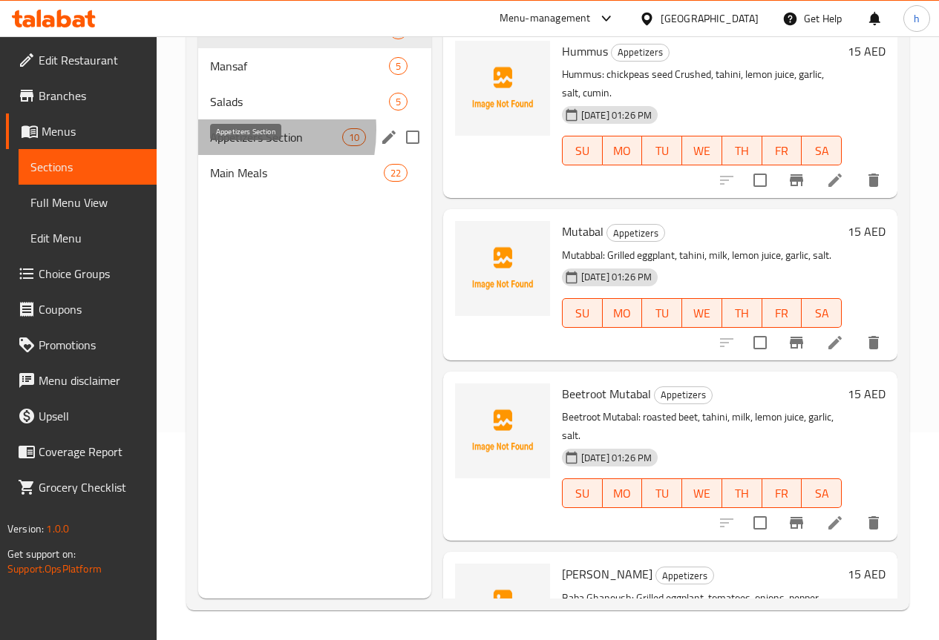
click at [215, 146] on span "Appetizers Section" at bounding box center [276, 137] width 132 height 18
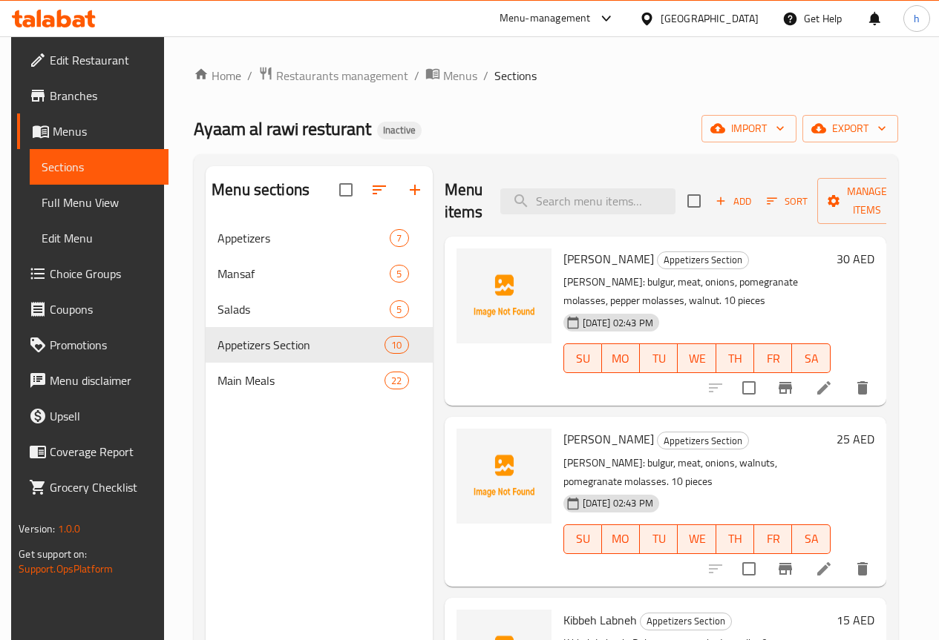
click at [70, 199] on span "Full Menu View" at bounding box center [99, 203] width 114 height 18
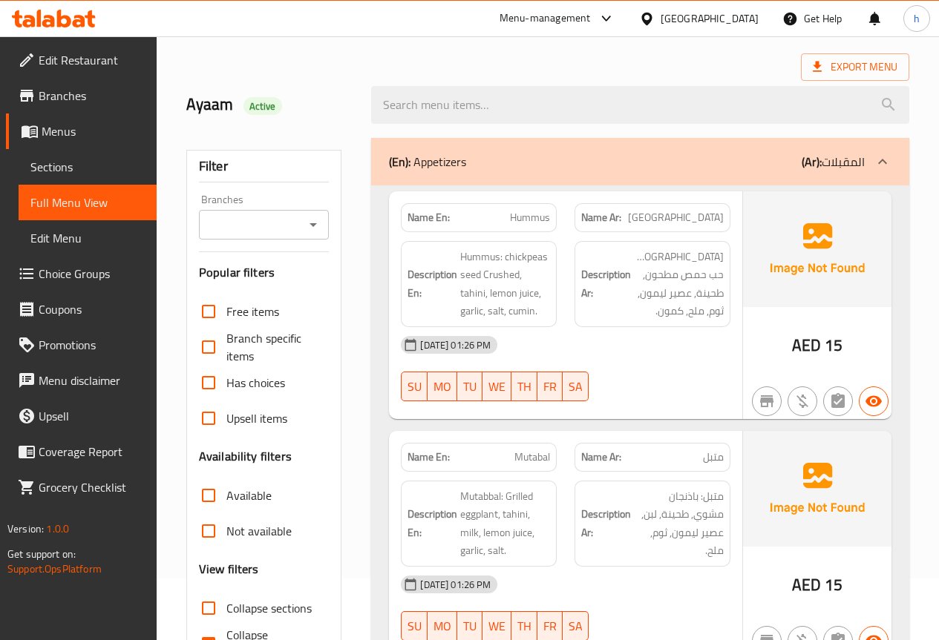
scroll to position [223, 0]
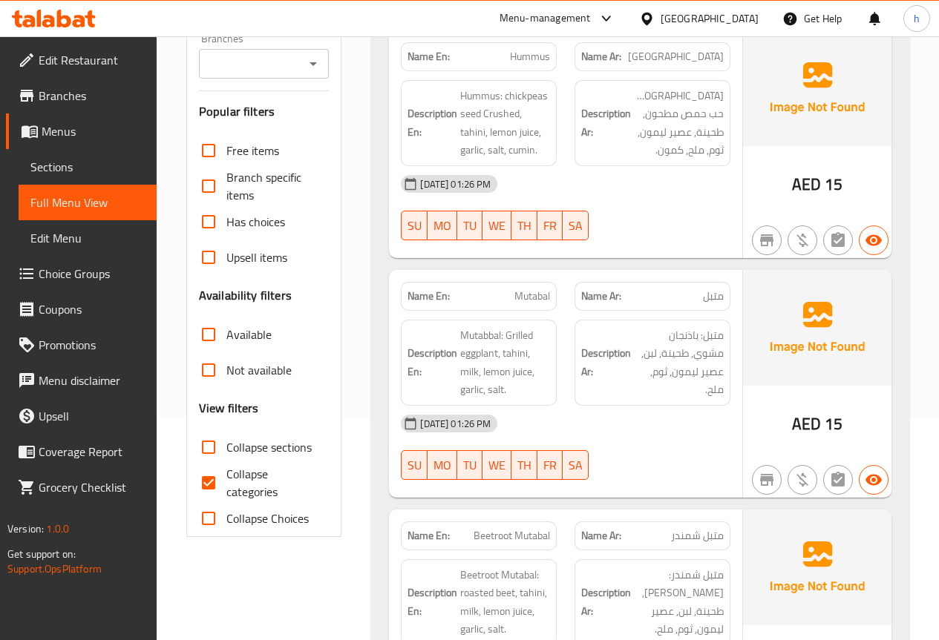
click at [61, 164] on span "Sections" at bounding box center [87, 167] width 114 height 18
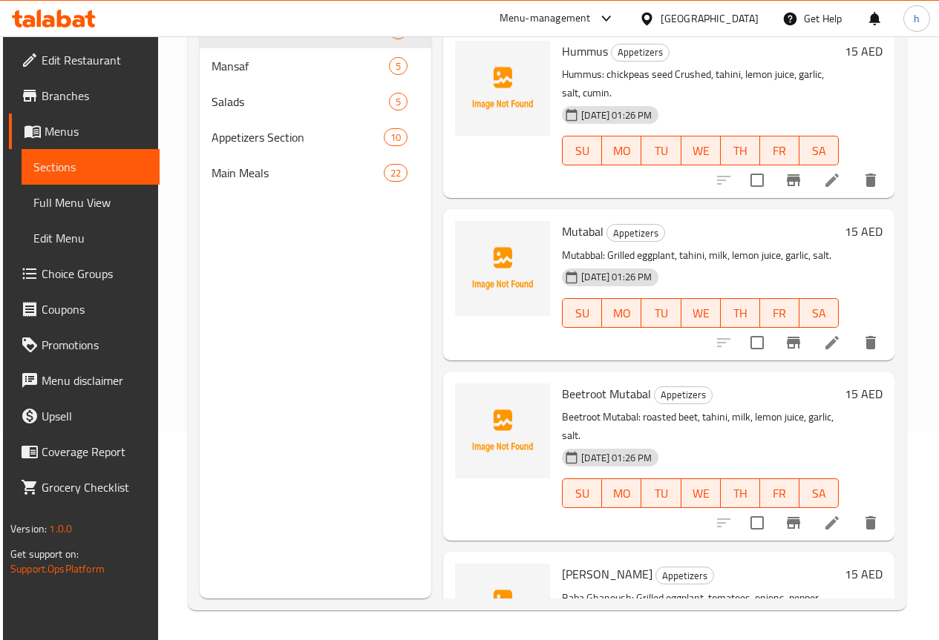
scroll to position [208, 0]
click at [97, 201] on span "Full Menu View" at bounding box center [90, 203] width 114 height 18
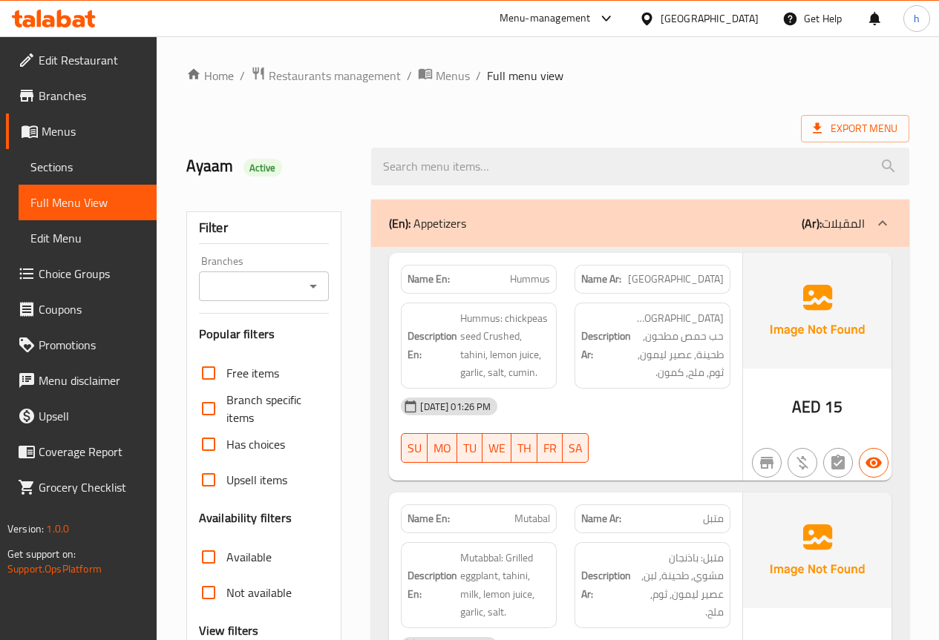
click at [468, 220] on div "(En): Appetizers (Ar): المقبلات" at bounding box center [627, 223] width 476 height 18
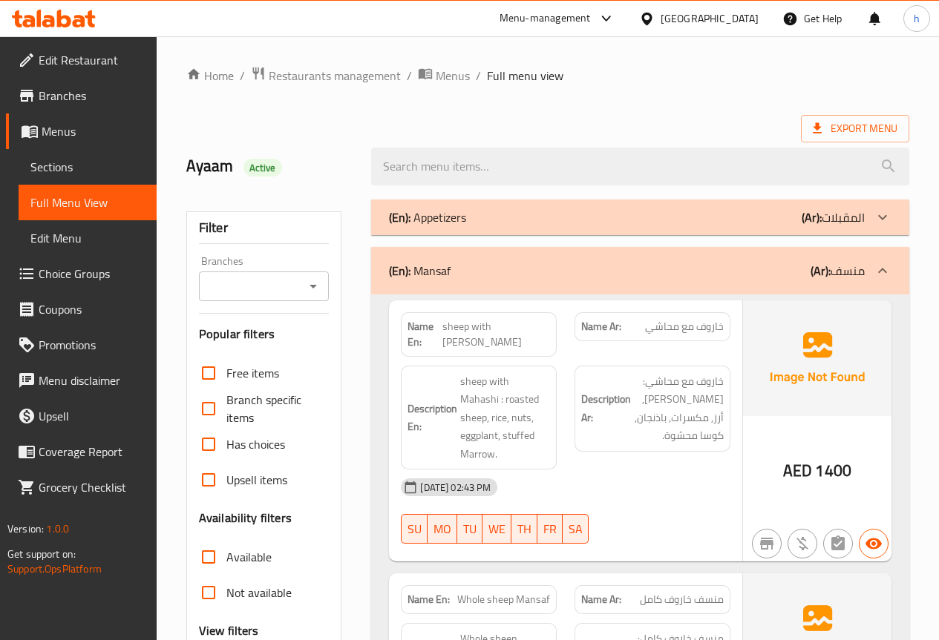
click at [470, 219] on div "(En): Appetizers (Ar): المقبلات" at bounding box center [627, 218] width 476 height 18
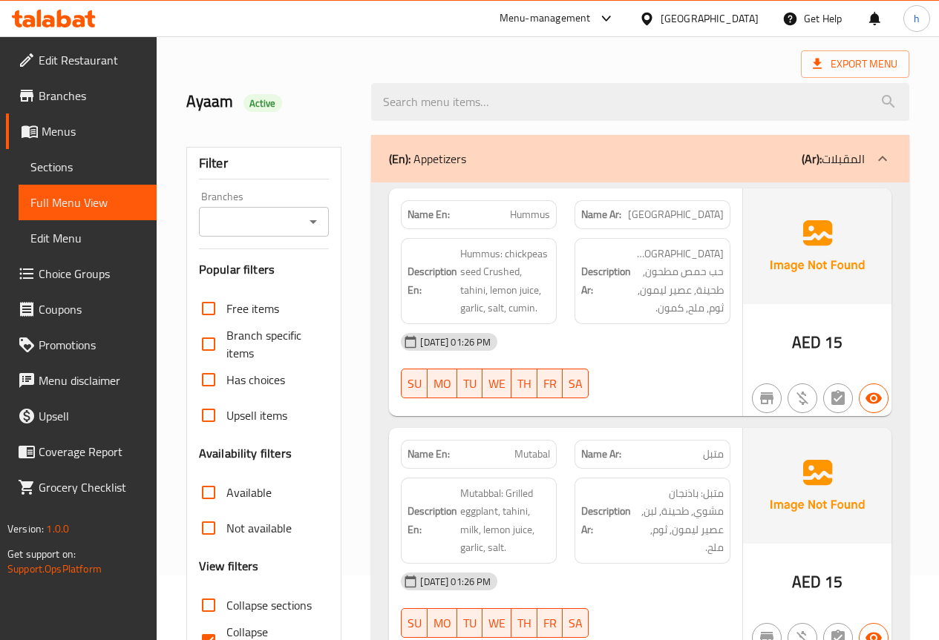
scroll to position [148, 0]
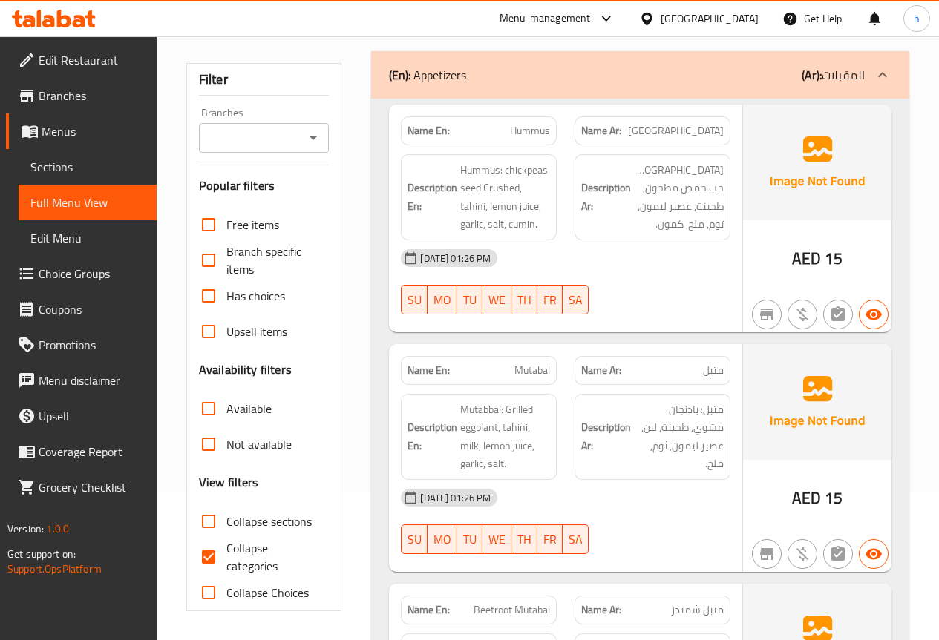
click at [82, 173] on span "Sections" at bounding box center [87, 167] width 114 height 18
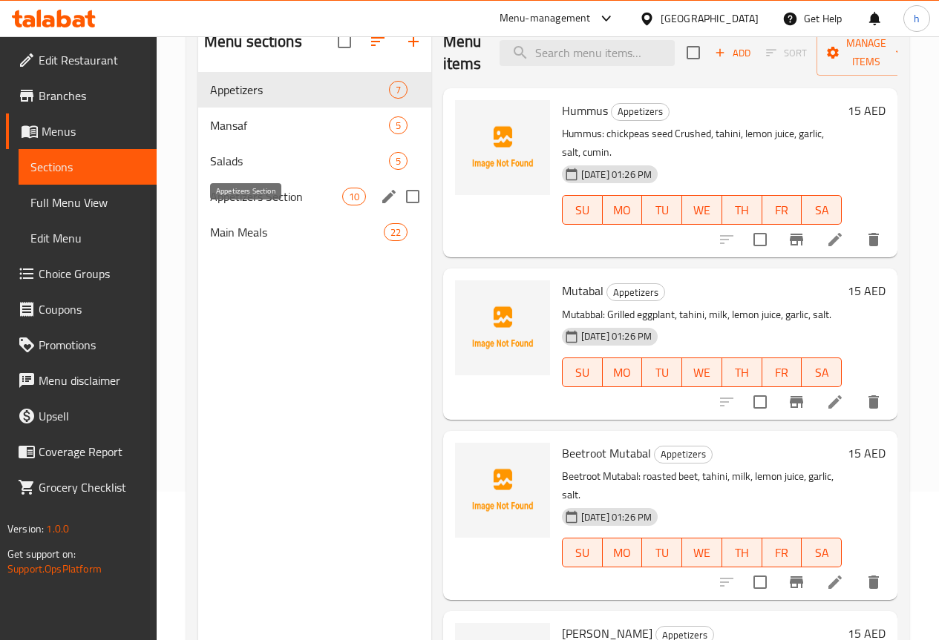
click at [239, 206] on span "Appetizers Section" at bounding box center [276, 197] width 132 height 18
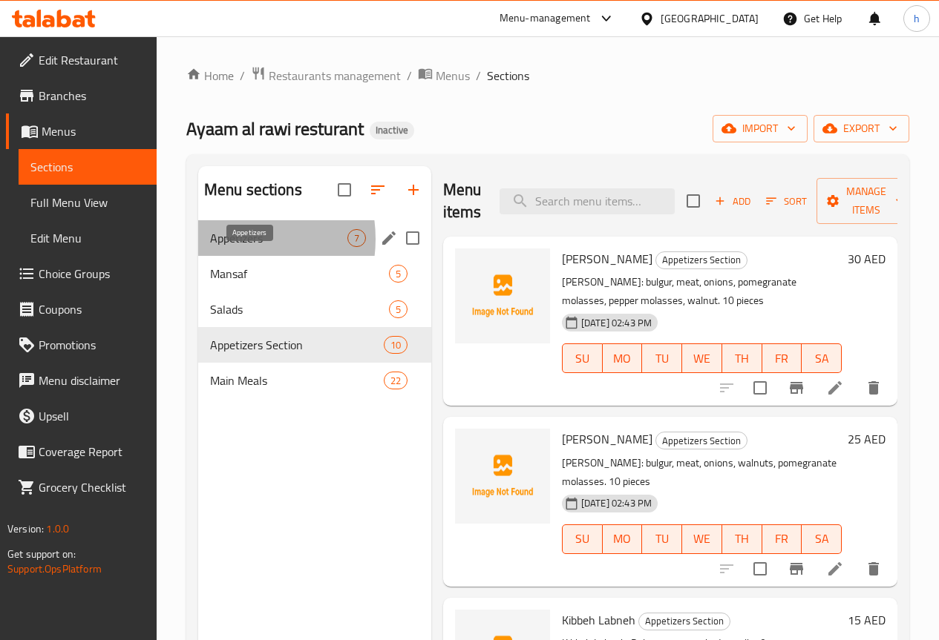
click at [232, 247] on span "Appetizers" at bounding box center [278, 238] width 137 height 18
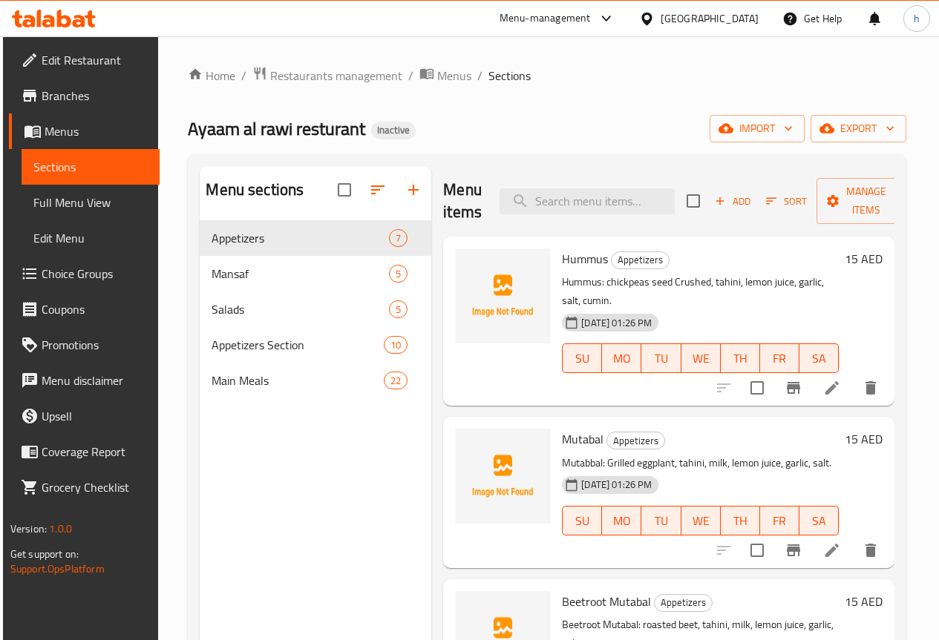
click at [58, 197] on span "Full Menu View" at bounding box center [90, 203] width 114 height 18
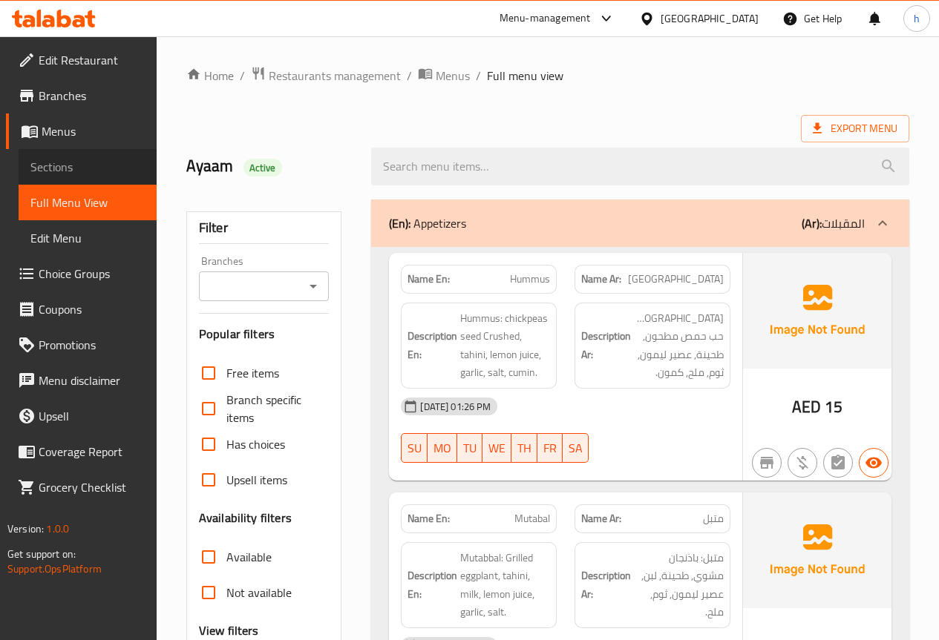
click at [68, 163] on span "Sections" at bounding box center [87, 167] width 114 height 18
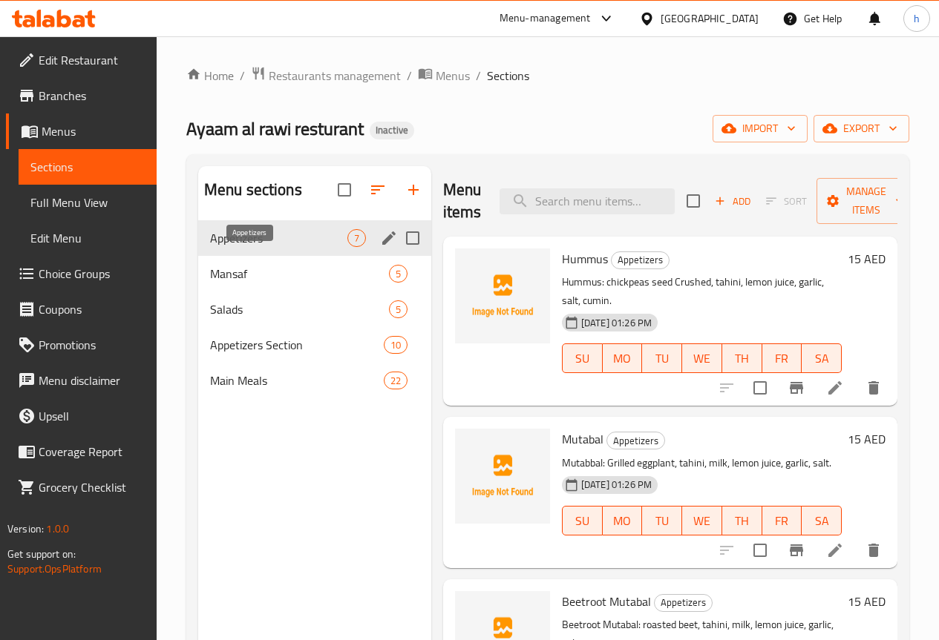
click at [246, 247] on span "Appetizers" at bounding box center [278, 238] width 137 height 18
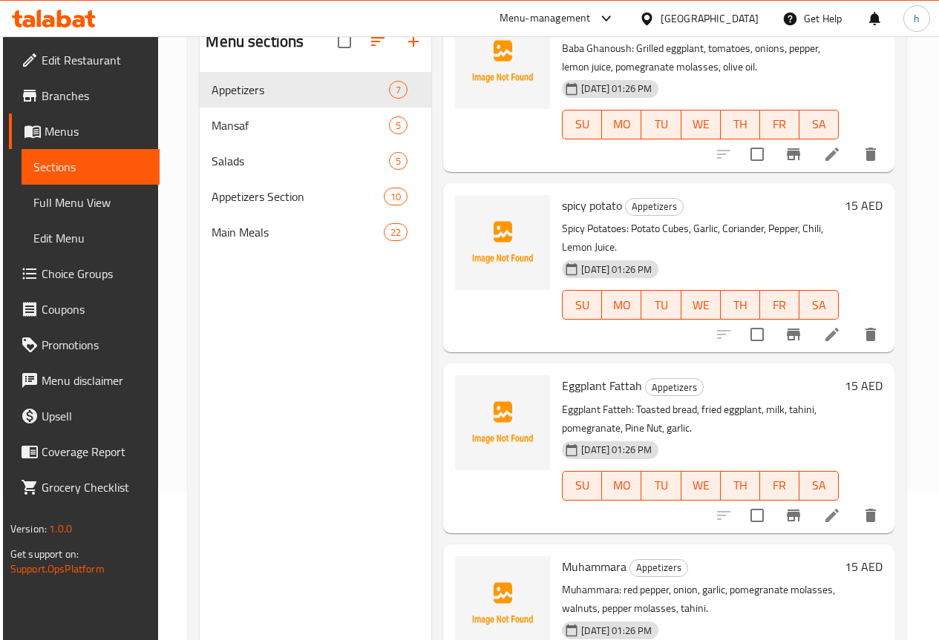
scroll to position [208, 0]
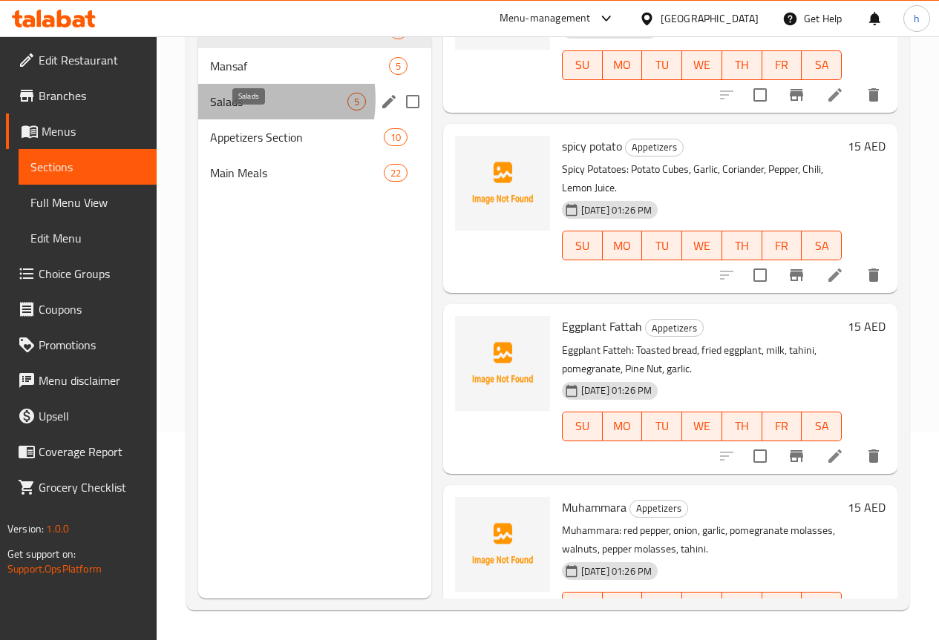
click at [243, 111] on span "Salads" at bounding box center [278, 102] width 137 height 18
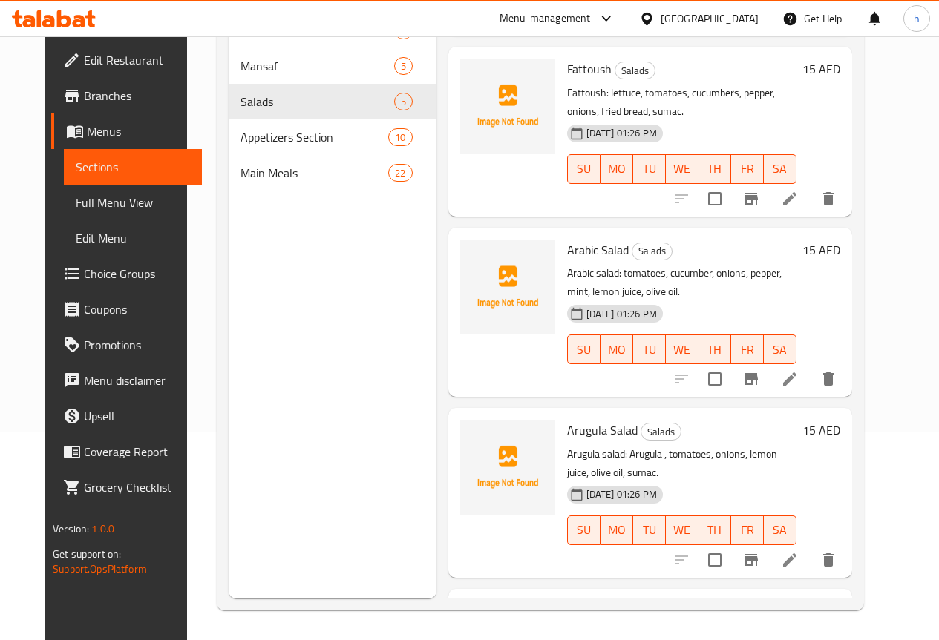
scroll to position [192, 0]
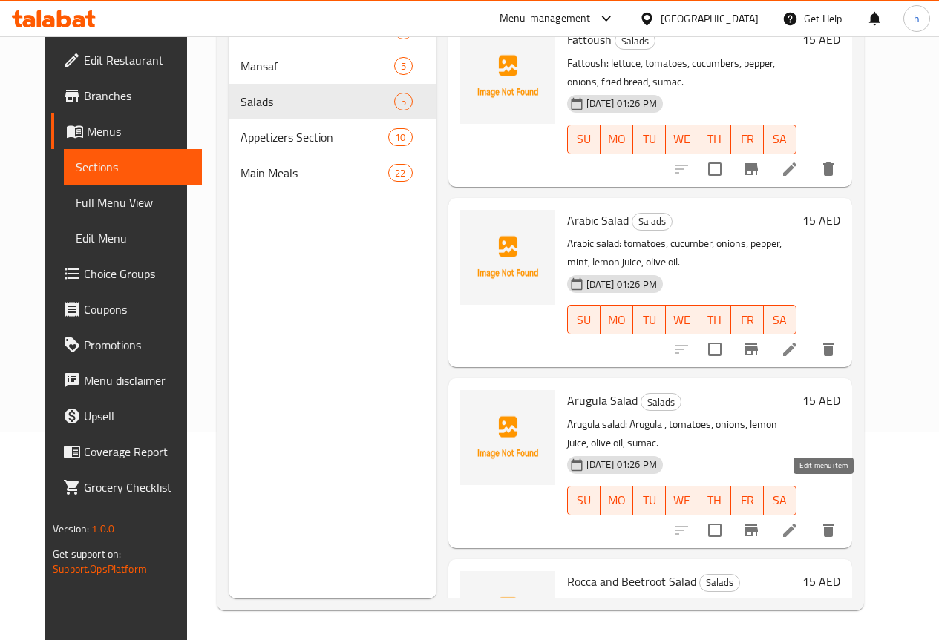
click at [798, 522] on icon at bounding box center [790, 531] width 18 height 18
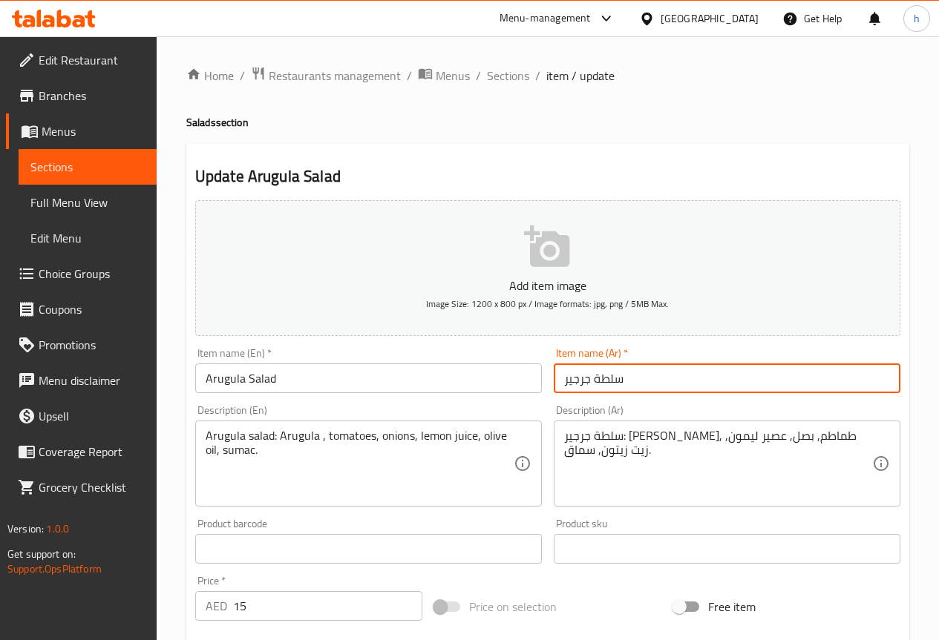
drag, startPoint x: 590, startPoint y: 381, endPoint x: 565, endPoint y: 382, distance: 25.3
click at [565, 382] on input "سلطة جرجير" at bounding box center [727, 379] width 347 height 30
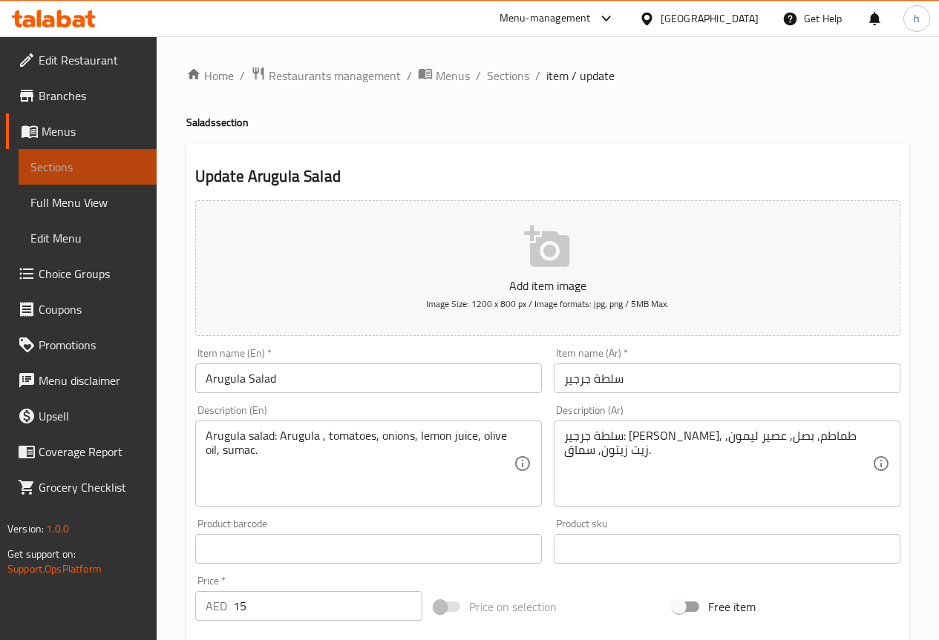
click at [105, 170] on span "Sections" at bounding box center [87, 167] width 114 height 18
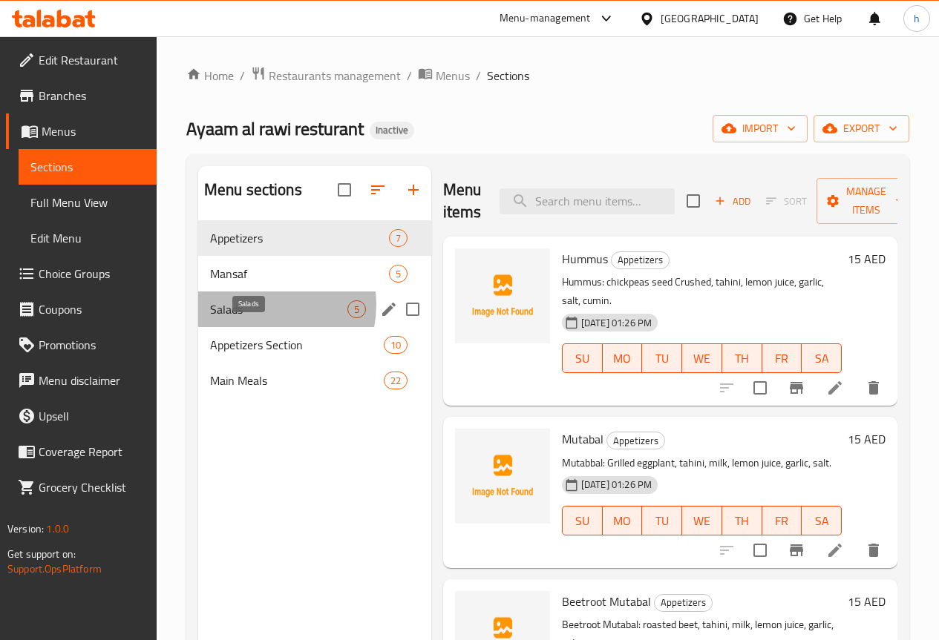
click at [257, 318] on span "Salads" at bounding box center [278, 310] width 137 height 18
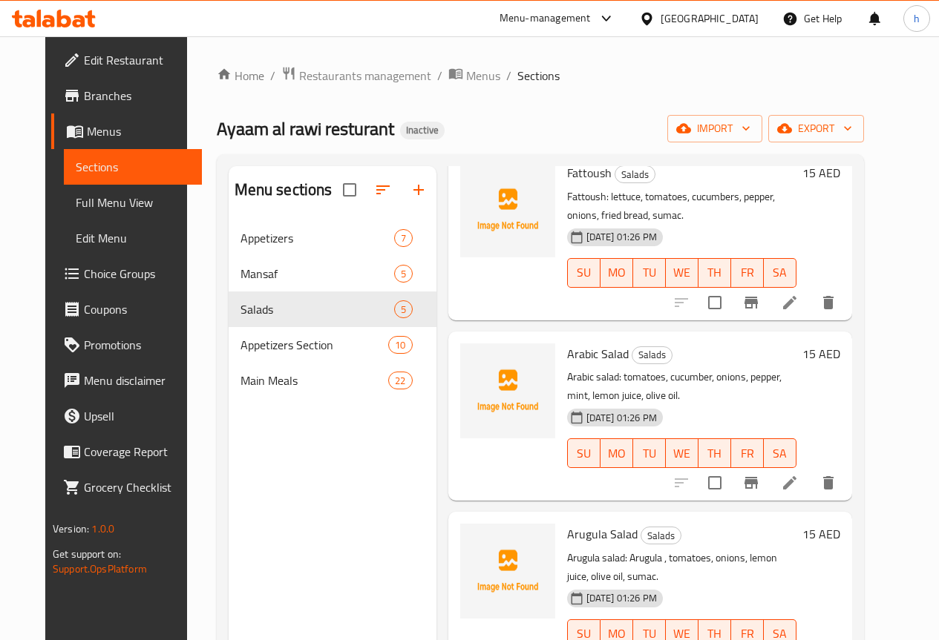
scroll to position [208, 0]
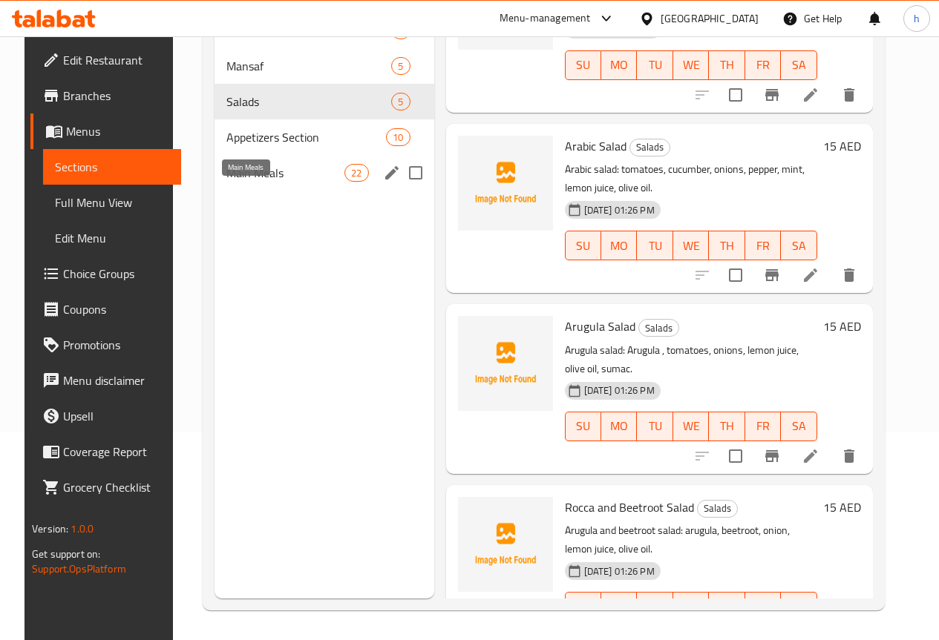
click at [246, 182] on span "Main Meals" at bounding box center [285, 173] width 118 height 18
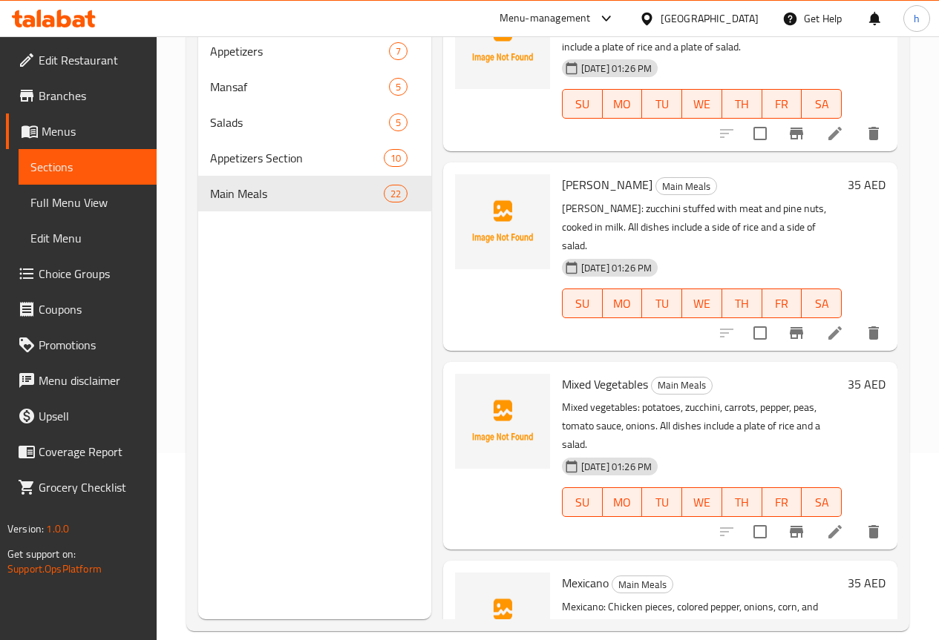
scroll to position [208, 0]
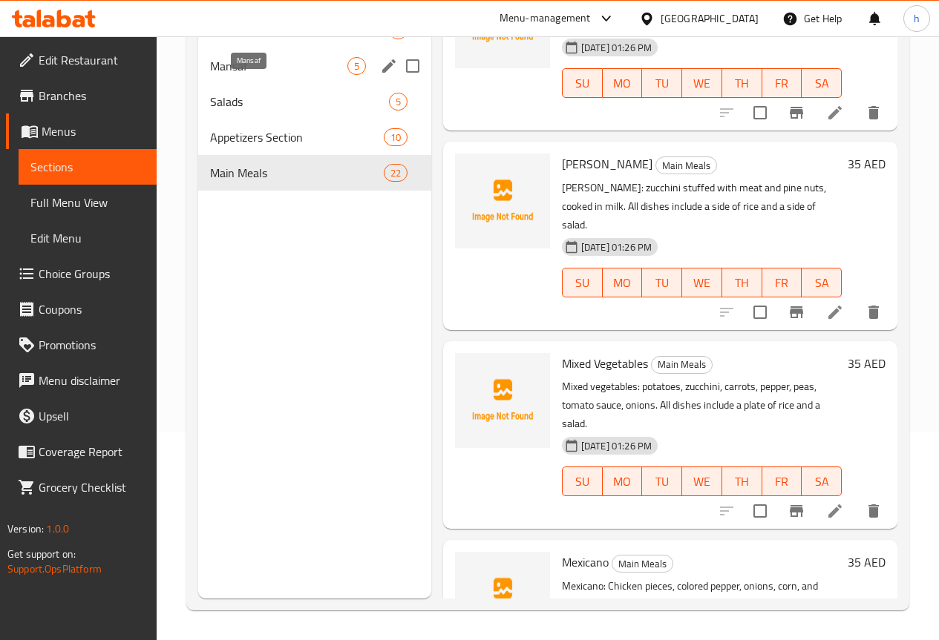
click at [229, 75] on span "Mansaf" at bounding box center [278, 66] width 137 height 18
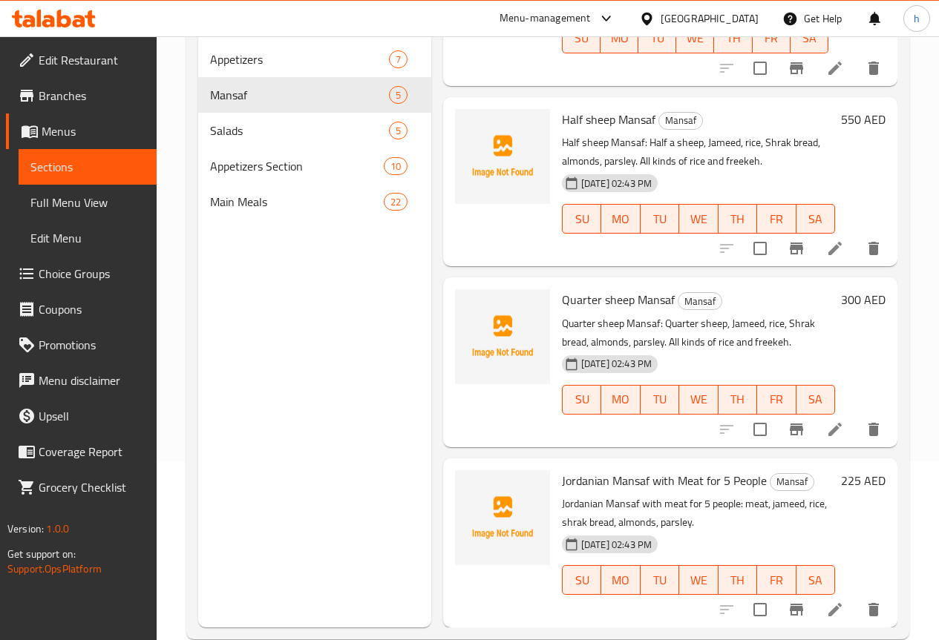
scroll to position [208, 0]
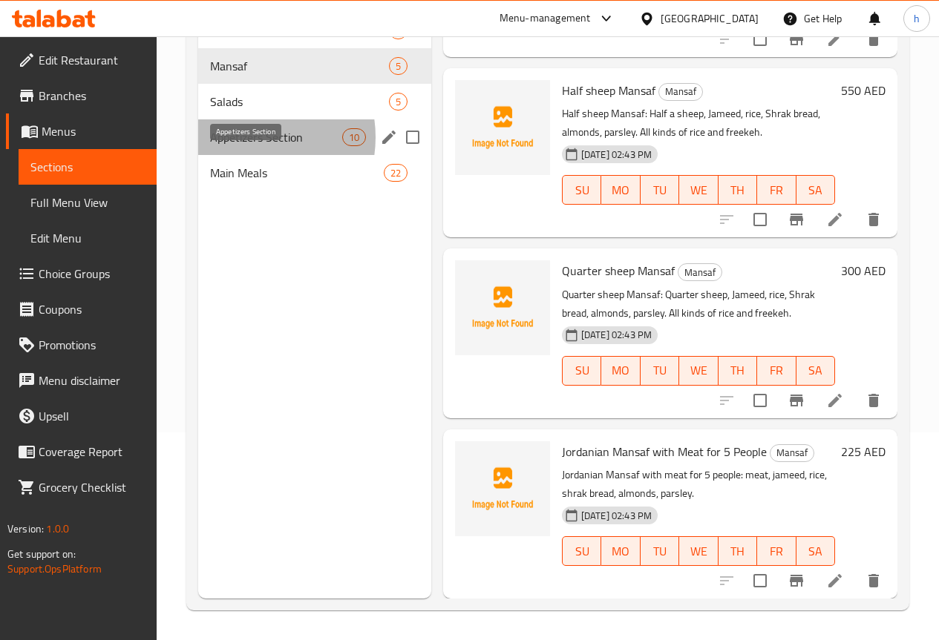
click at [246, 146] on span "Appetizers Section" at bounding box center [276, 137] width 132 height 18
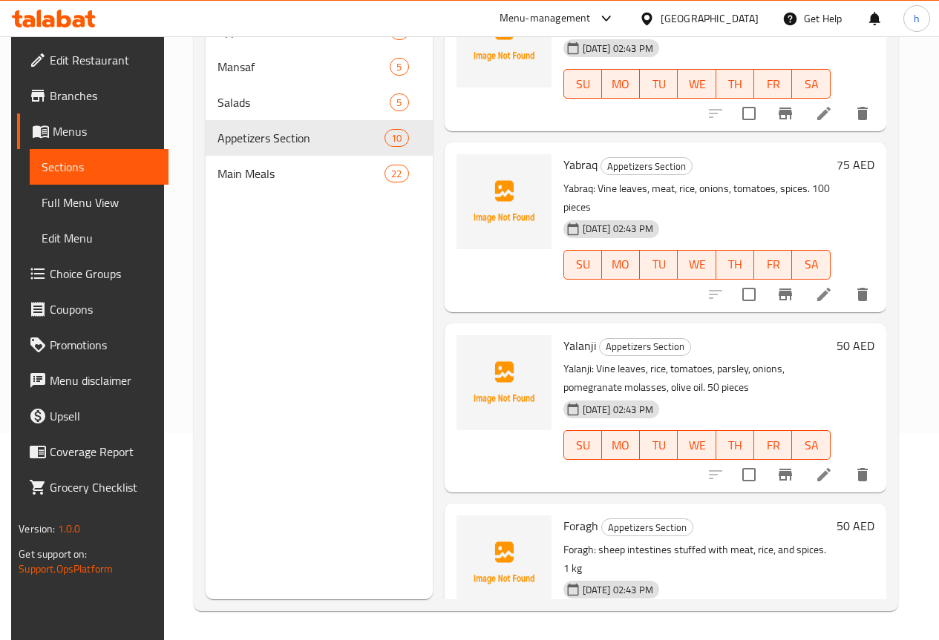
scroll to position [208, 0]
click at [34, 90] on icon at bounding box center [38, 96] width 18 height 18
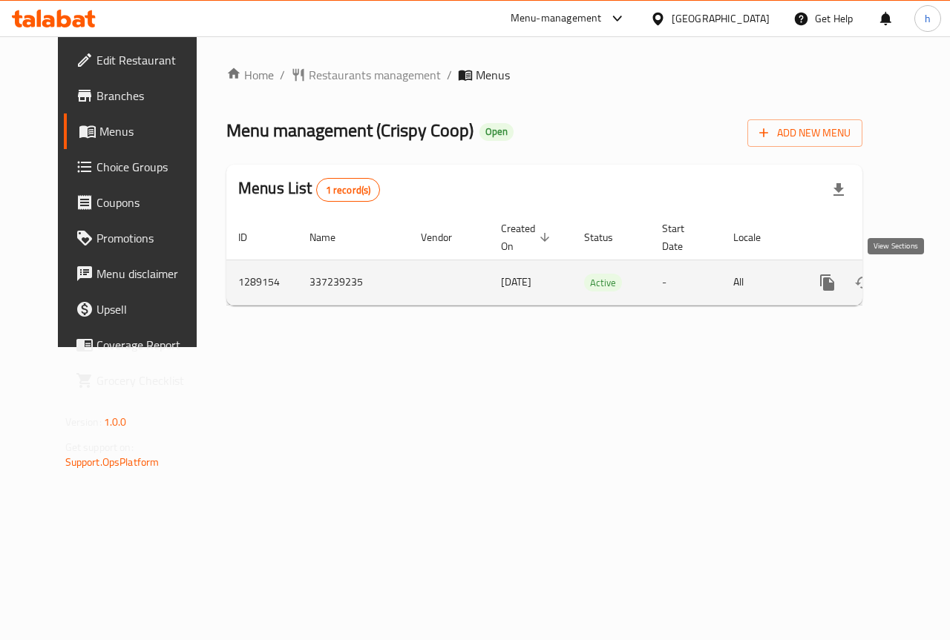
click at [925, 277] on icon "enhanced table" at bounding box center [934, 283] width 18 height 18
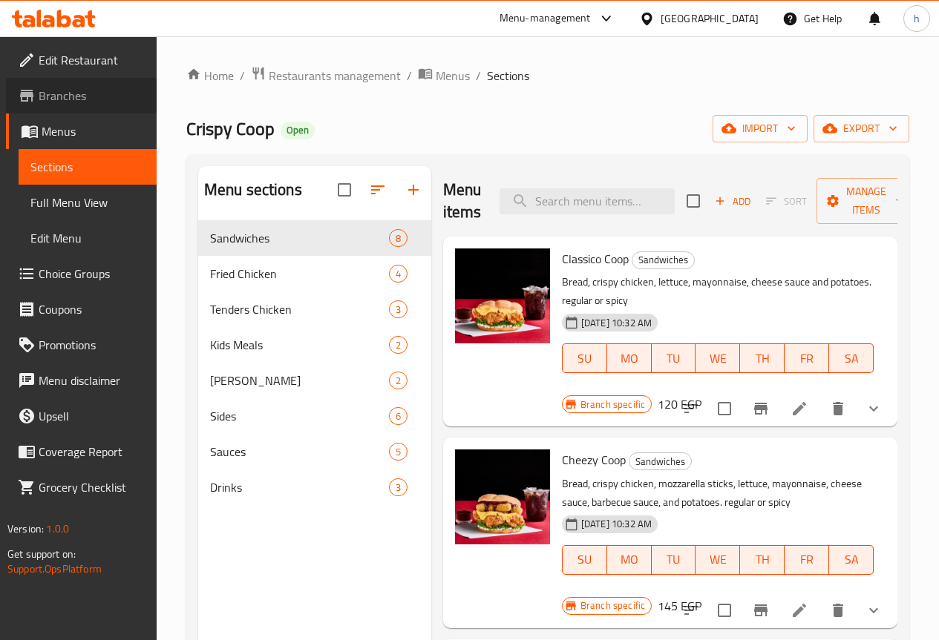
click at [67, 88] on span "Branches" at bounding box center [92, 96] width 106 height 18
click at [73, 87] on span "Branches" at bounding box center [92, 96] width 106 height 18
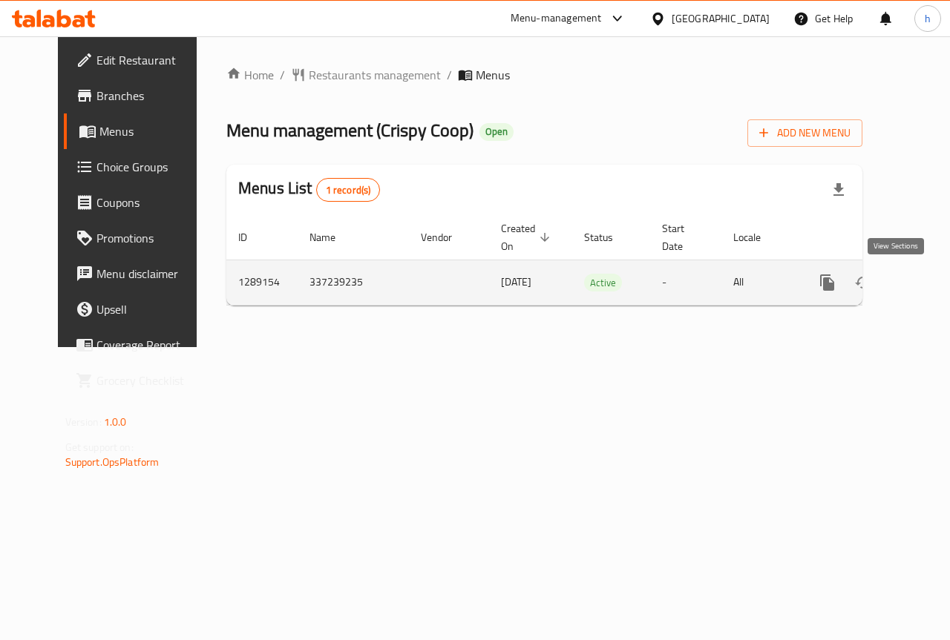
click at [925, 277] on icon "enhanced table" at bounding box center [934, 283] width 18 height 18
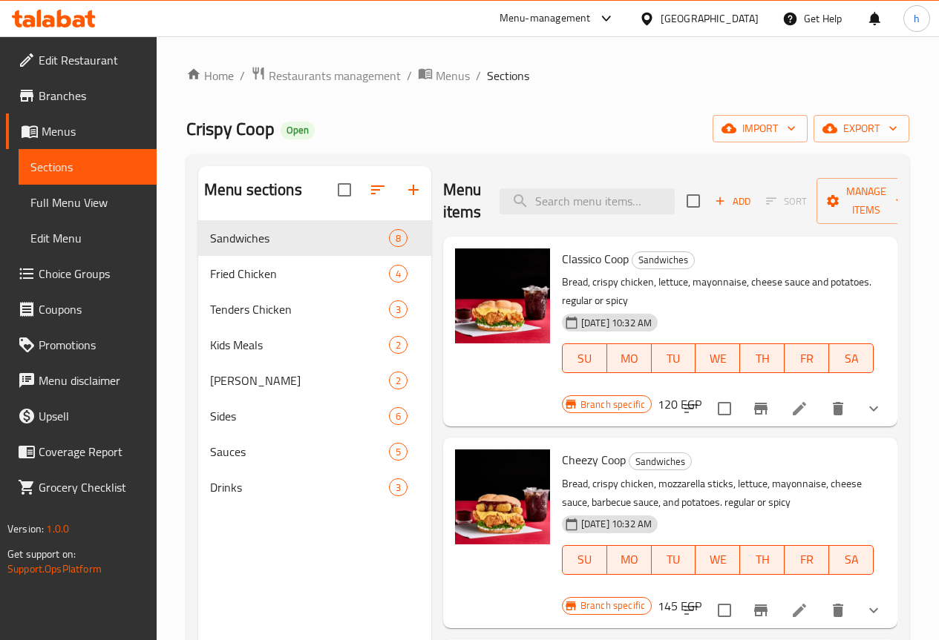
click at [66, 58] on span "Edit Restaurant" at bounding box center [92, 60] width 106 height 18
